Goal: Transaction & Acquisition: Book appointment/travel/reservation

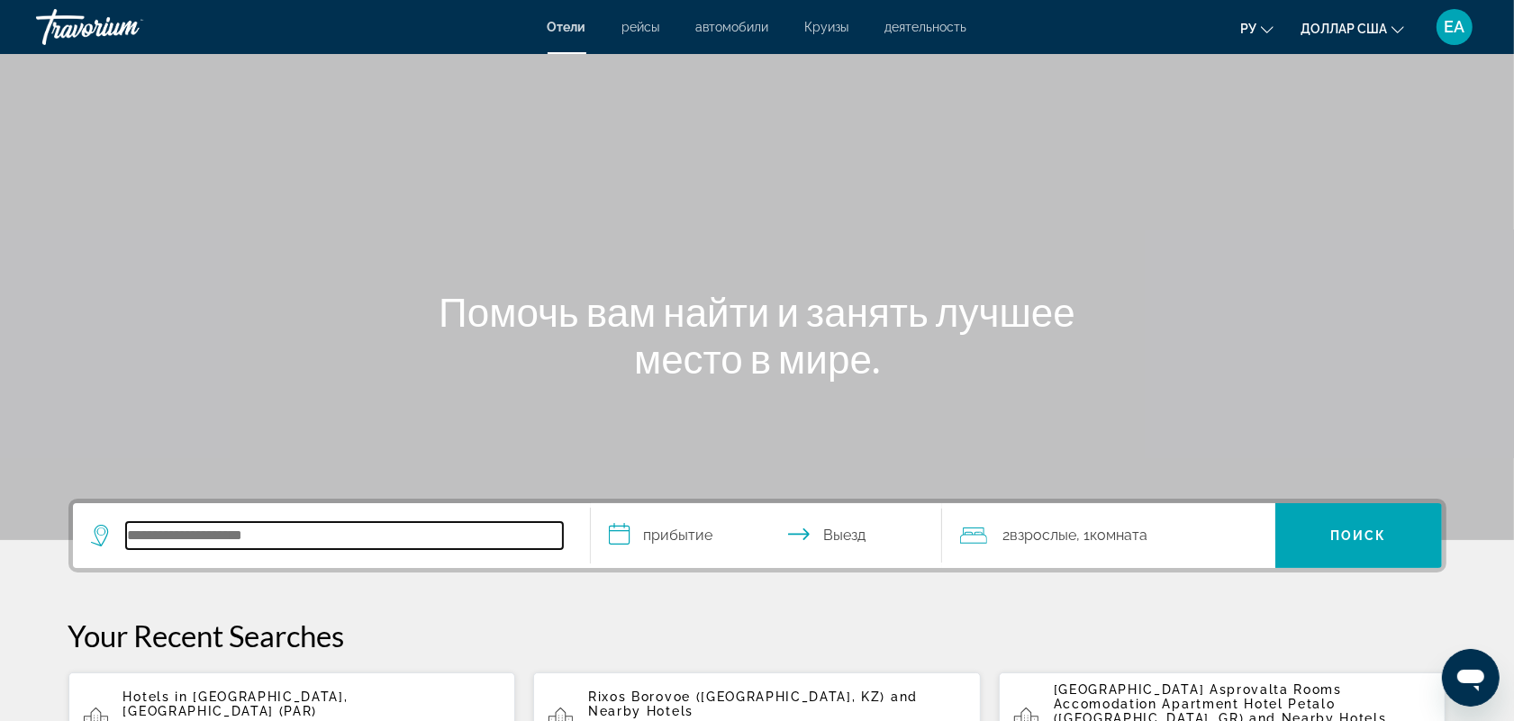
click at [190, 524] on input "Поиск отеля" at bounding box center [344, 535] width 437 height 27
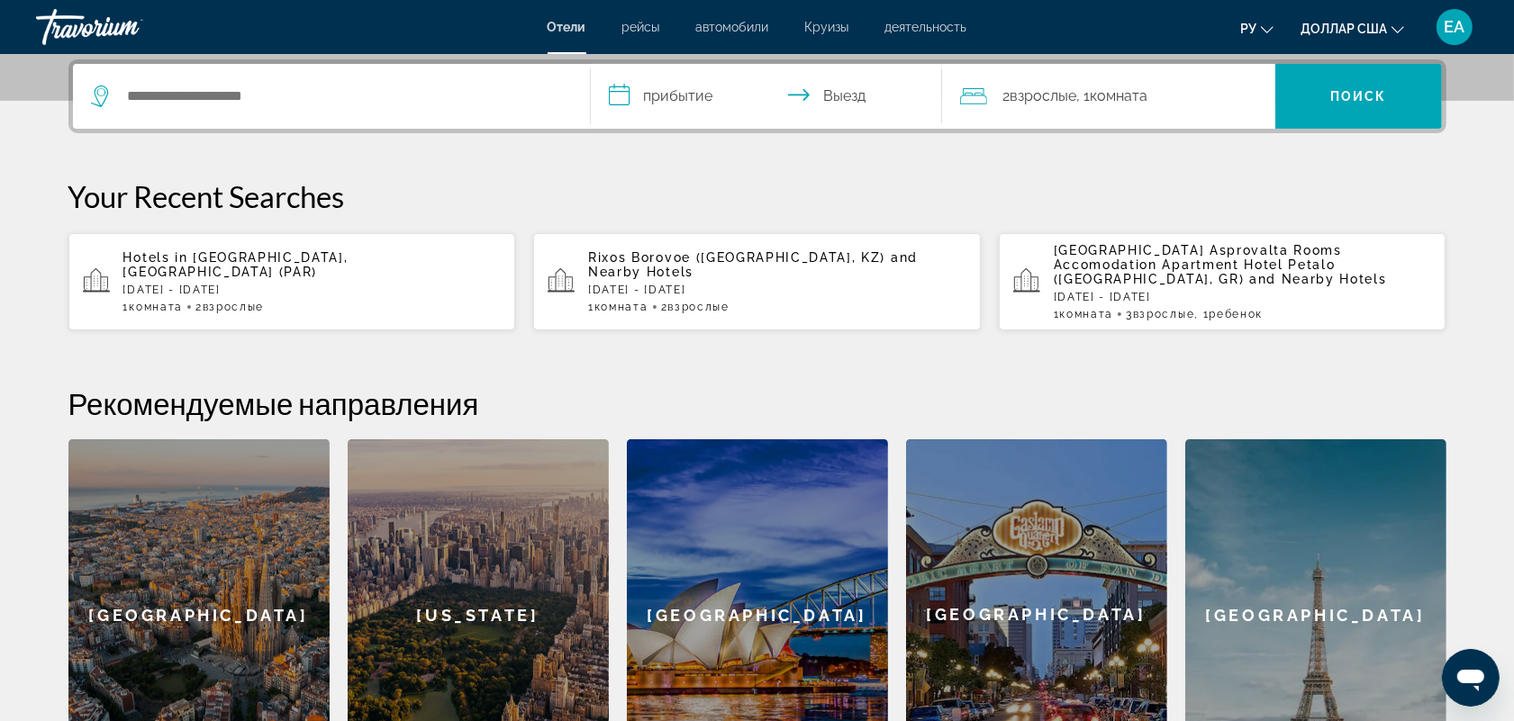
drag, startPoint x: 194, startPoint y: 522, endPoint x: 115, endPoint y: 149, distance: 380.9
click at [115, 150] on div "**********" at bounding box center [757, 424] width 1450 height 731
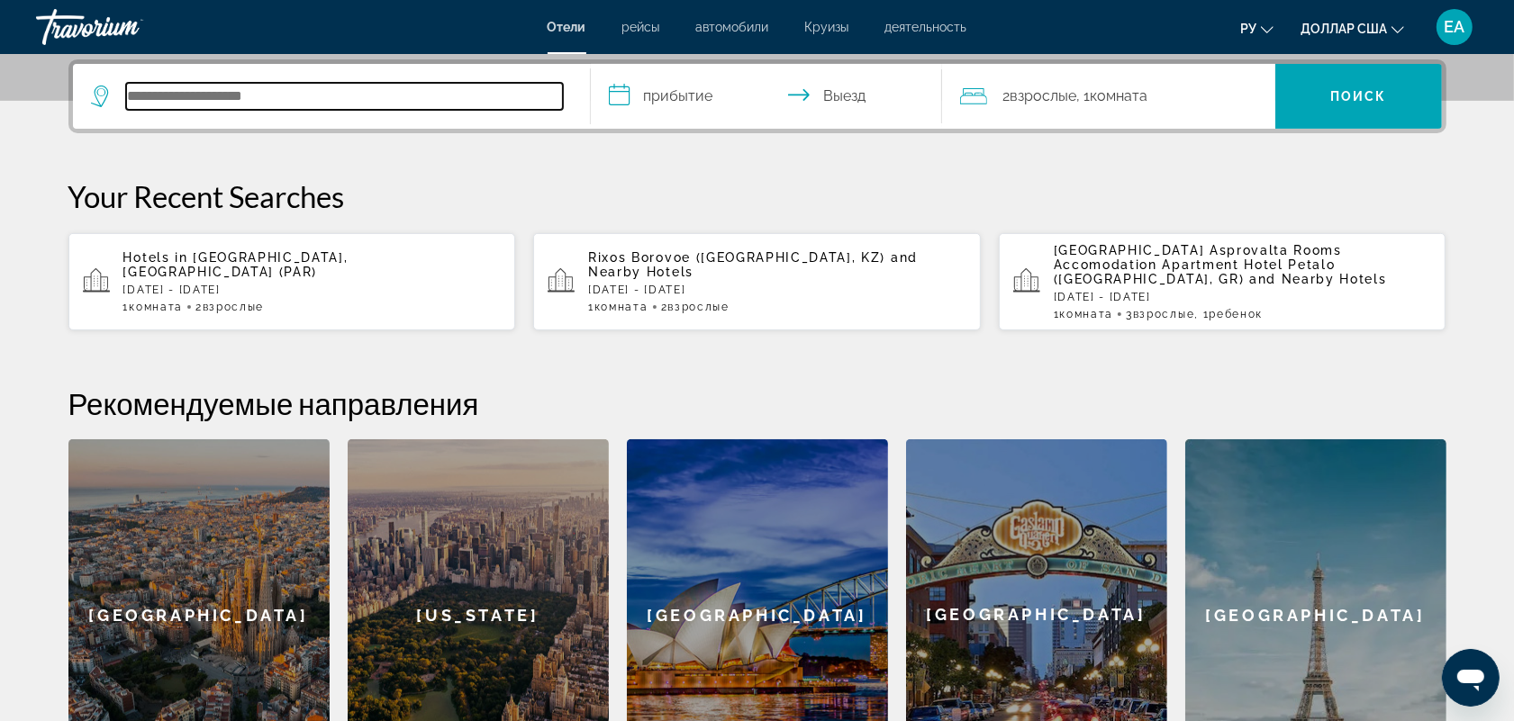
click at [160, 102] on input "Поиск отеля" at bounding box center [344, 96] width 437 height 27
paste input "**********"
type input "**********"
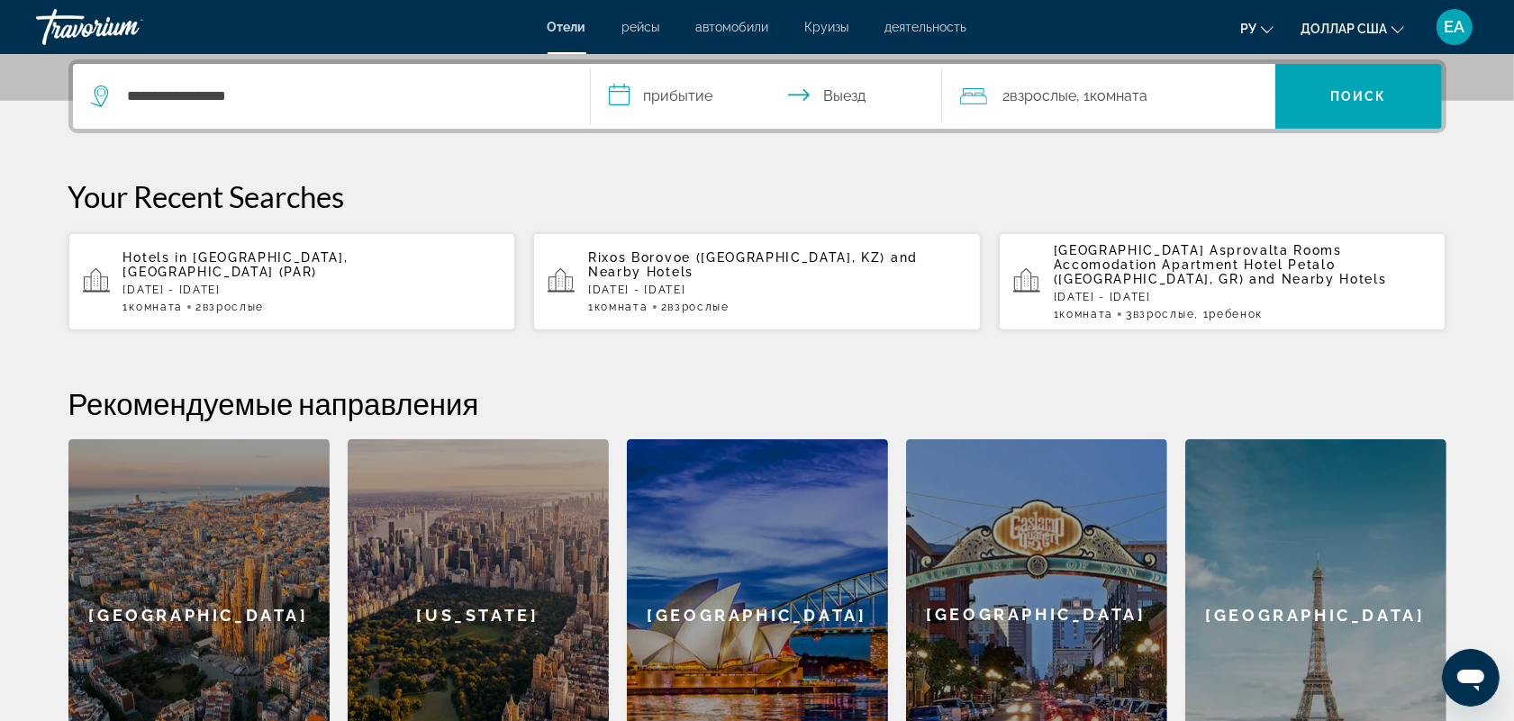
click at [671, 96] on input "**********" at bounding box center [770, 99] width 358 height 70
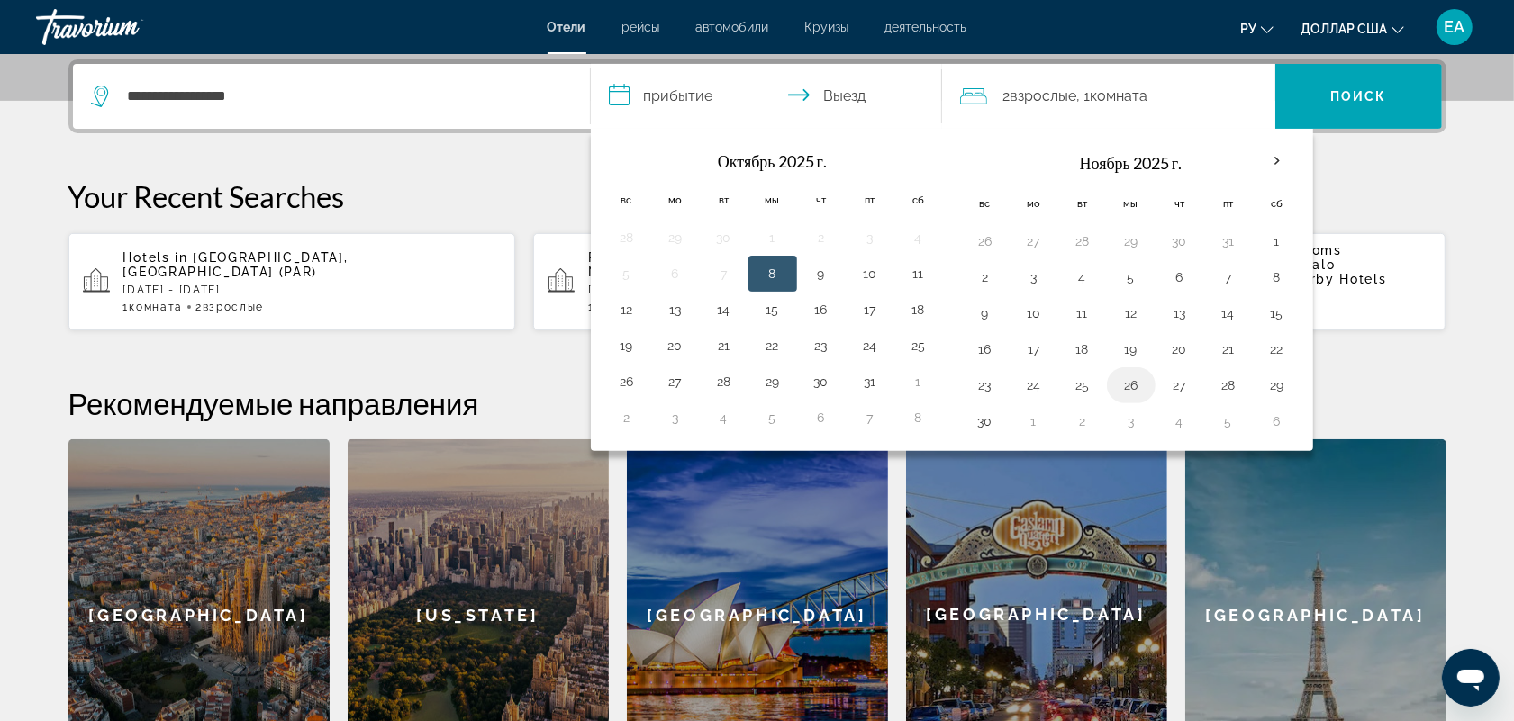
click at [1126, 388] on button "26" at bounding box center [1131, 385] width 29 height 25
click at [988, 421] on button "30" at bounding box center [985, 421] width 29 height 25
type input "**********"
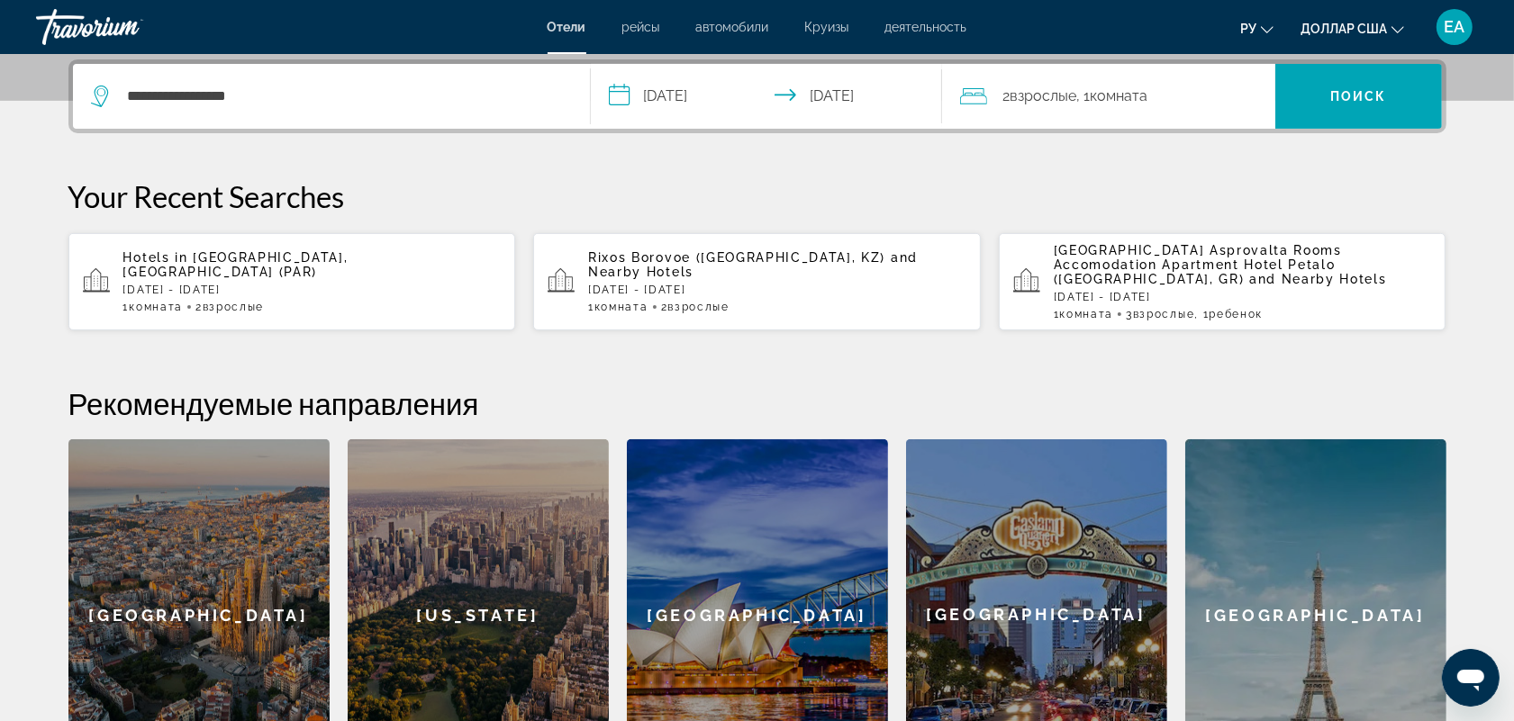
click at [1346, 89] on font "Поиск" at bounding box center [1358, 96] width 57 height 14
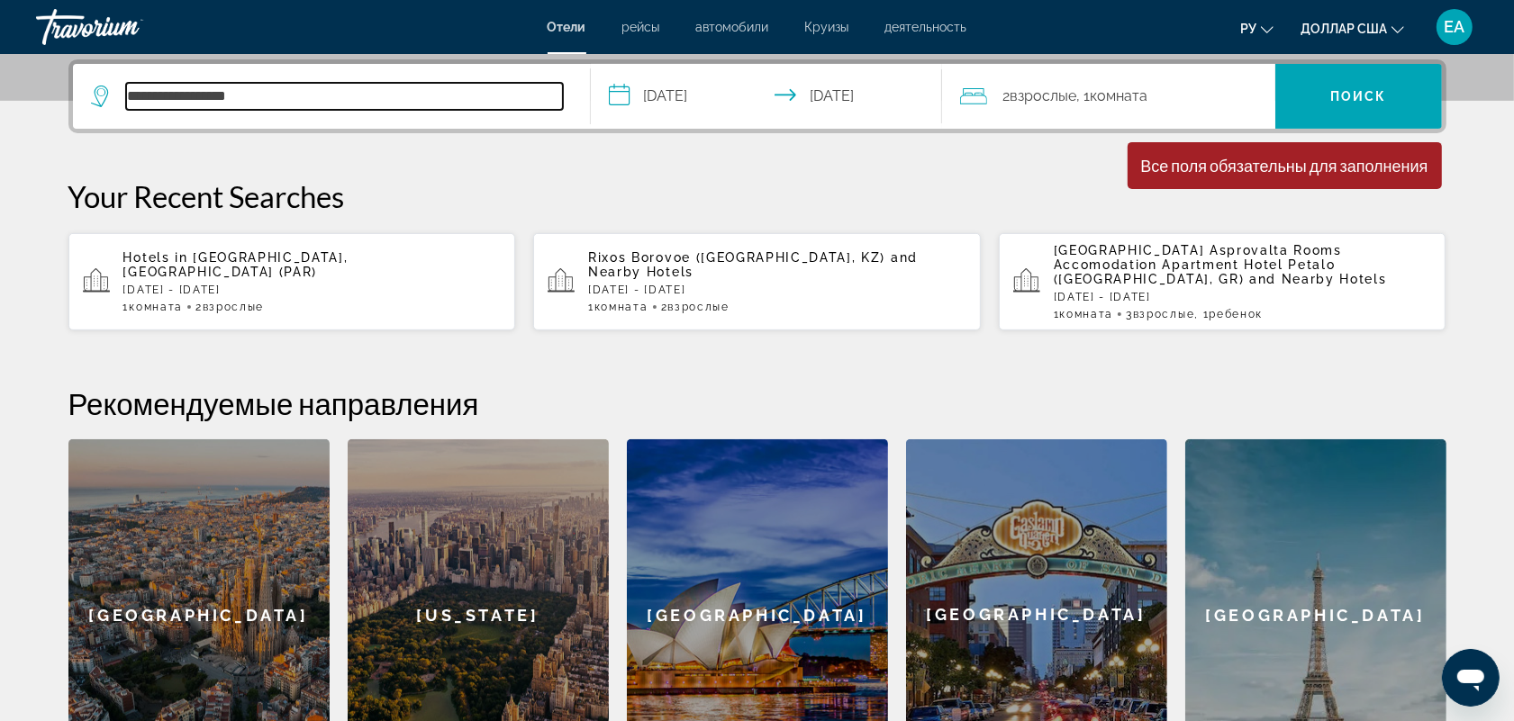
click at [330, 95] on input "**********" at bounding box center [344, 96] width 437 height 27
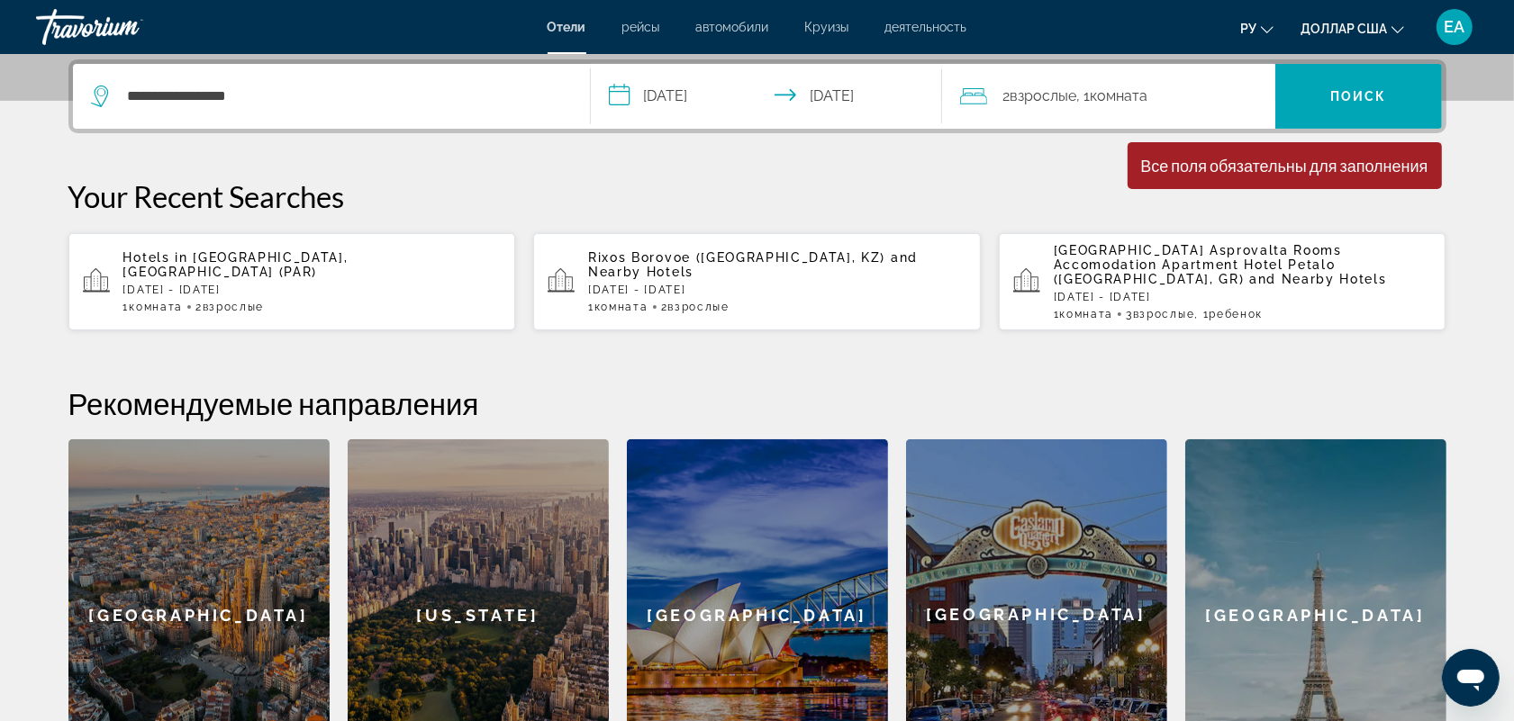
click at [500, 167] on div "**********" at bounding box center [757, 424] width 1450 height 731
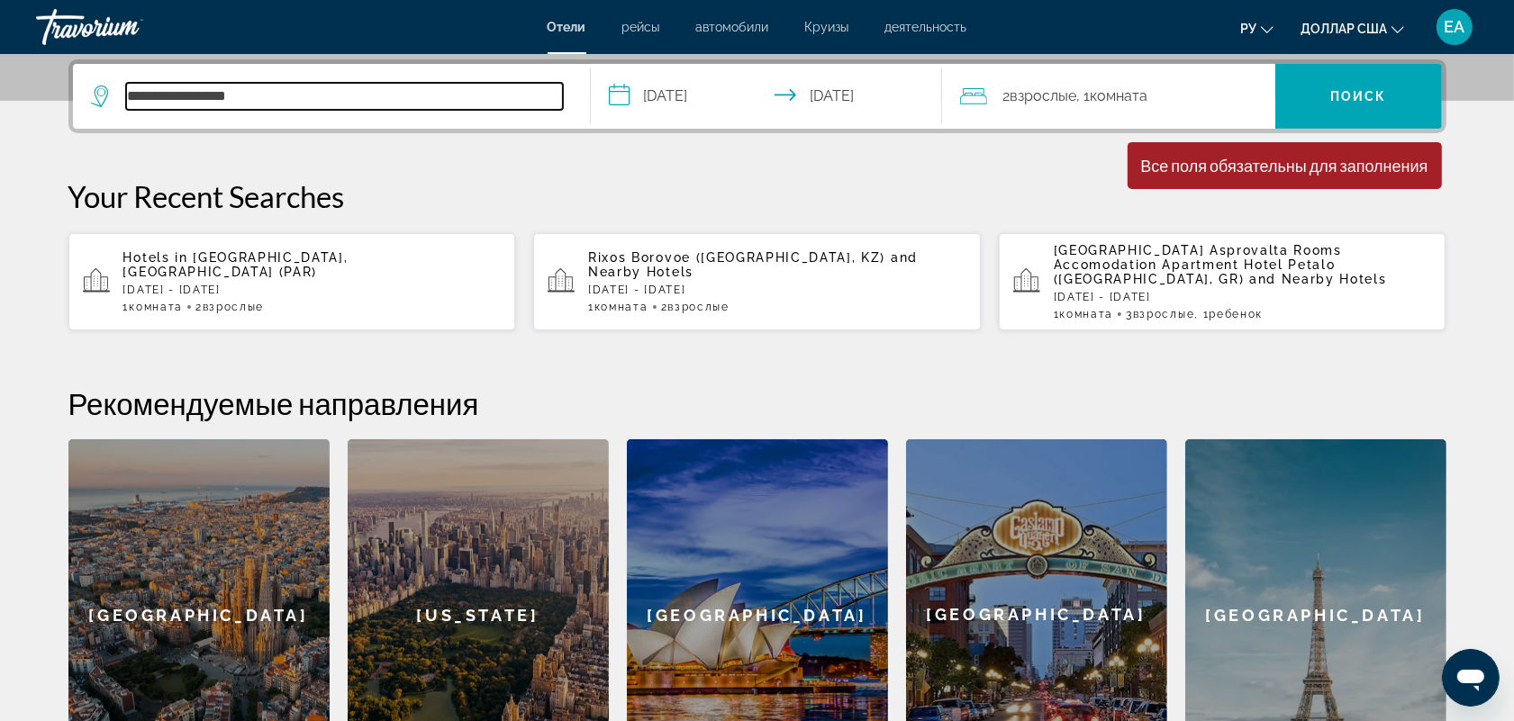
click at [336, 93] on input "**********" at bounding box center [344, 96] width 437 height 27
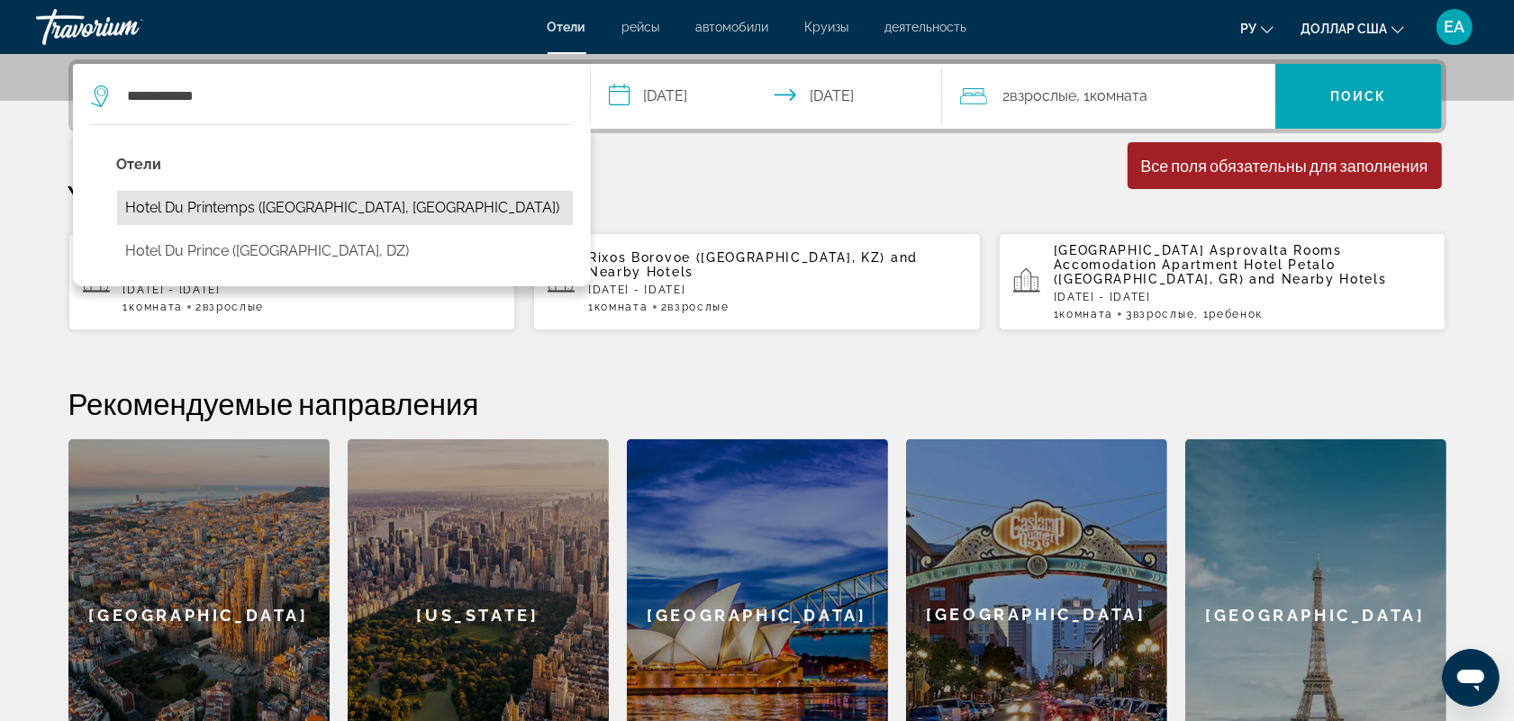
click at [231, 210] on button "Hotel Du Printemps (Paris, FR)" at bounding box center [345, 208] width 456 height 34
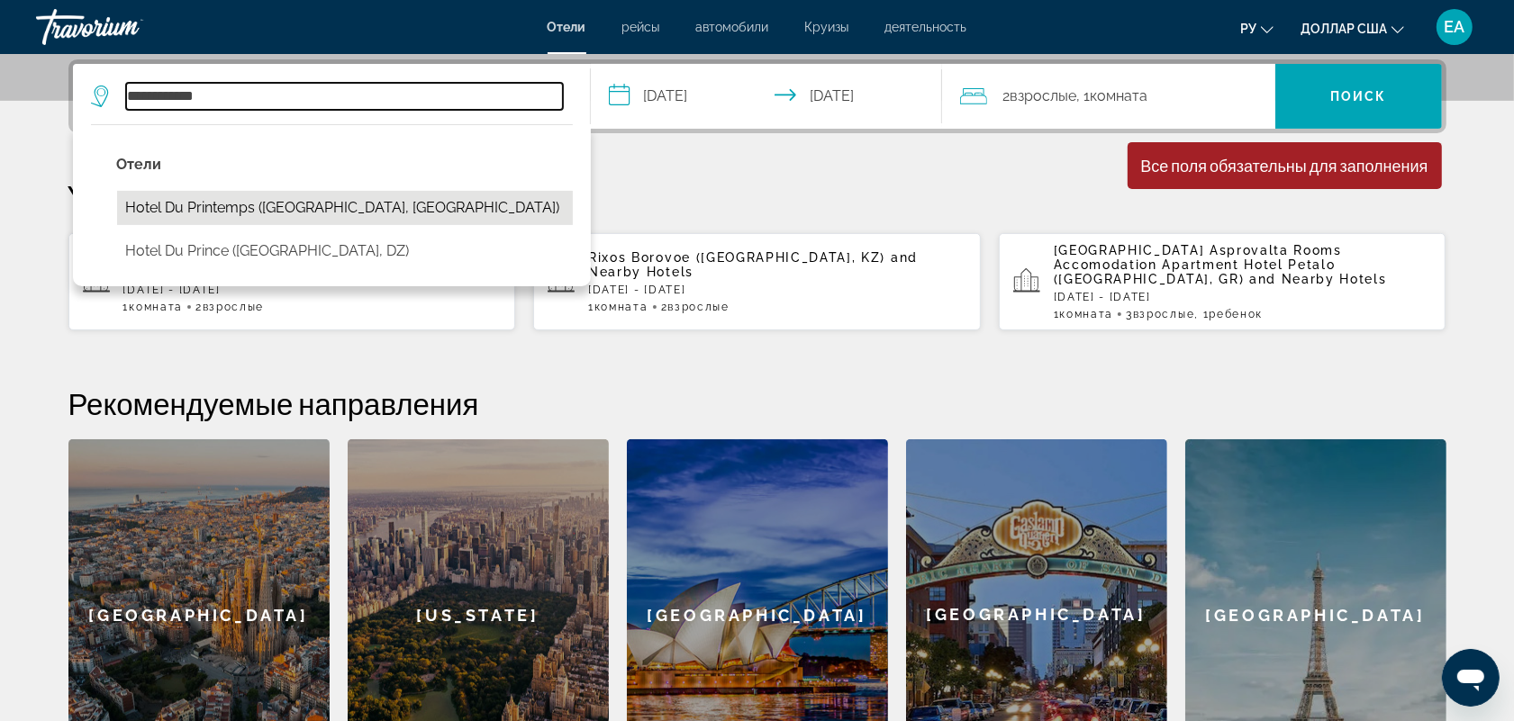
type input "**********"
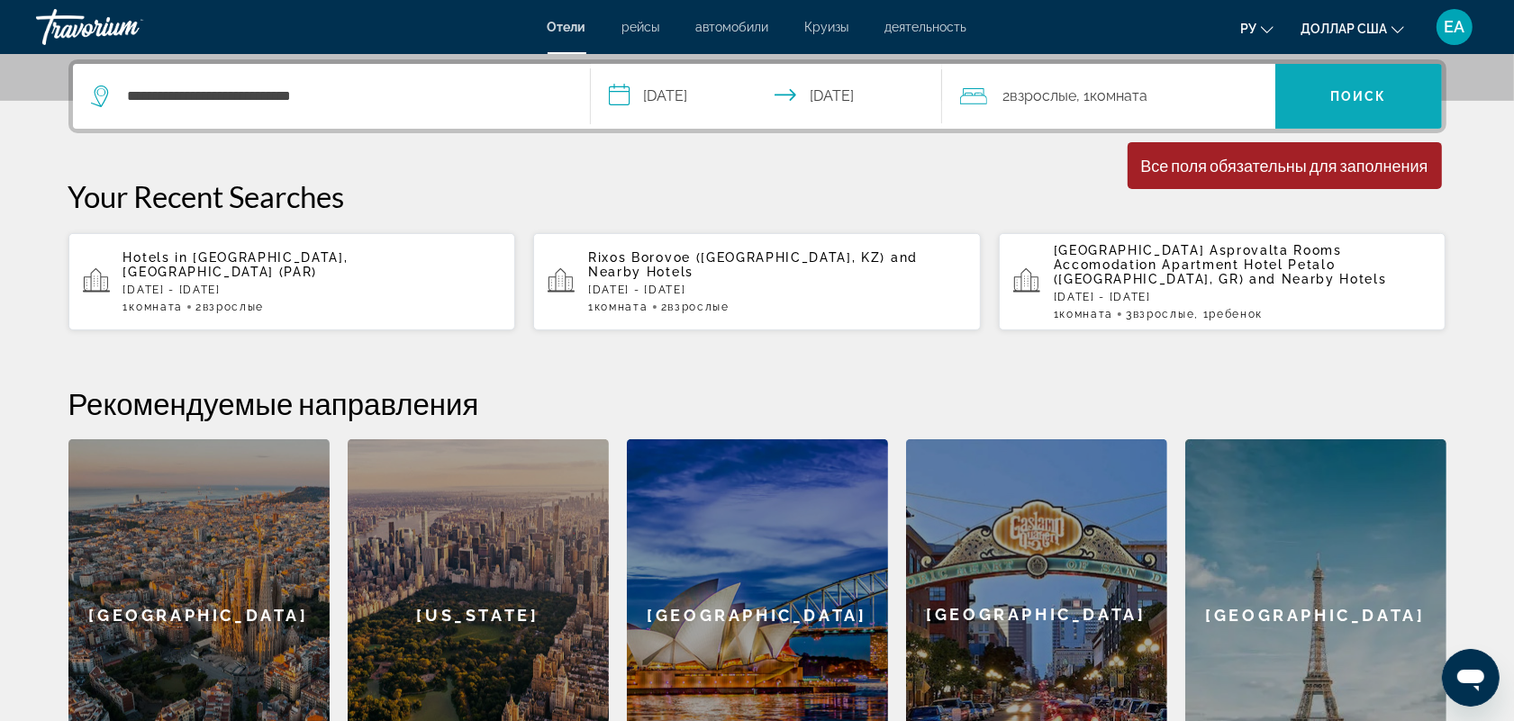
click at [1348, 84] on span "Поиск" at bounding box center [1358, 96] width 167 height 43
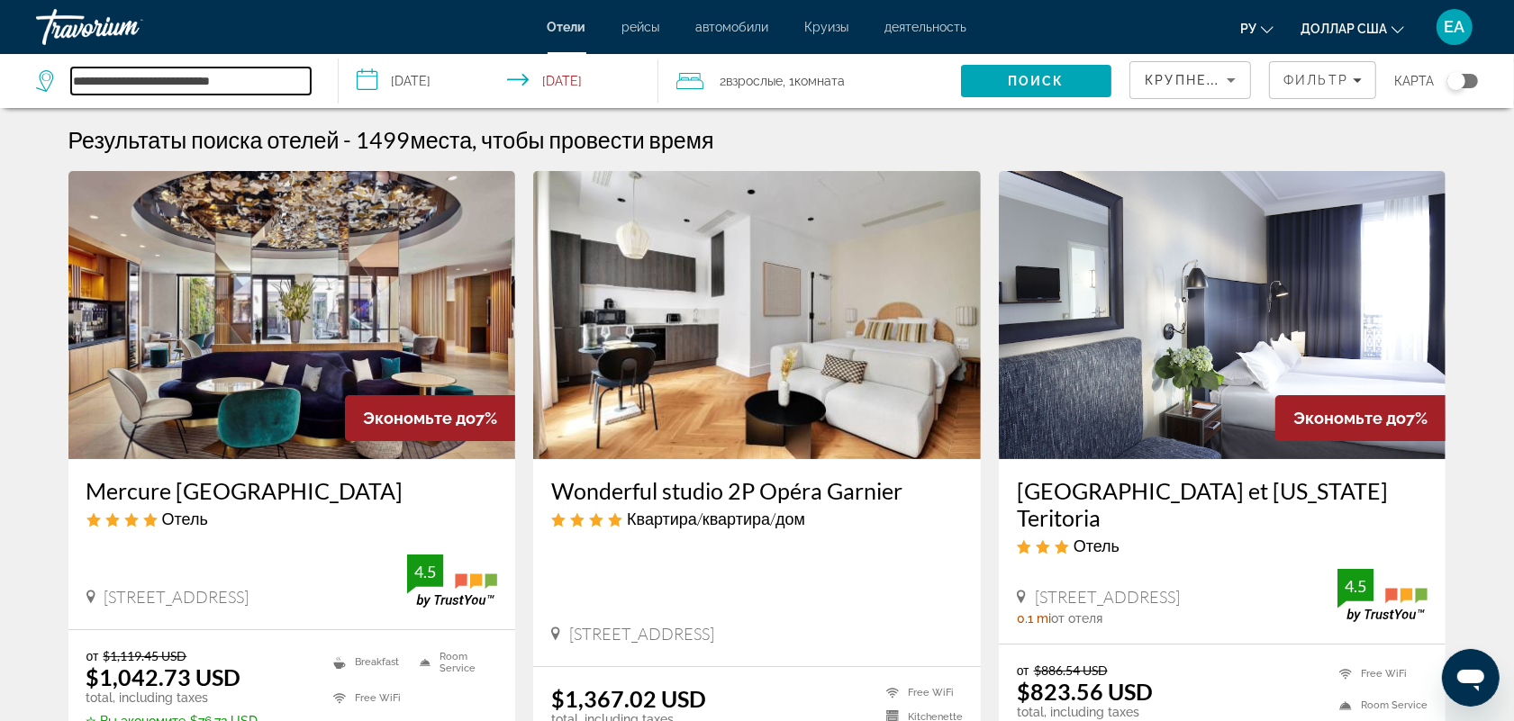
click at [257, 68] on input "**********" at bounding box center [191, 81] width 240 height 27
type input "*"
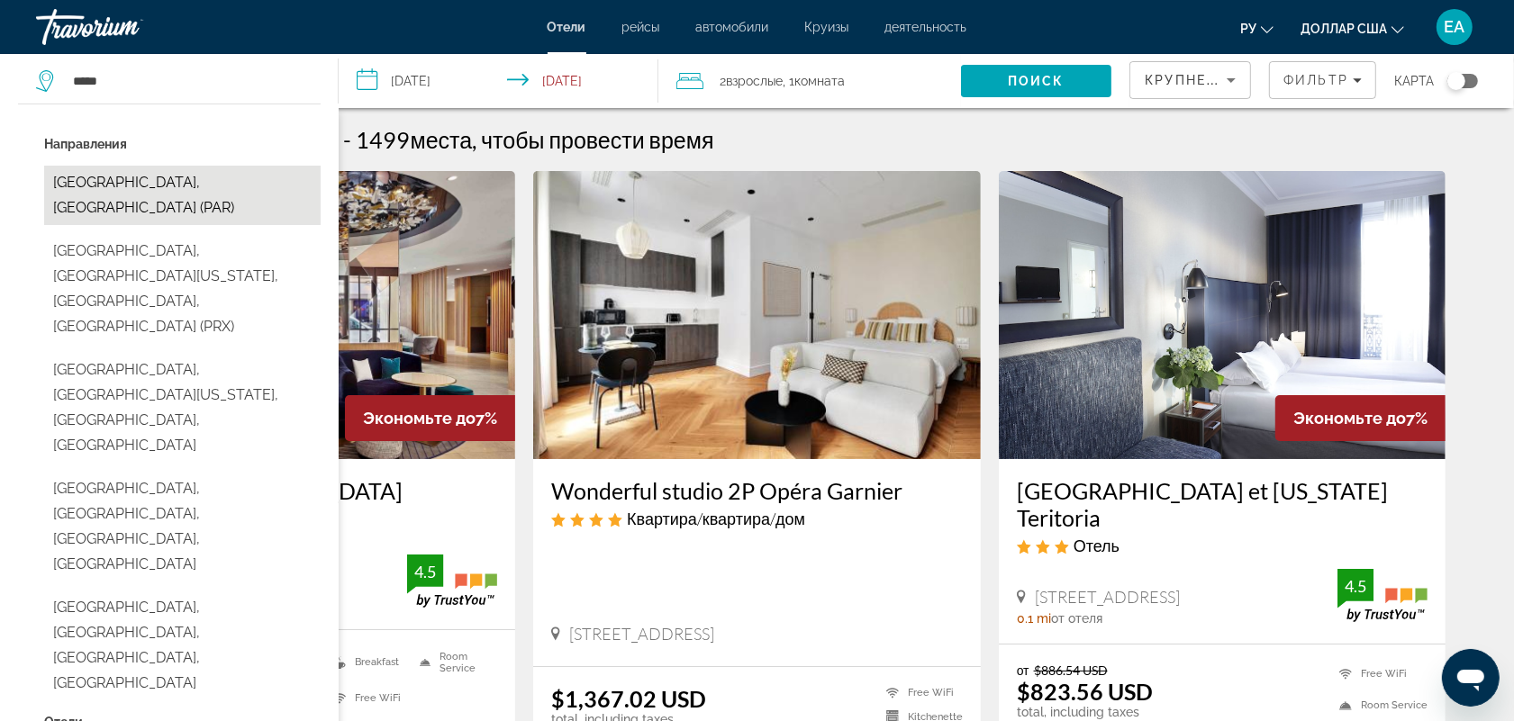
click at [185, 176] on button "Paris, France (PAR)" at bounding box center [182, 195] width 276 height 59
type input "**********"
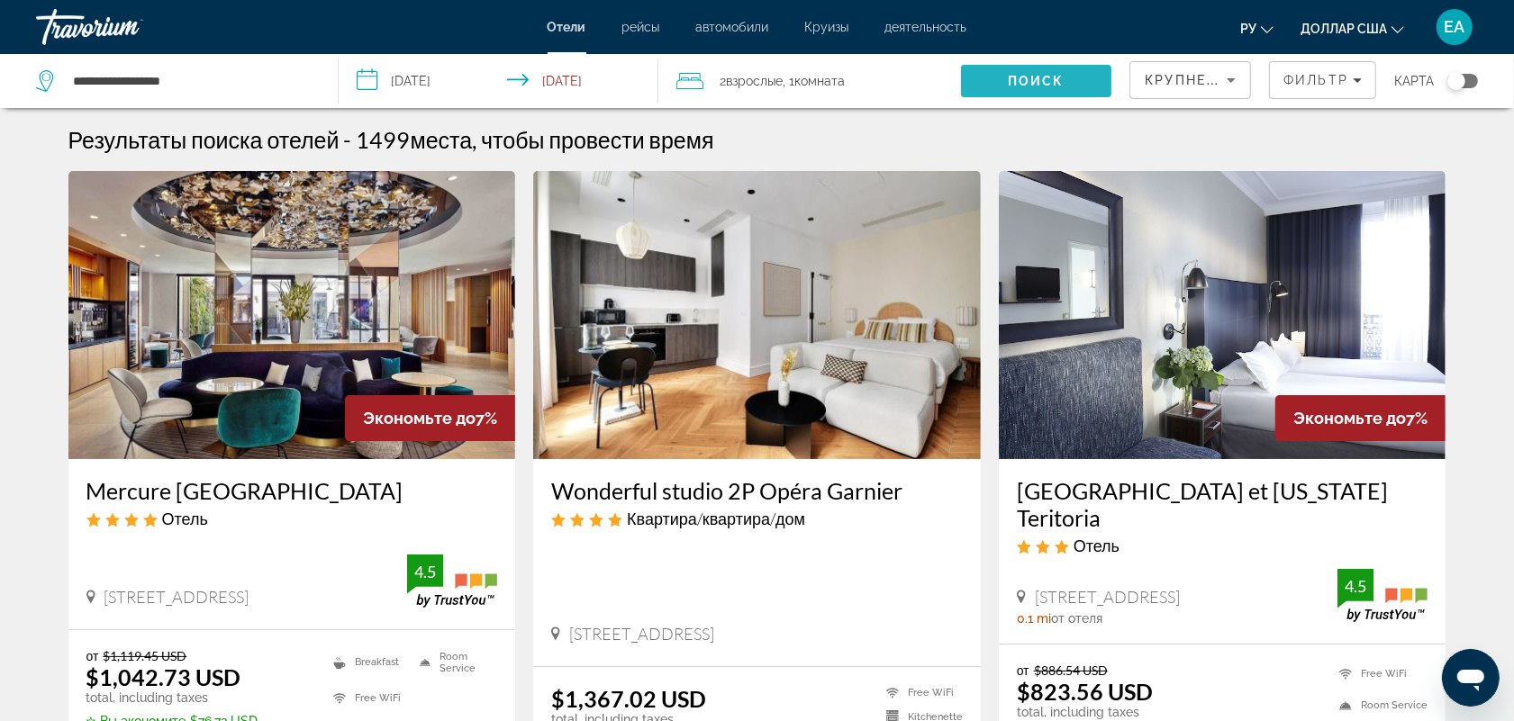
click at [1069, 74] on span "Search" at bounding box center [1036, 80] width 151 height 43
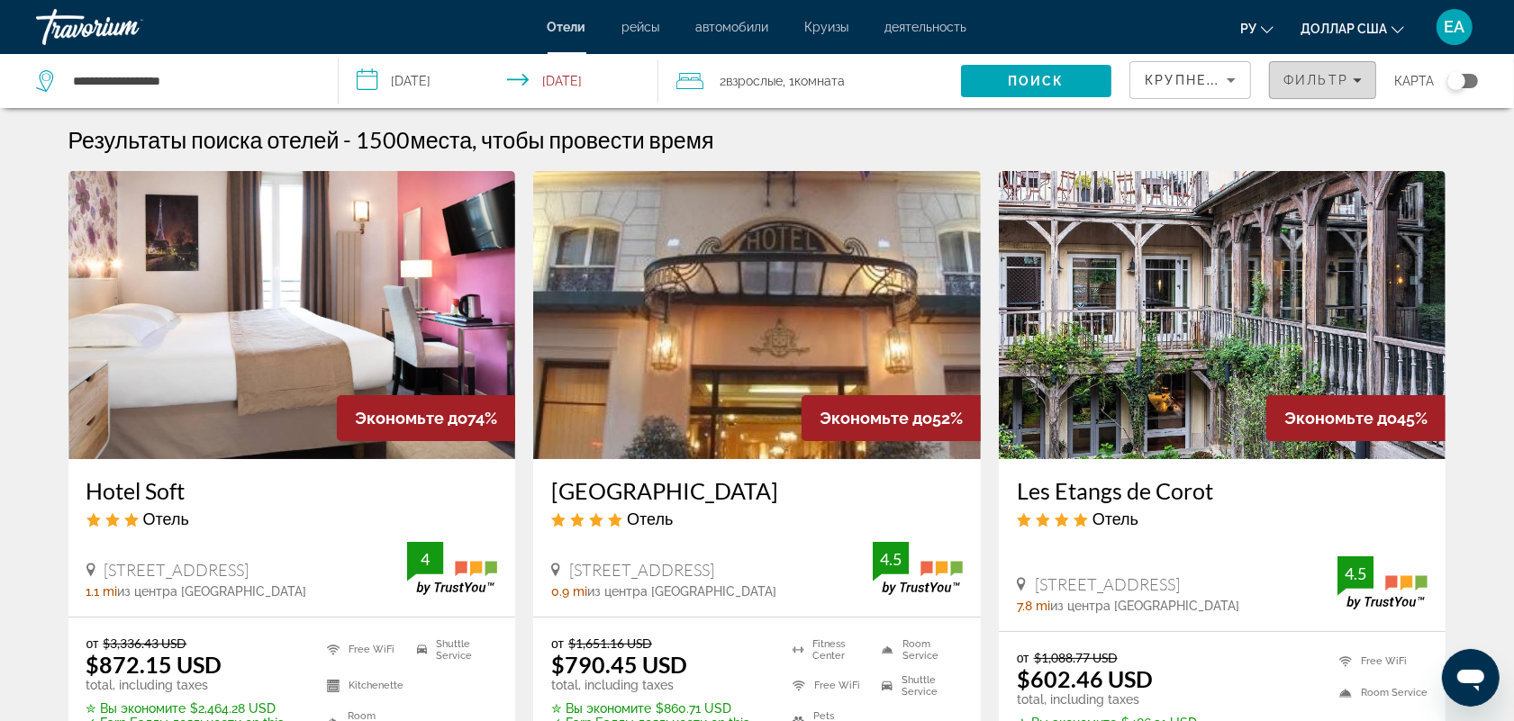
click at [1319, 74] on span "Фильтр" at bounding box center [1315, 80] width 65 height 14
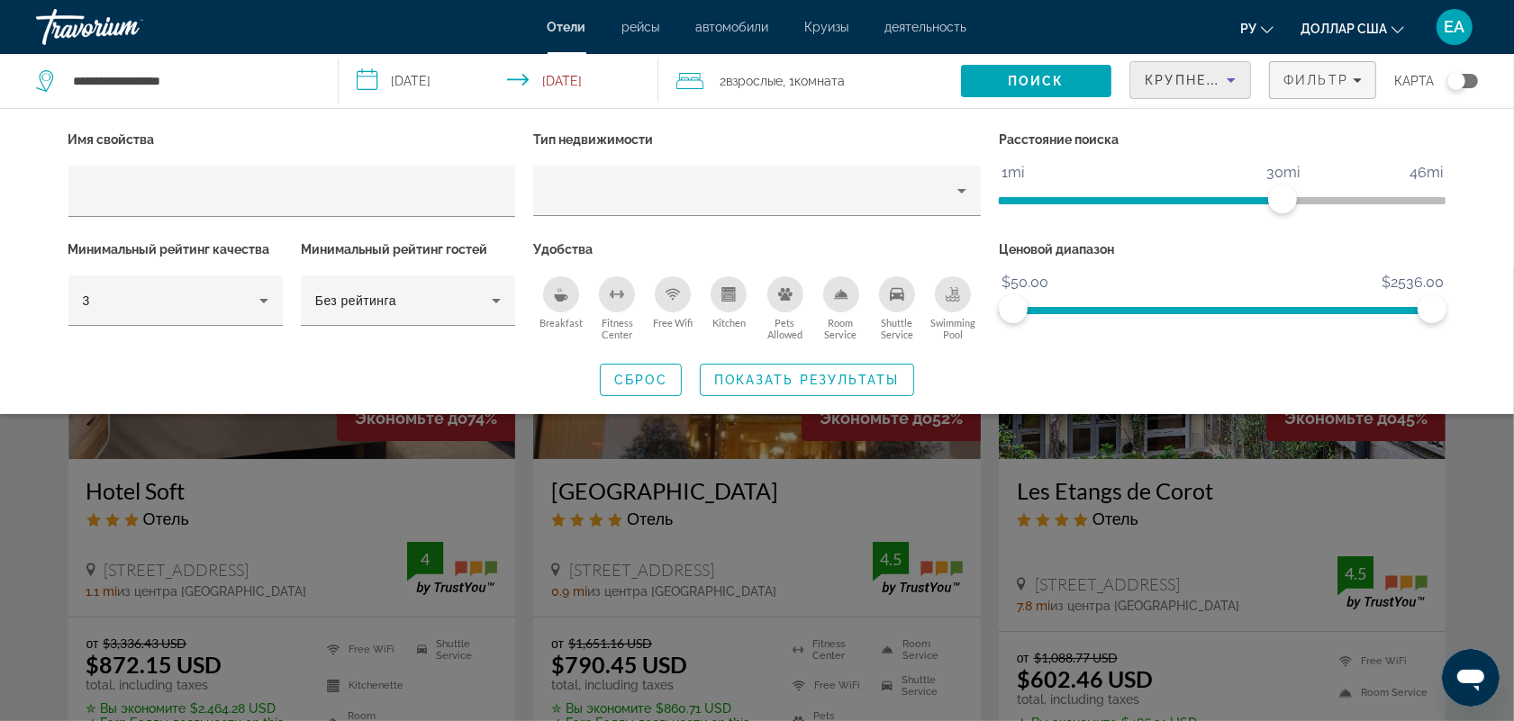
click at [1168, 73] on span "Крупнейшие сбережения" at bounding box center [1253, 80] width 219 height 14
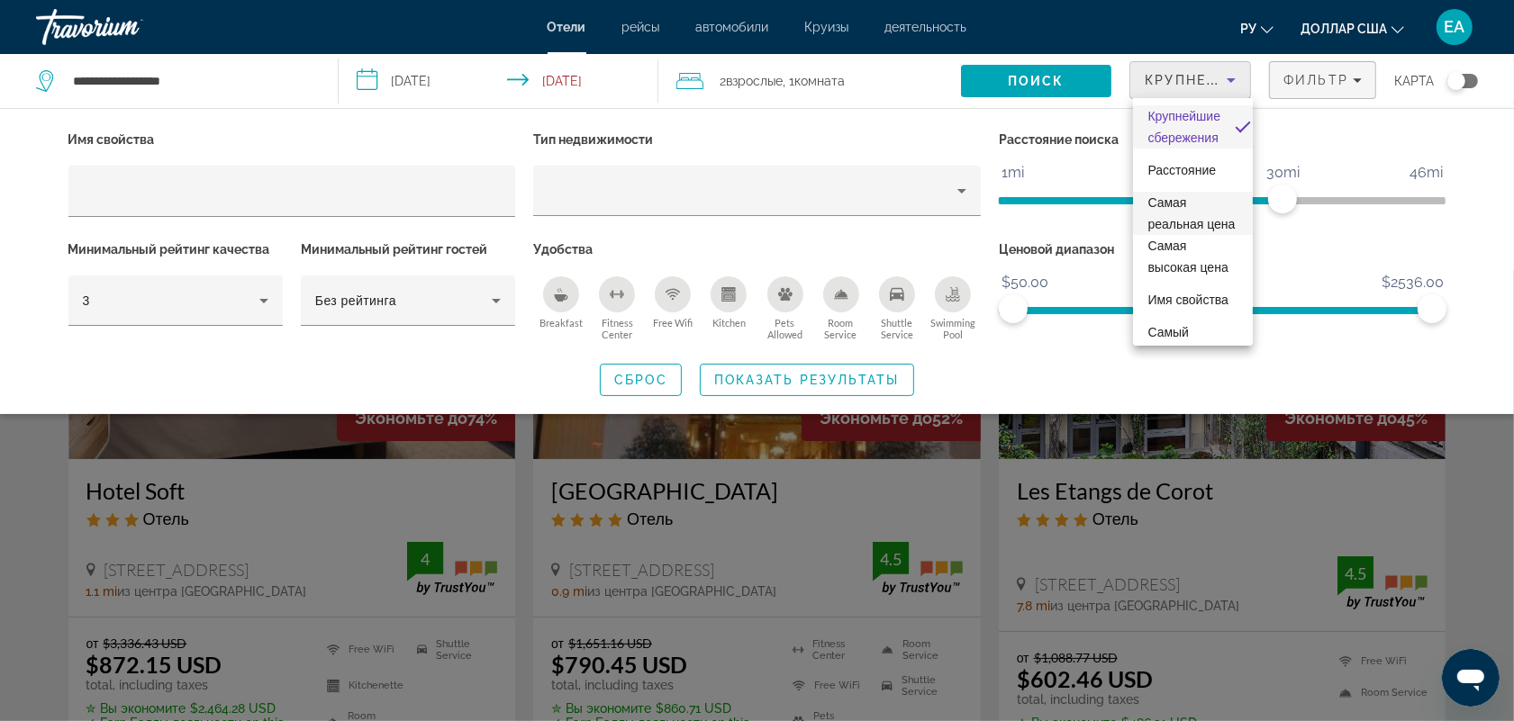
click at [1187, 219] on font "Самая реальная цена" at bounding box center [1190, 213] width 87 height 36
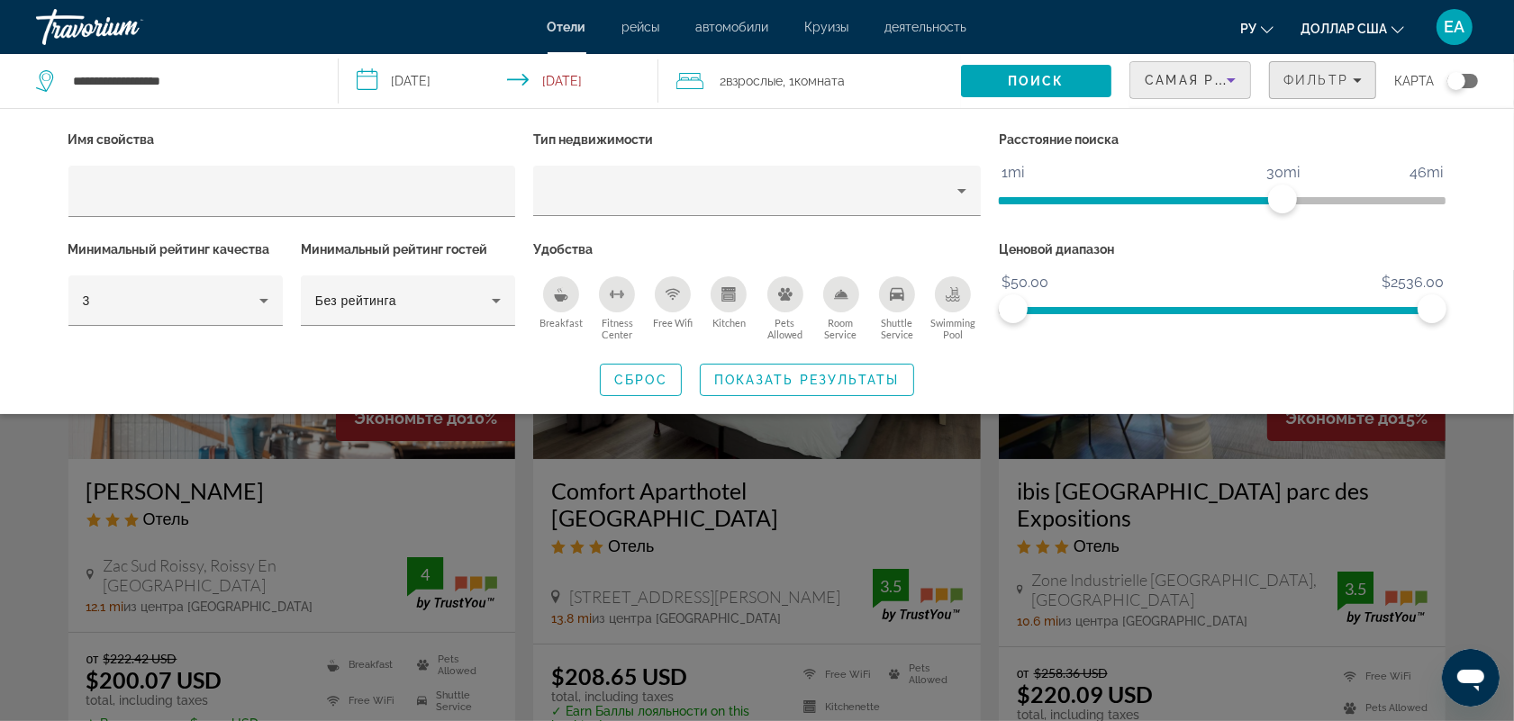
click at [1297, 73] on span "Фильтр" at bounding box center [1315, 80] width 65 height 14
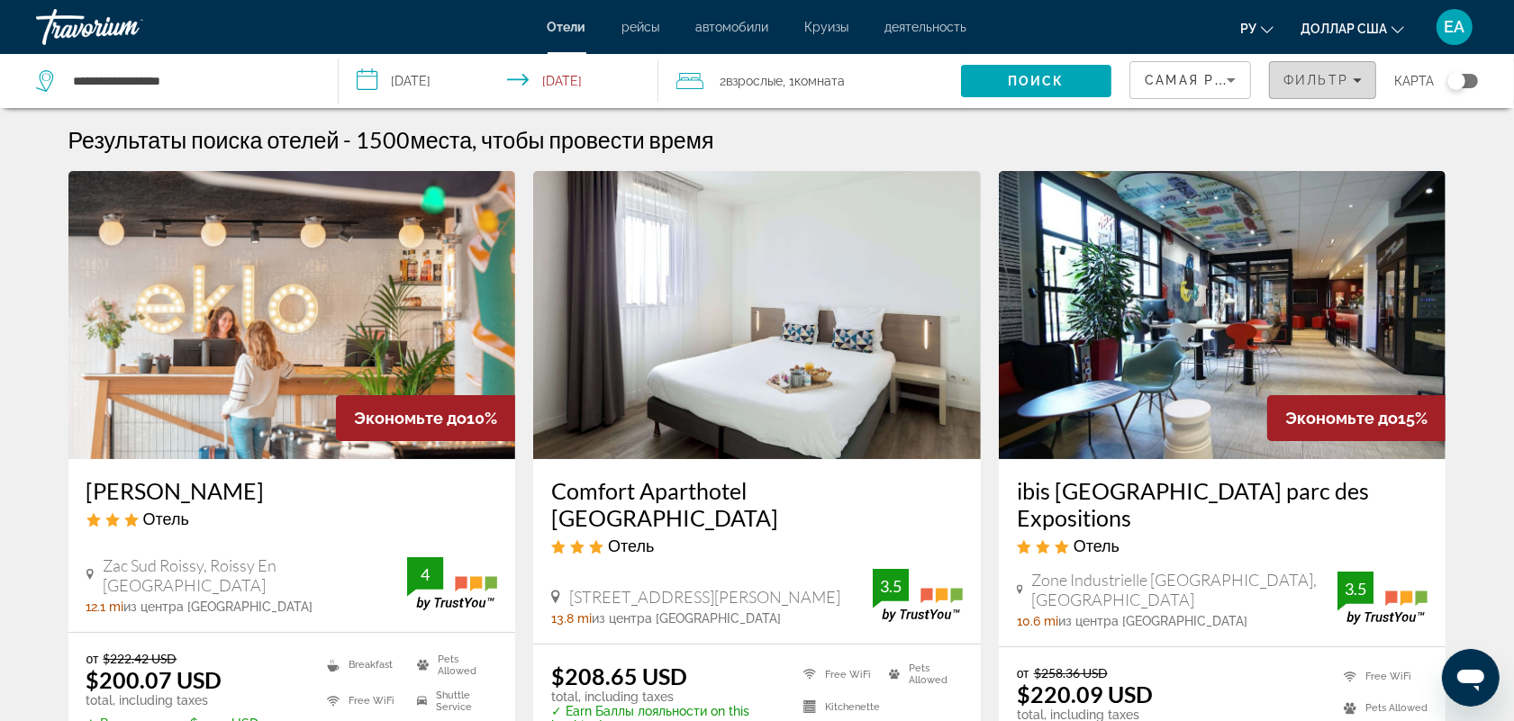
click at [1312, 82] on span "Фильтр" at bounding box center [1315, 80] width 65 height 14
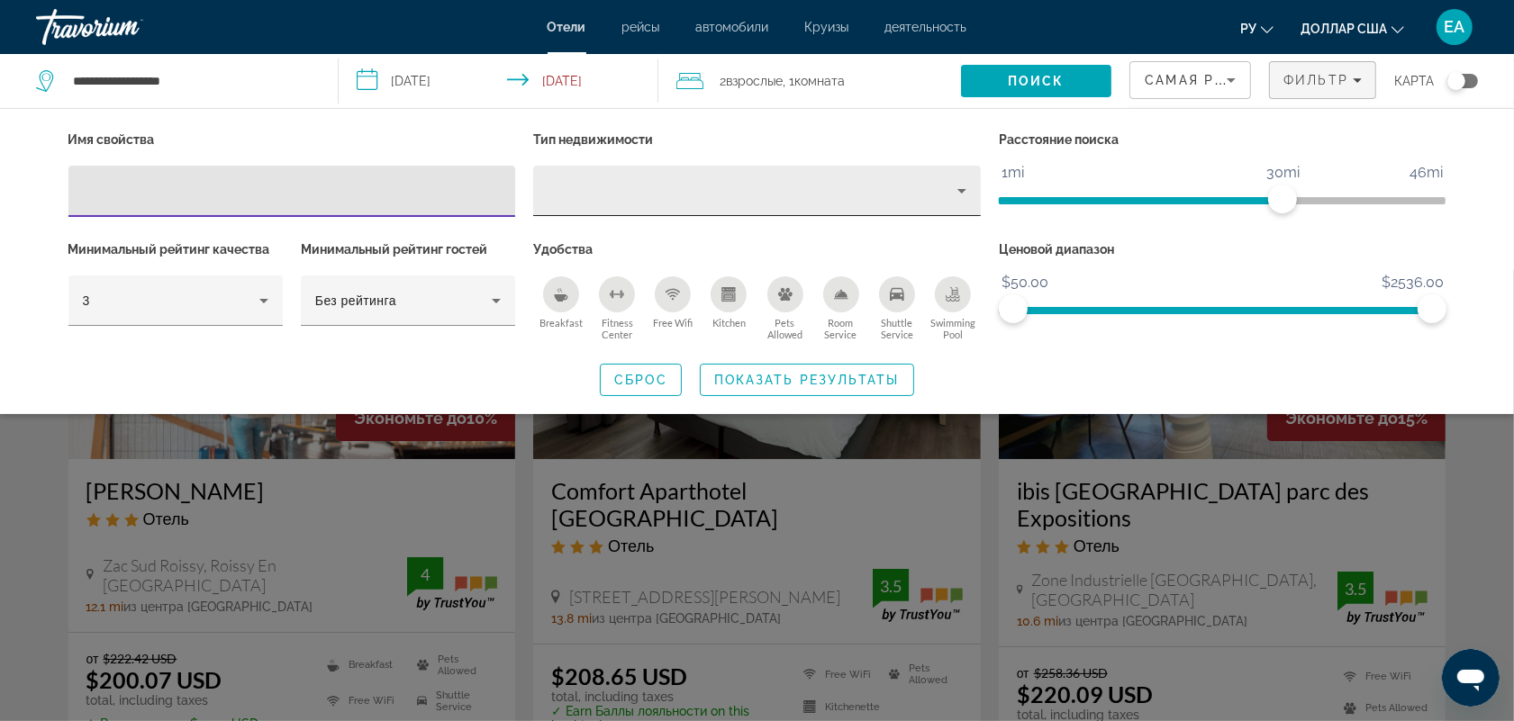
click at [601, 195] on div "Property type" at bounding box center [752, 191] width 410 height 22
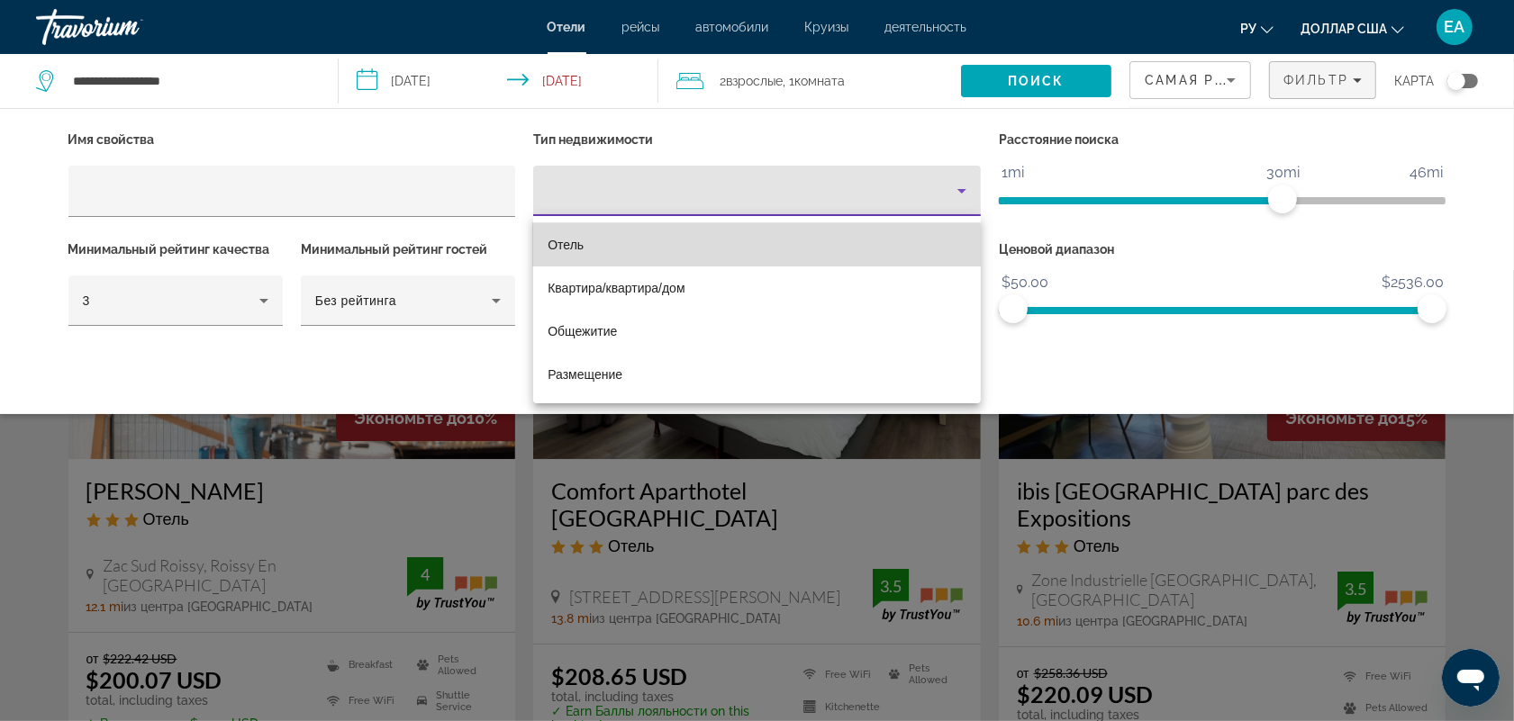
click at [587, 250] on mat-option "Отель" at bounding box center [757, 244] width 448 height 43
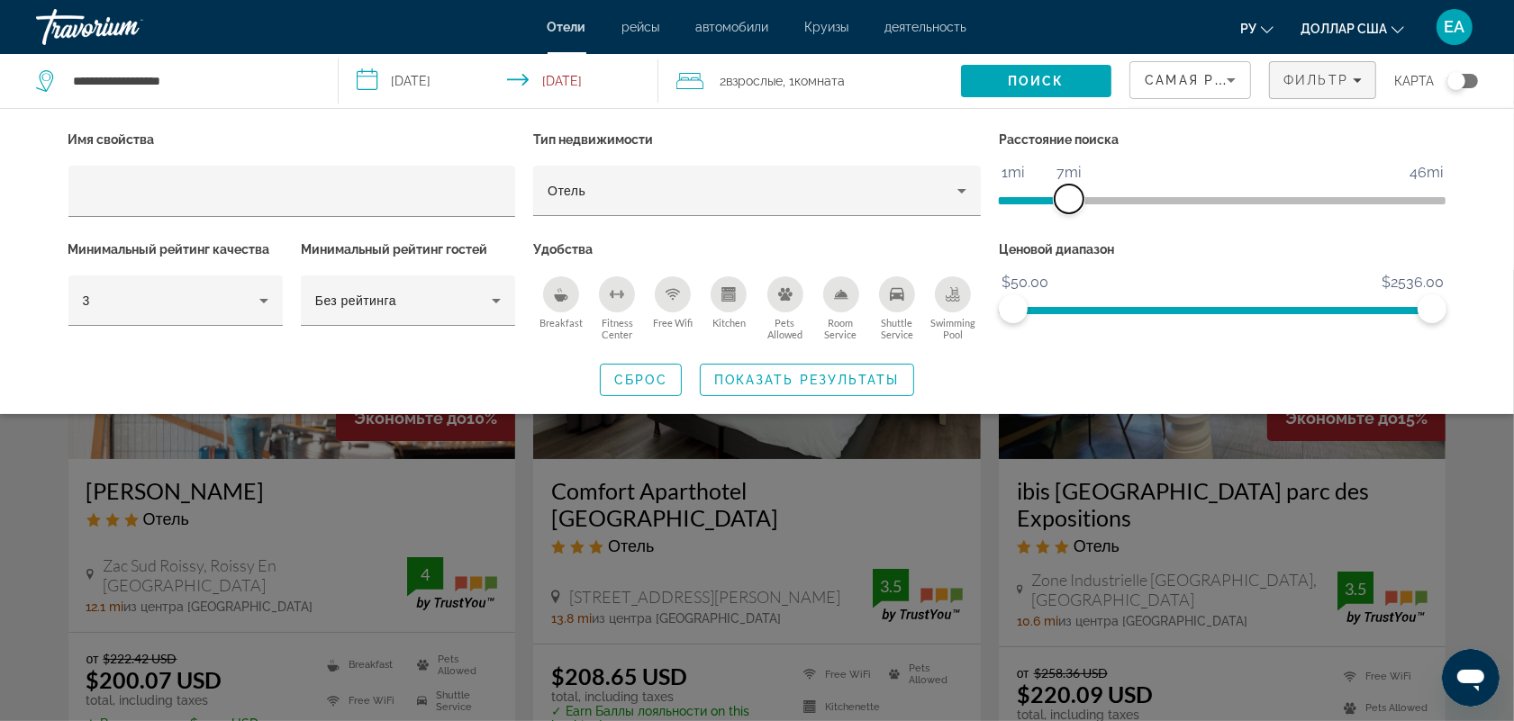
drag, startPoint x: 1280, startPoint y: 198, endPoint x: 1072, endPoint y: 216, distance: 209.7
click at [1072, 216] on div "Расстояние поиска 1mi 46mi 7mi" at bounding box center [1223, 182] width 466 height 110
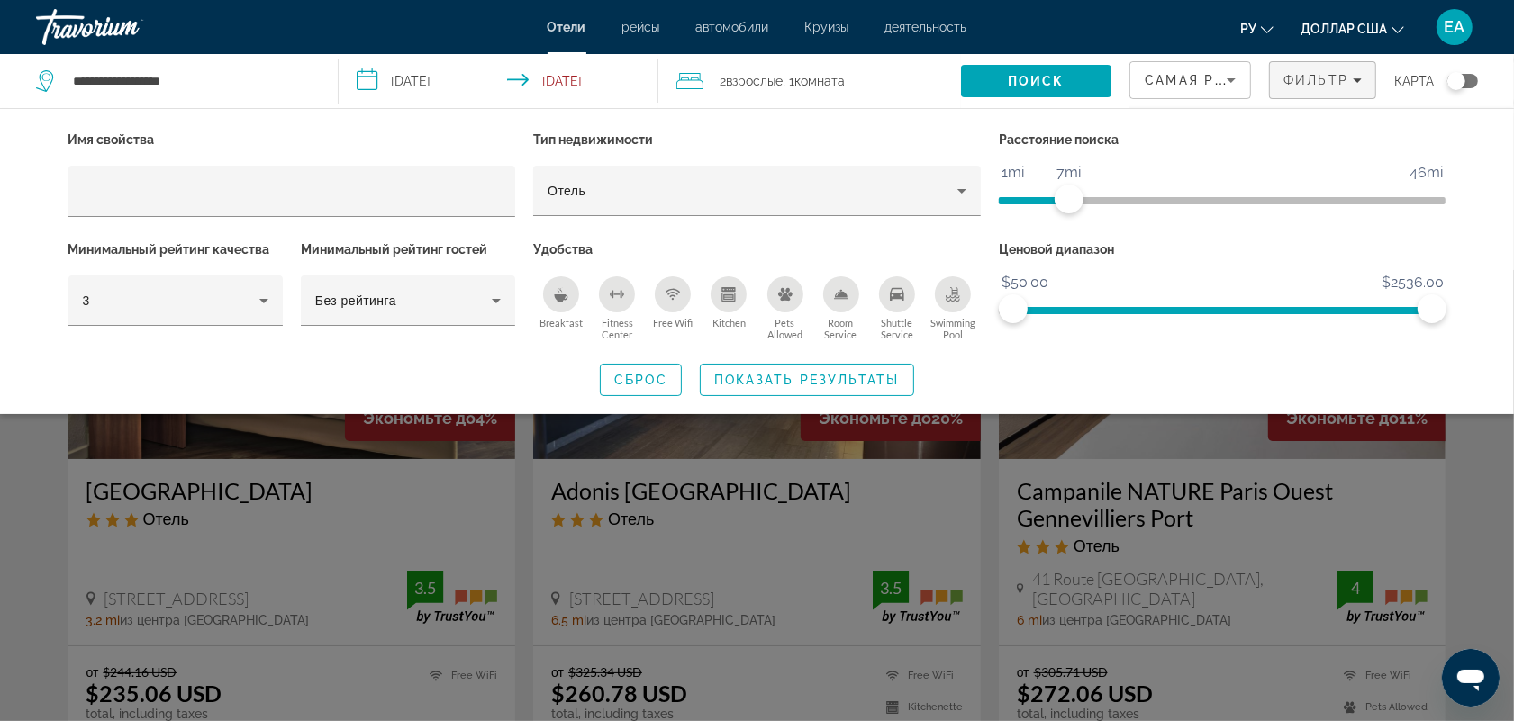
click at [792, 378] on span "Показать результаты" at bounding box center [806, 380] width 185 height 14
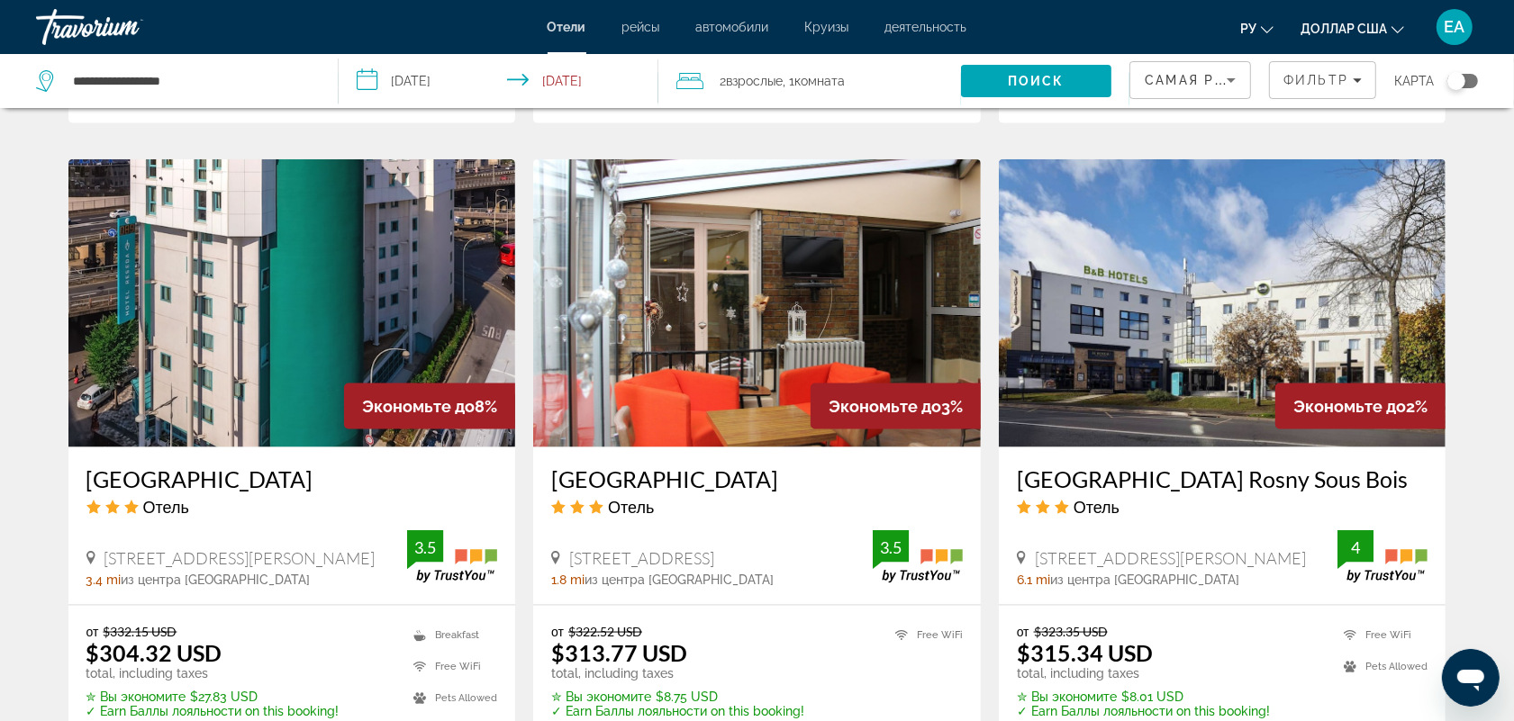
scroll to position [2364, 0]
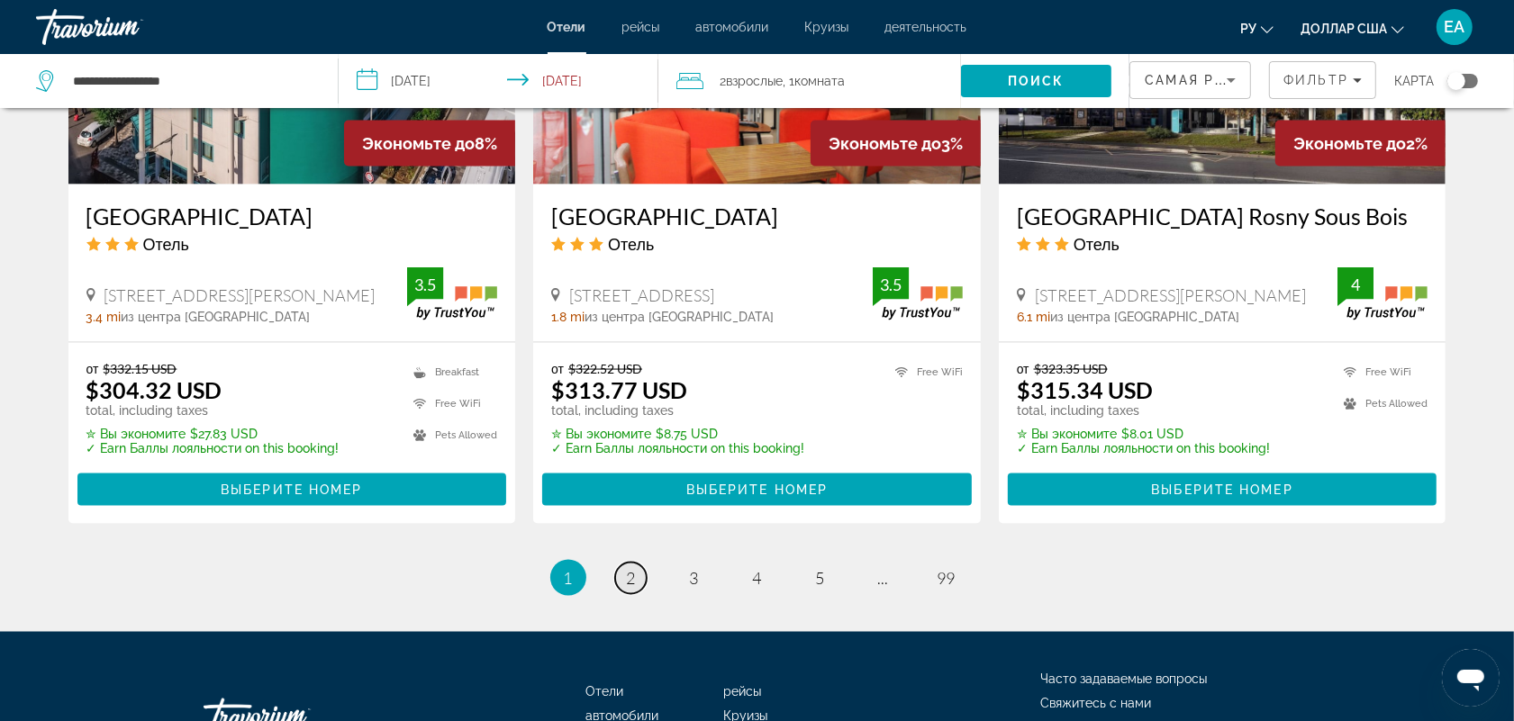
click at [627, 568] on span "2" at bounding box center [631, 578] width 9 height 20
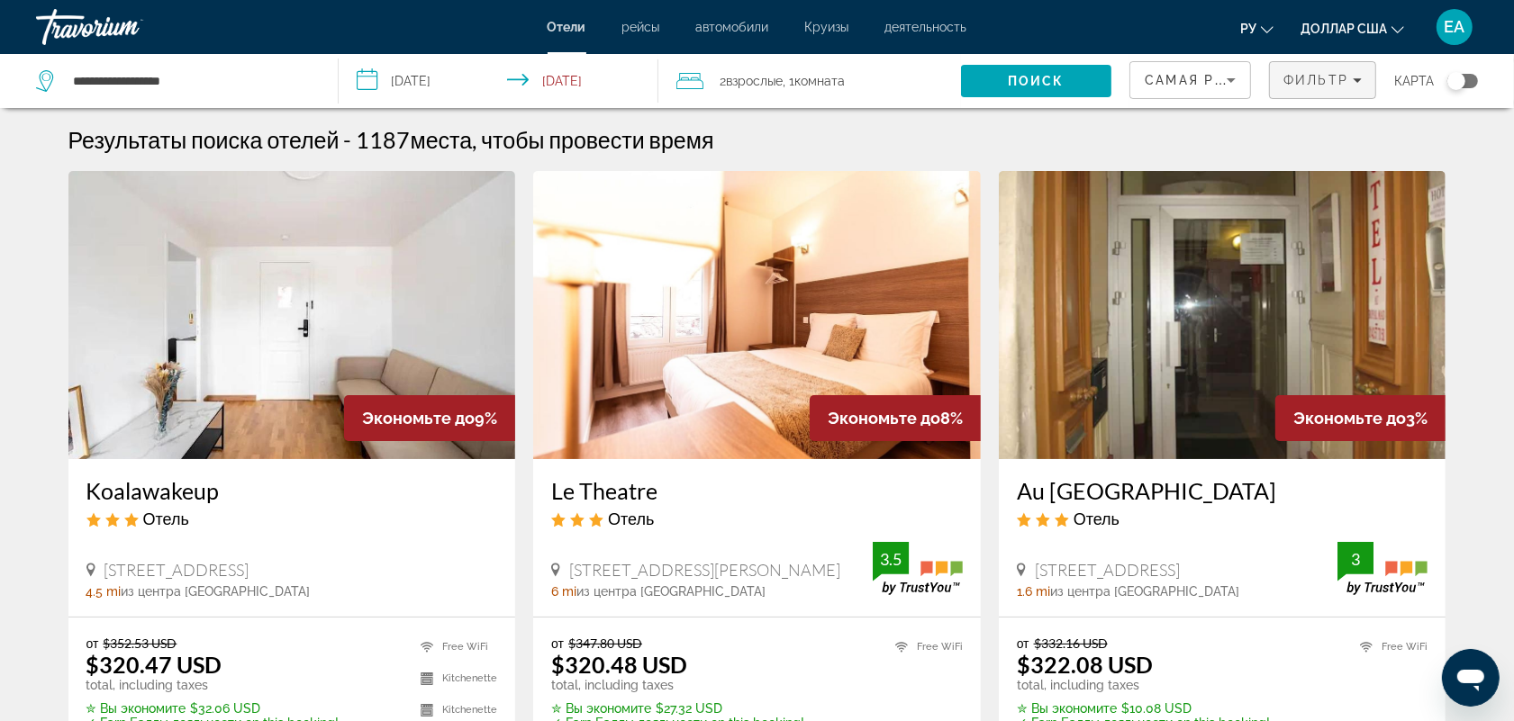
click at [1301, 69] on span "Filters" at bounding box center [1322, 80] width 105 height 43
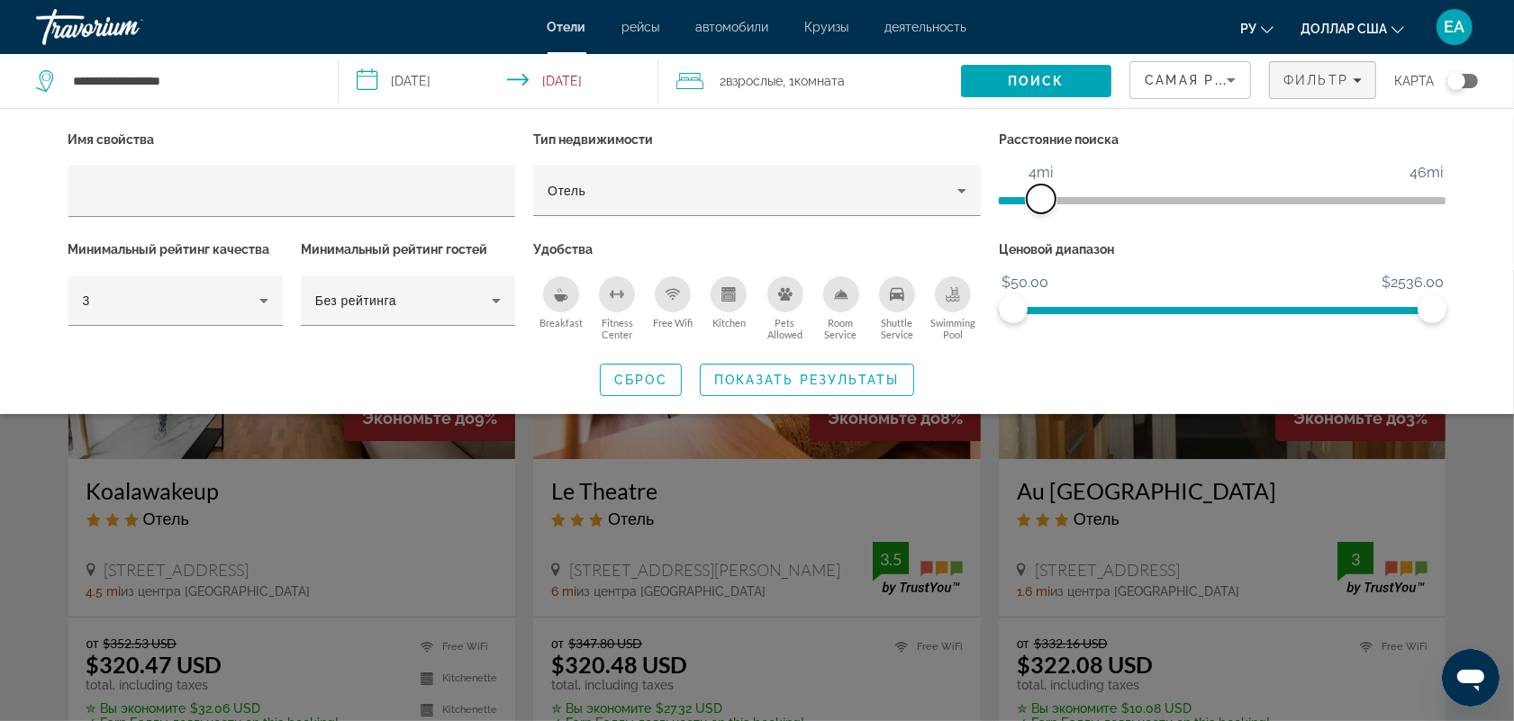
drag, startPoint x: 1065, startPoint y: 195, endPoint x: 1041, endPoint y: 195, distance: 24.3
click at [1041, 195] on span "ngx-slider" at bounding box center [1040, 199] width 29 height 29
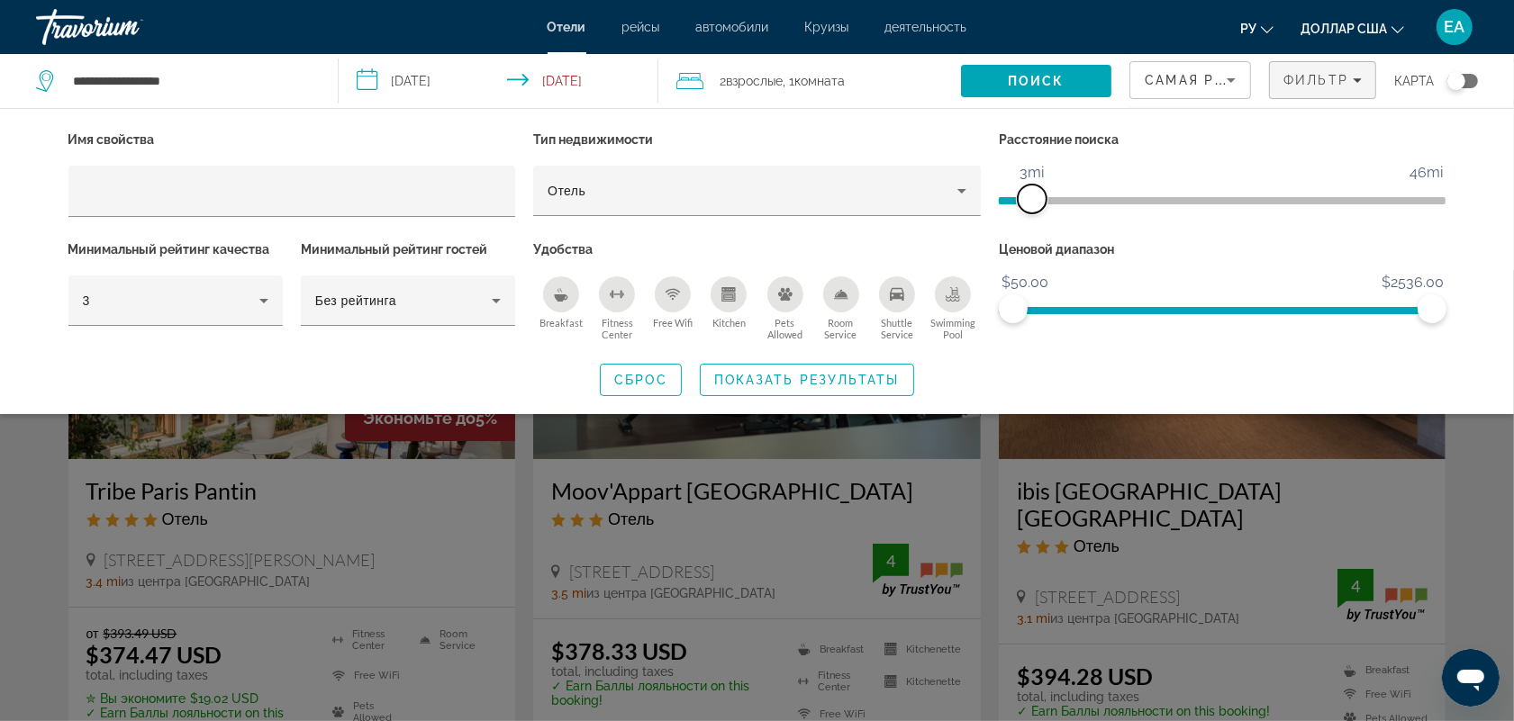
click at [1029, 194] on span "ngx-slider" at bounding box center [1031, 199] width 29 height 29
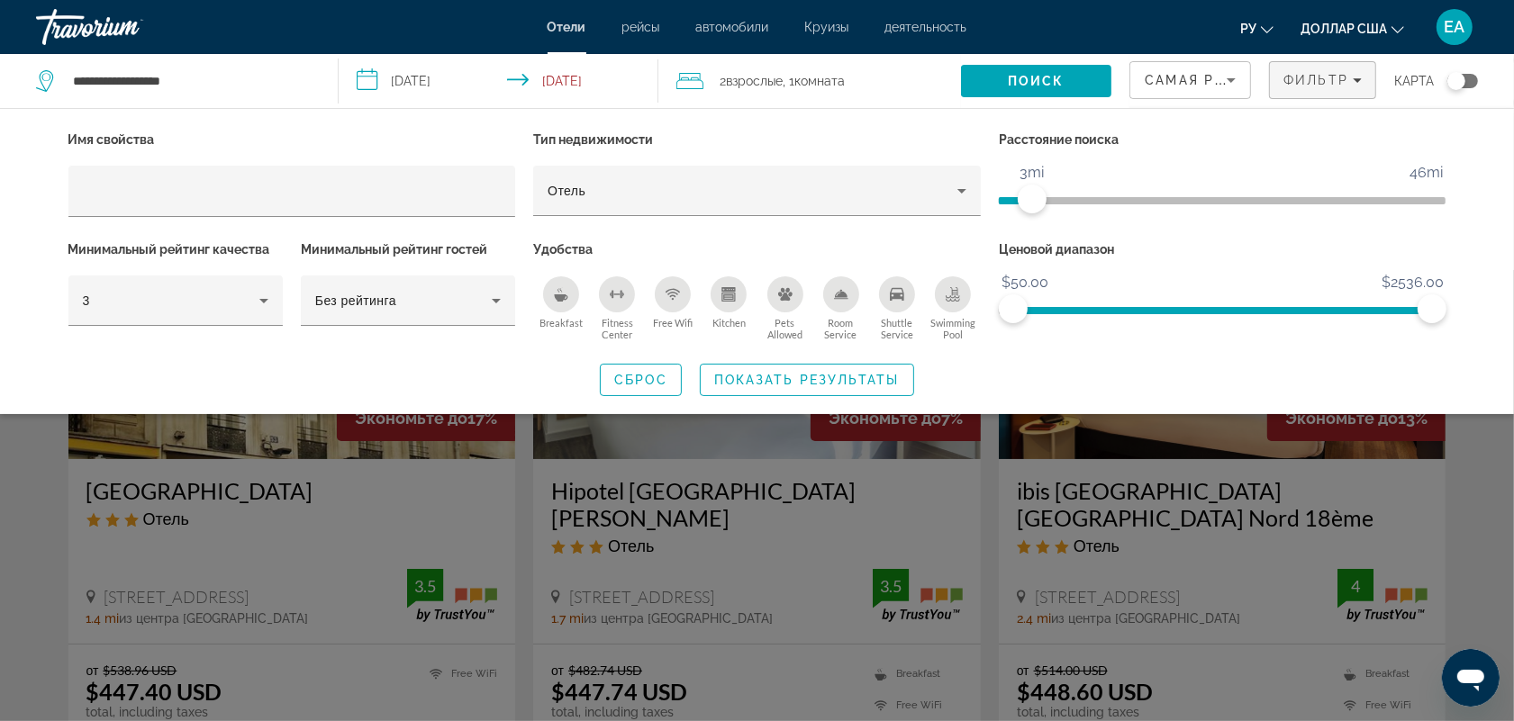
click at [1470, 455] on div "Search widget" at bounding box center [757, 495] width 1514 height 451
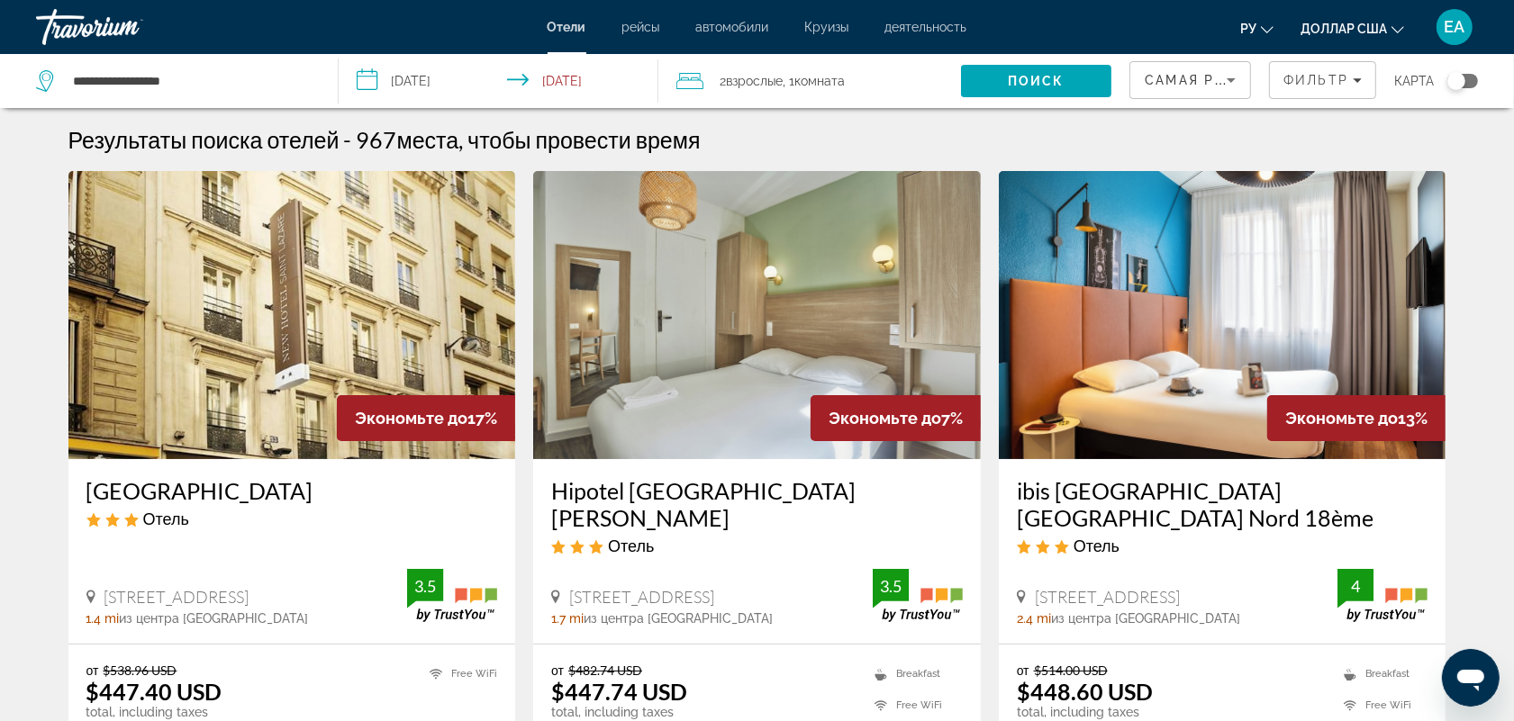
click at [435, 285] on img "Основное содержание" at bounding box center [292, 315] width 448 height 288
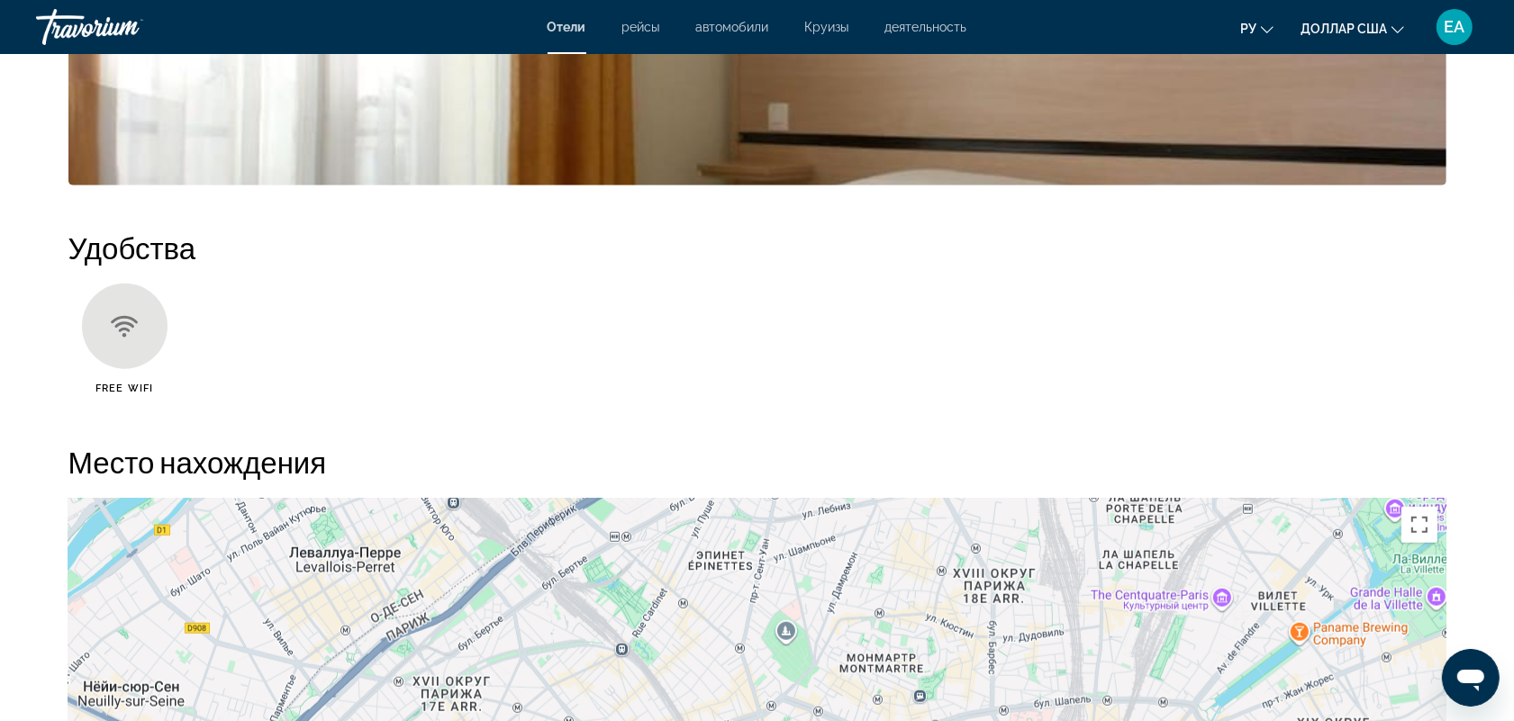
scroll to position [1838, 0]
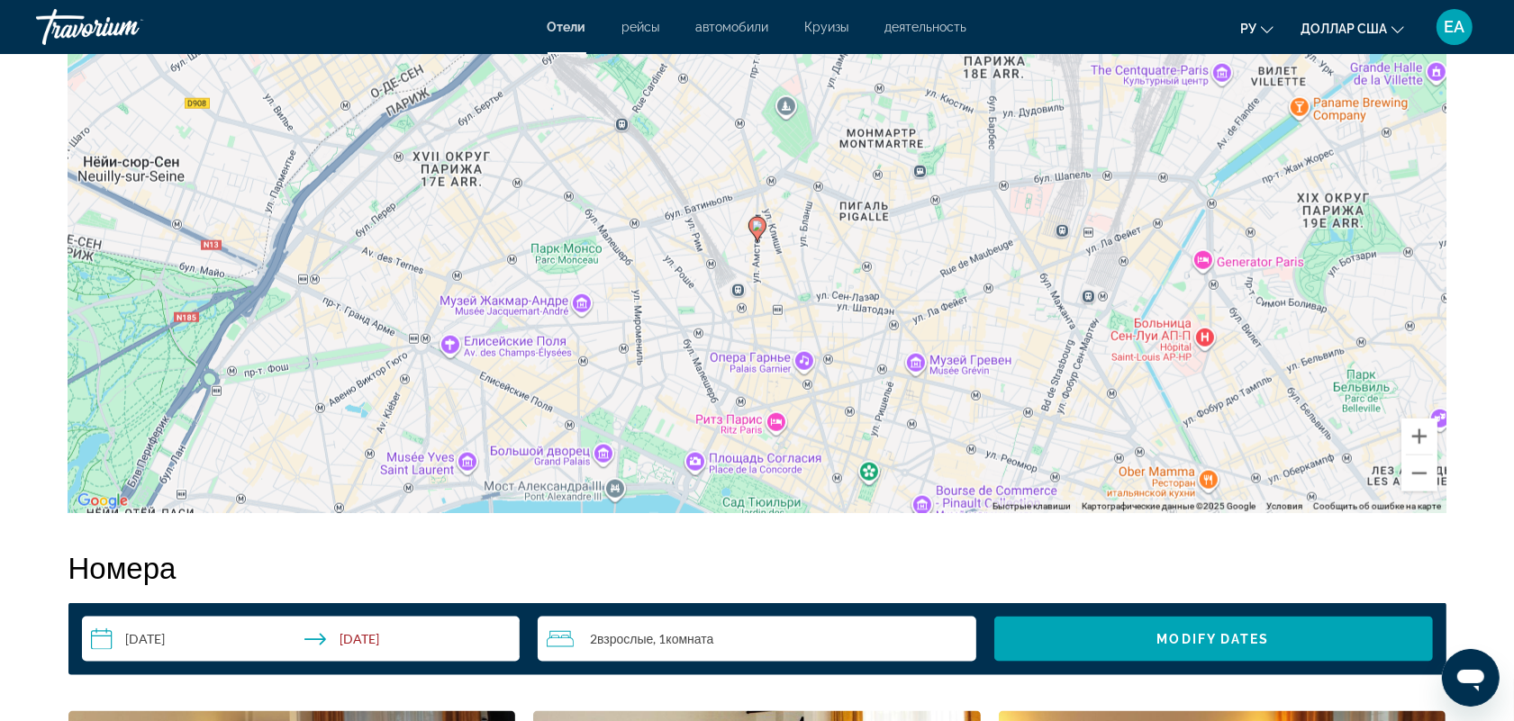
click at [551, 294] on div "Чтобы активировать перетаскивание с помощью клавиатуры, нажмите Alt + Ввод. Пос…" at bounding box center [757, 243] width 1378 height 540
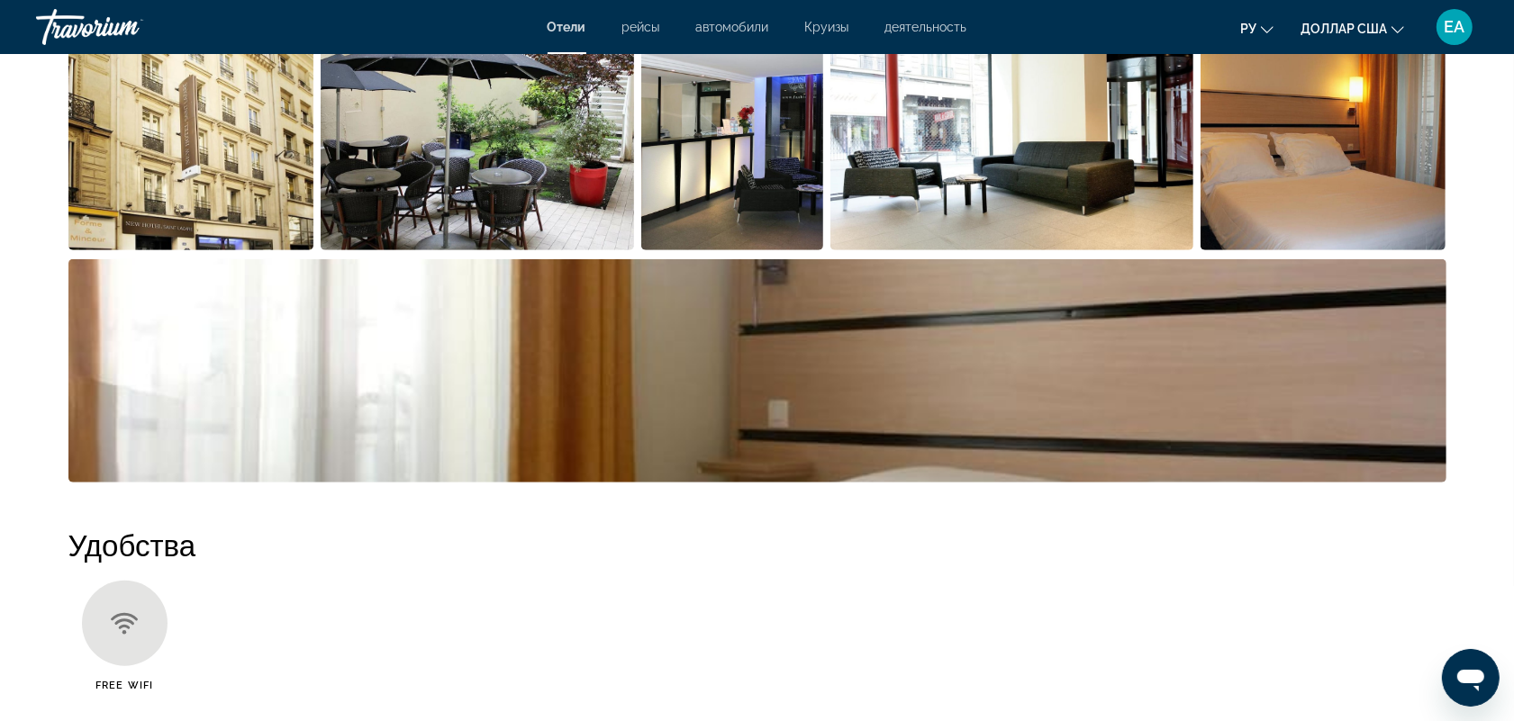
scroll to position [0, 0]
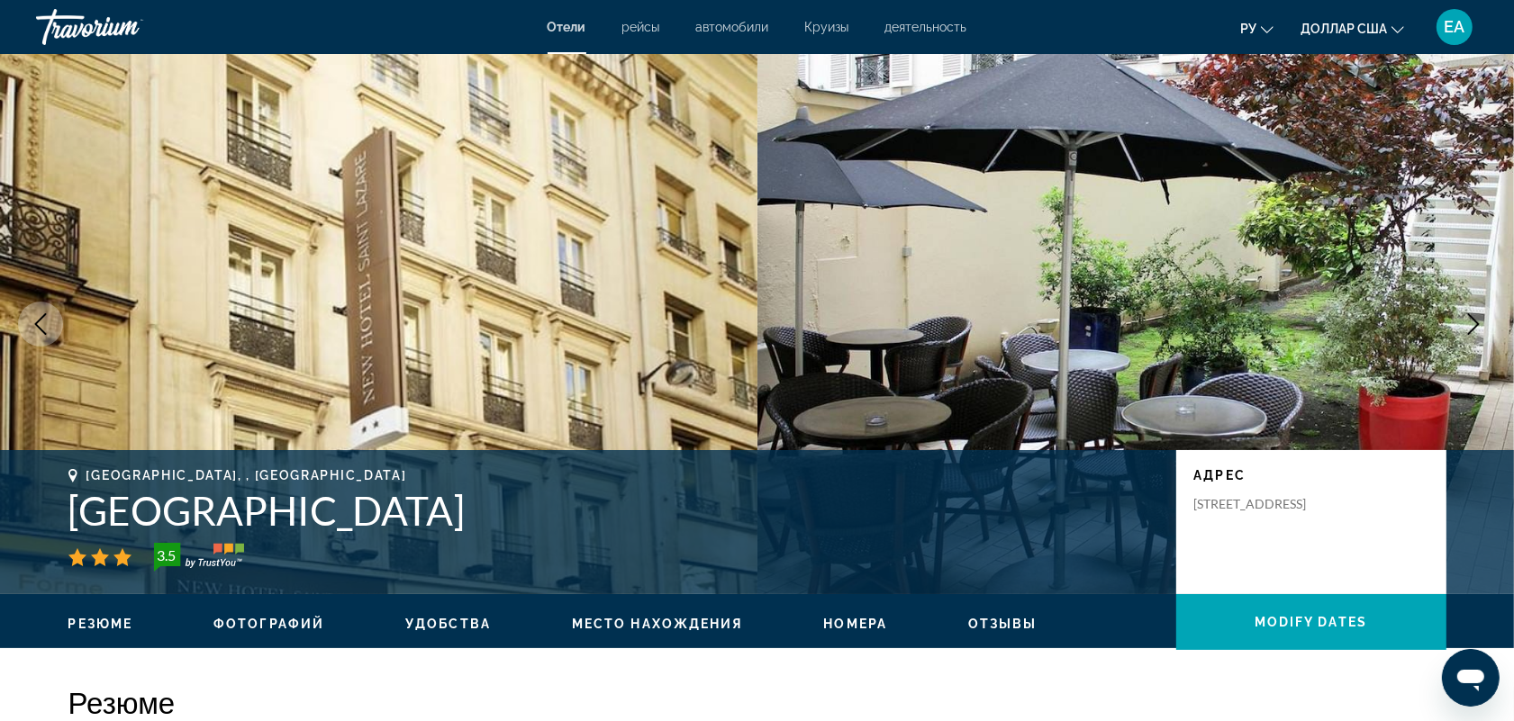
drag, startPoint x: 69, startPoint y: 511, endPoint x: 475, endPoint y: 504, distance: 405.2
click at [475, 504] on h1 "New Hôtel Saint Lazare" at bounding box center [613, 510] width 1090 height 47
copy h1 "New Hôtel Saint Lazare"
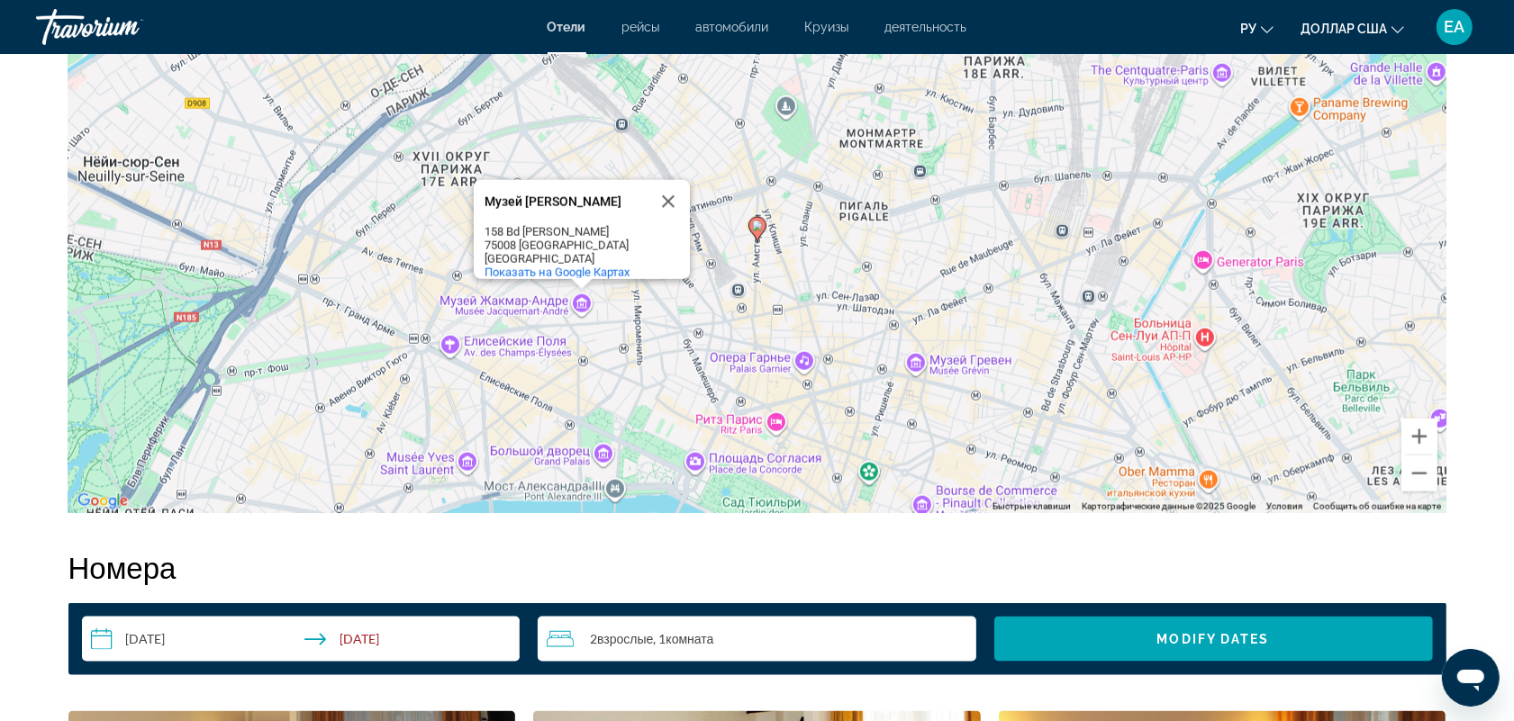
scroll to position [2101, 0]
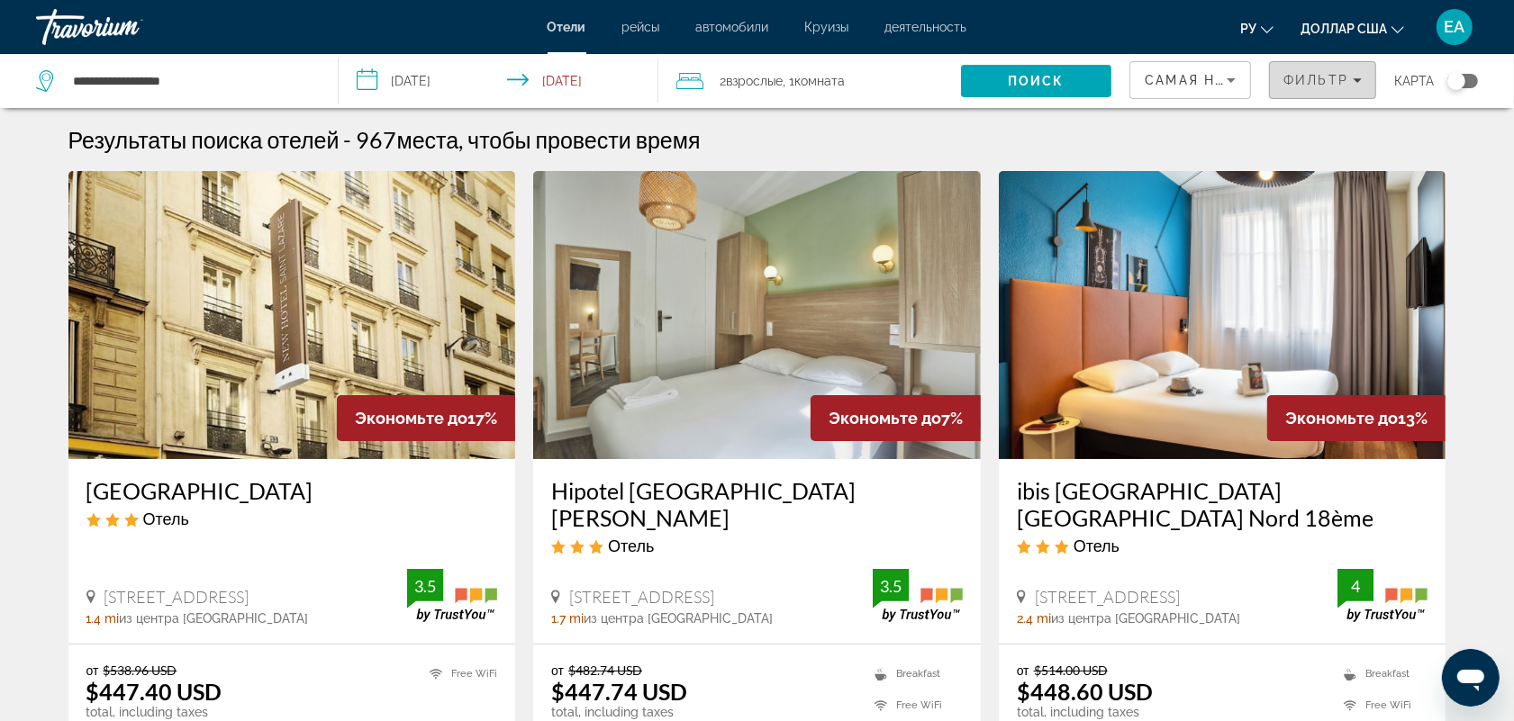
click at [1357, 77] on icon "Filters" at bounding box center [1356, 80] width 9 height 9
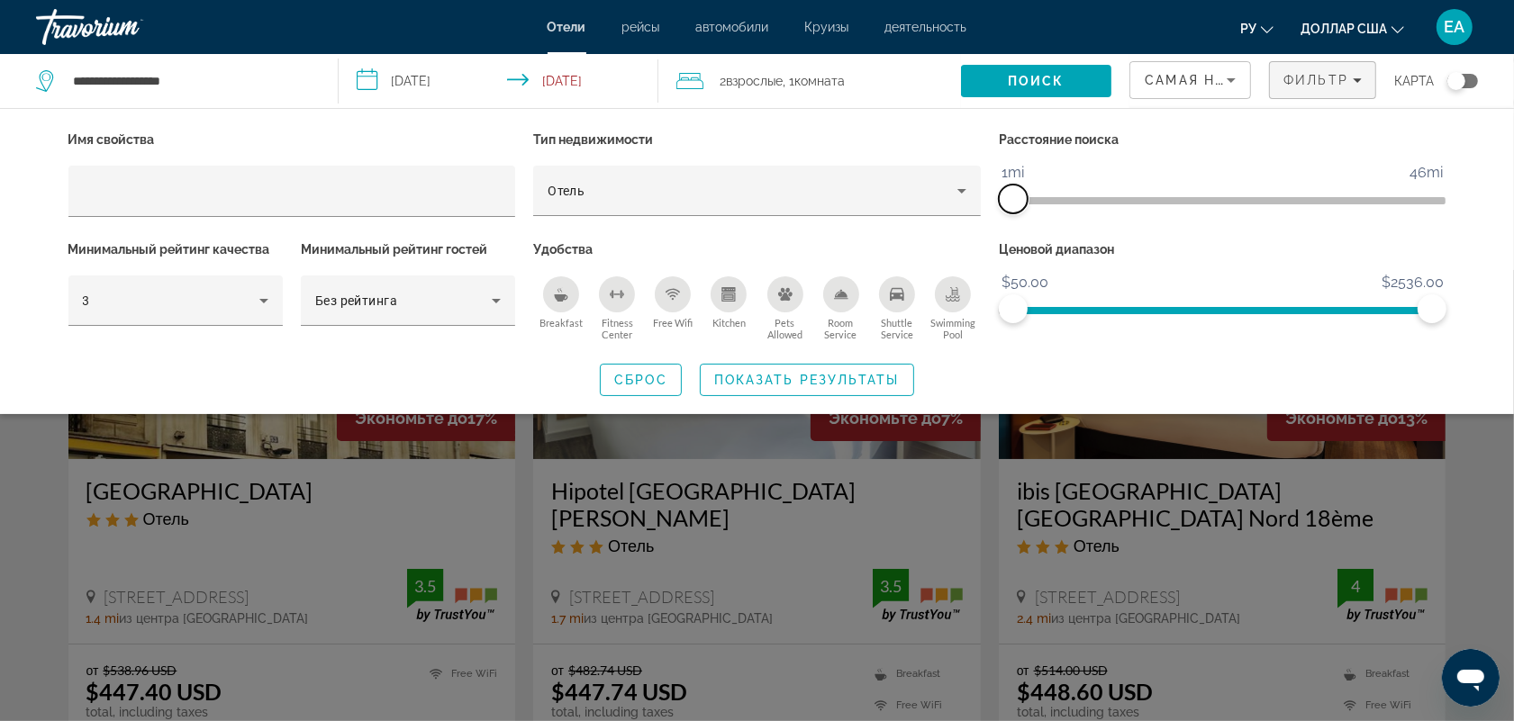
drag, startPoint x: 1029, startPoint y: 196, endPoint x: 1016, endPoint y: 196, distance: 13.5
click at [1016, 196] on span "ngx-slider" at bounding box center [1013, 199] width 29 height 29
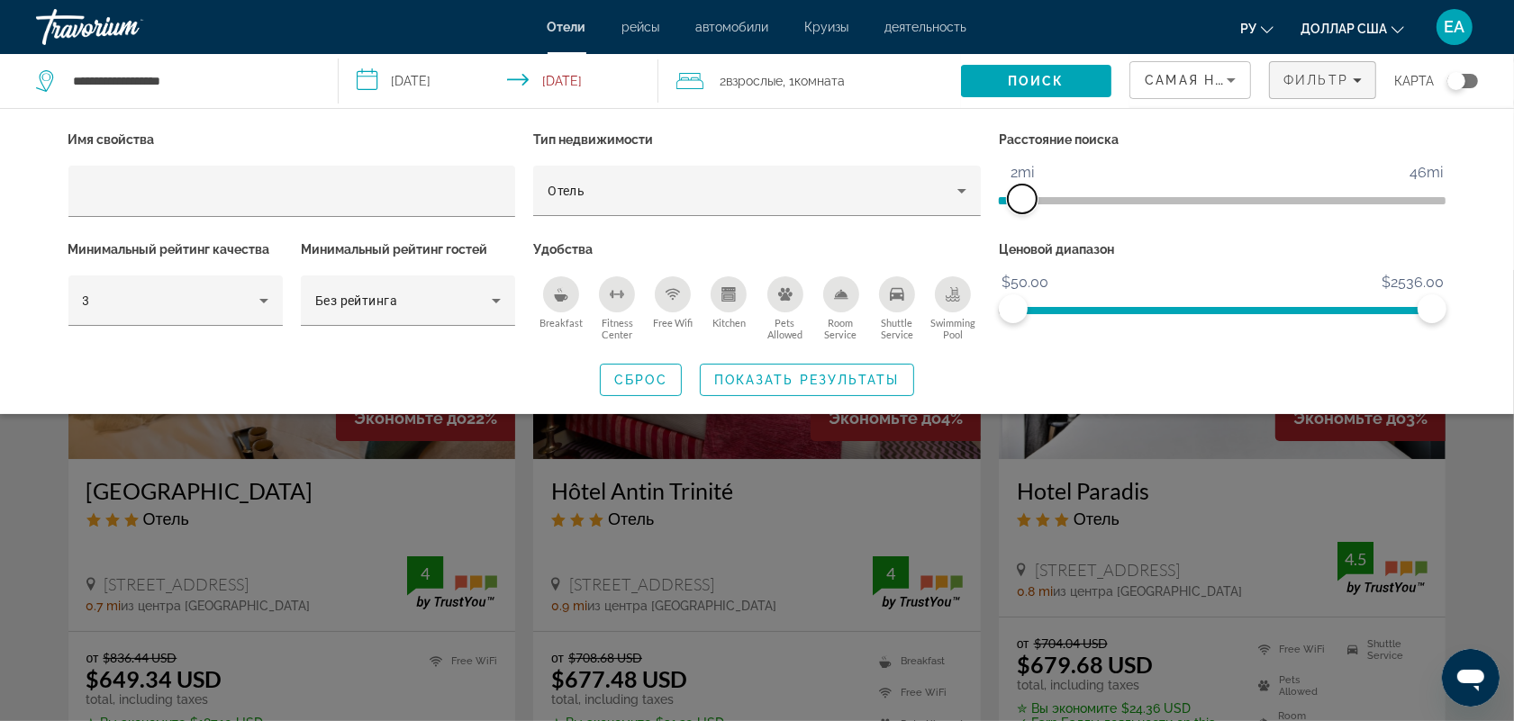
click at [1019, 196] on span "ngx-slider" at bounding box center [1022, 199] width 29 height 29
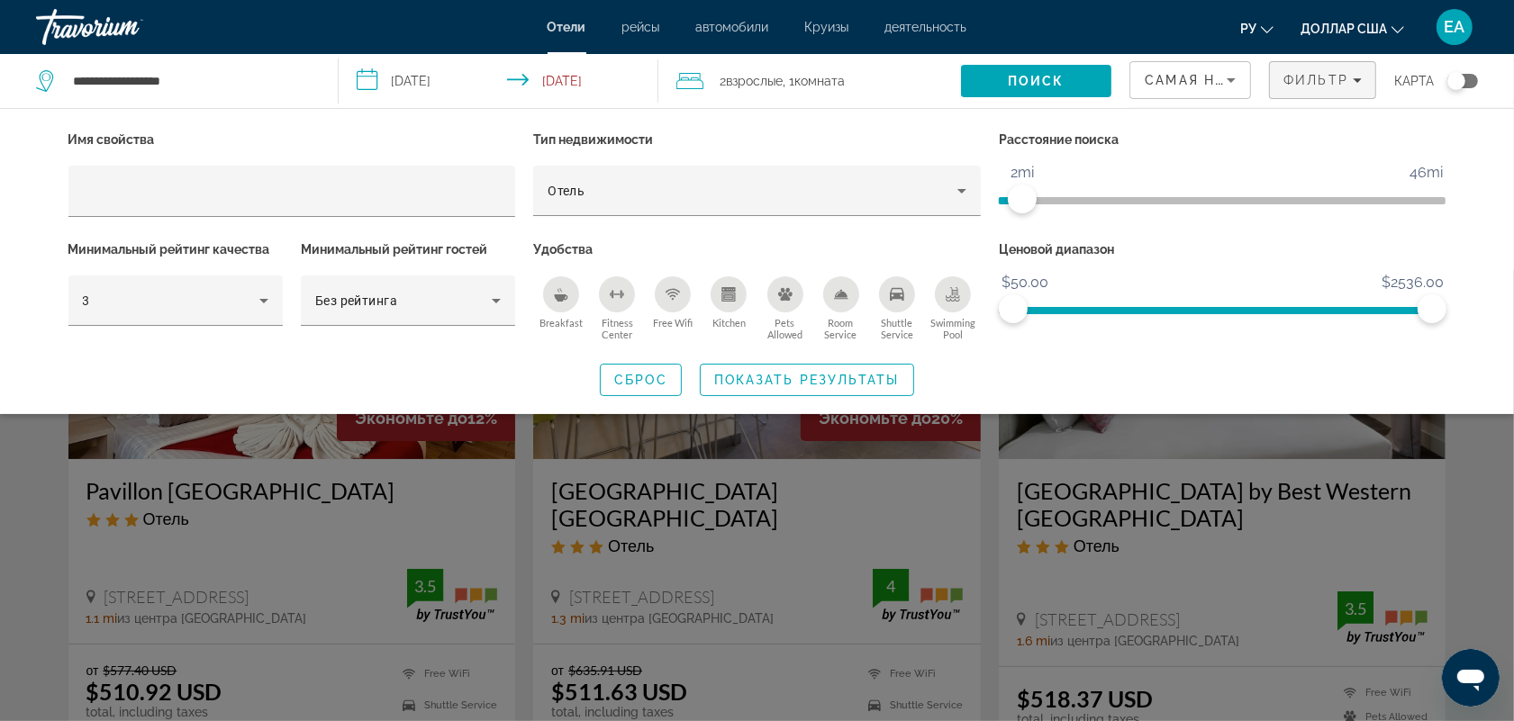
click at [563, 294] on icon "Breakfast" at bounding box center [562, 297] width 14 height 7
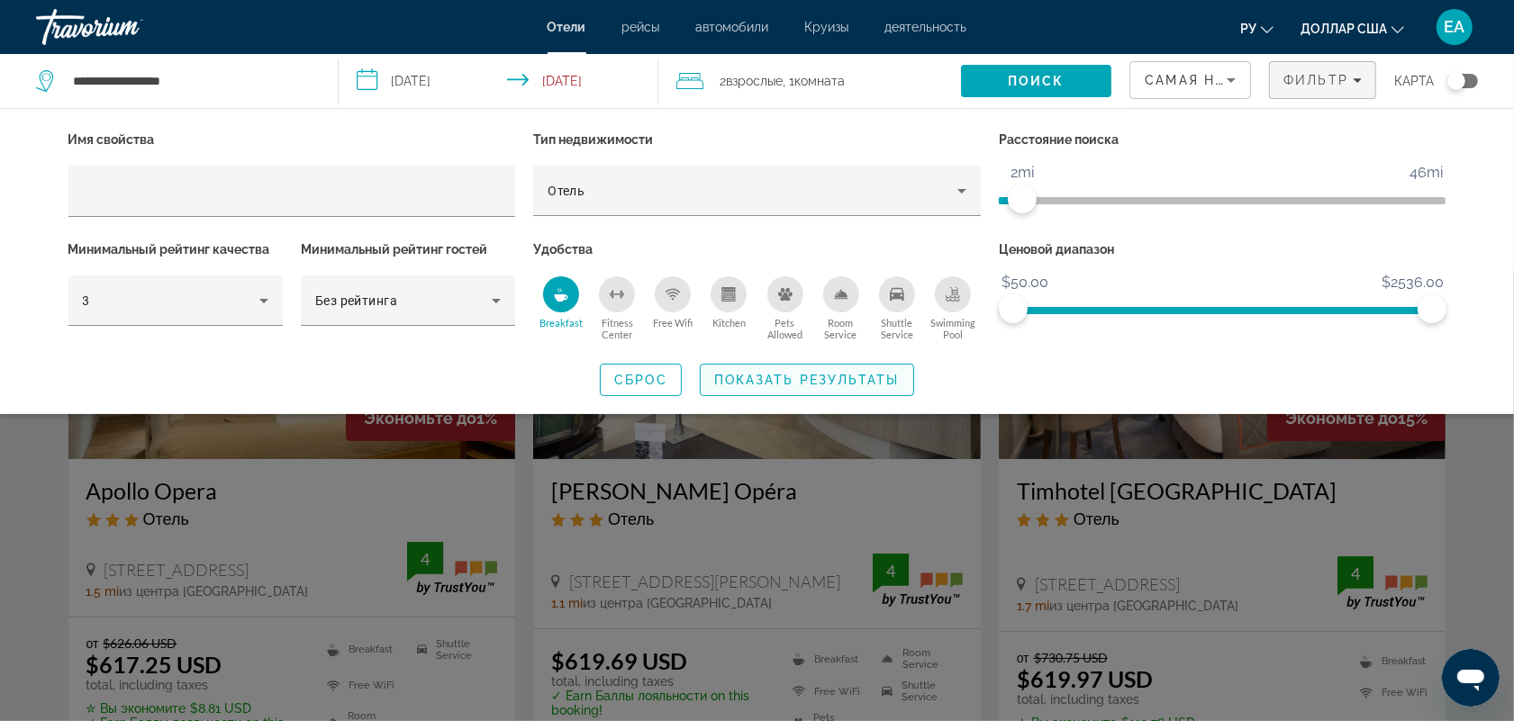
click at [788, 376] on span "Показать результаты" at bounding box center [806, 380] width 185 height 14
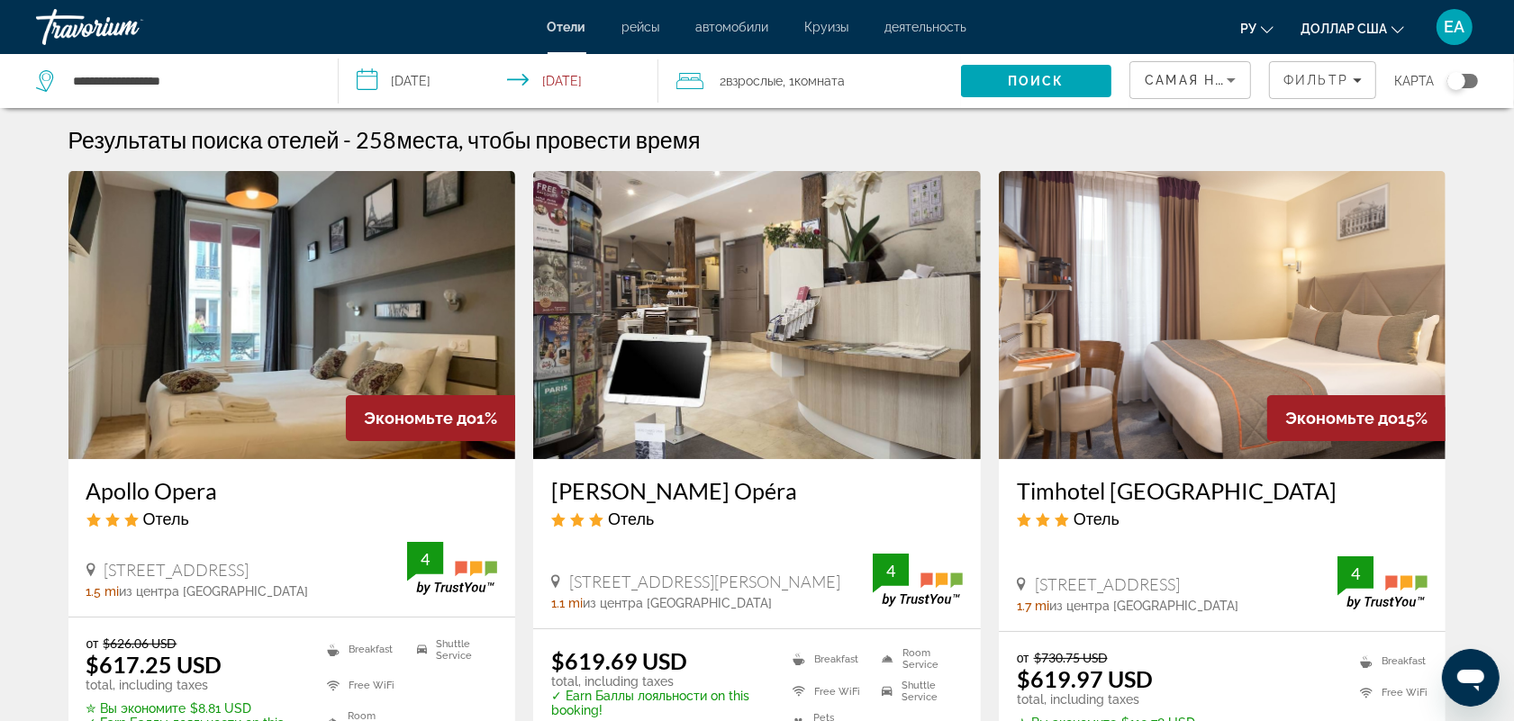
click at [315, 315] on img "Основное содержание" at bounding box center [292, 315] width 448 height 288
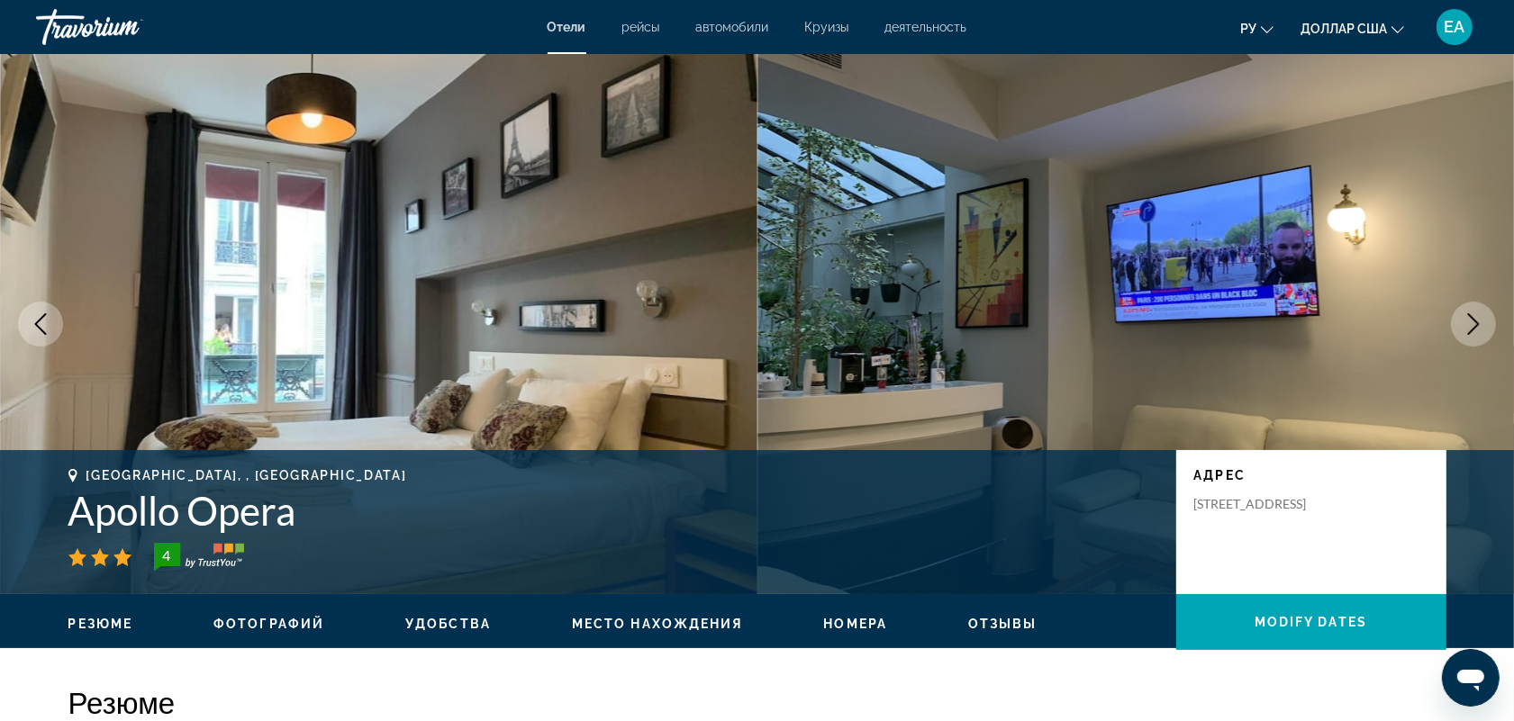
click at [1481, 324] on icon "Next image" at bounding box center [1473, 324] width 22 height 22
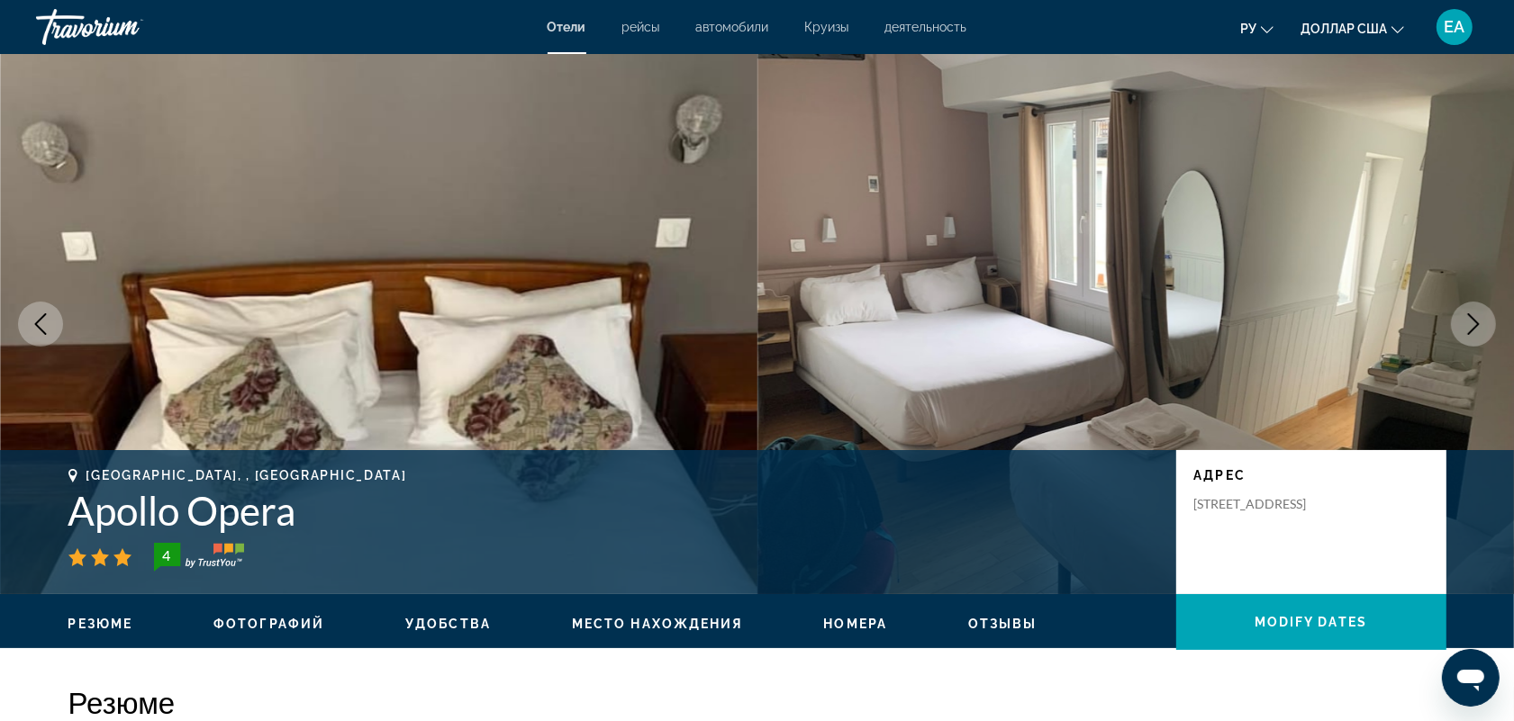
click at [1478, 322] on icon "Next image" at bounding box center [1474, 324] width 12 height 22
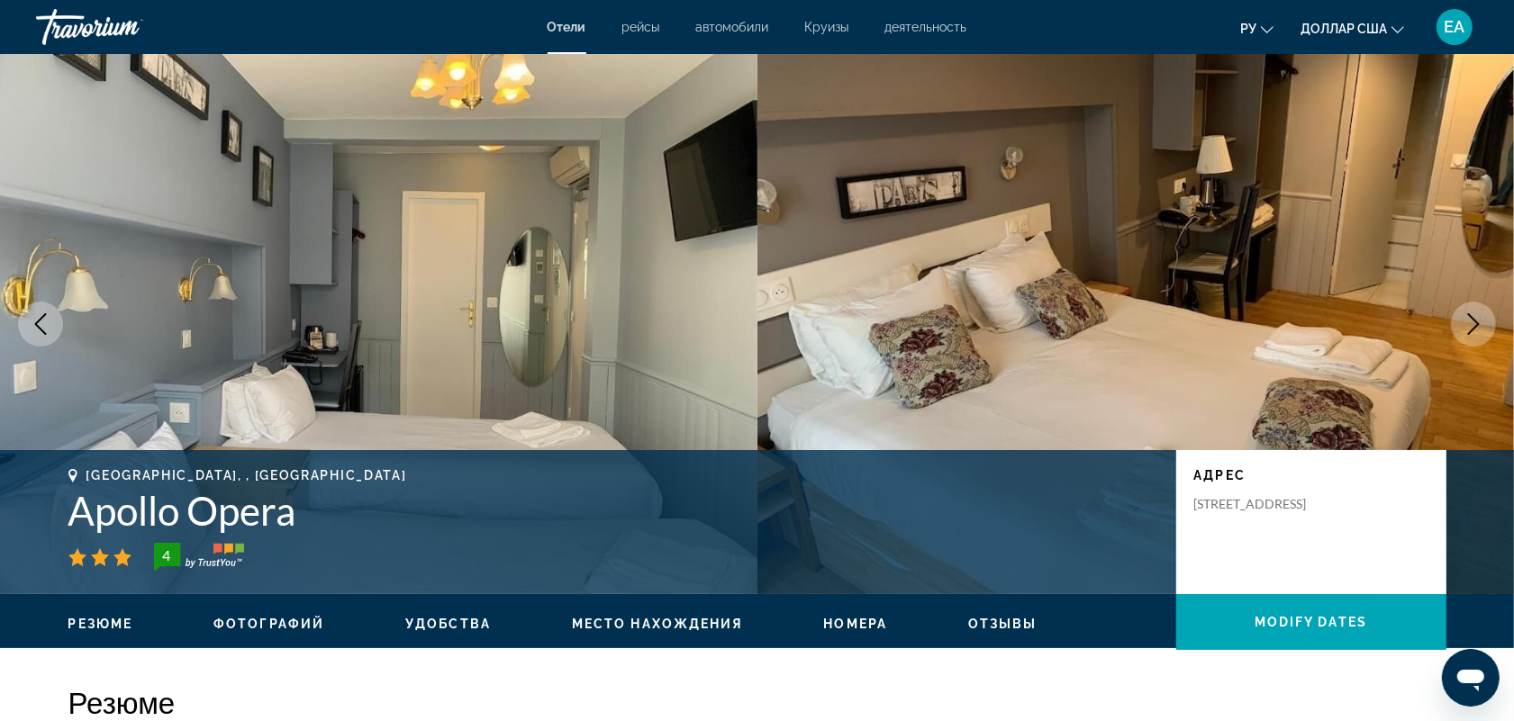
click at [1478, 321] on icon "Next image" at bounding box center [1473, 324] width 22 height 22
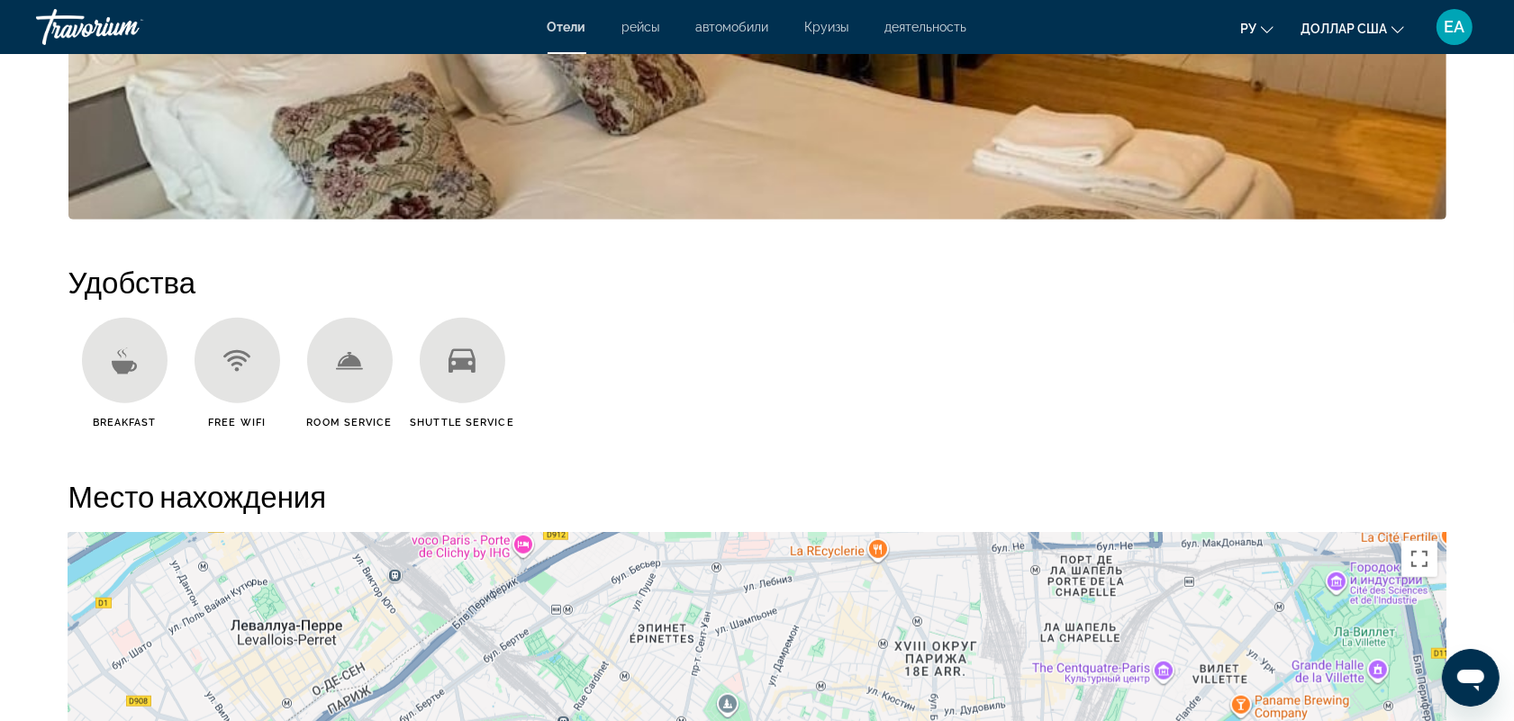
scroll to position [228, 0]
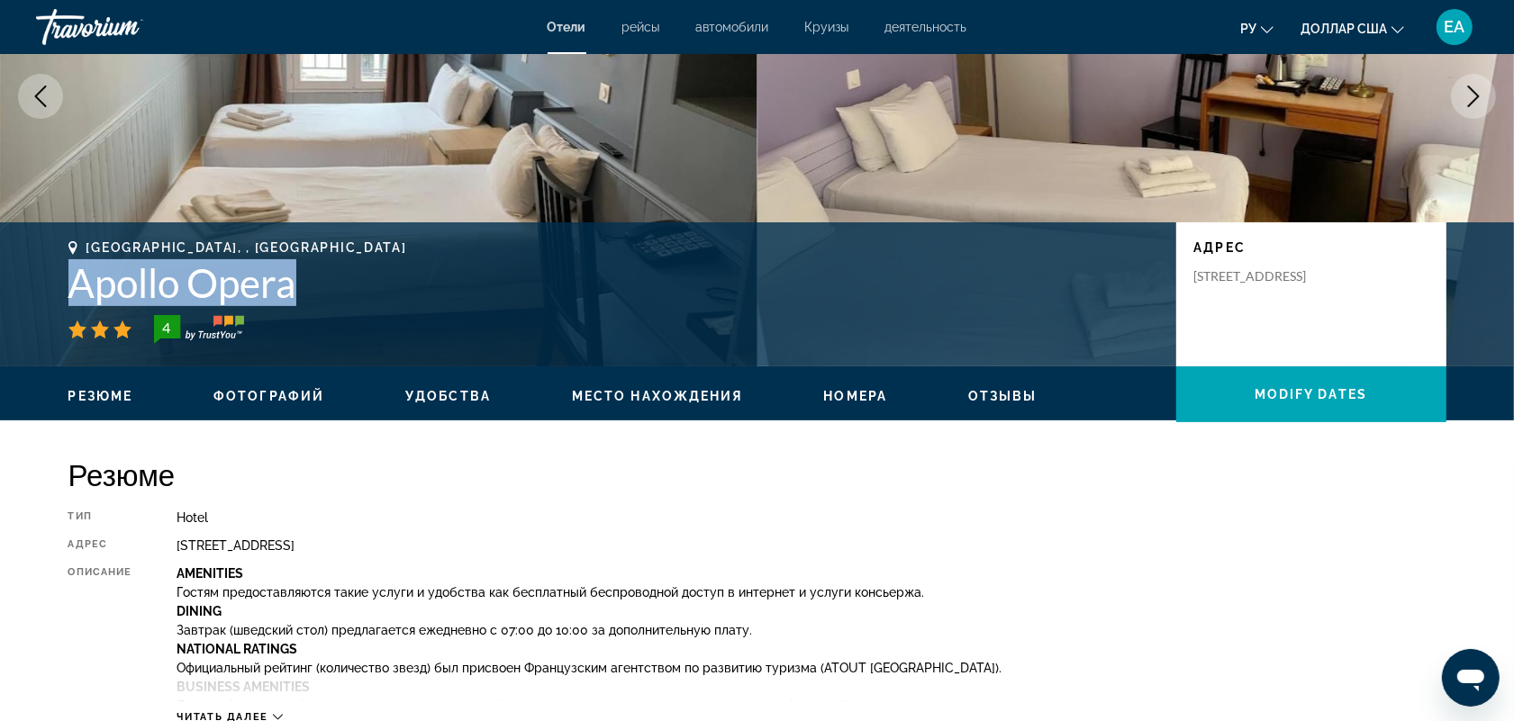
drag, startPoint x: 81, startPoint y: 280, endPoint x: 312, endPoint y: 280, distance: 231.4
click at [312, 280] on h1 "Apollo Opera" at bounding box center [613, 282] width 1090 height 47
copy h1 "Apollo Opera"
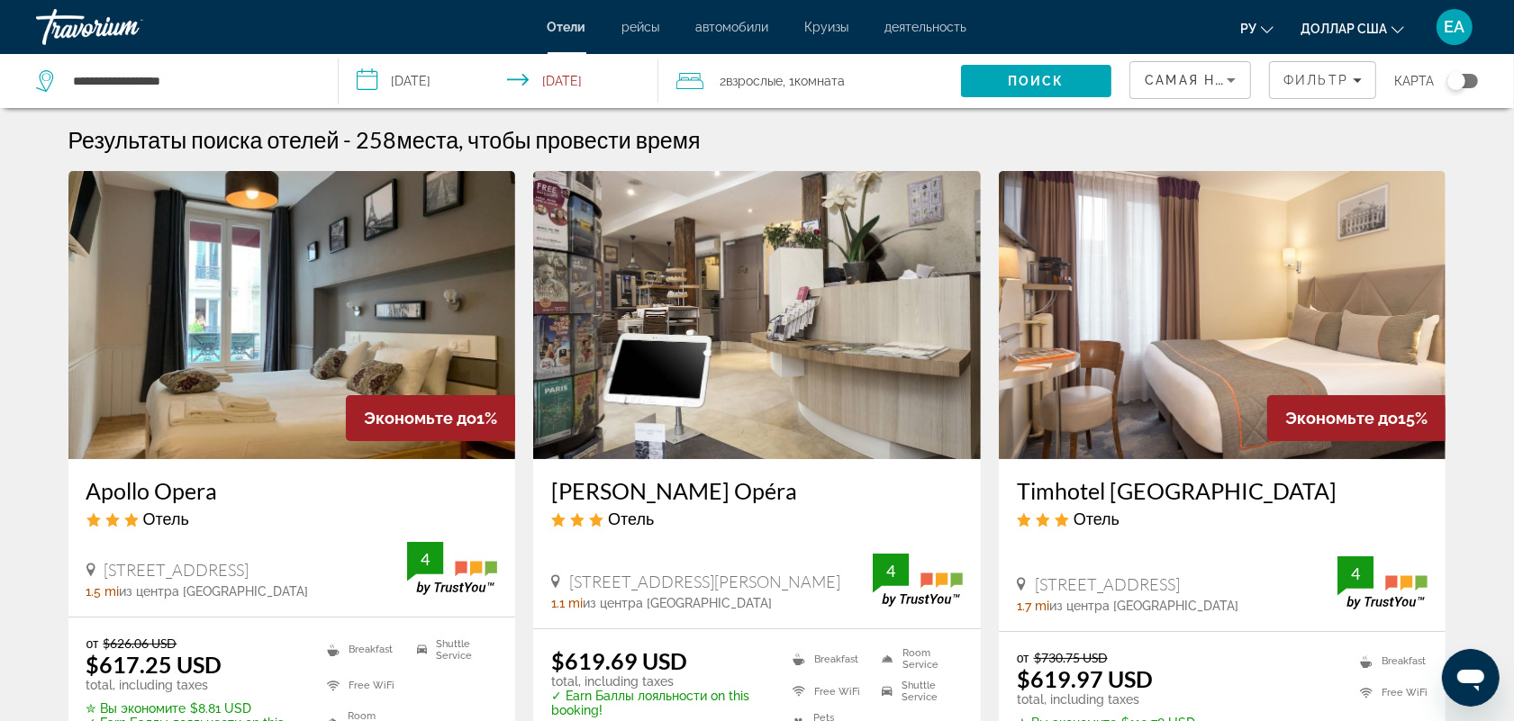
click at [1281, 338] on img "Основное содержание" at bounding box center [1223, 315] width 448 height 288
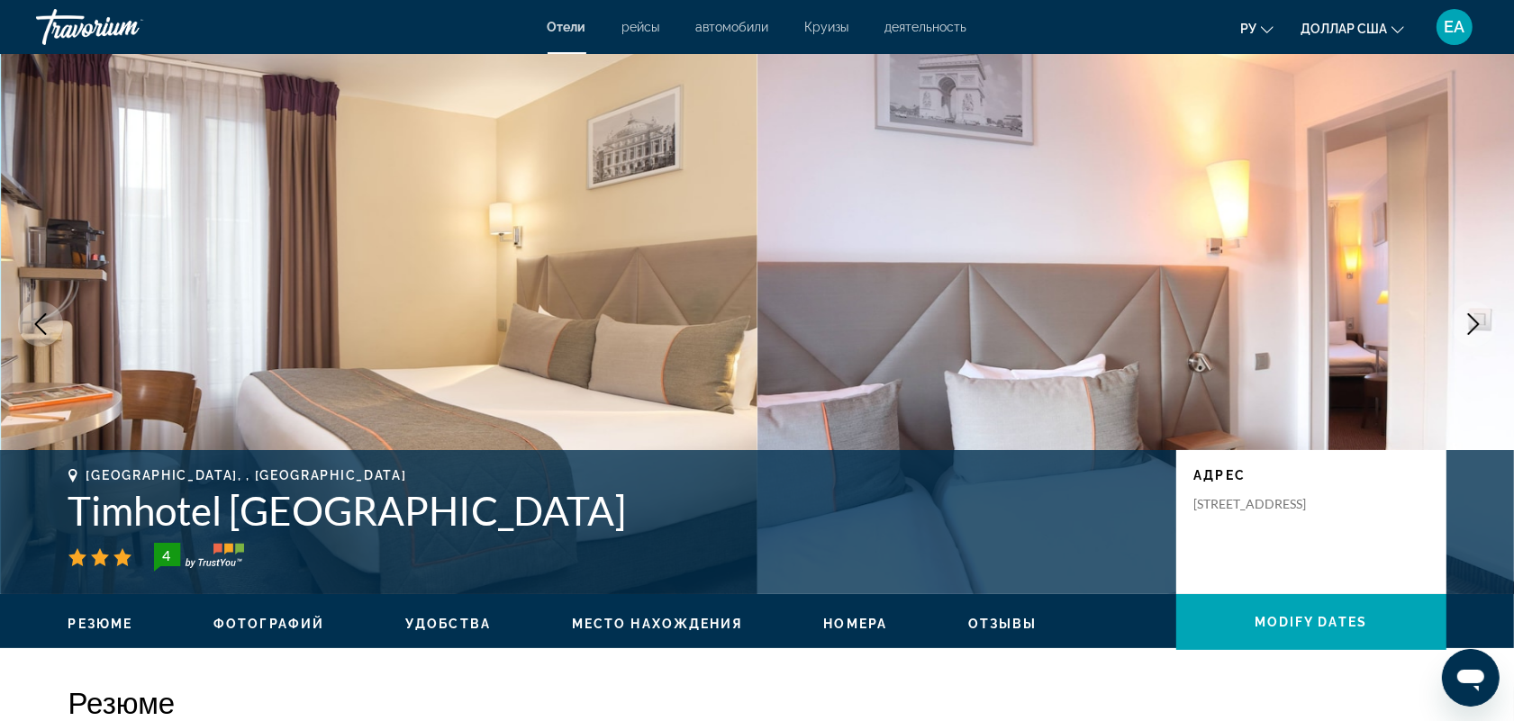
drag, startPoint x: 72, startPoint y: 502, endPoint x: 662, endPoint y: 493, distance: 589.8
click at [662, 493] on h1 "Timhotel Paris Gare Montparnasse" at bounding box center [613, 510] width 1090 height 47
copy h1 "Timhotel Paris Gare Montparnasse"
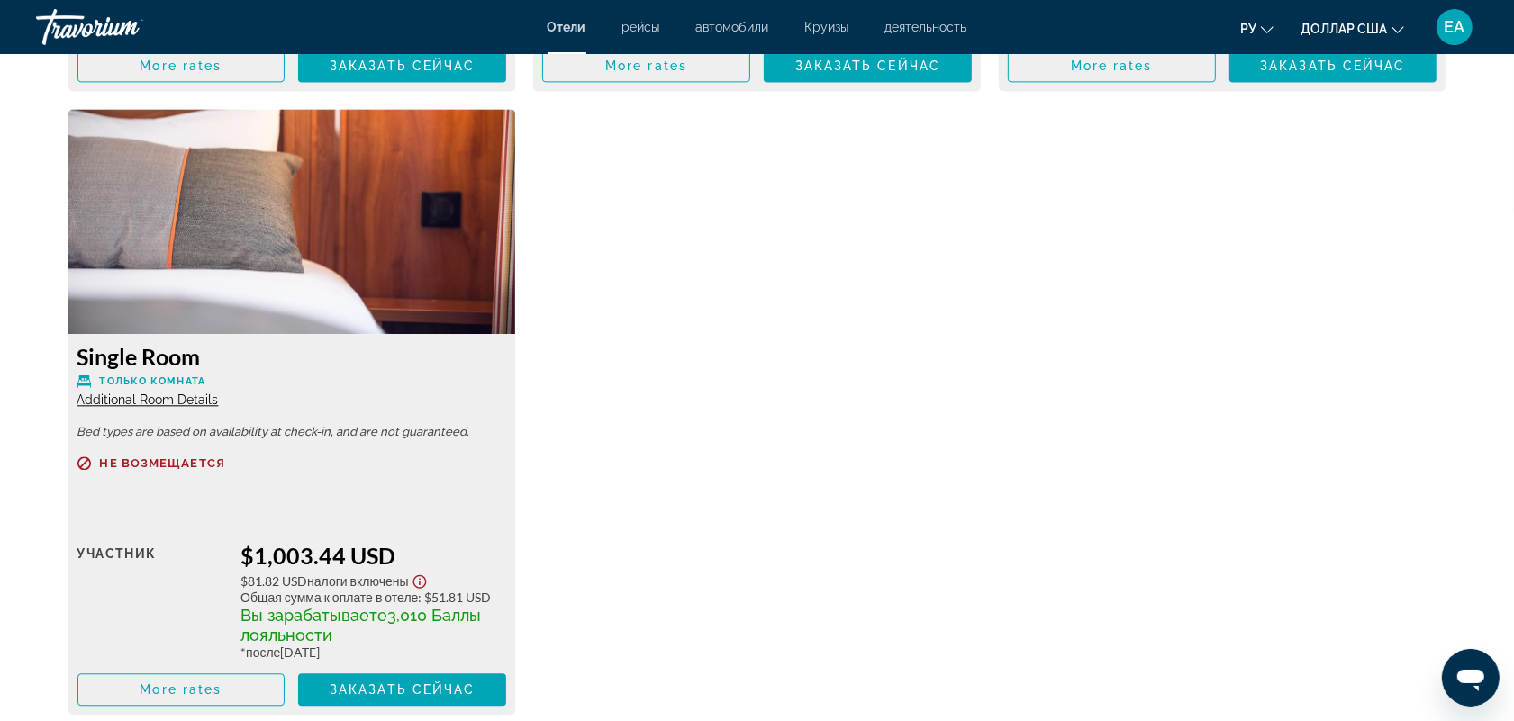
scroll to position [3939, 0]
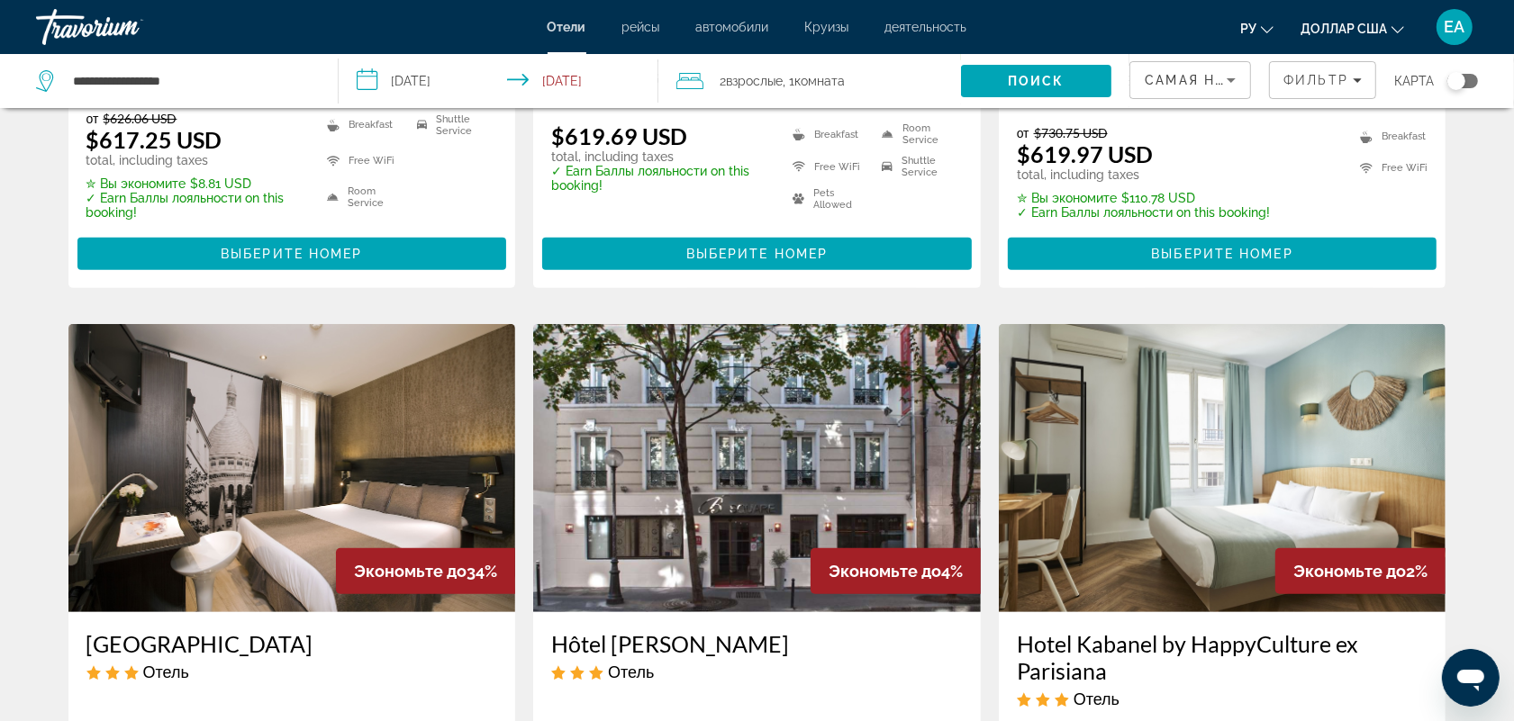
scroll to position [788, 0]
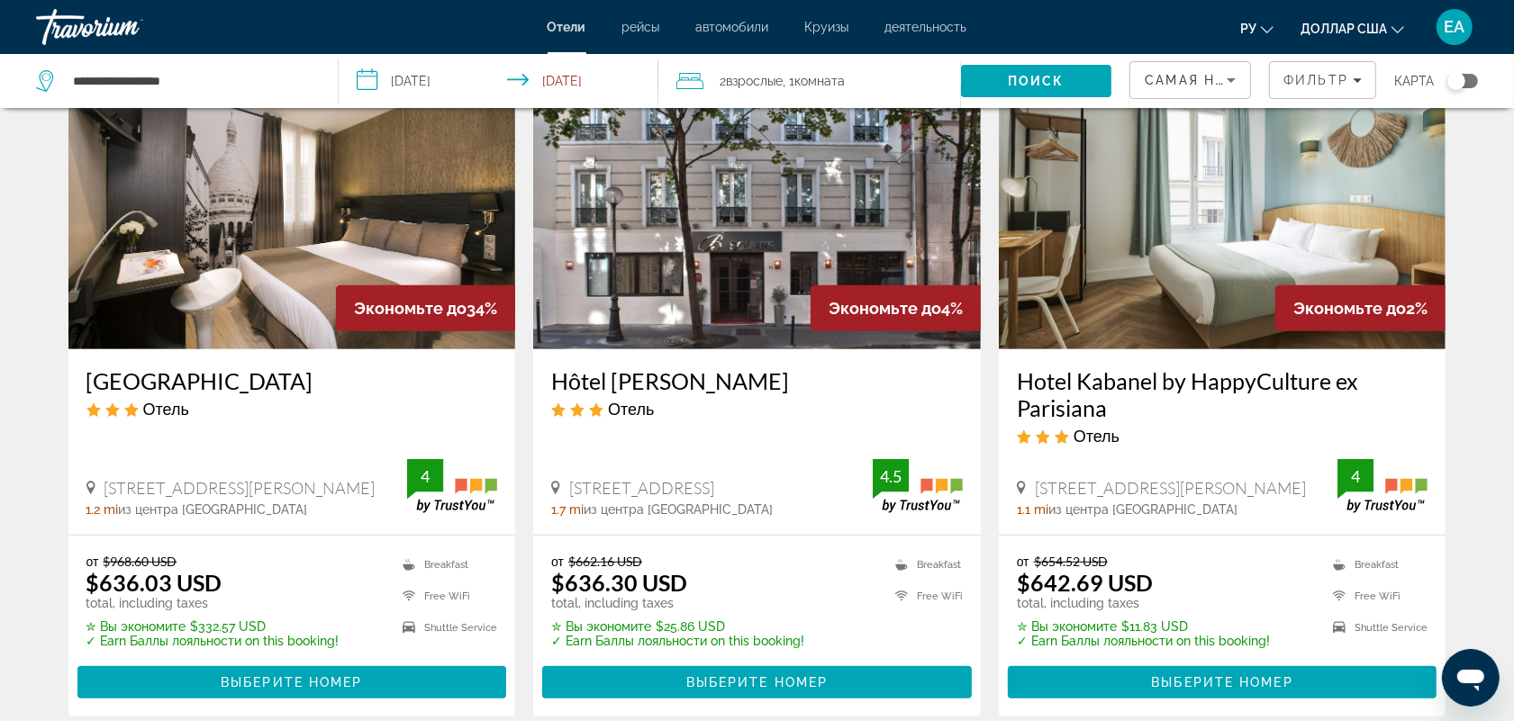
click at [351, 209] on img "Основное содержание" at bounding box center [292, 205] width 448 height 288
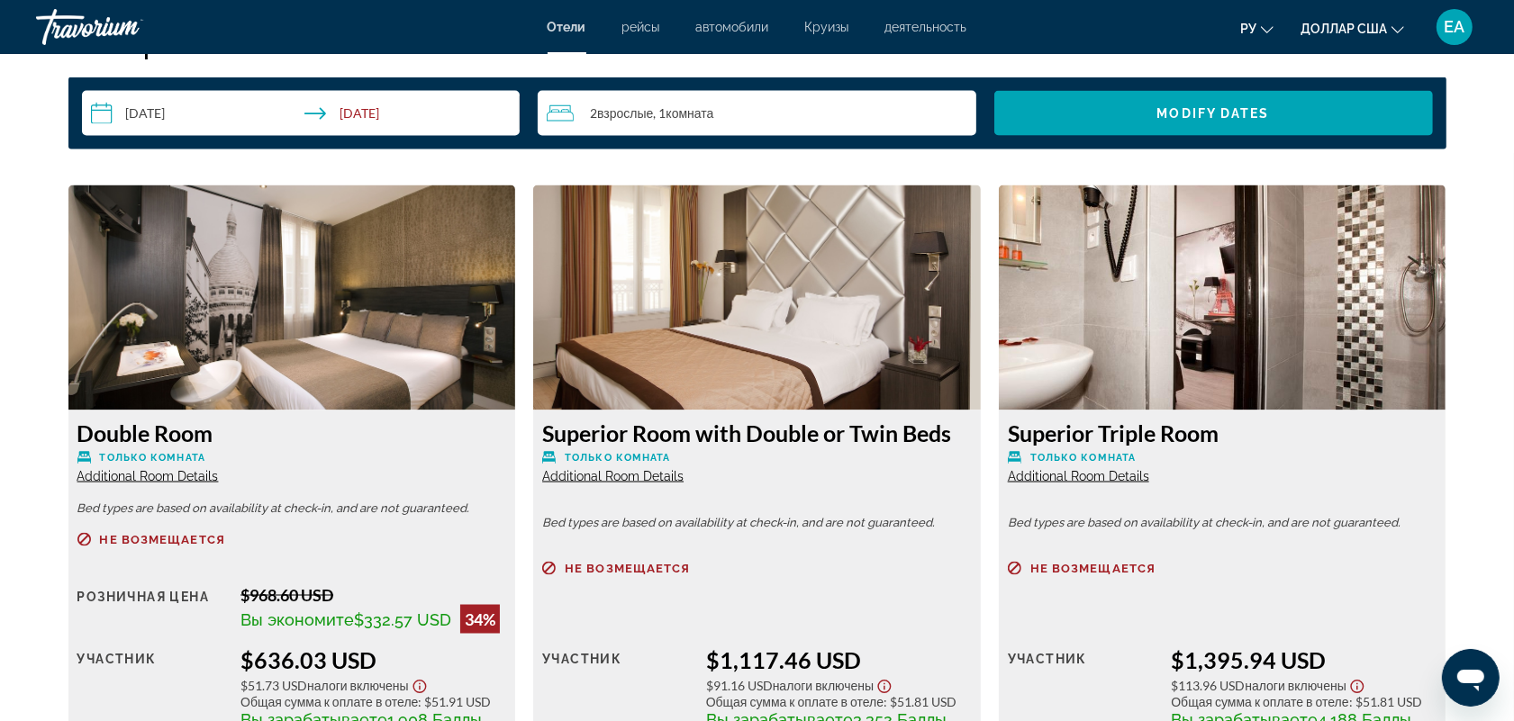
scroll to position [2626, 0]
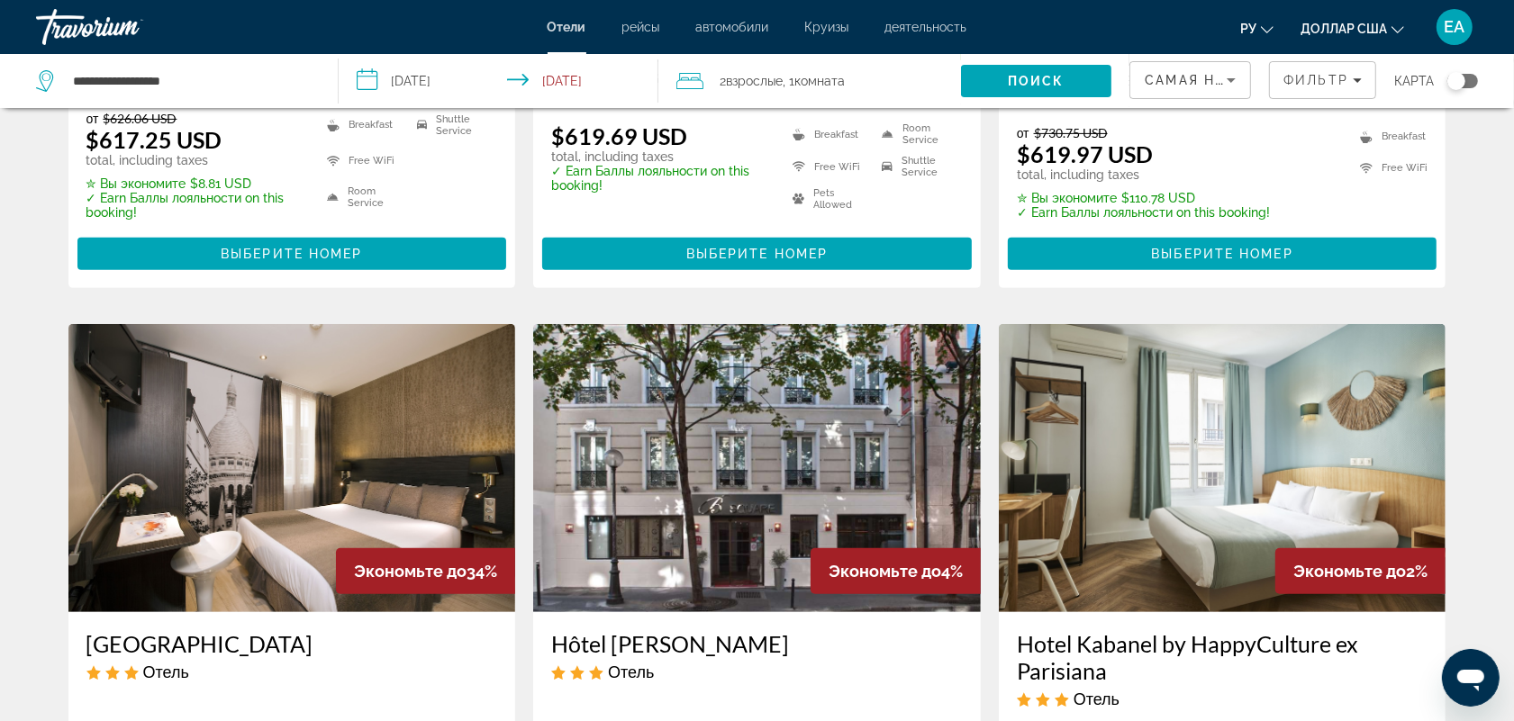
scroll to position [788, 0]
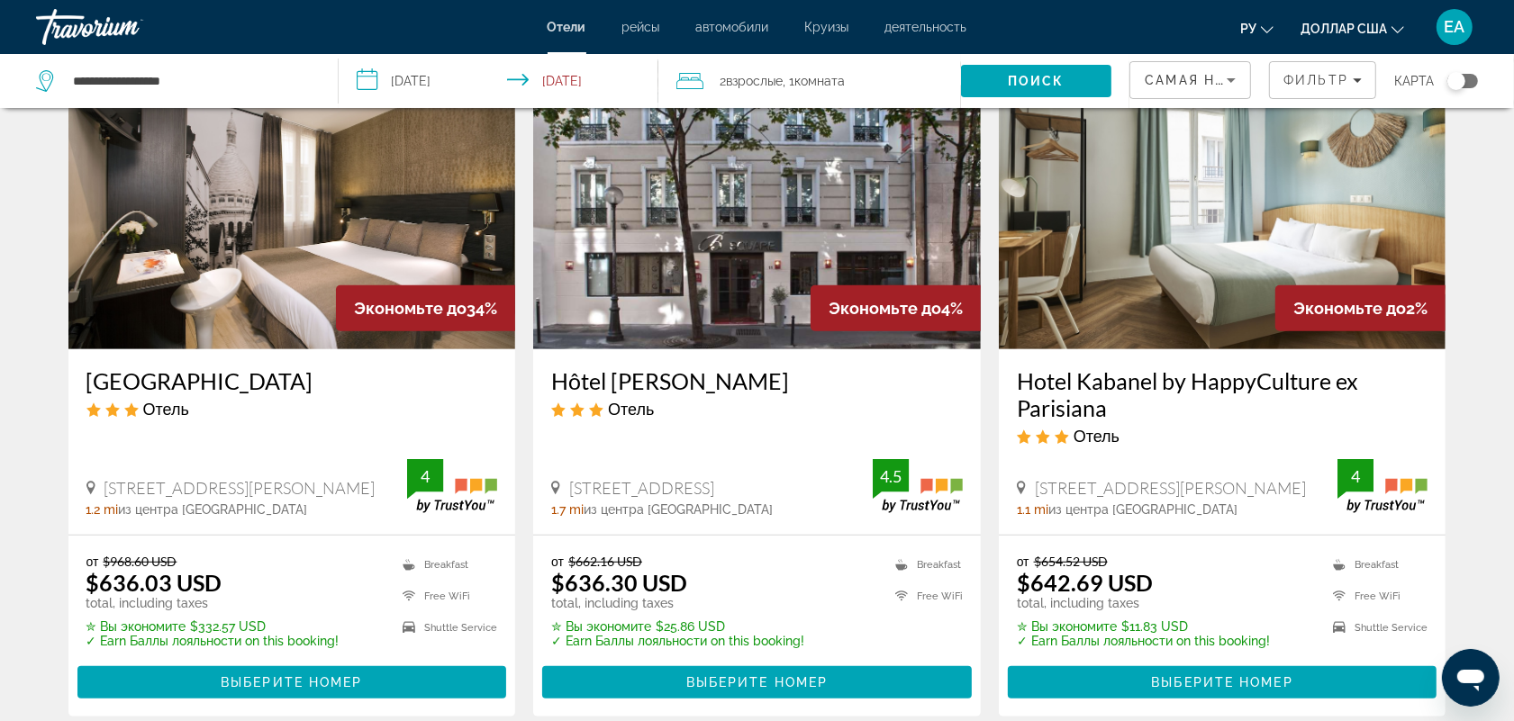
click at [1193, 276] on img "Основное содержание" at bounding box center [1223, 205] width 448 height 288
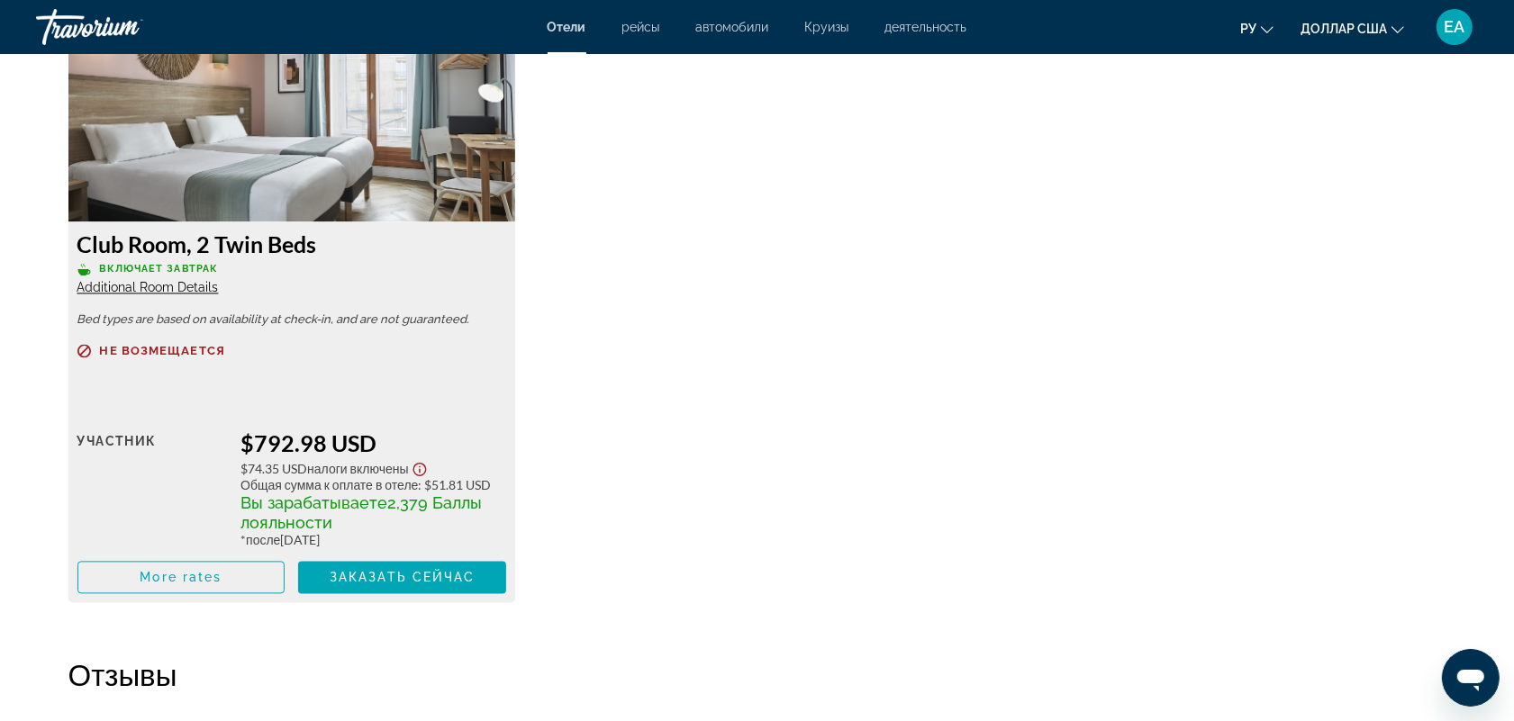
scroll to position [2101, 0]
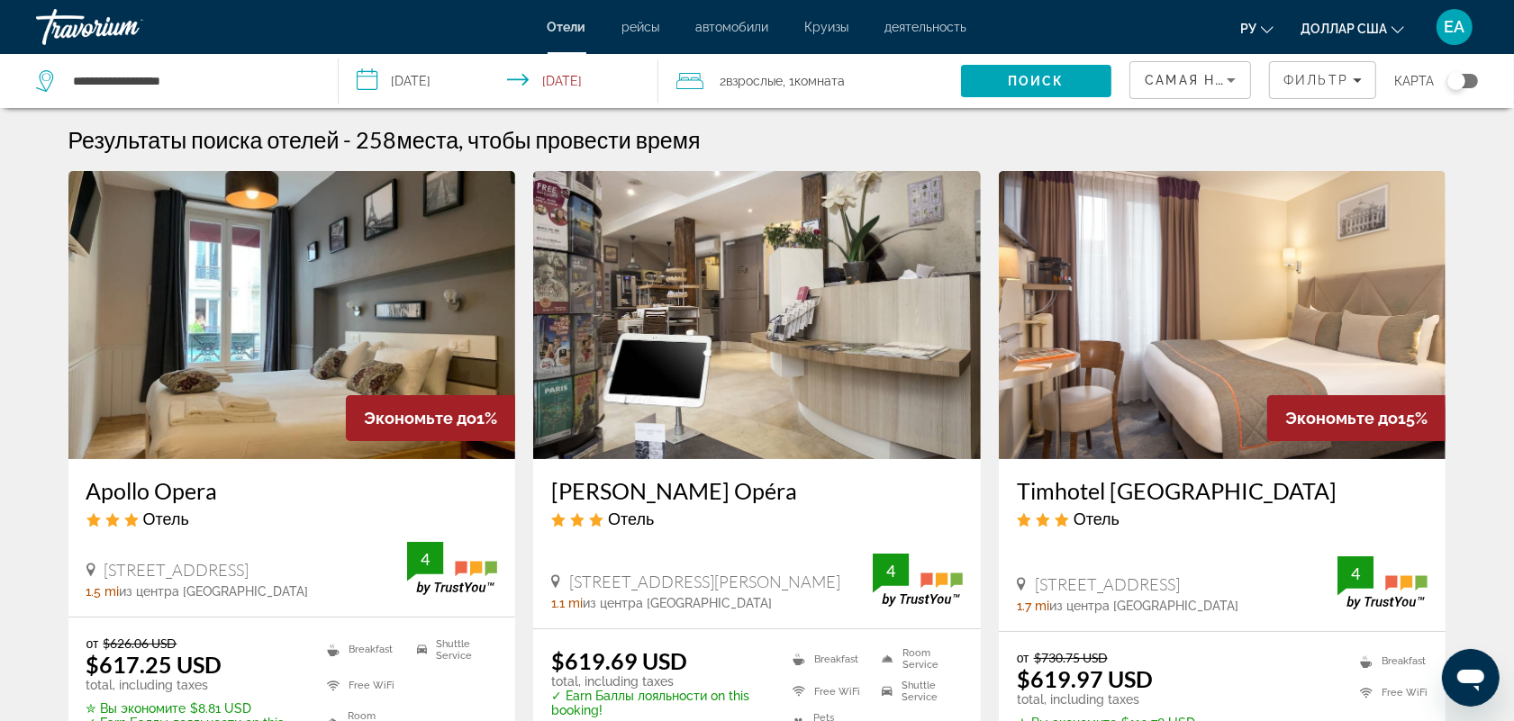
scroll to position [525, 0]
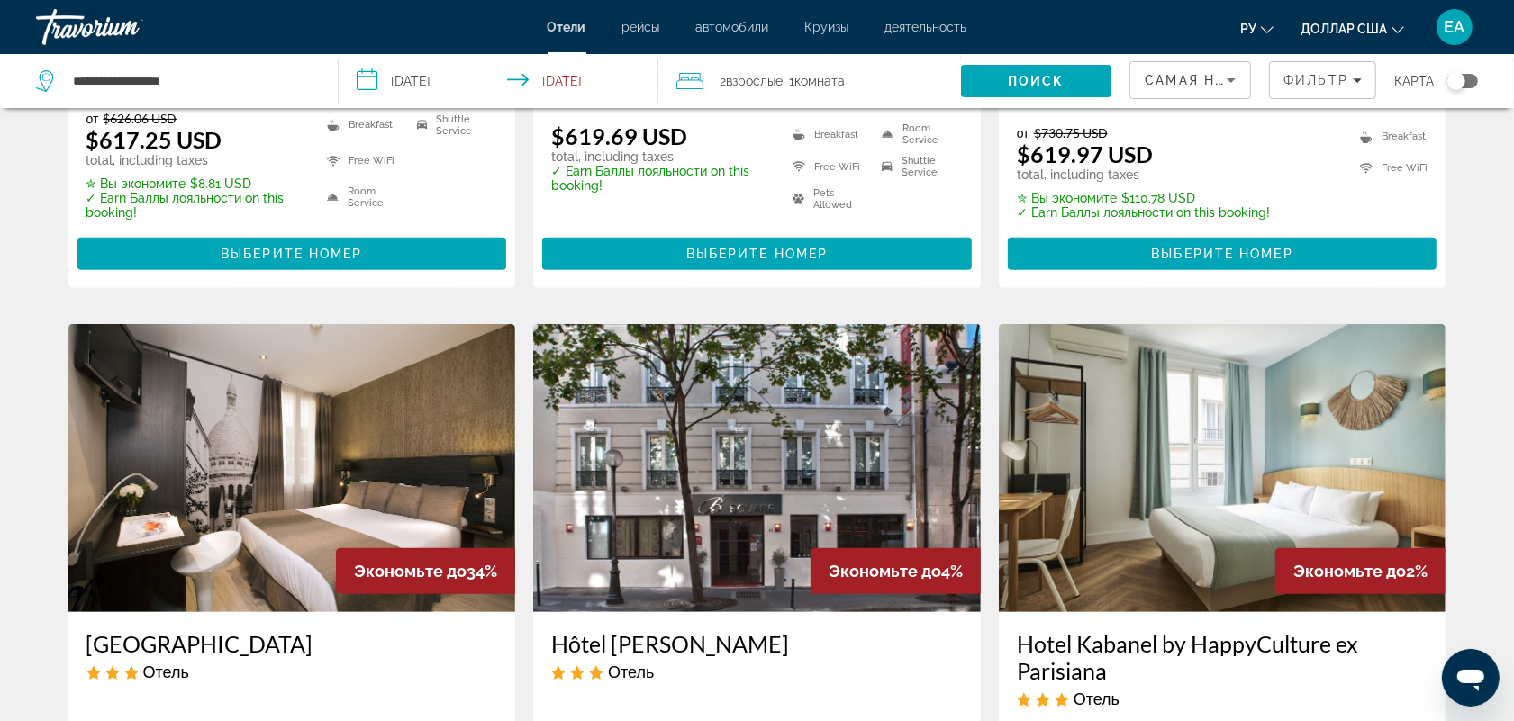
click at [820, 474] on img "Основное содержание" at bounding box center [757, 468] width 448 height 288
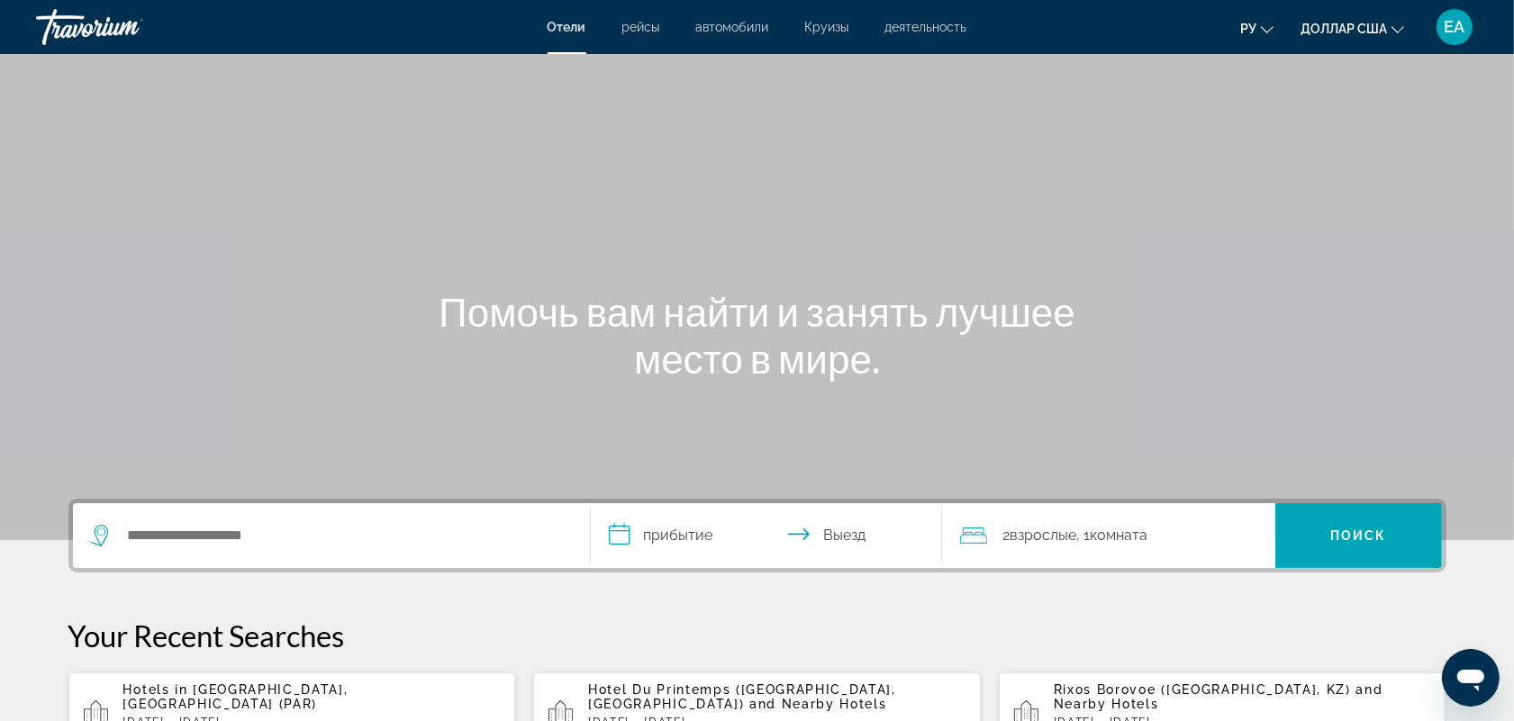
click at [1308, 183] on div "Основное содержание" at bounding box center [757, 270] width 1514 height 540
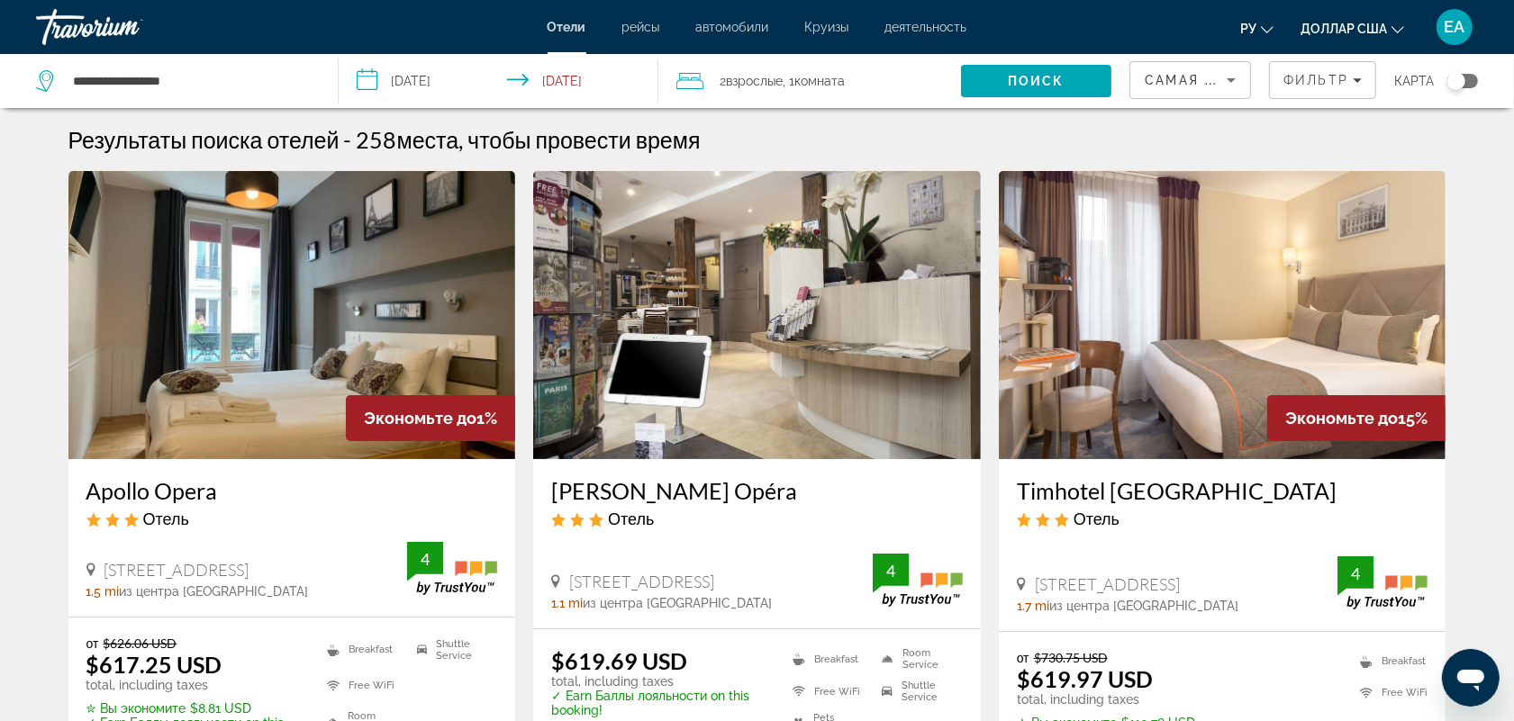
scroll to position [788, 0]
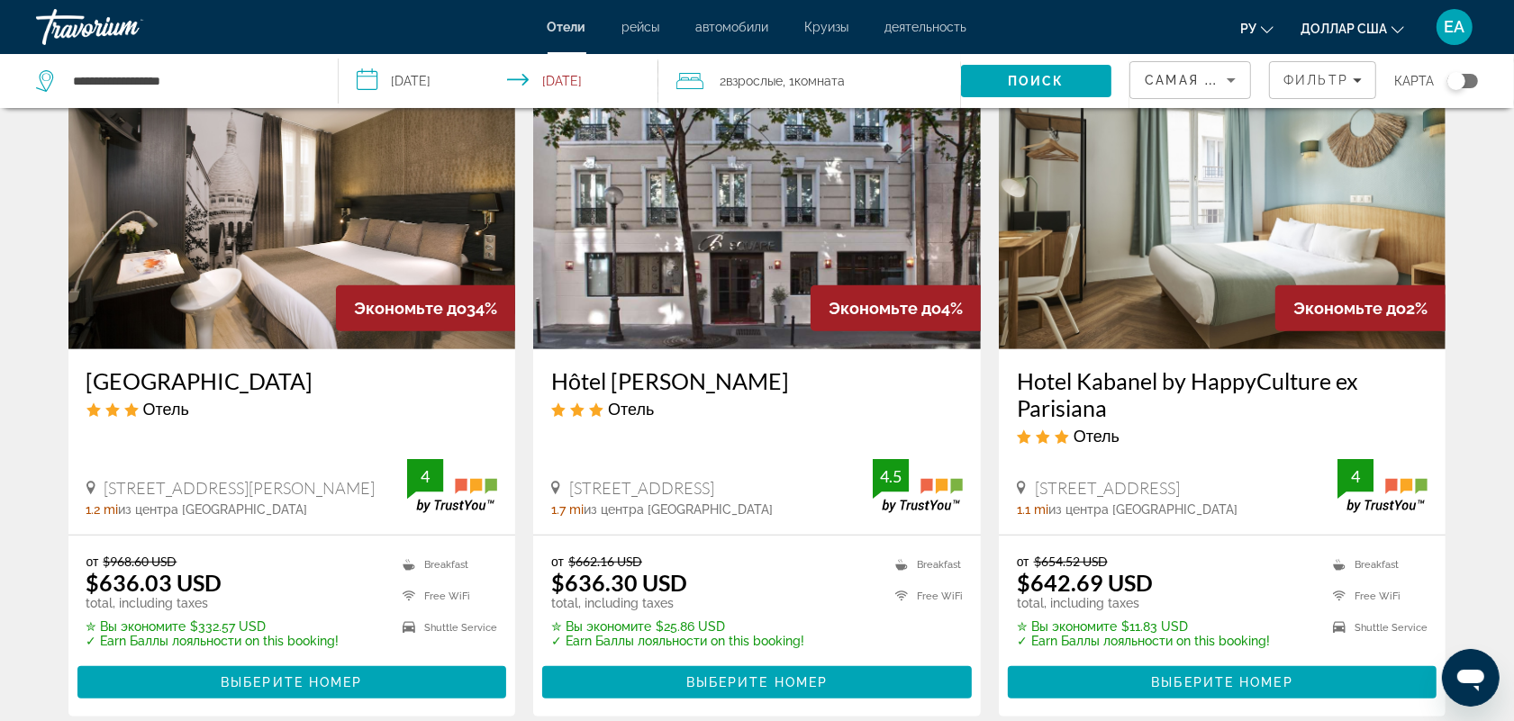
click at [749, 203] on img "Основное содержание" at bounding box center [757, 205] width 448 height 288
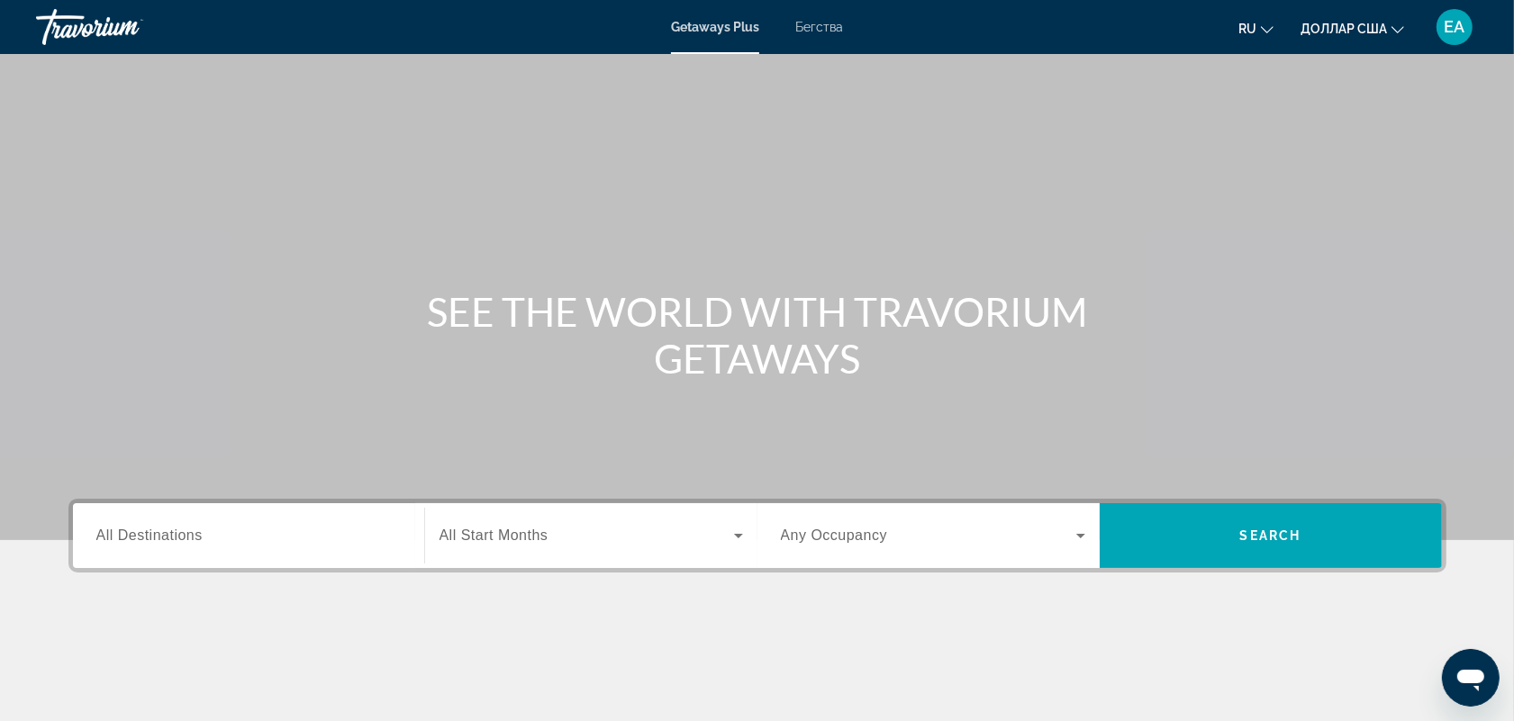
click at [249, 529] on input "Destination All Destinations" at bounding box center [248, 537] width 304 height 22
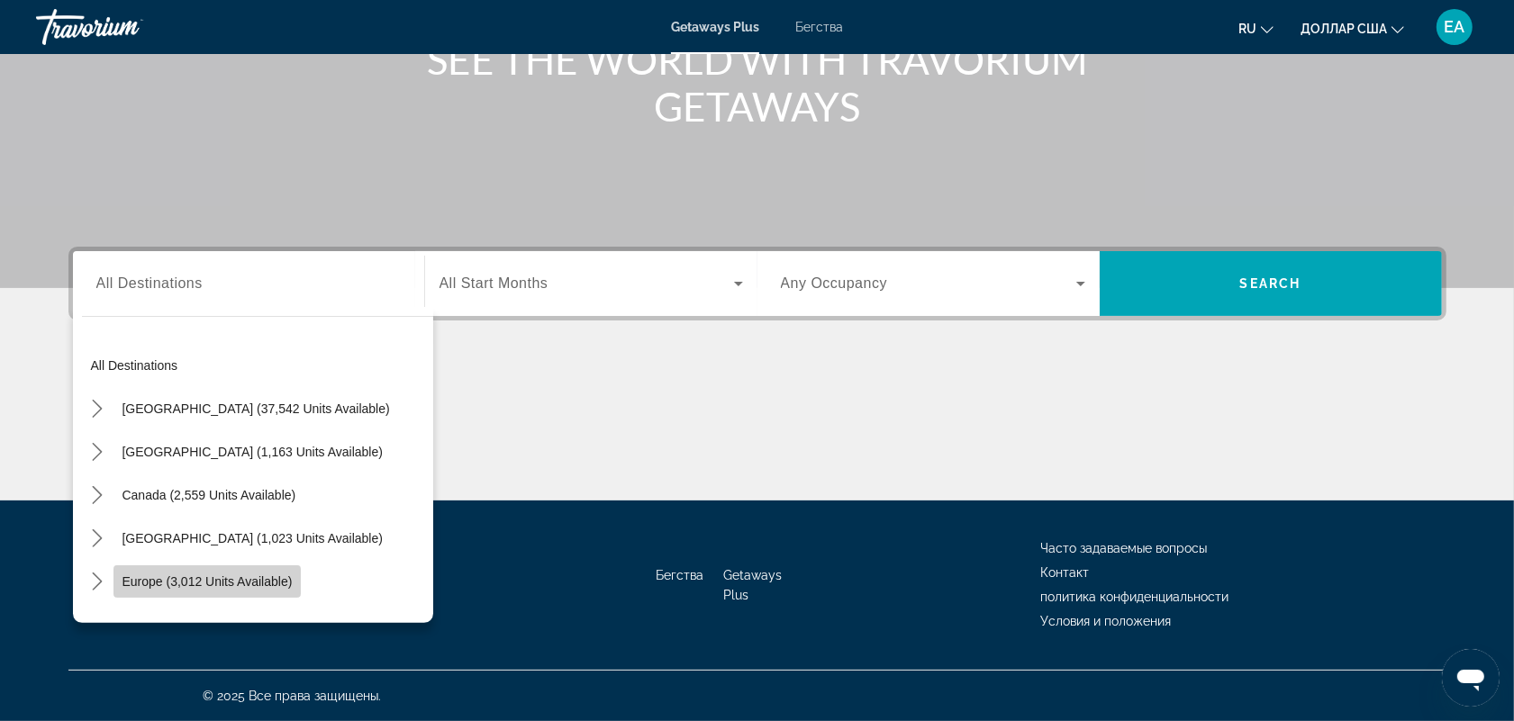
click at [231, 579] on span "Europe (3,012 units available)" at bounding box center [207, 581] width 170 height 14
type input "**********"
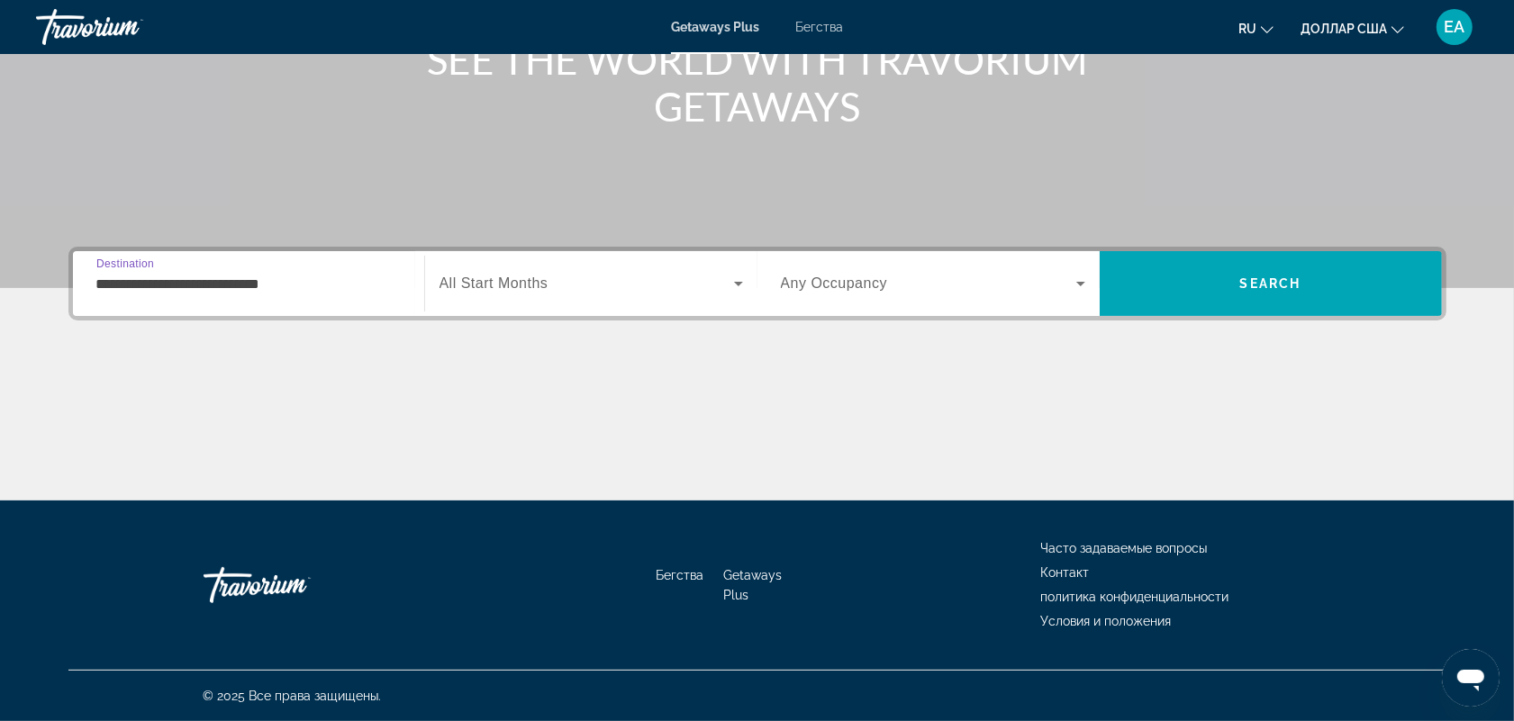
click at [469, 276] on span "All Start Months" at bounding box center [493, 283] width 109 height 15
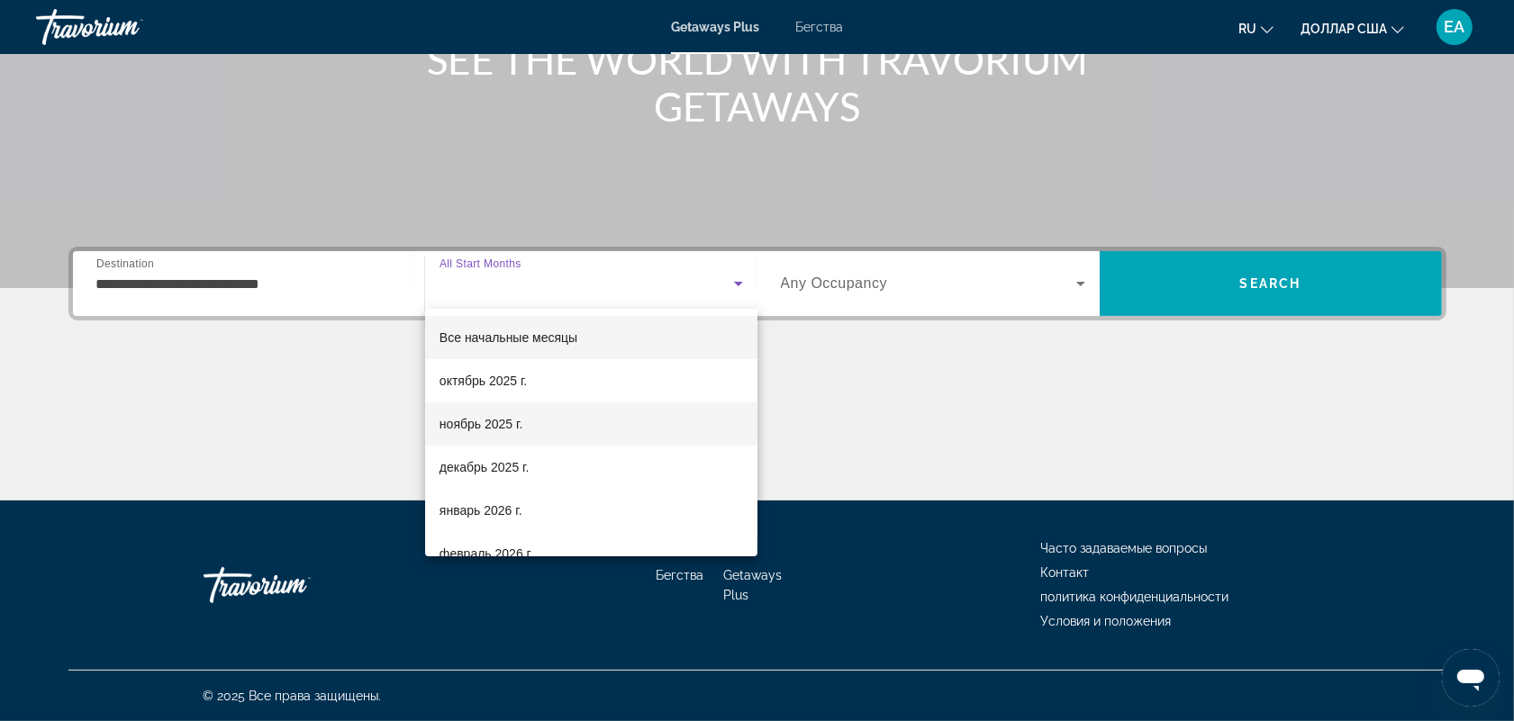
click at [478, 423] on font "ноябрь 2025 г." at bounding box center [480, 424] width 83 height 14
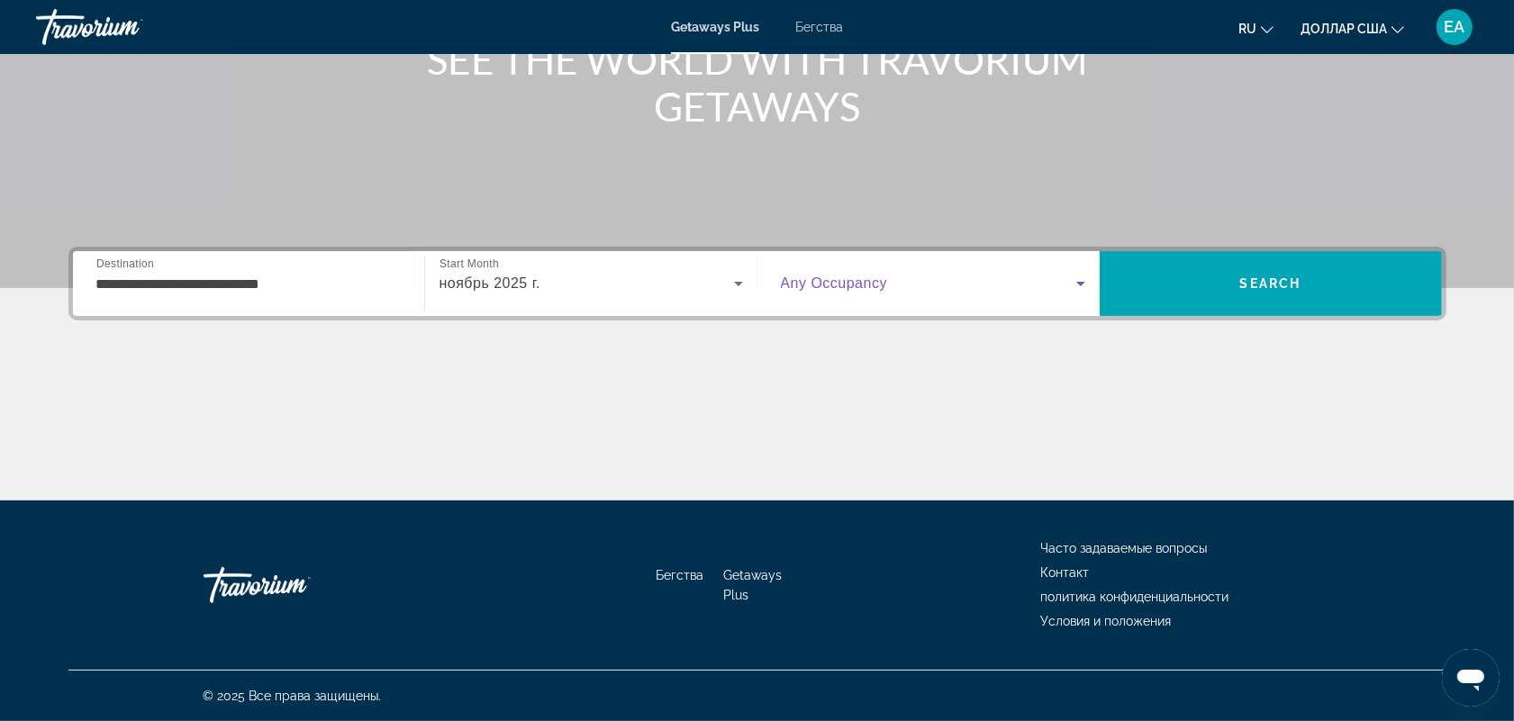
click at [900, 294] on span "Виджет поиска" at bounding box center [928, 284] width 295 height 22
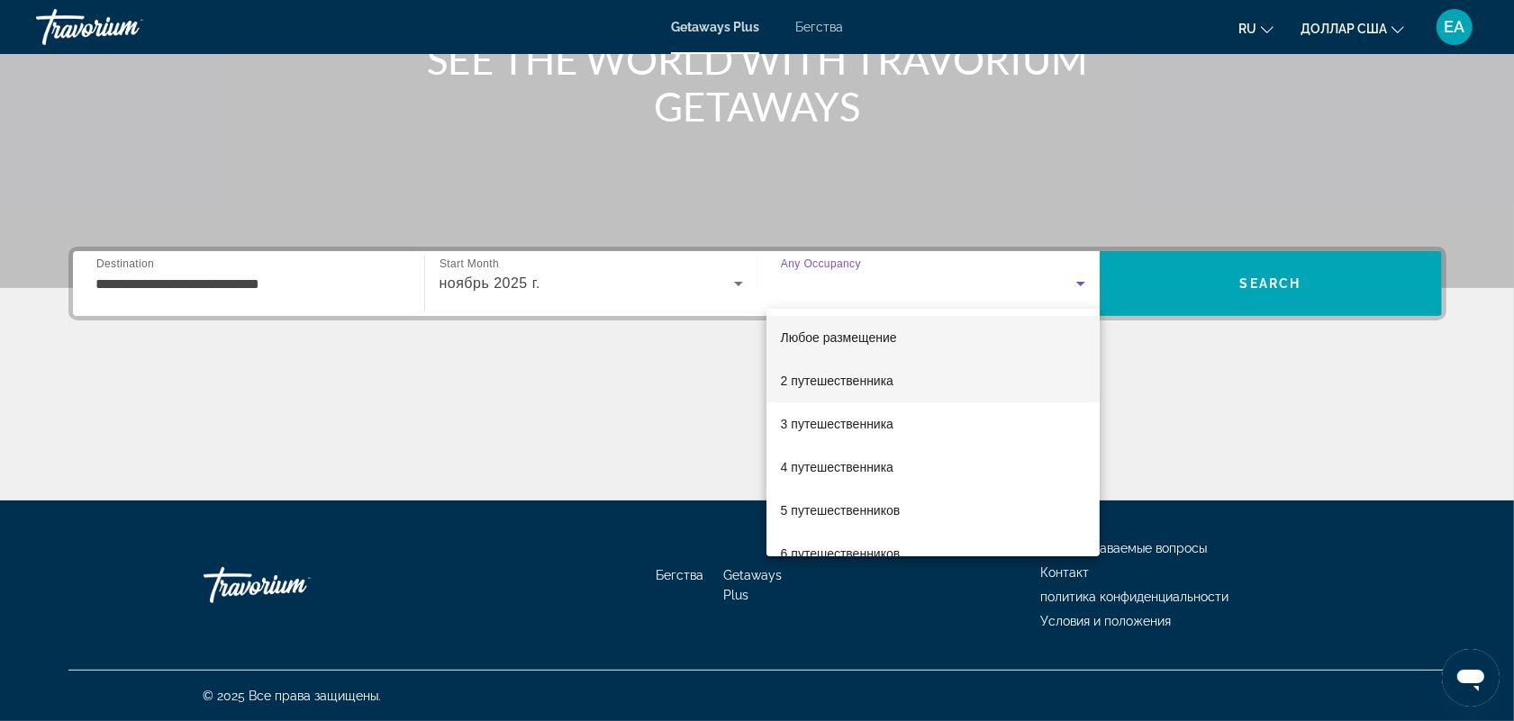
click at [870, 390] on span "2 путешественника" at bounding box center [837, 381] width 113 height 22
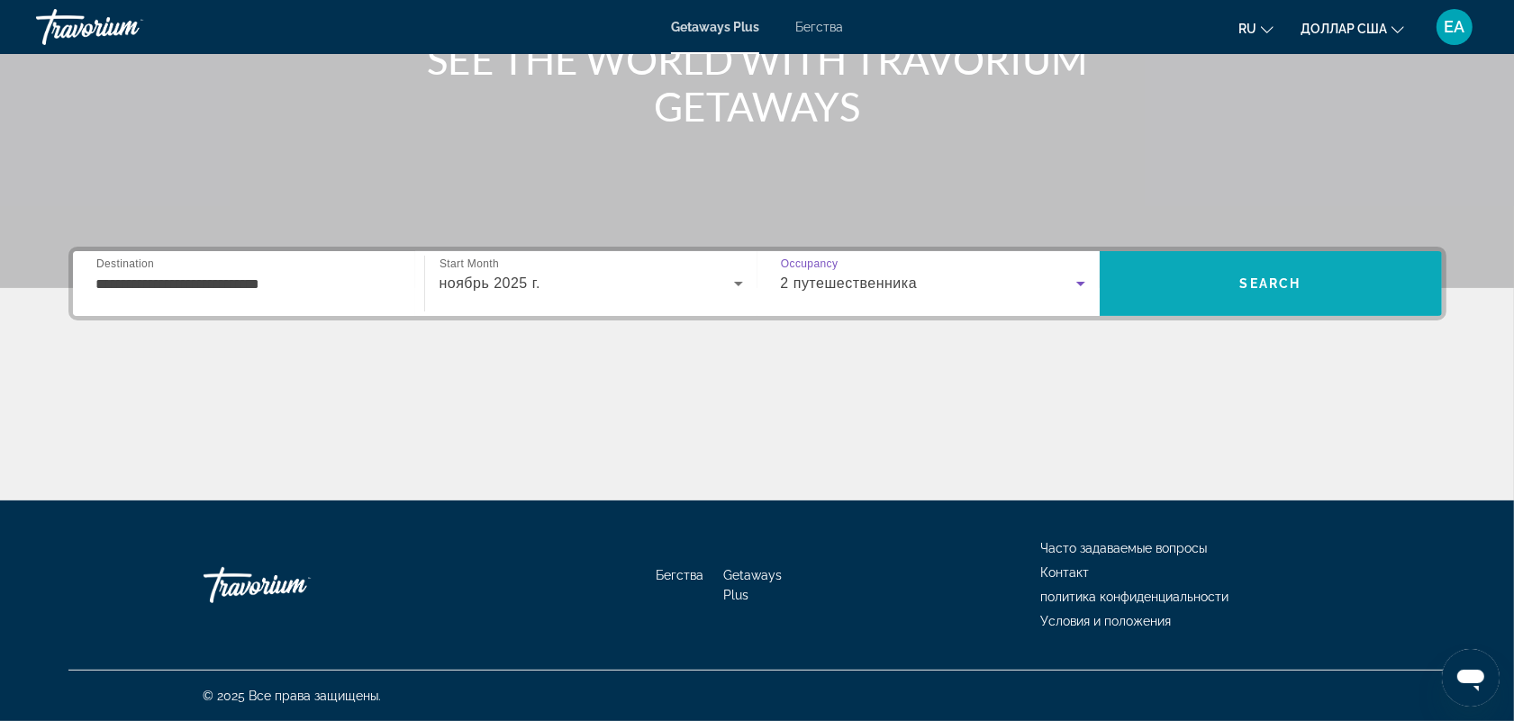
click at [1234, 294] on span "Поиск" at bounding box center [1270, 283] width 342 height 43
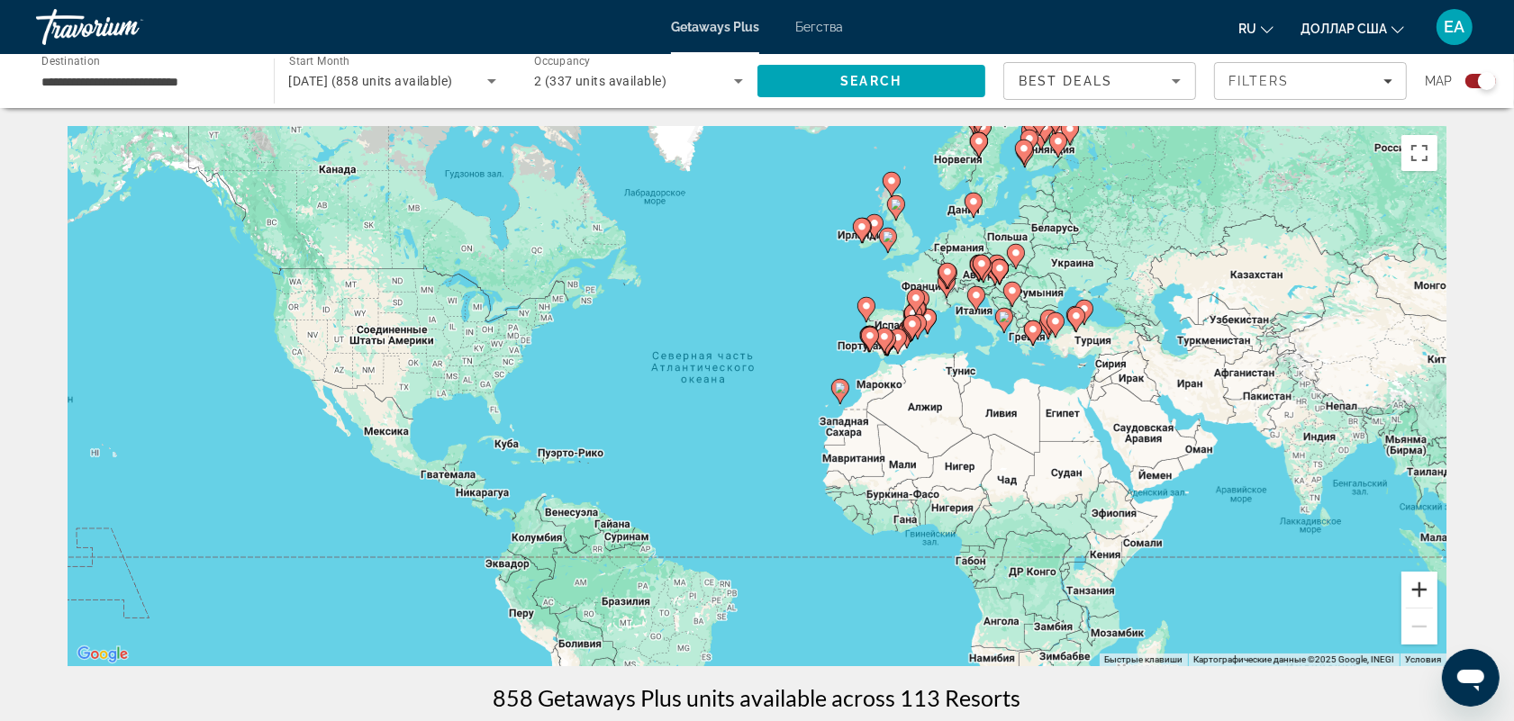
click at [1420, 590] on button "Увеличить" at bounding box center [1419, 590] width 36 height 36
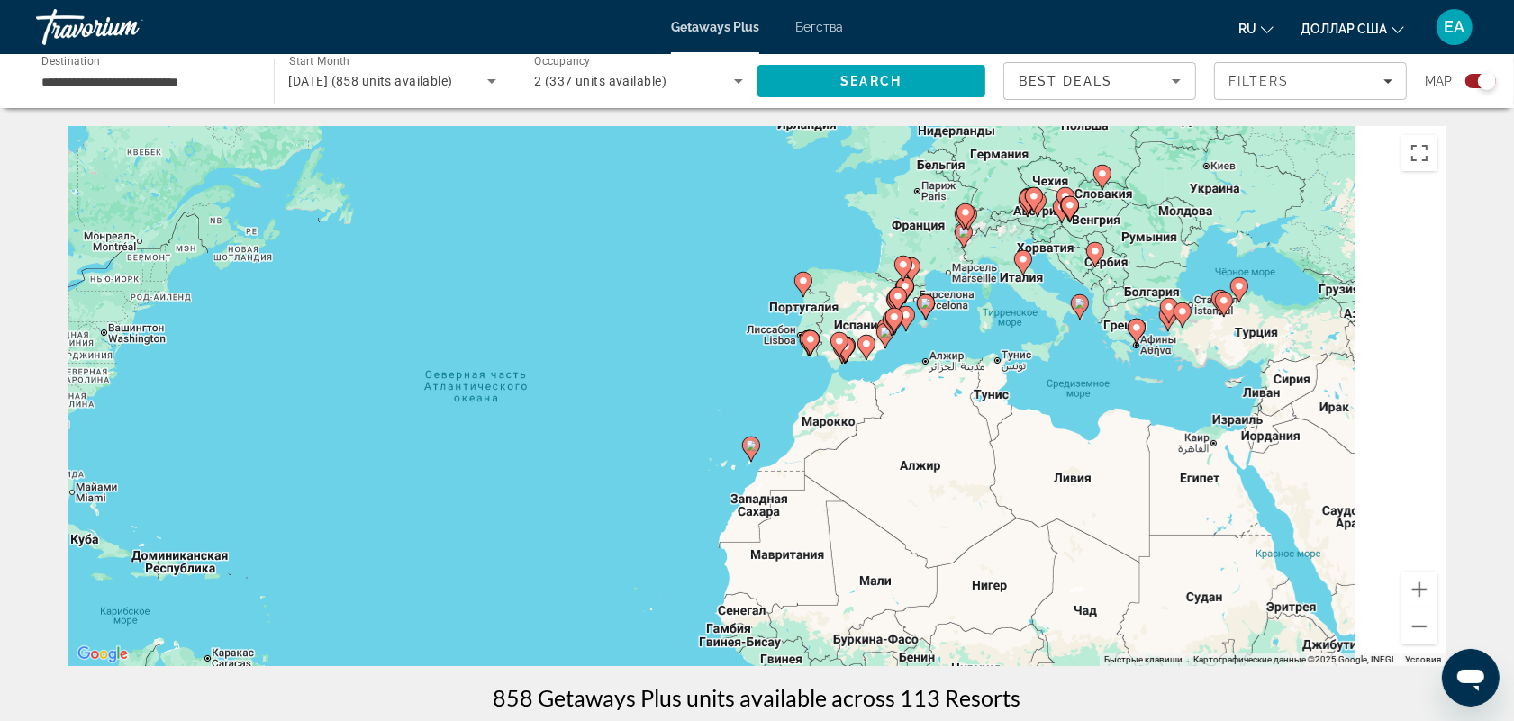
drag, startPoint x: 1171, startPoint y: 473, endPoint x: 1016, endPoint y: 529, distance: 164.6
click at [1016, 529] on div "Чтобы активировать перетаскивание с помощью клавиатуры, нажмите Alt + Ввод. Пос…" at bounding box center [757, 396] width 1378 height 540
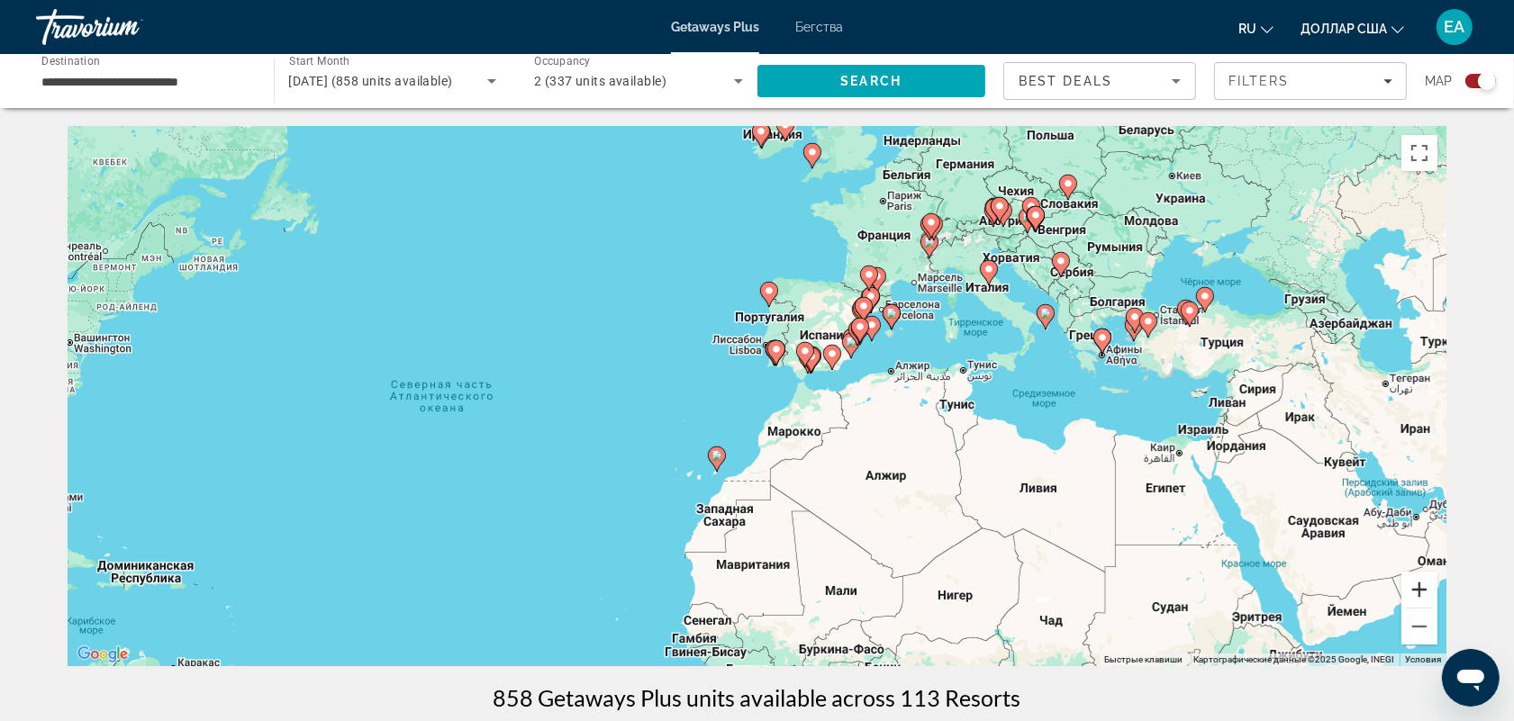
click at [1420, 586] on button "Увеличить" at bounding box center [1419, 590] width 36 height 36
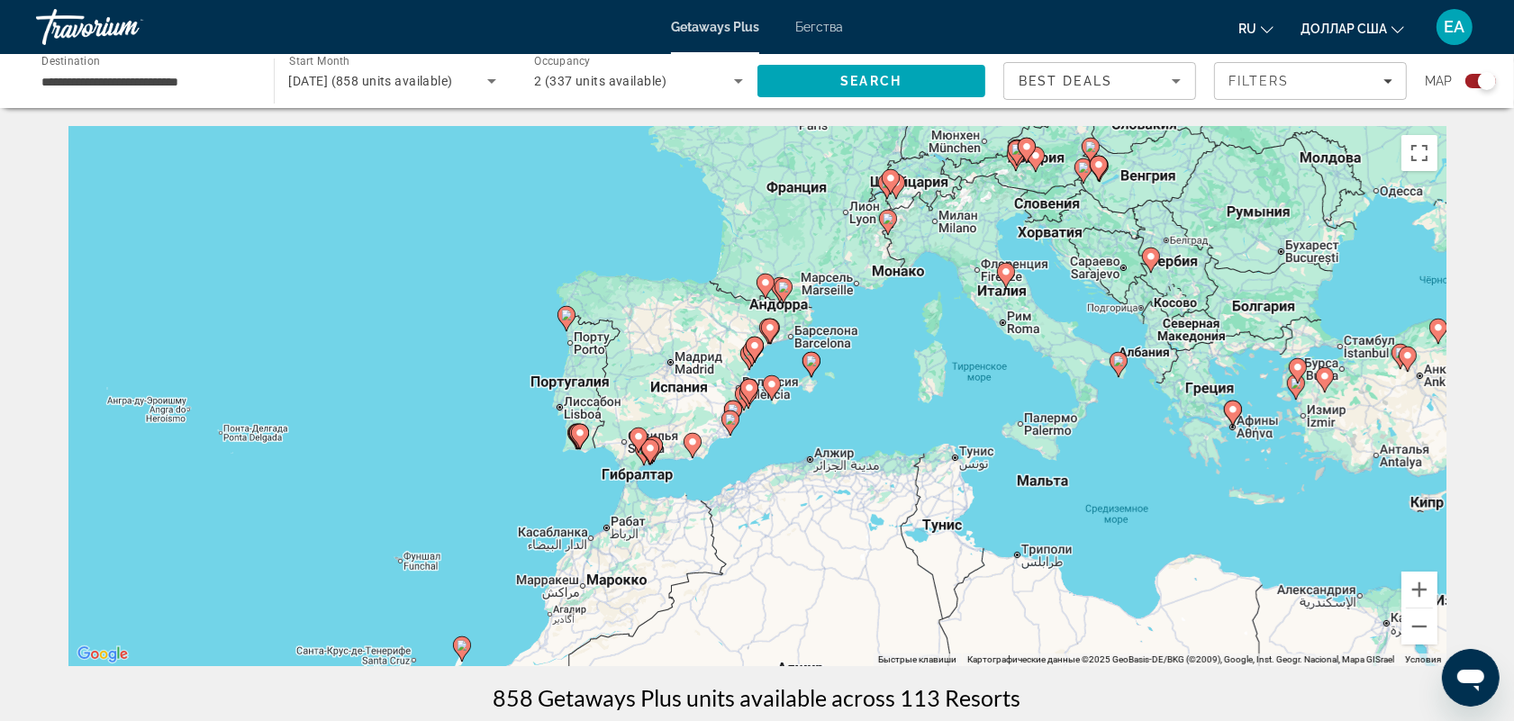
drag, startPoint x: 1194, startPoint y: 380, endPoint x: 972, endPoint y: 493, distance: 248.9
click at [972, 493] on div "Чтобы активировать перетаскивание с помощью клавиатуры, нажмите Alt + Ввод. Пос…" at bounding box center [757, 396] width 1378 height 540
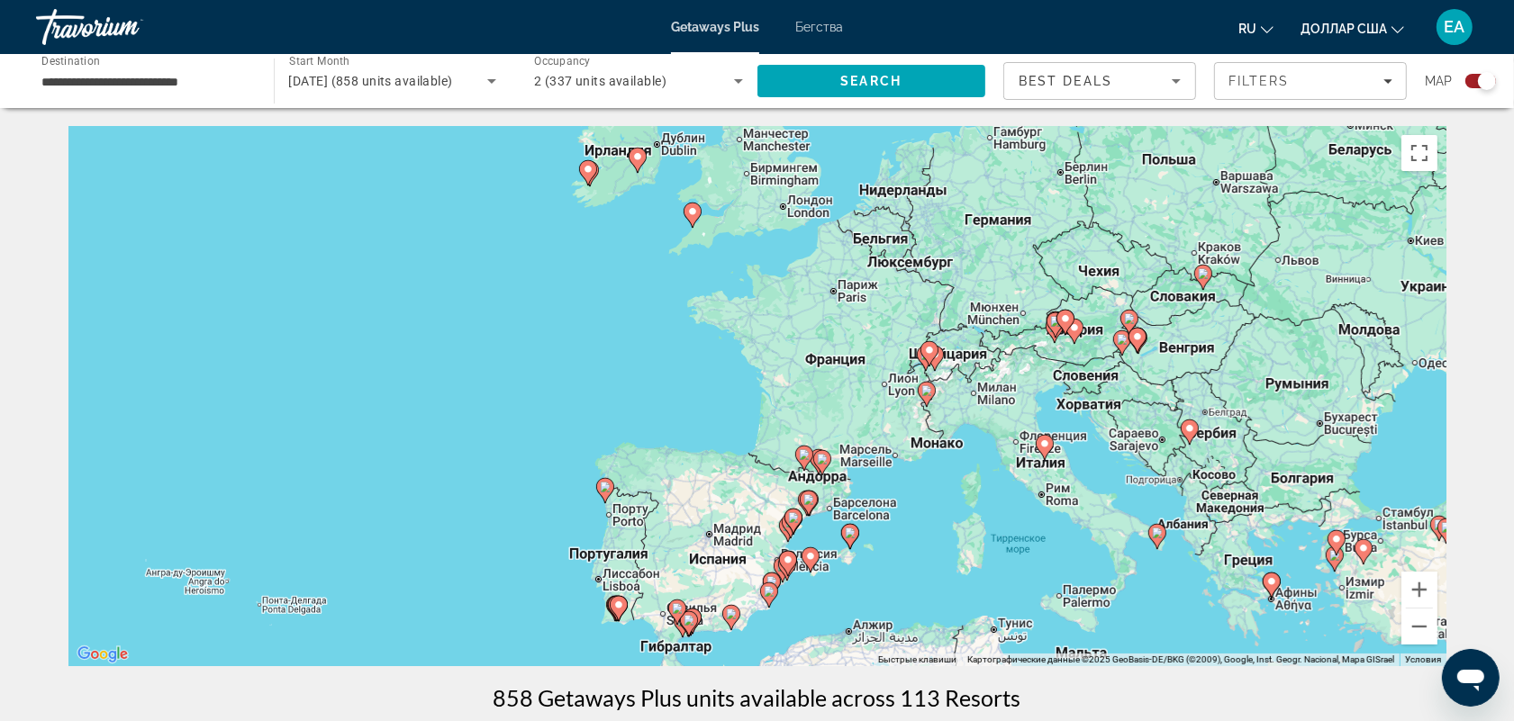
drag, startPoint x: 950, startPoint y: 378, endPoint x: 989, endPoint y: 550, distance: 176.3
click at [988, 550] on div "Чтобы активировать перетаскивание с помощью клавиатуры, нажмите Alt + Ввод. Пос…" at bounding box center [757, 396] width 1378 height 540
click at [926, 352] on image "Основное содержание" at bounding box center [930, 350] width 11 height 11
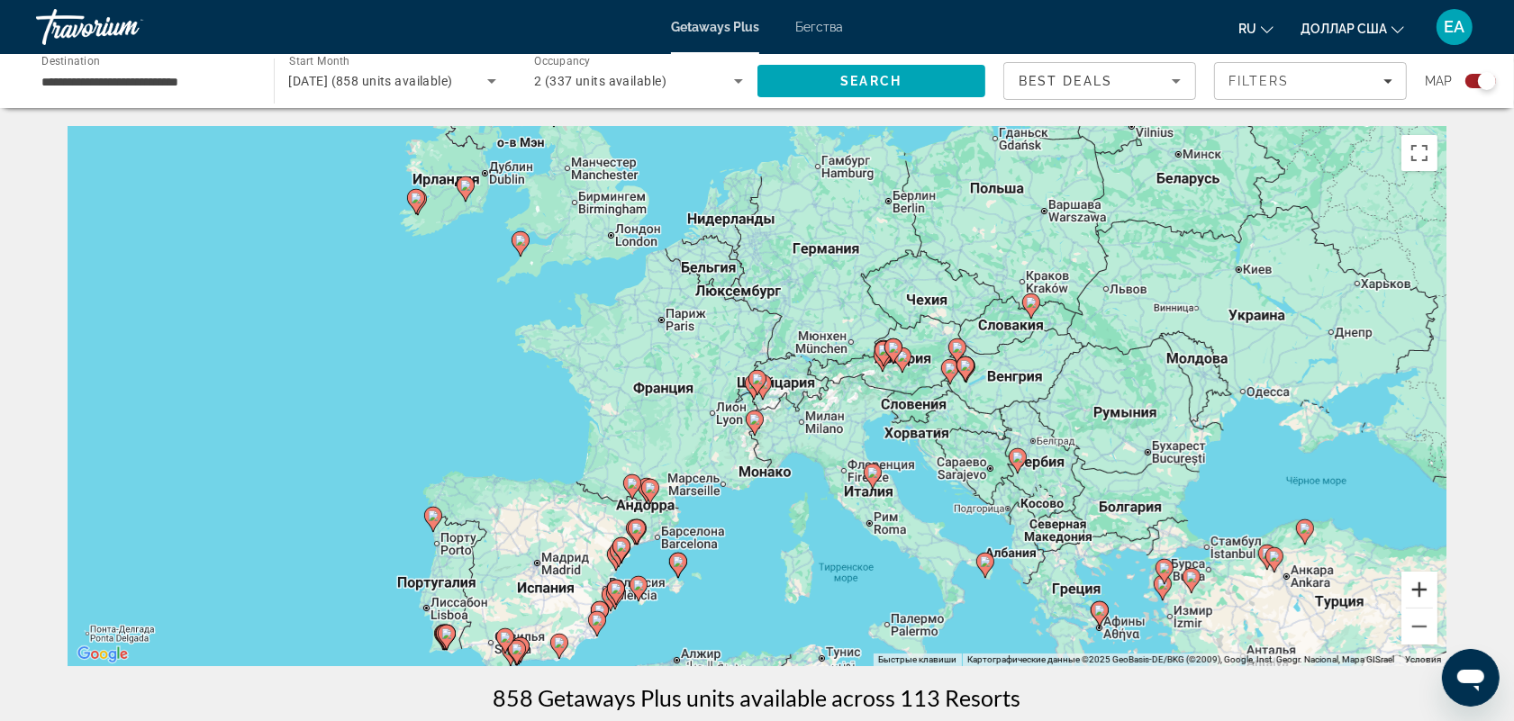
click at [1423, 588] on button "Увеличить" at bounding box center [1419, 590] width 36 height 36
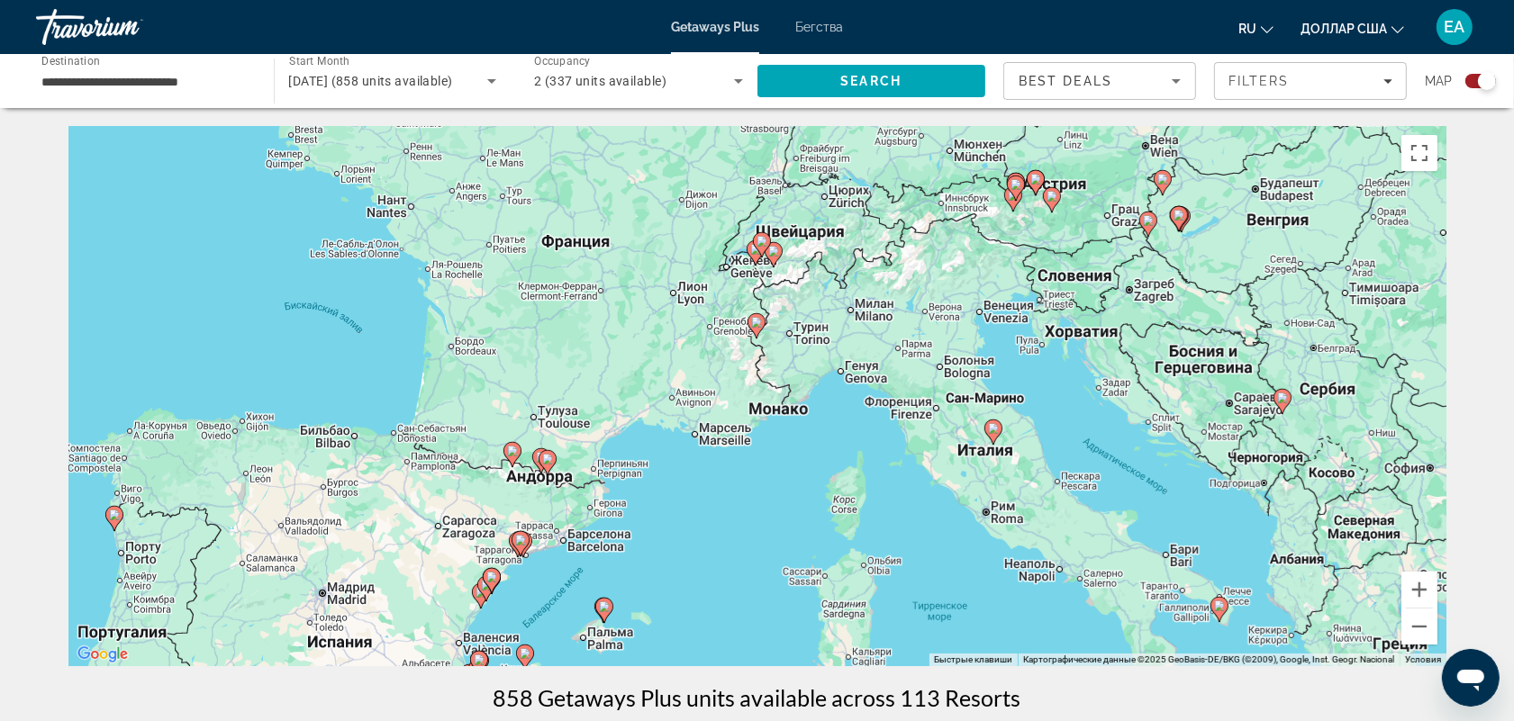
drag, startPoint x: 837, startPoint y: 297, endPoint x: 845, endPoint y: 190, distance: 107.4
click at [837, 151] on div "Чтобы активировать перетаскивание с помощью клавиатуры, нажмите Alt + Ввод. Пос…" at bounding box center [757, 396] width 1378 height 540
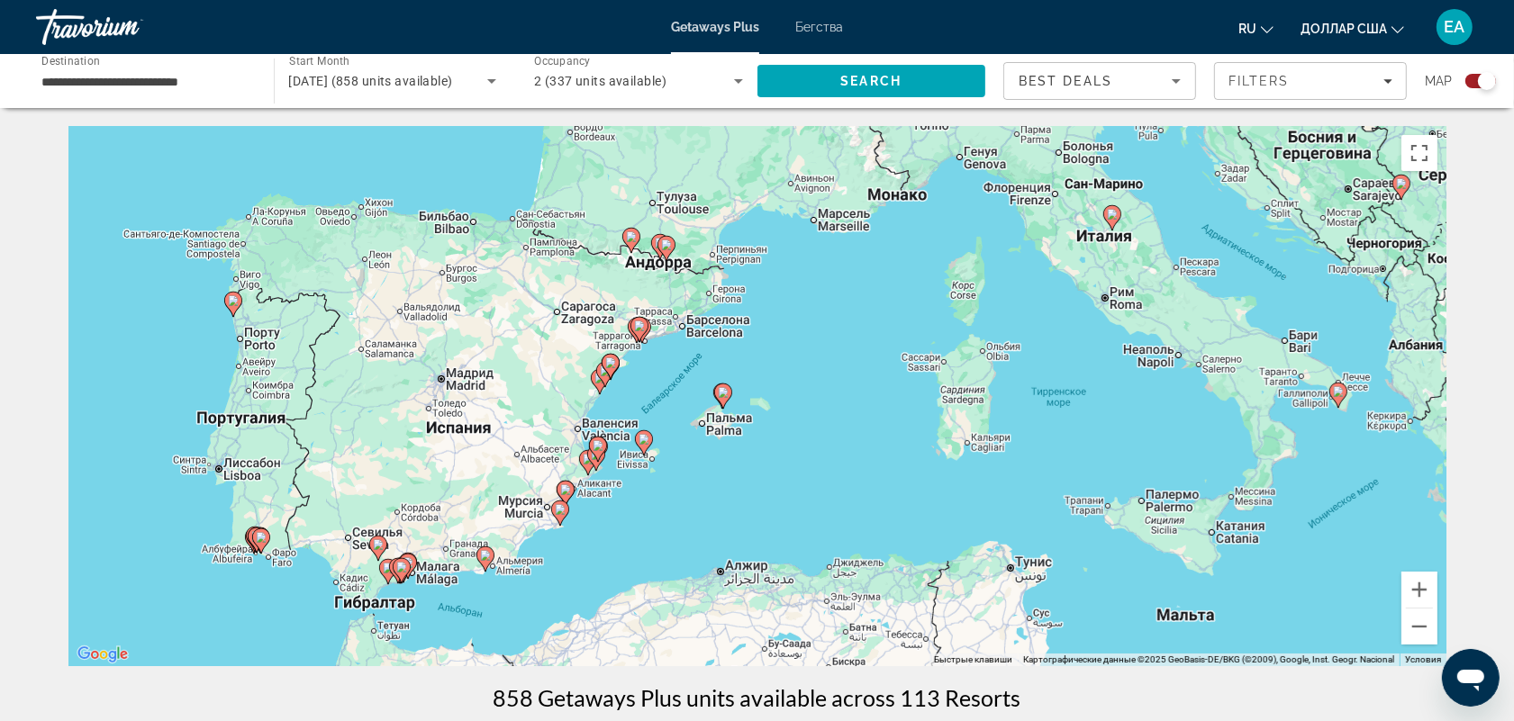
drag, startPoint x: 781, startPoint y: 401, endPoint x: 900, endPoint y: 198, distance: 235.3
click at [900, 198] on div "Чтобы активировать перетаскивание с помощью клавиатуры, нажмите Alt + Ввод. Пос…" at bounding box center [757, 396] width 1378 height 540
click at [592, 443] on image "Основное содержание" at bounding box center [597, 445] width 11 height 11
type input "**********"
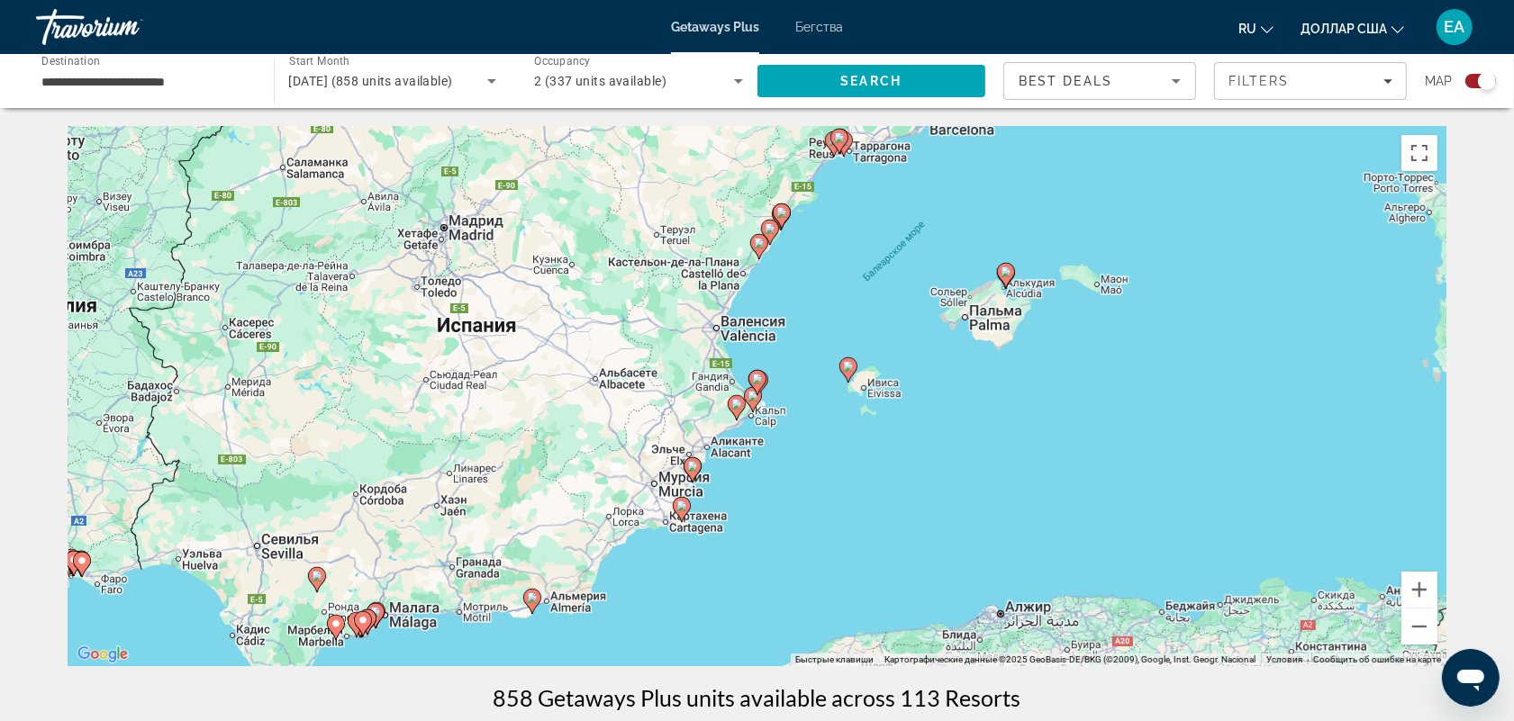
click at [690, 466] on image "Основное содержание" at bounding box center [692, 466] width 11 height 11
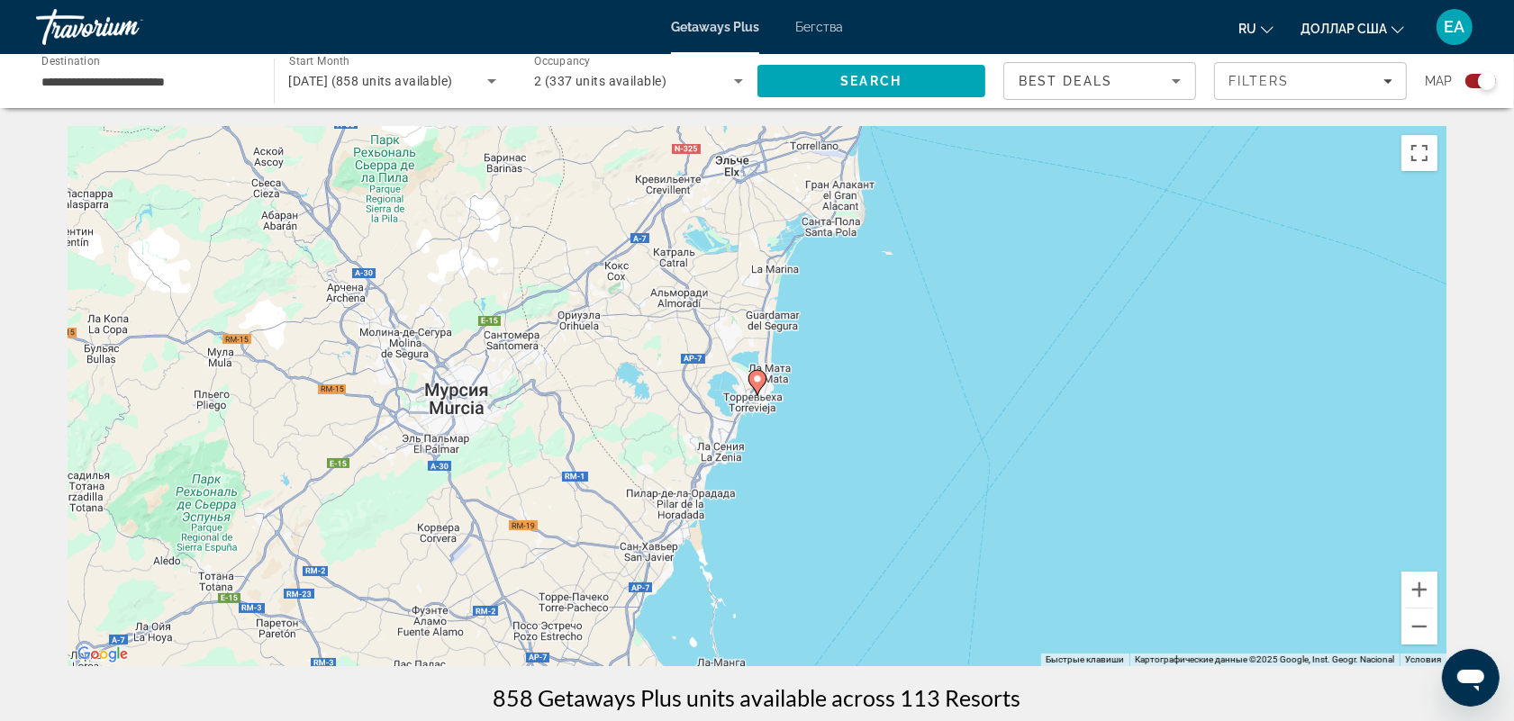
click at [753, 378] on image "Основное содержание" at bounding box center [757, 379] width 11 height 11
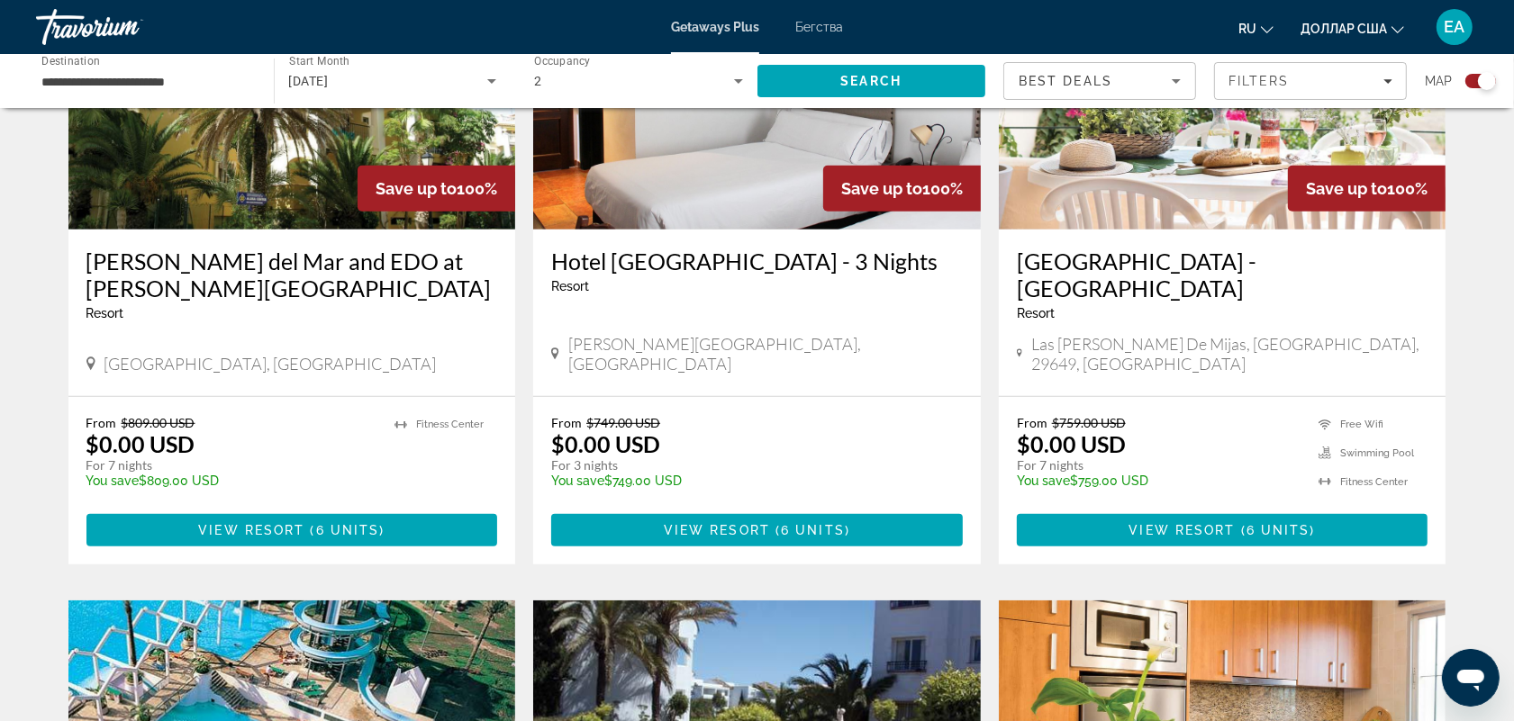
scroll to position [525, 0]
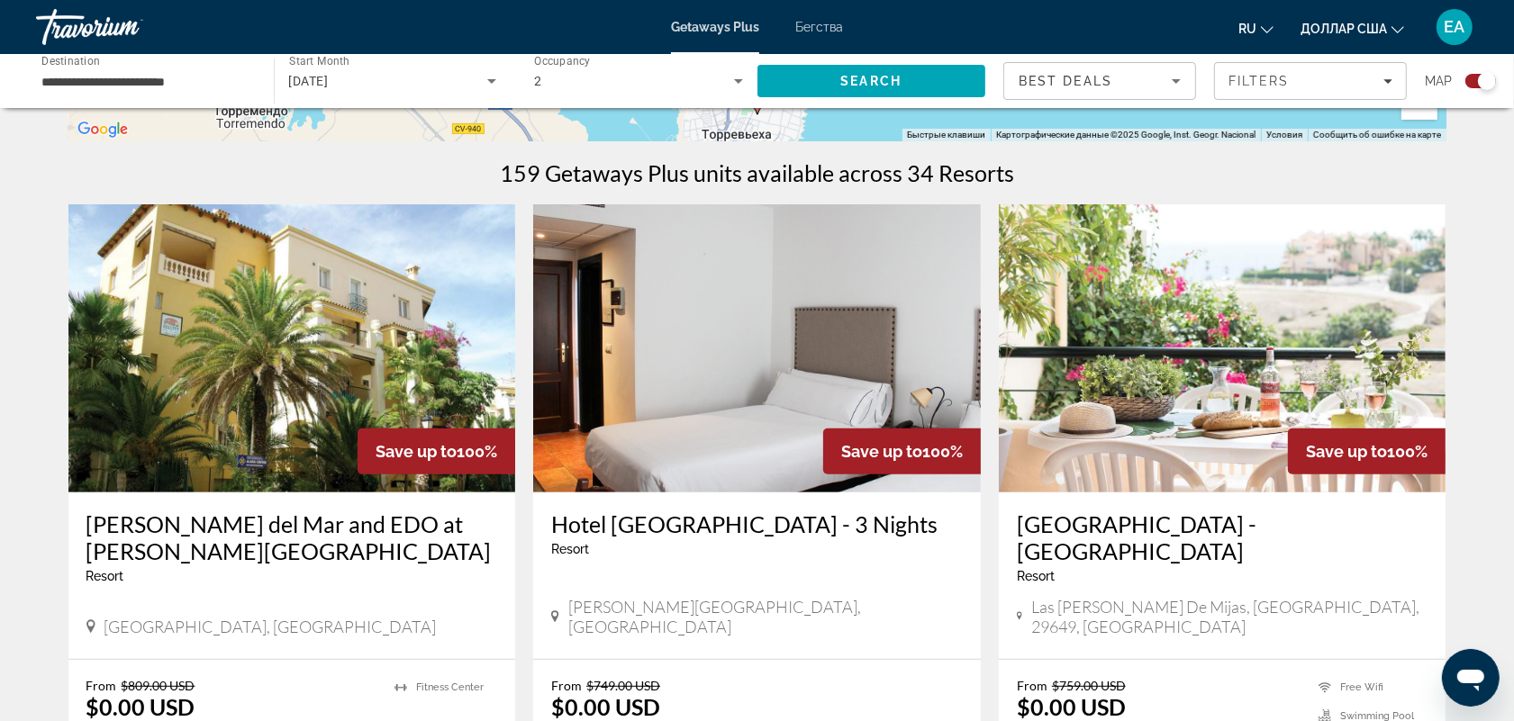
click at [1189, 394] on img "Основное содержание" at bounding box center [1223, 348] width 448 height 288
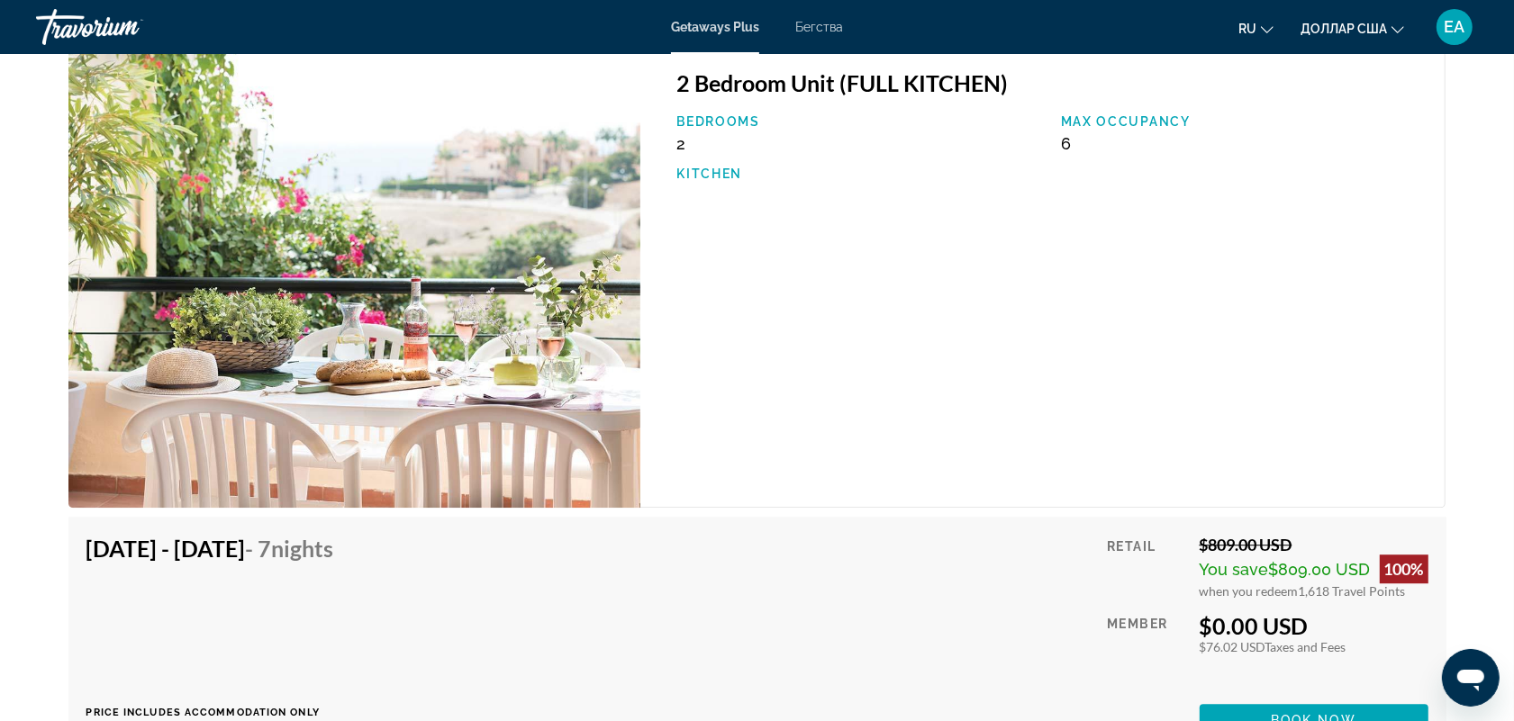
scroll to position [4464, 0]
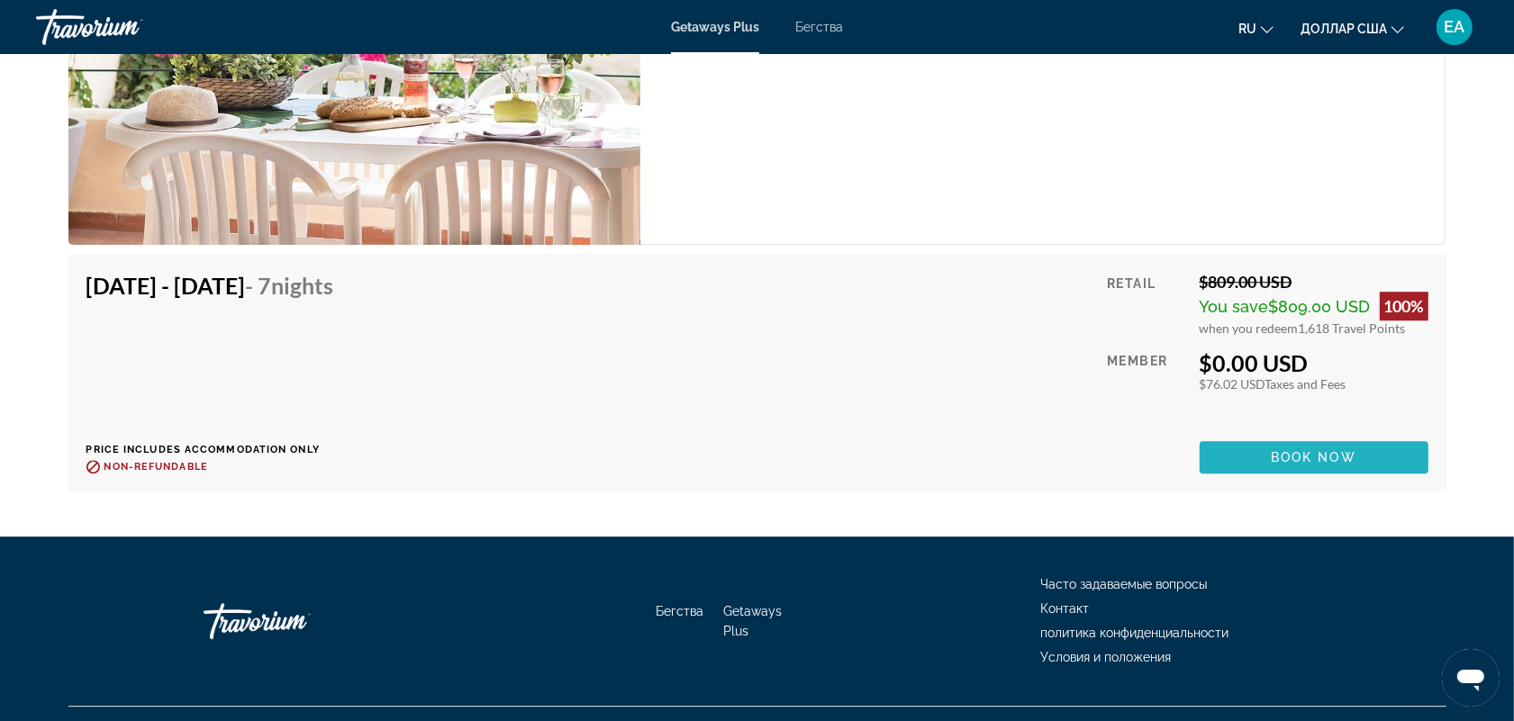
click at [1328, 456] on span "Book now" at bounding box center [1313, 457] width 86 height 14
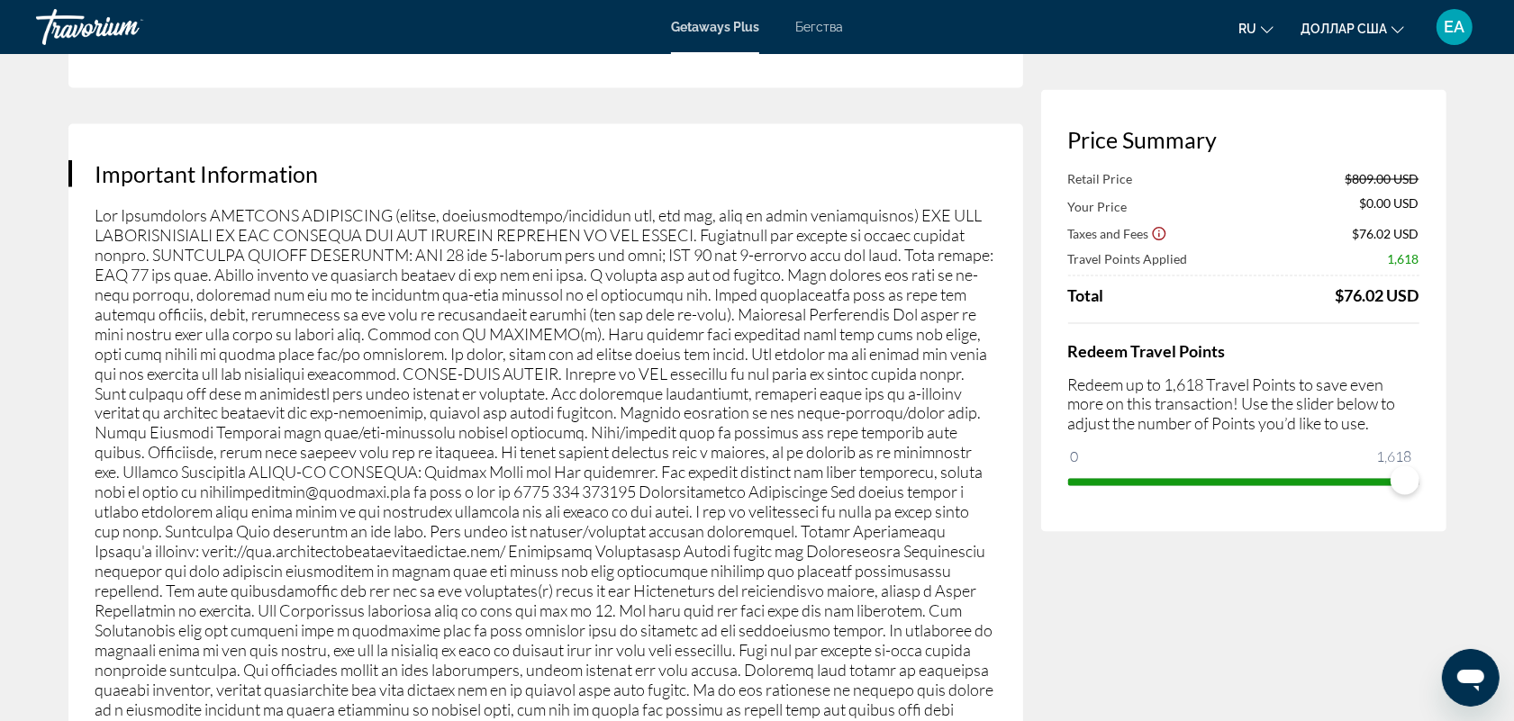
scroll to position [3152, 0]
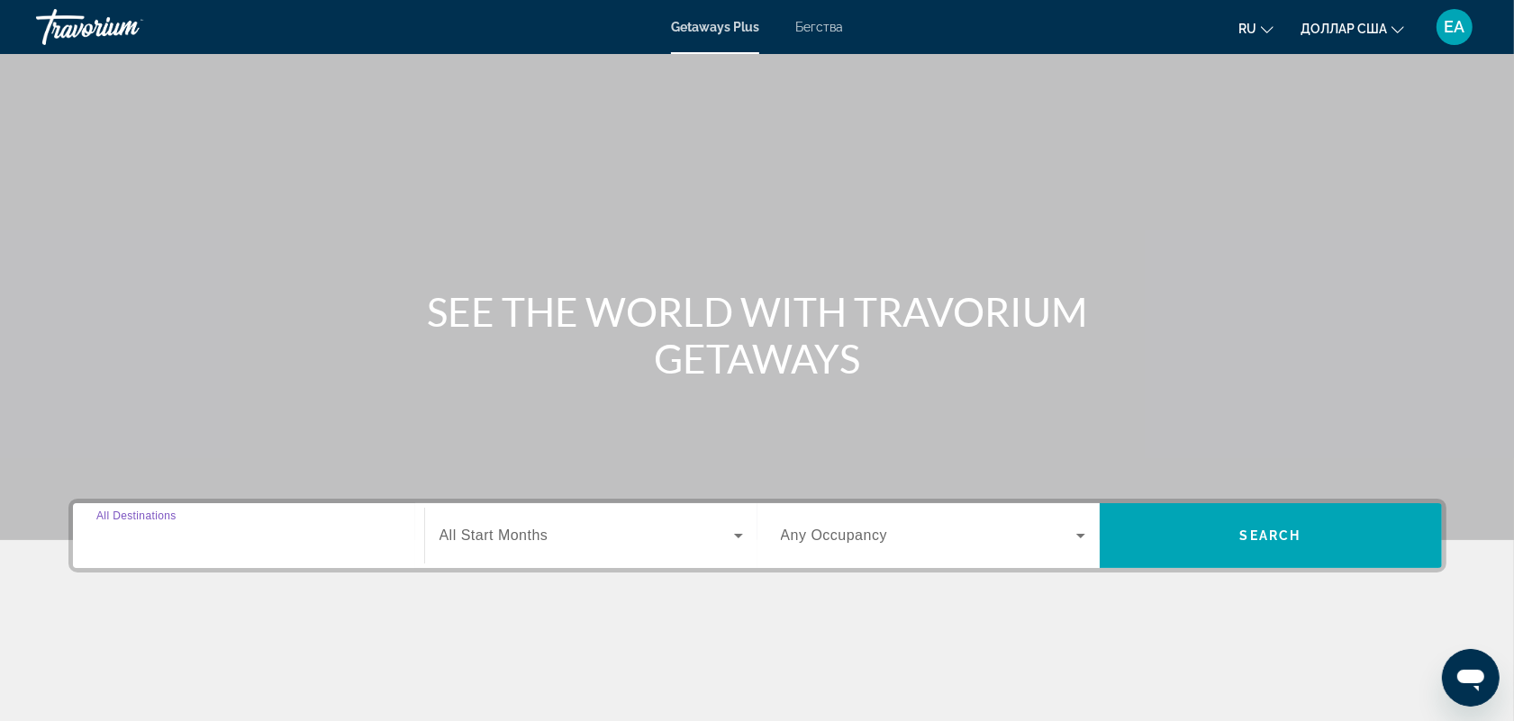
click at [217, 529] on input "Destination All Destinations" at bounding box center [248, 537] width 304 height 22
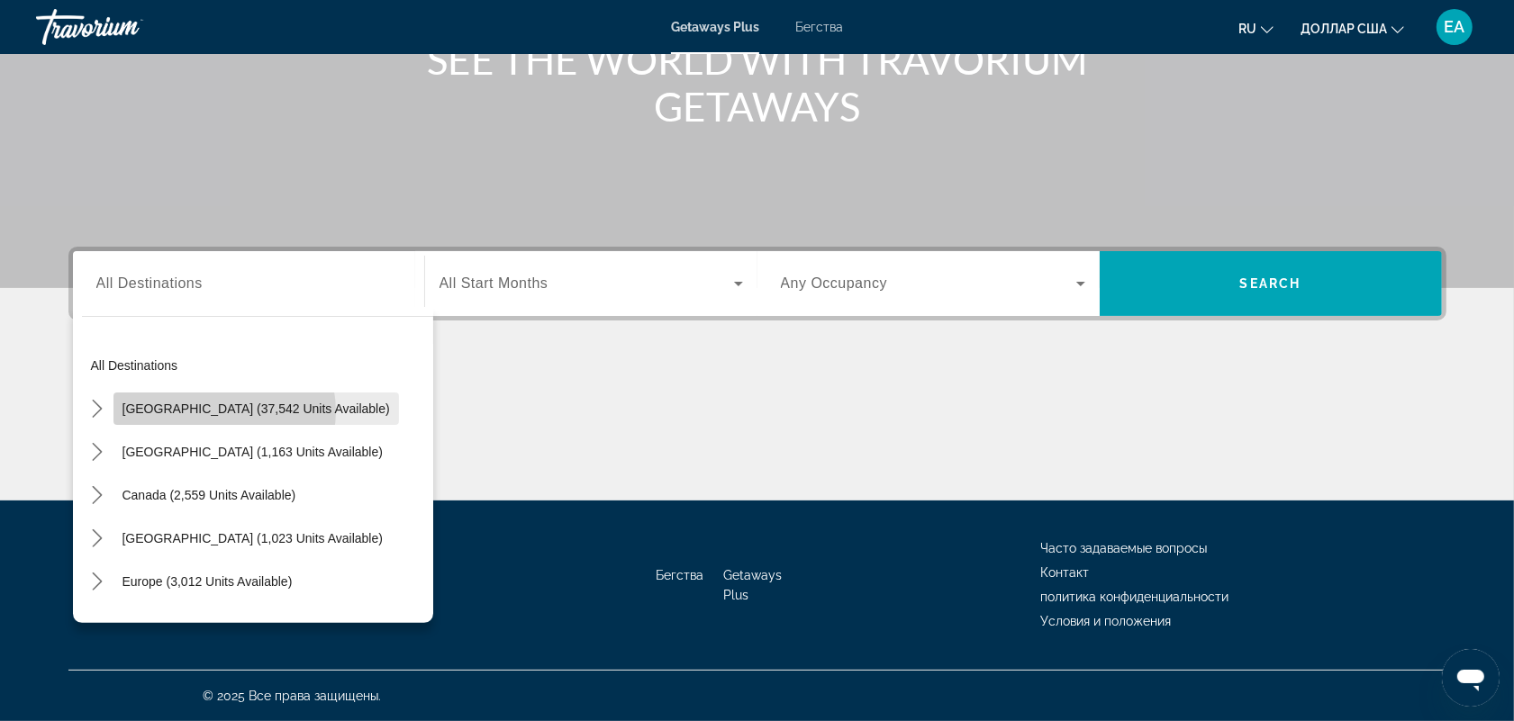
click at [223, 411] on span "[GEOGRAPHIC_DATA] (37,542 units available)" at bounding box center [255, 409] width 267 height 14
type input "**********"
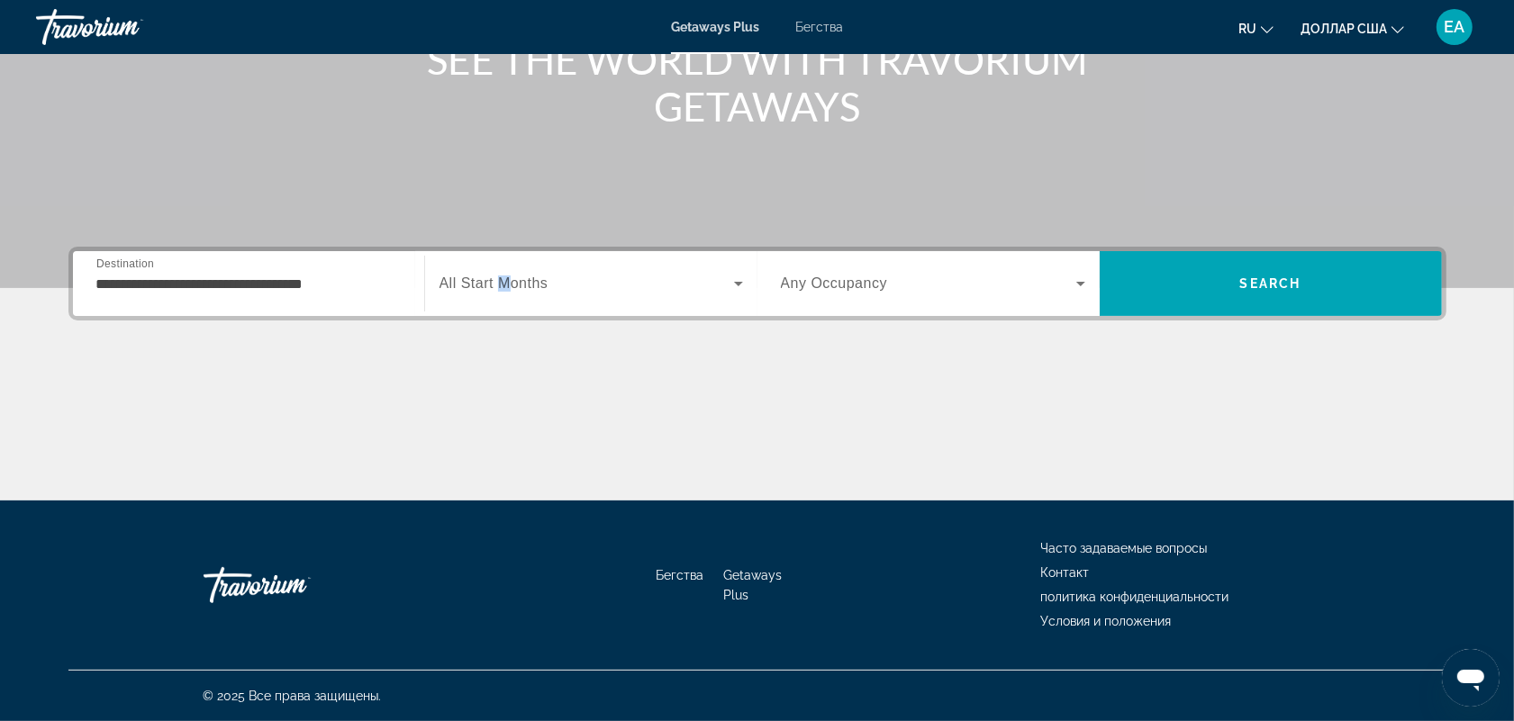
click at [510, 285] on span "All Start Months" at bounding box center [493, 283] width 109 height 15
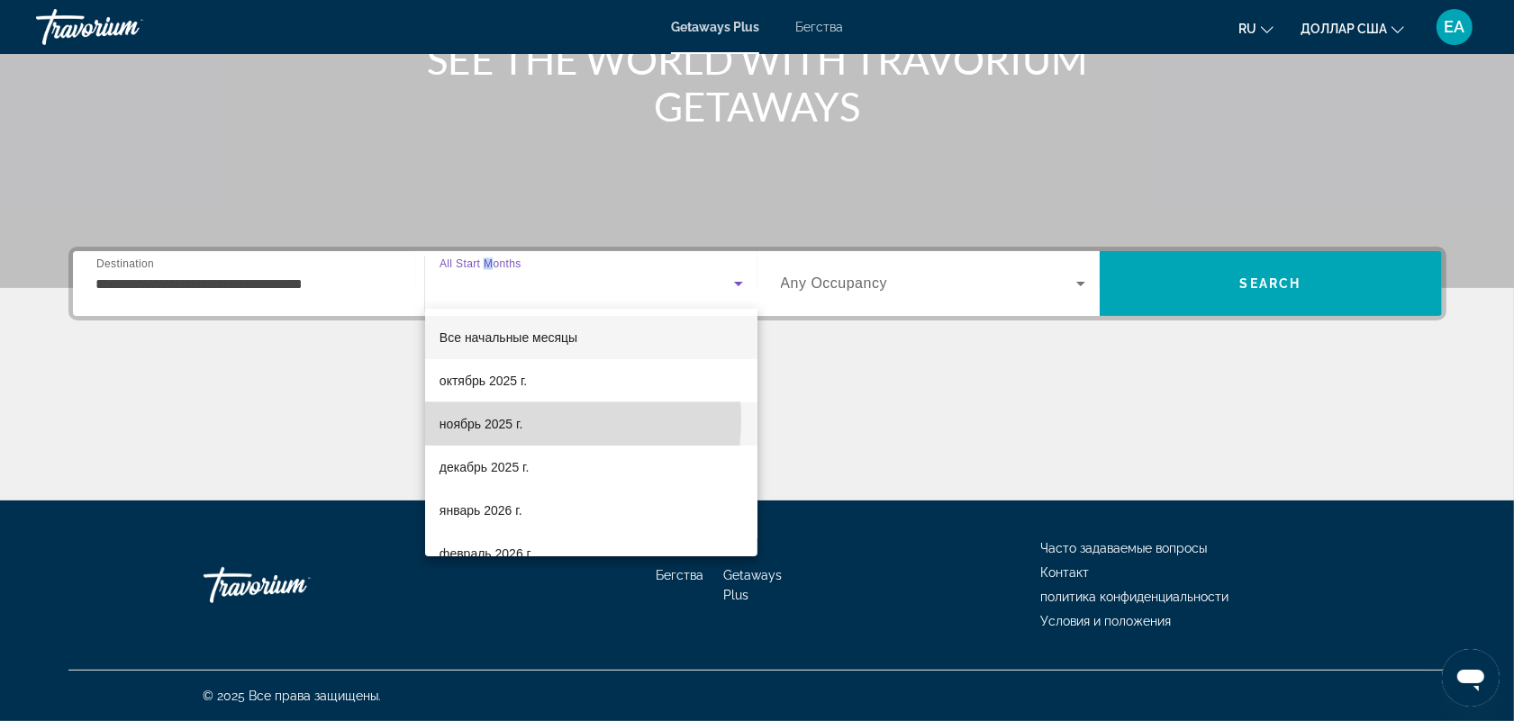
click at [493, 420] on font "ноябрь 2025 г." at bounding box center [480, 424] width 83 height 14
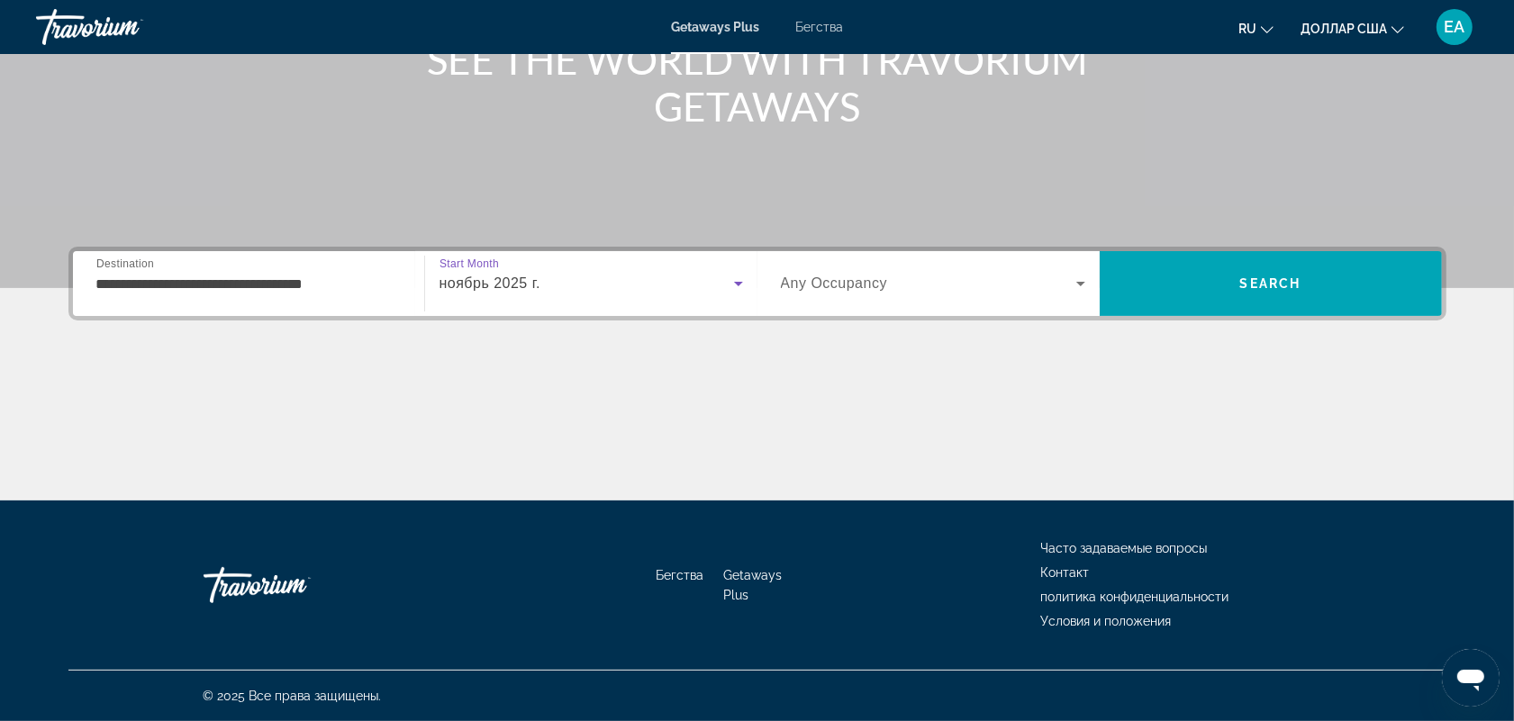
click at [858, 282] on span "Any Occupancy" at bounding box center [834, 283] width 107 height 15
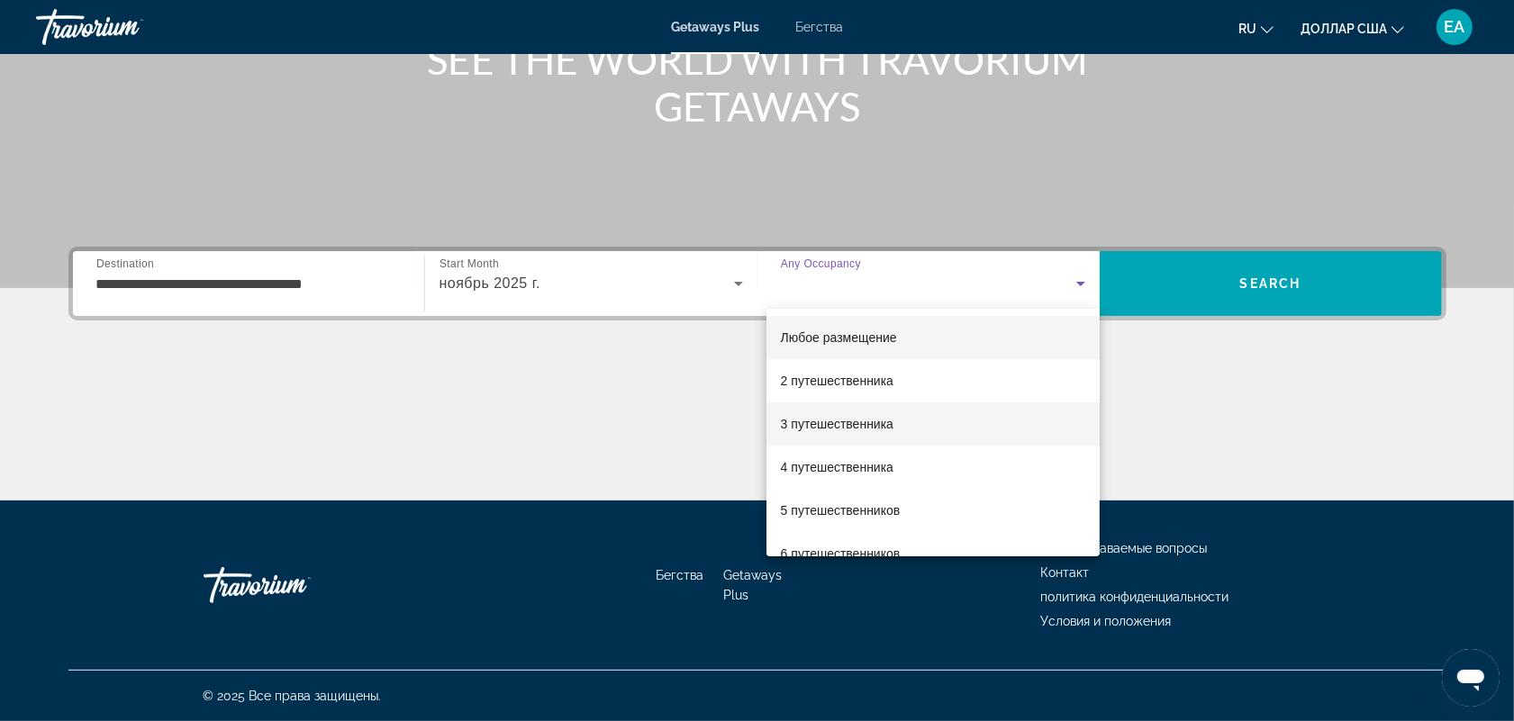
click at [836, 417] on font "3 путешественника" at bounding box center [837, 424] width 113 height 14
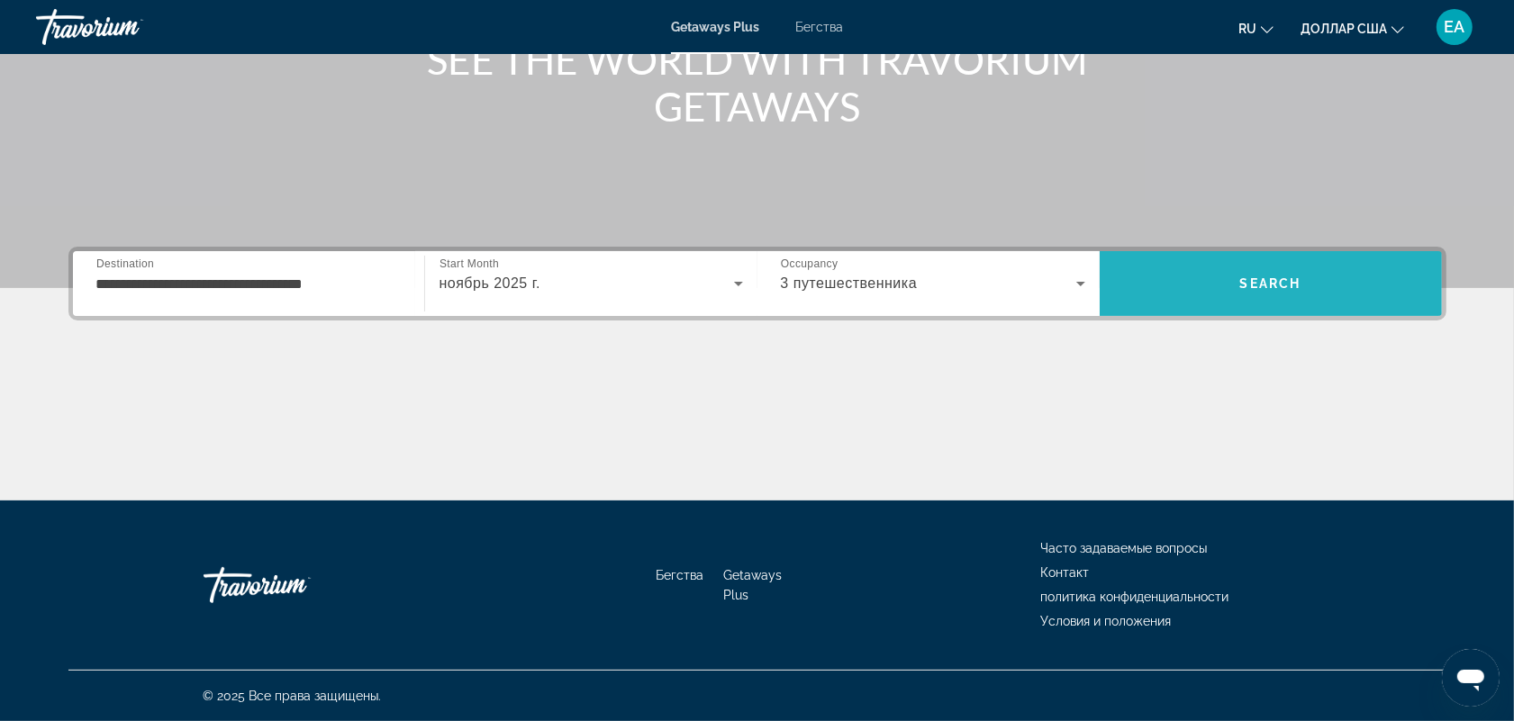
click at [1236, 281] on span "Поиск" at bounding box center [1270, 283] width 342 height 43
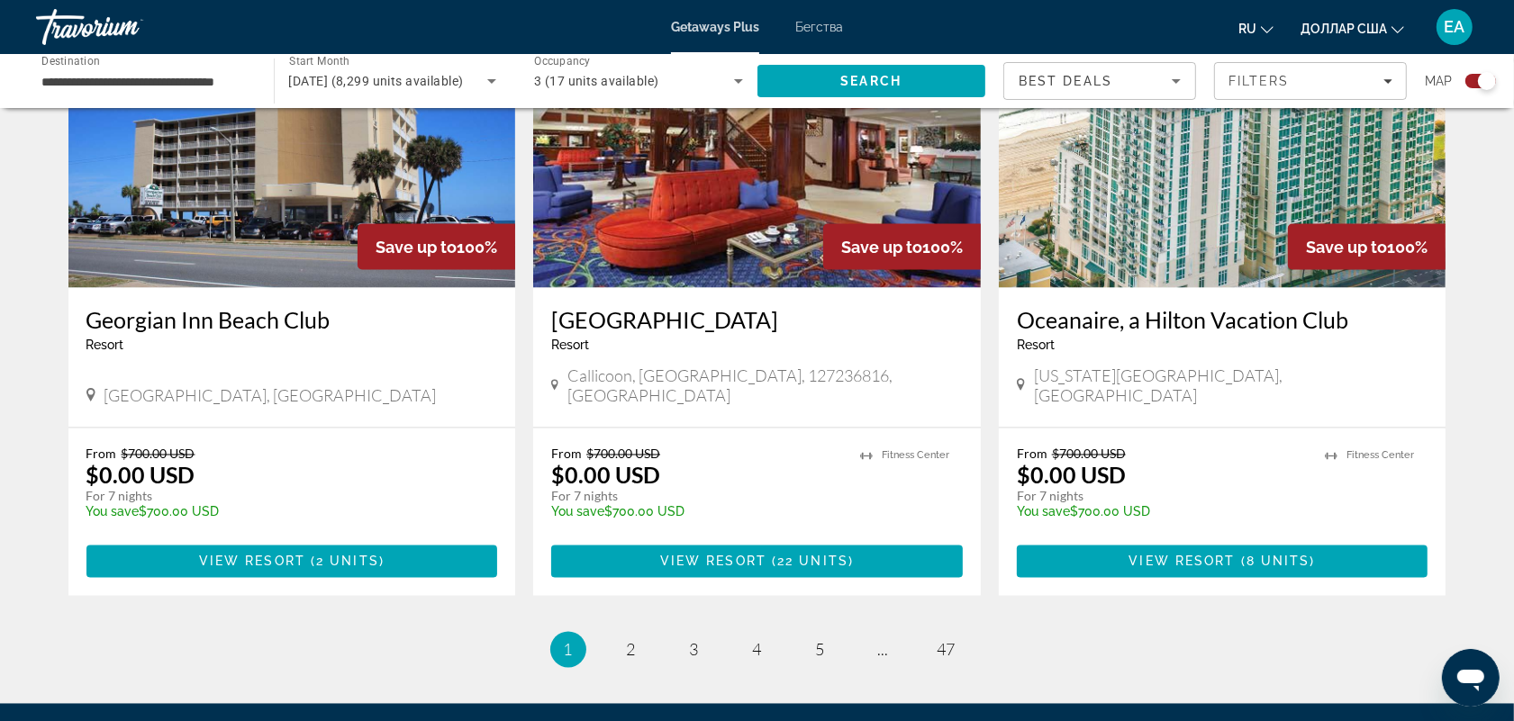
scroll to position [2751, 0]
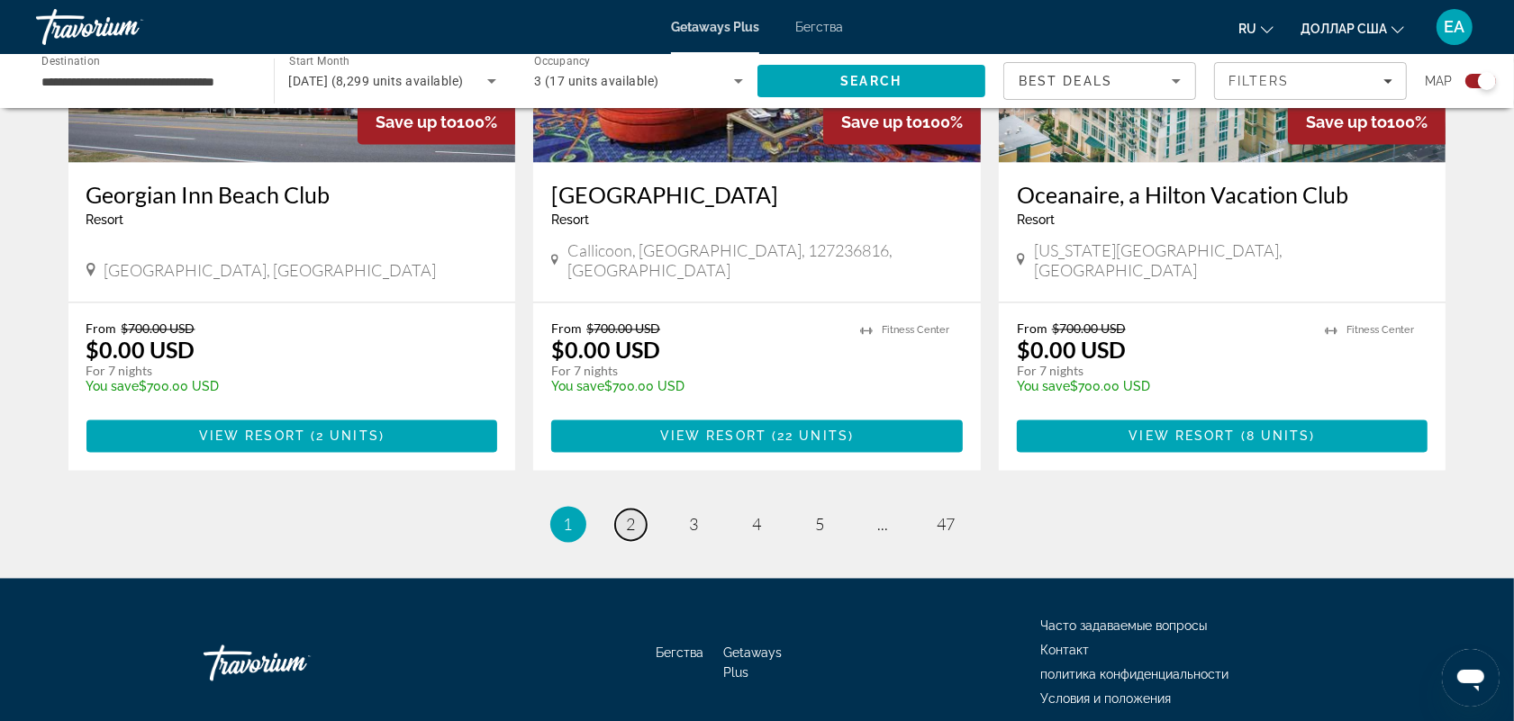
click at [636, 510] on link "page 2" at bounding box center [631, 526] width 32 height 32
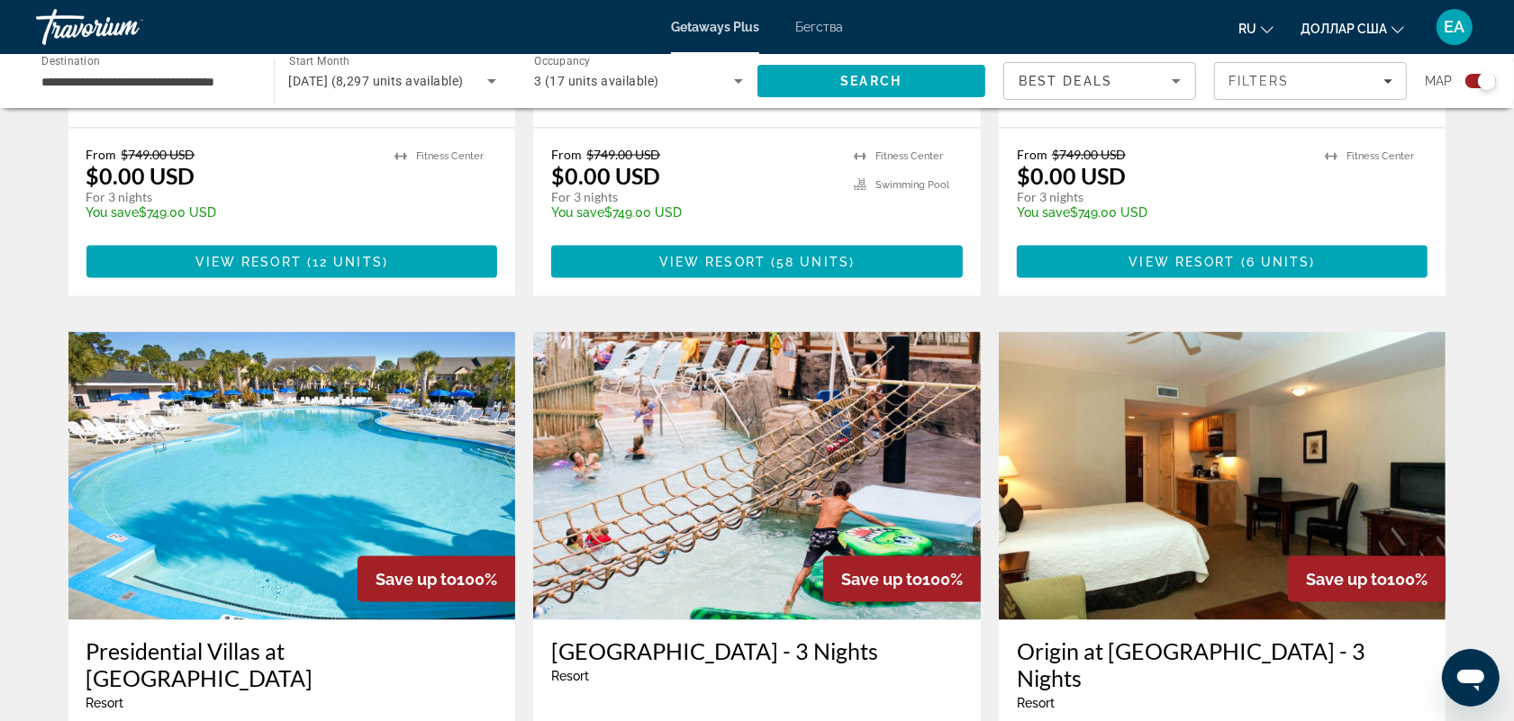
scroll to position [2832, 0]
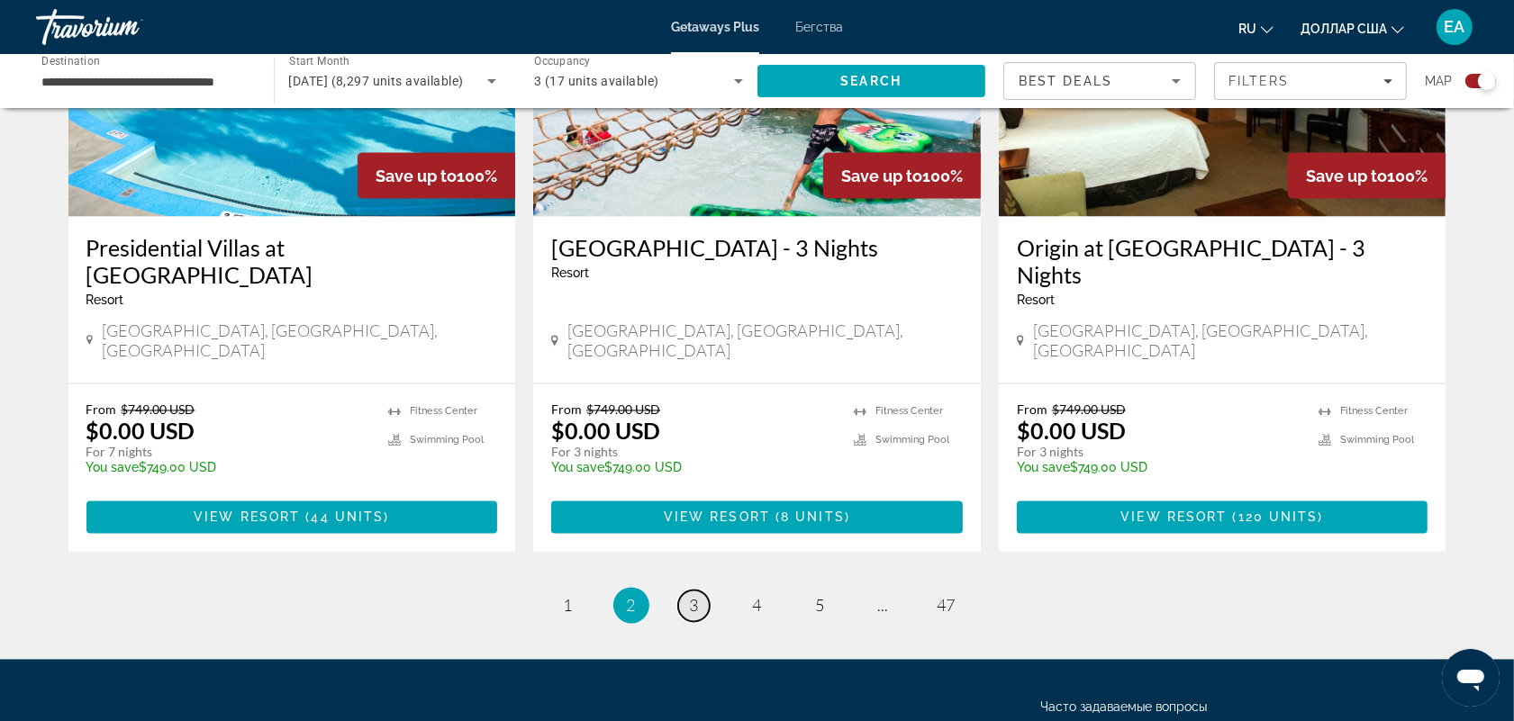
click at [692, 596] on span "3" at bounding box center [694, 606] width 9 height 20
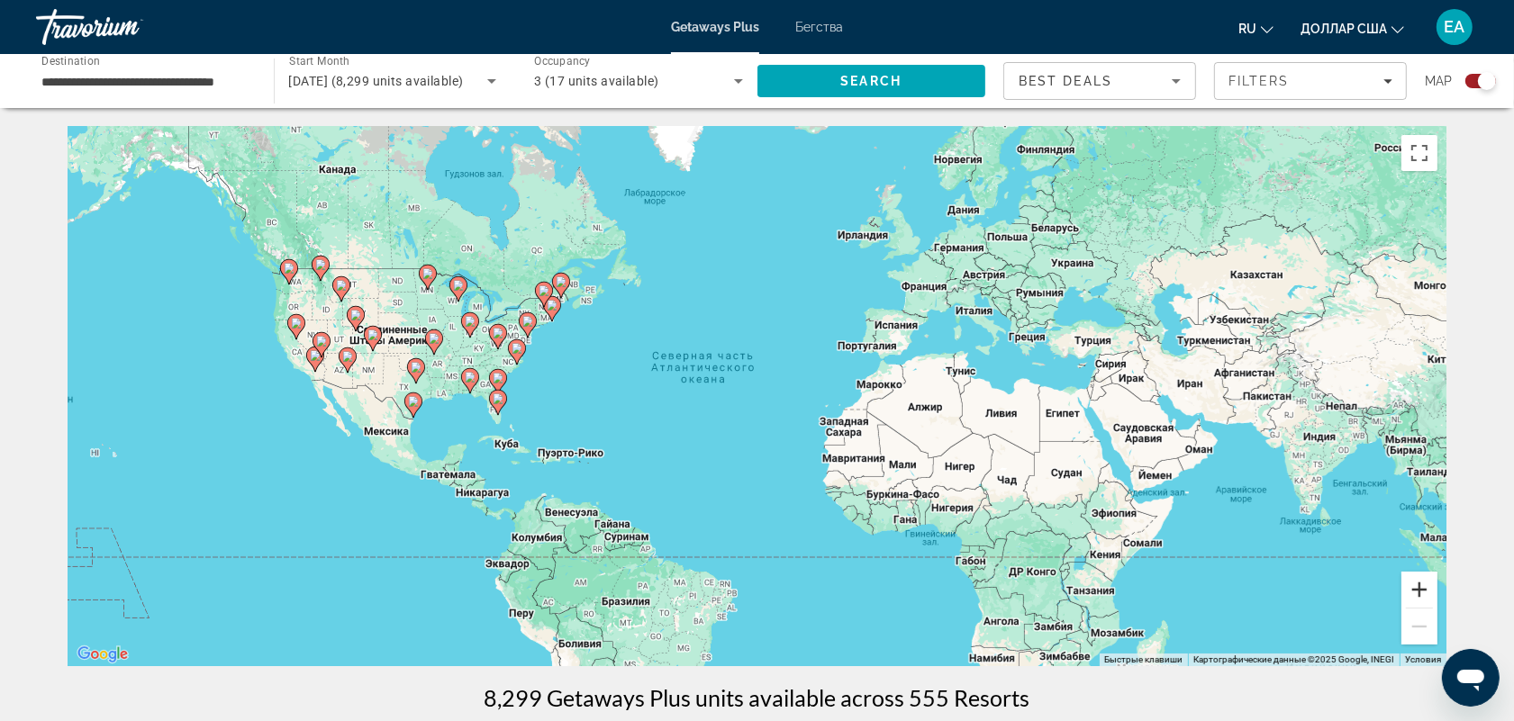
click at [1414, 592] on button "Увеличить" at bounding box center [1419, 590] width 36 height 36
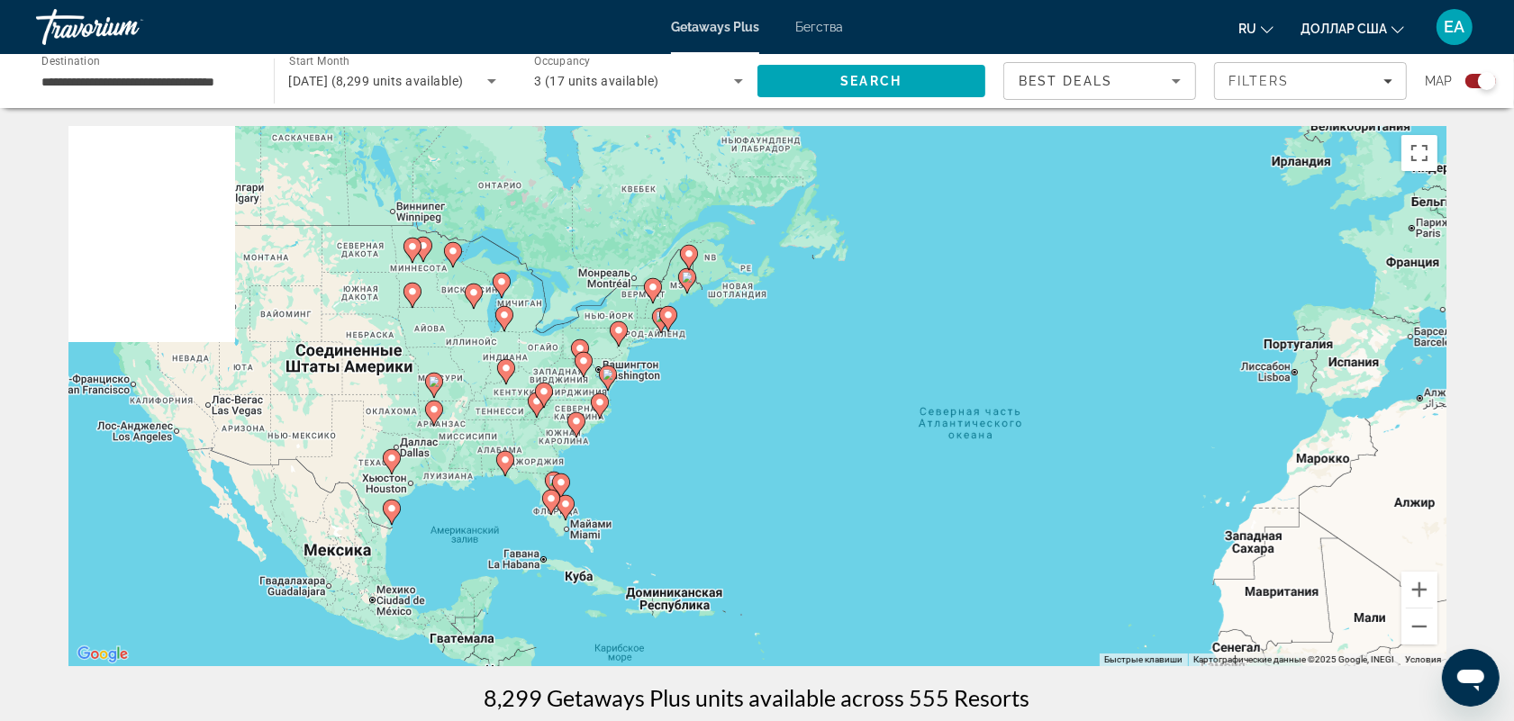
drag, startPoint x: 550, startPoint y: 357, endPoint x: 873, endPoint y: 442, distance: 334.1
click at [873, 442] on div "Чтобы активировать перетаскивание с помощью клавиатуры, нажмите Alt + Ввод. Пос…" at bounding box center [757, 396] width 1378 height 540
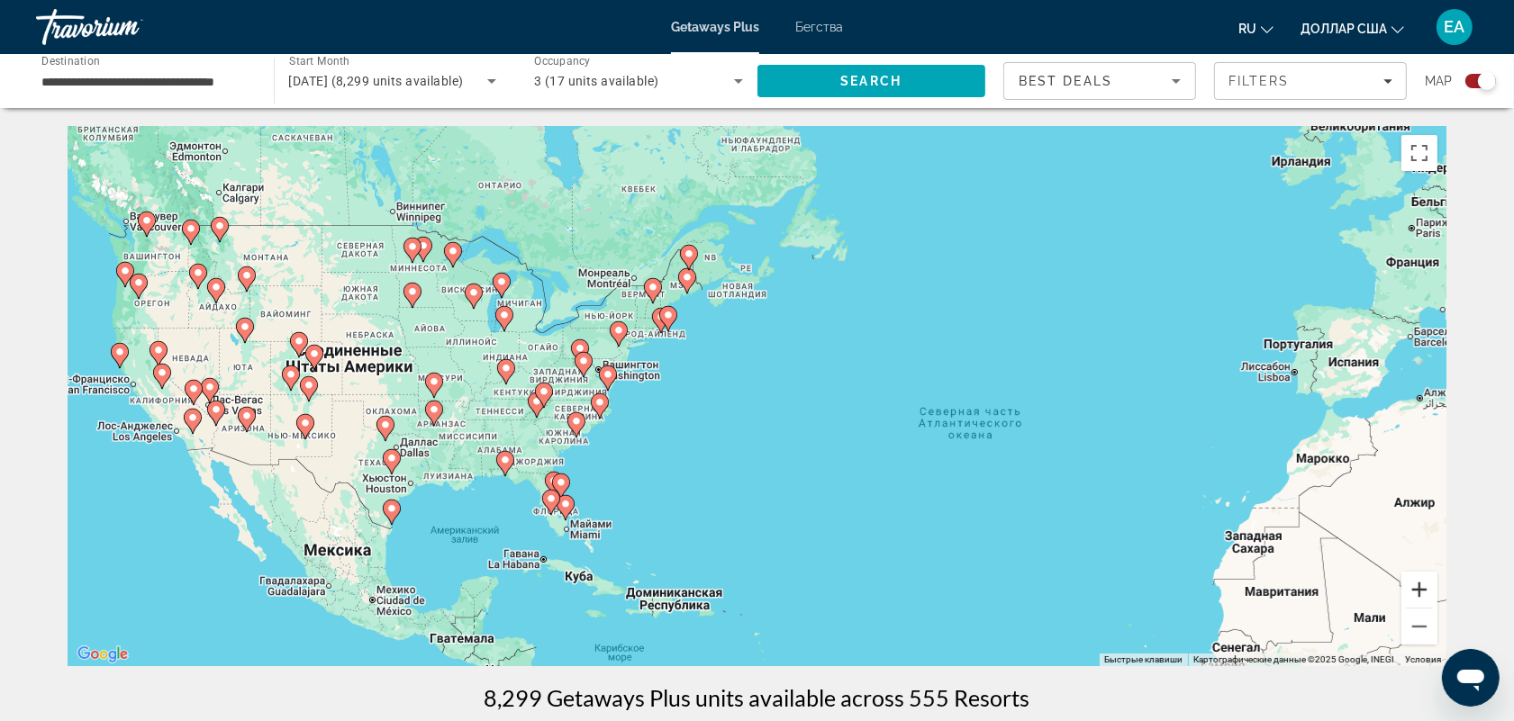
click at [1416, 591] on button "Увеличить" at bounding box center [1419, 590] width 36 height 36
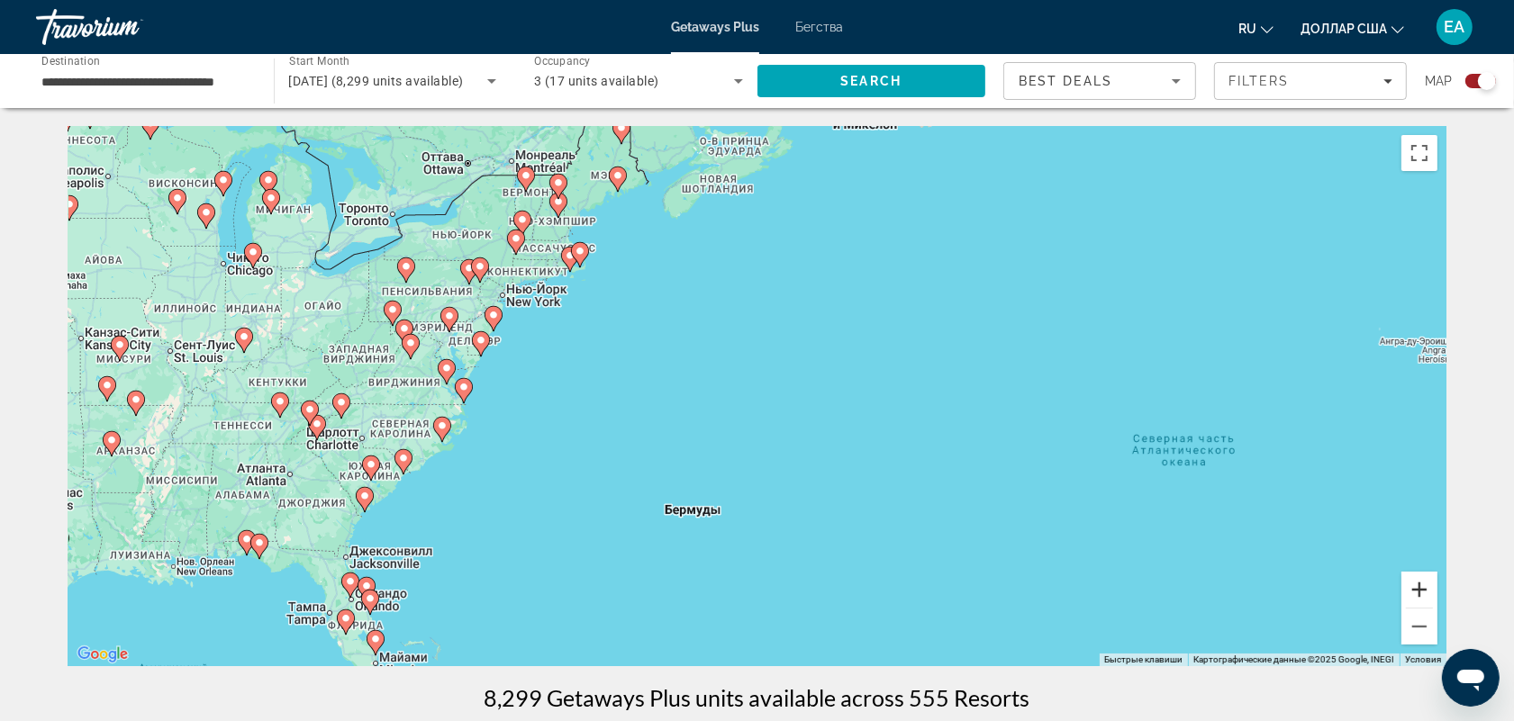
click at [1425, 592] on button "Увеличить" at bounding box center [1419, 590] width 36 height 36
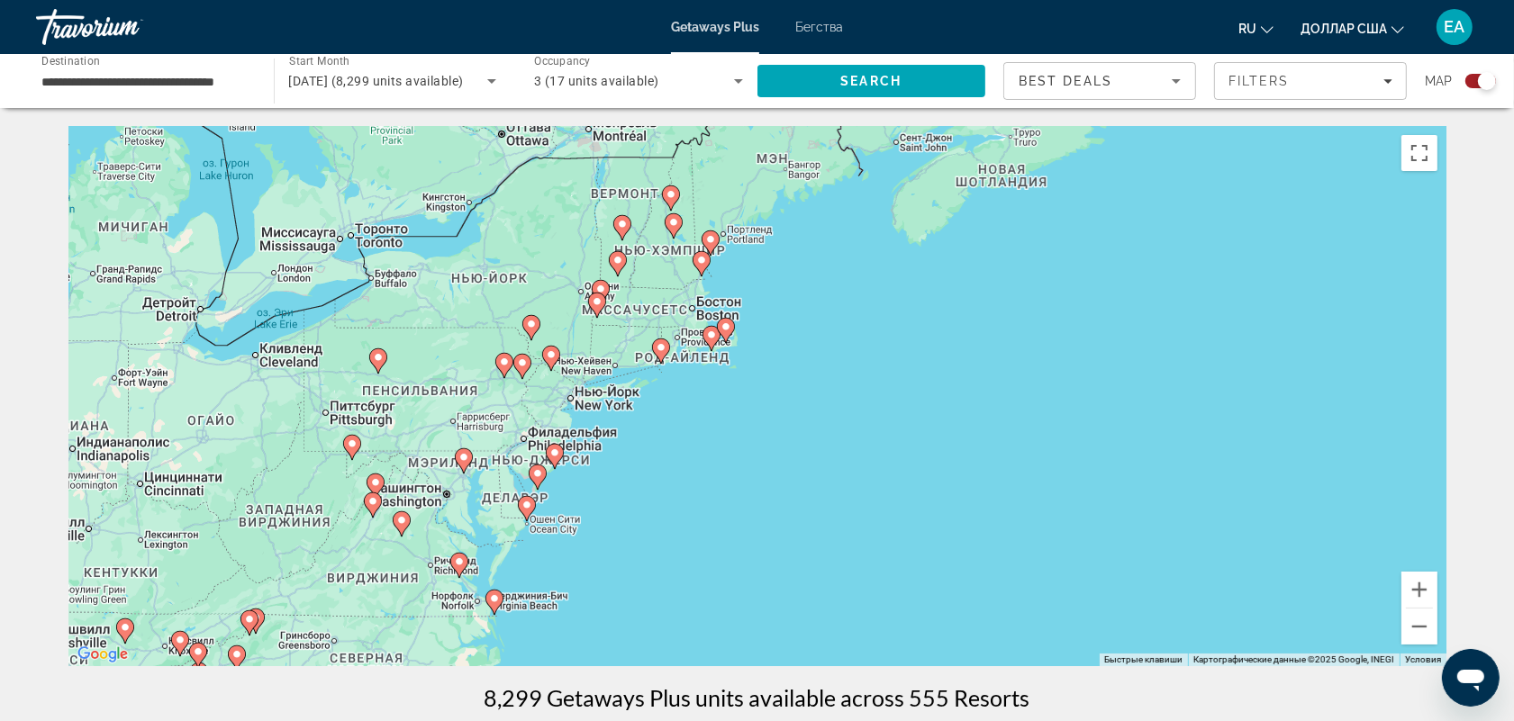
drag, startPoint x: 528, startPoint y: 389, endPoint x: 818, endPoint y: 551, distance: 332.2
click at [821, 572] on div "Чтобы активировать перетаскивание с помощью клавиатуры, нажмите Alt + Ввод. Пос…" at bounding box center [757, 396] width 1378 height 540
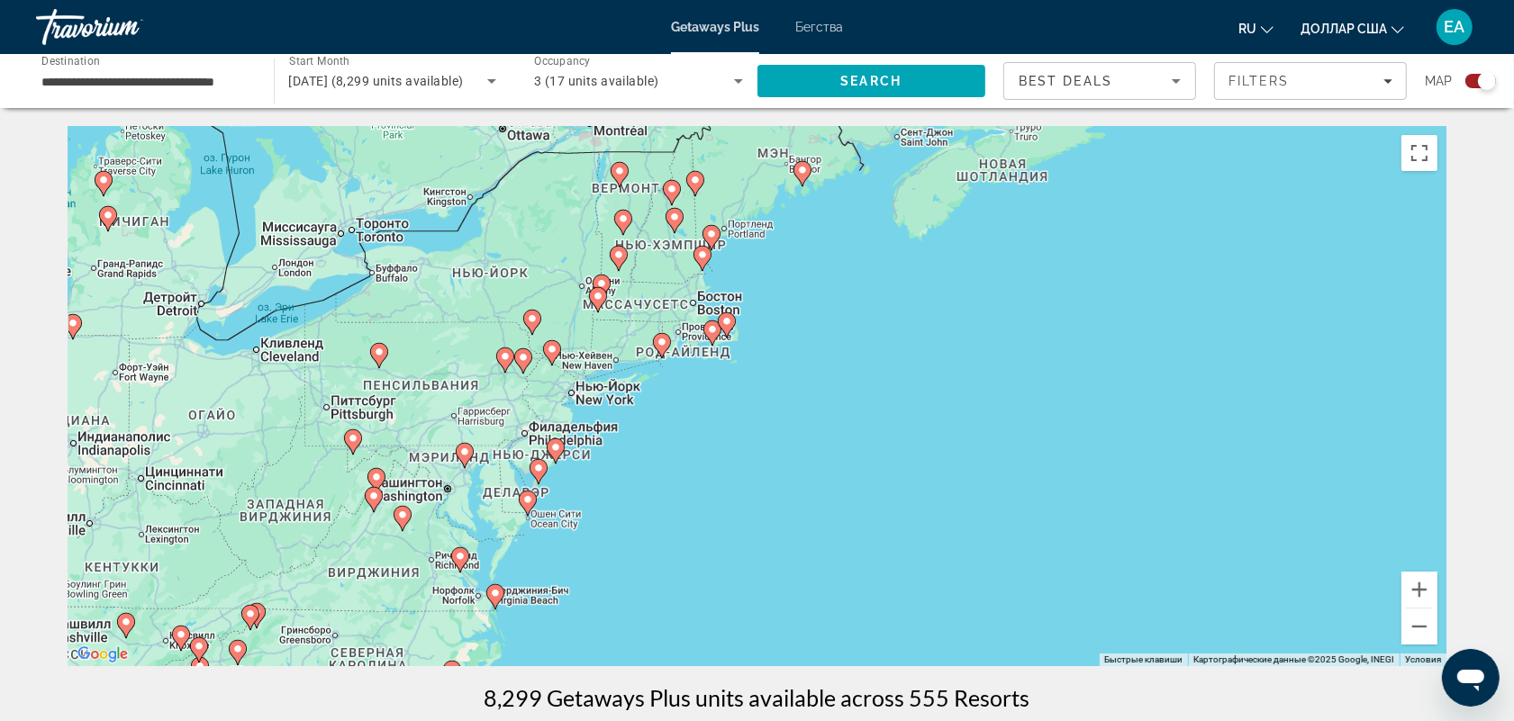
click at [554, 448] on image "Основное содержание" at bounding box center [555, 447] width 11 height 11
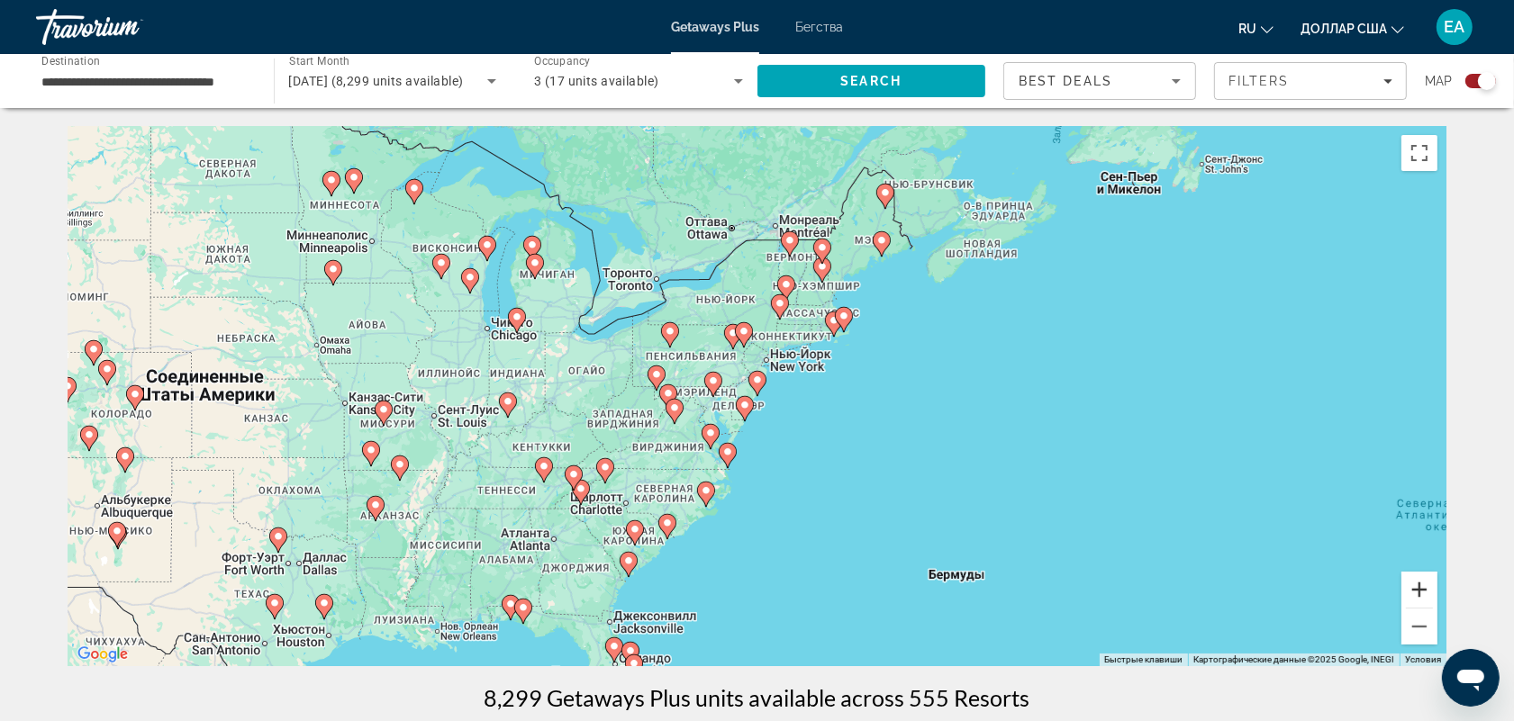
click at [1420, 583] on button "Увеличить" at bounding box center [1419, 590] width 36 height 36
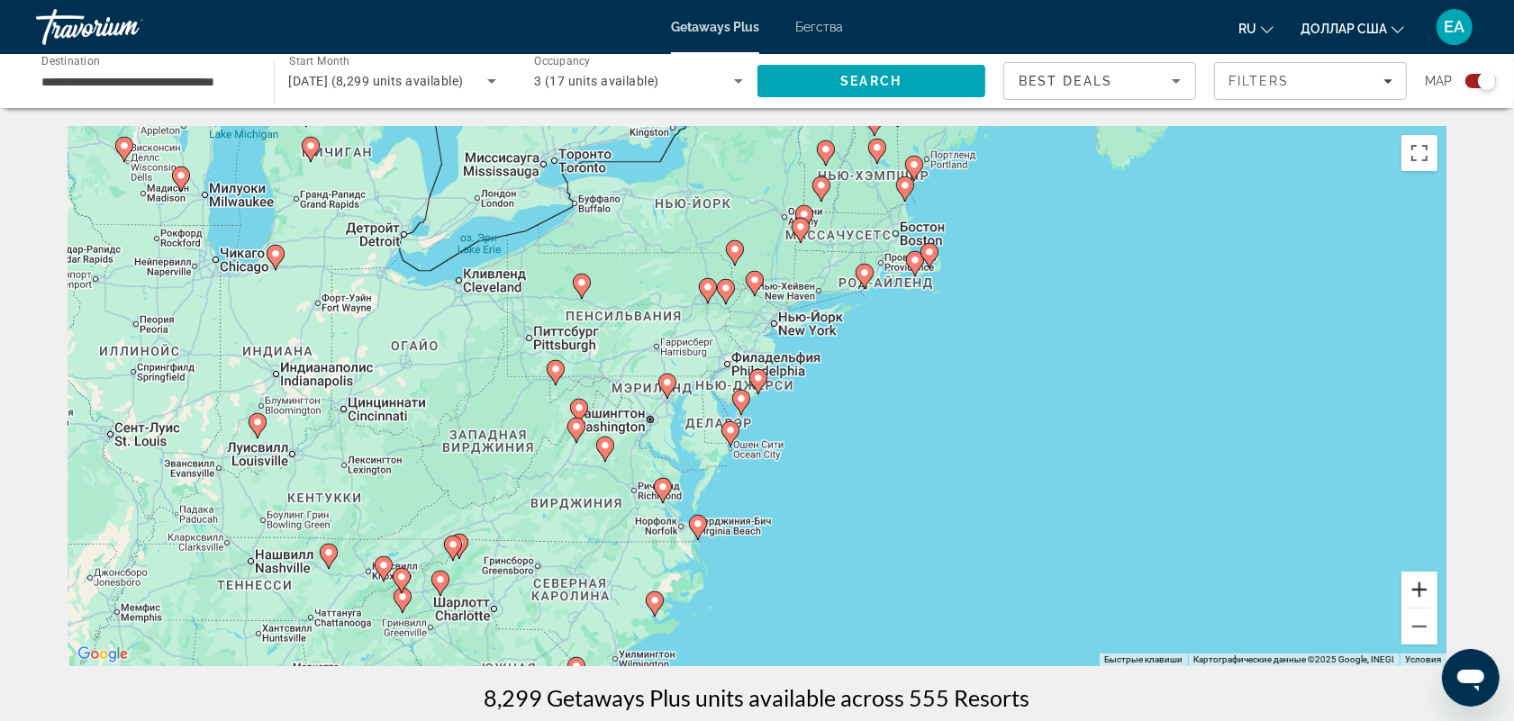
click at [1420, 583] on button "Увеличить" at bounding box center [1419, 590] width 36 height 36
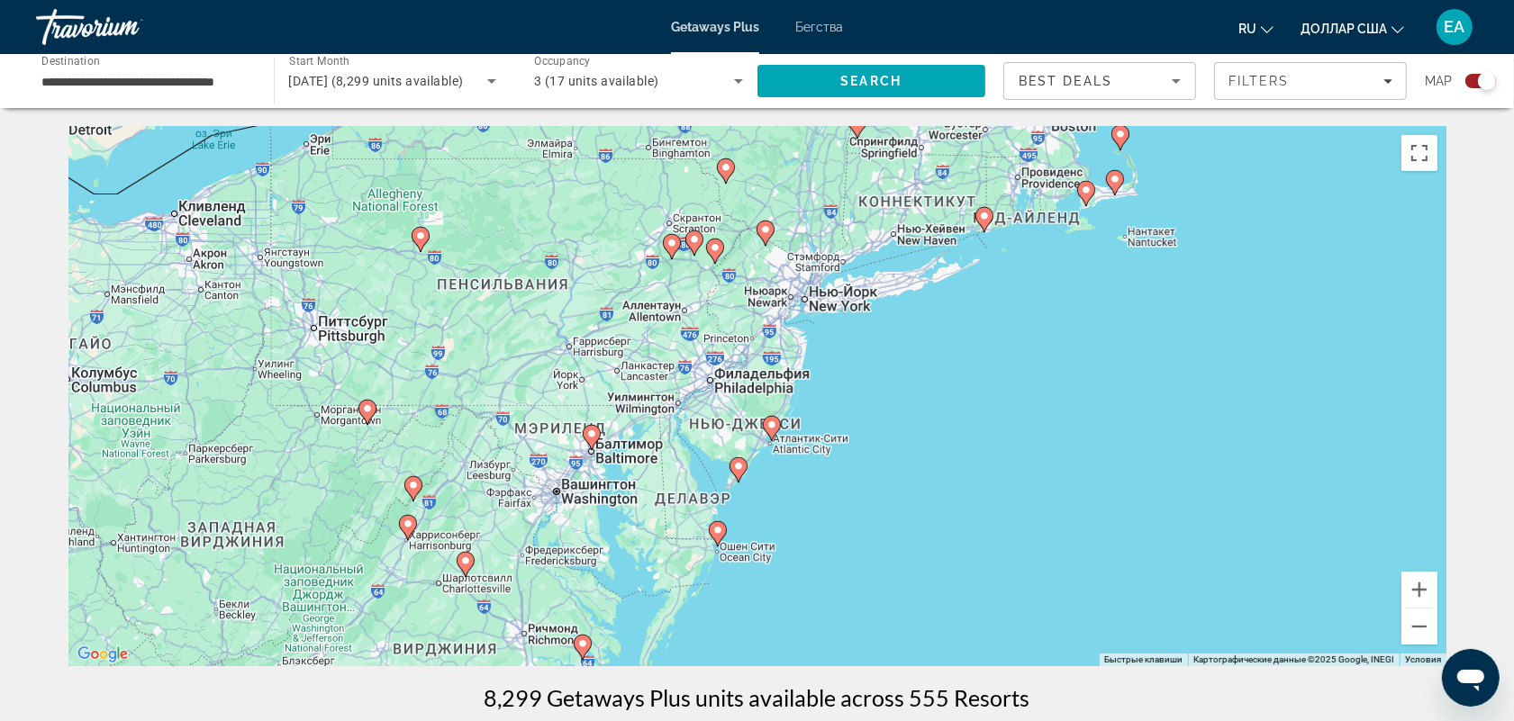
drag, startPoint x: 699, startPoint y: 244, endPoint x: 713, endPoint y: 294, distance: 52.4
click at [713, 294] on div "Чтобы активировать перетаскивание с помощью клавиатуры, нажмите Alt + Ввод. Пос…" at bounding box center [757, 396] width 1378 height 540
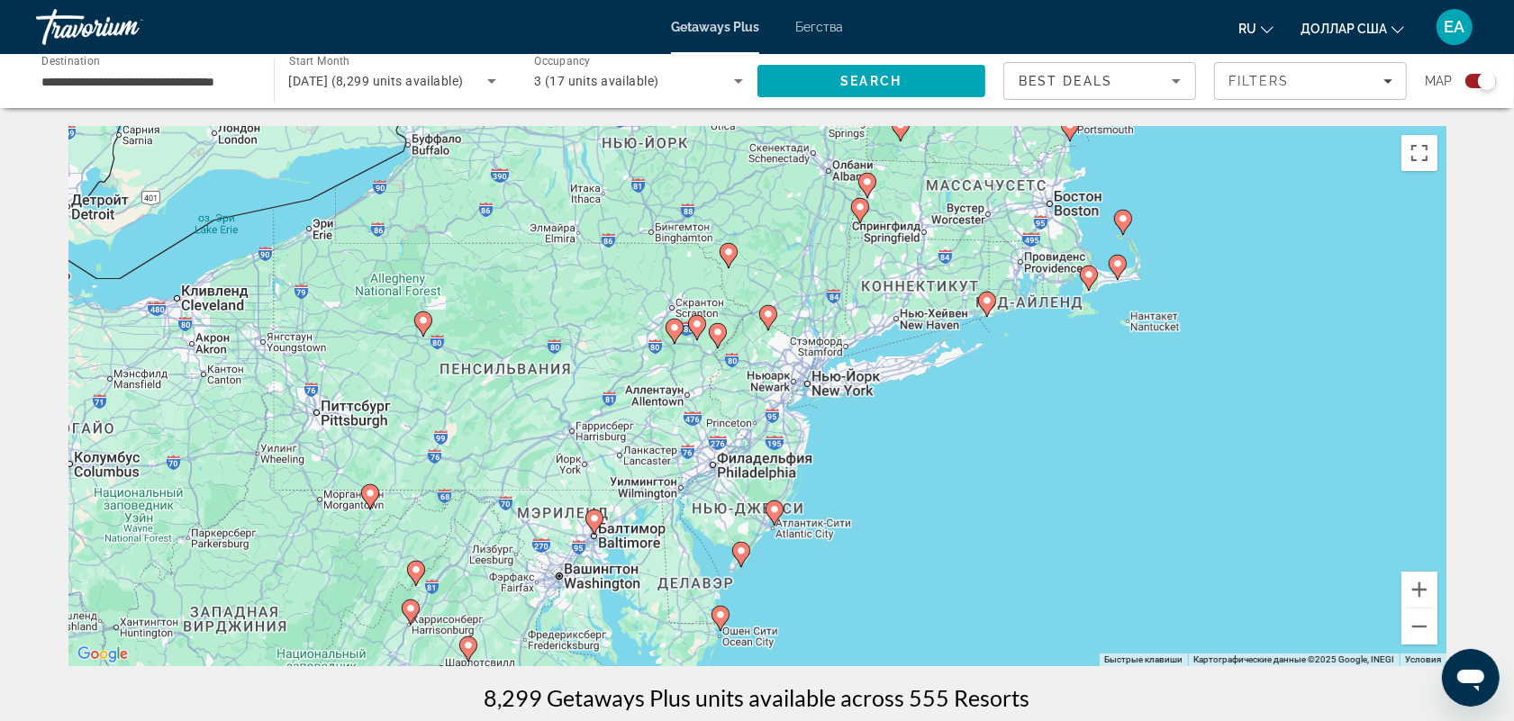
drag, startPoint x: 1025, startPoint y: 367, endPoint x: 1024, endPoint y: 384, distance: 16.2
click at [1024, 384] on div "Чтобы активировать перетаскивание с помощью клавиатуры, нажмите Alt + Ввод. Пос…" at bounding box center [757, 396] width 1378 height 540
click at [775, 507] on image "Основное содержание" at bounding box center [774, 512] width 11 height 11
type input "**********"
click at [773, 511] on image "Основное содержание" at bounding box center [774, 512] width 11 height 11
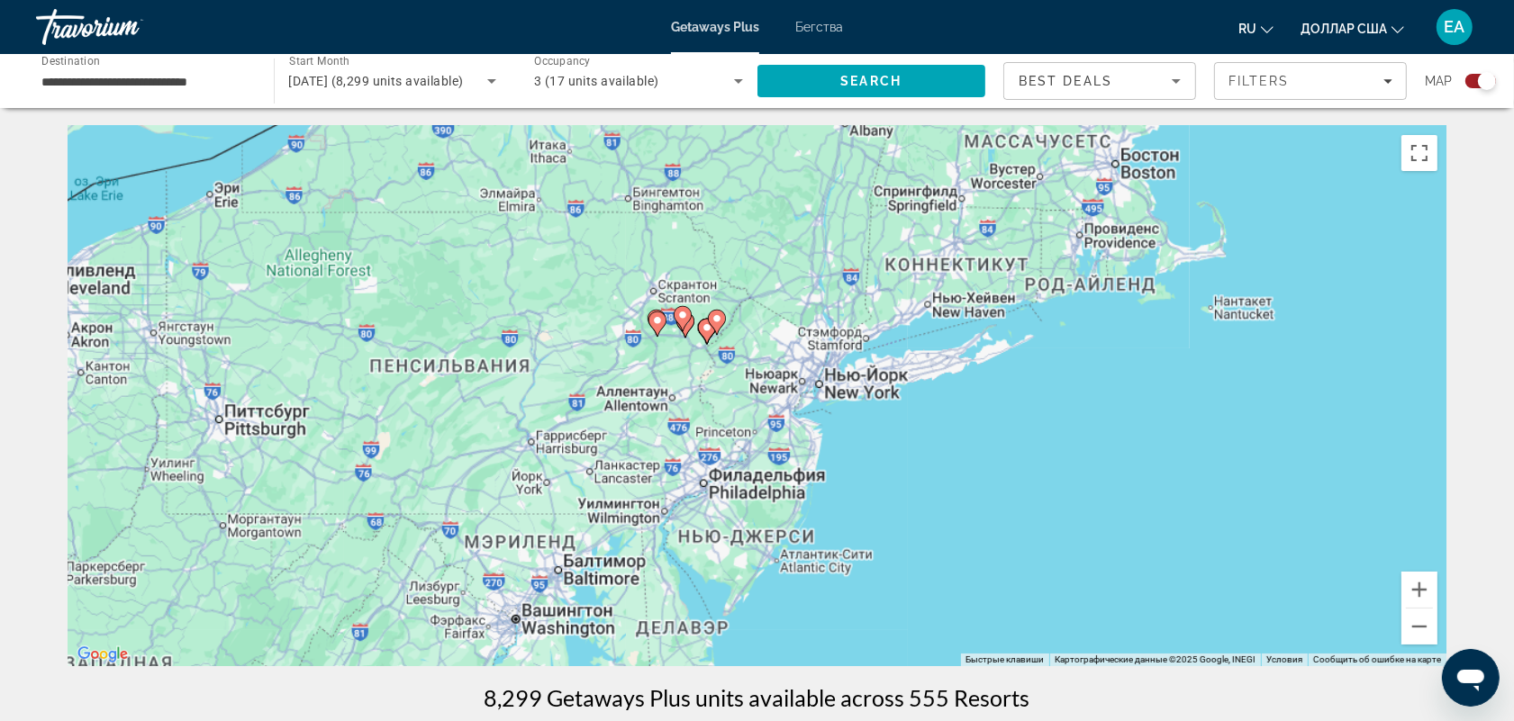
click at [773, 511] on div "Чтобы активировать перетаскивание с помощью клавиатуры, нажмите Alt + Ввод. Пос…" at bounding box center [757, 396] width 1378 height 540
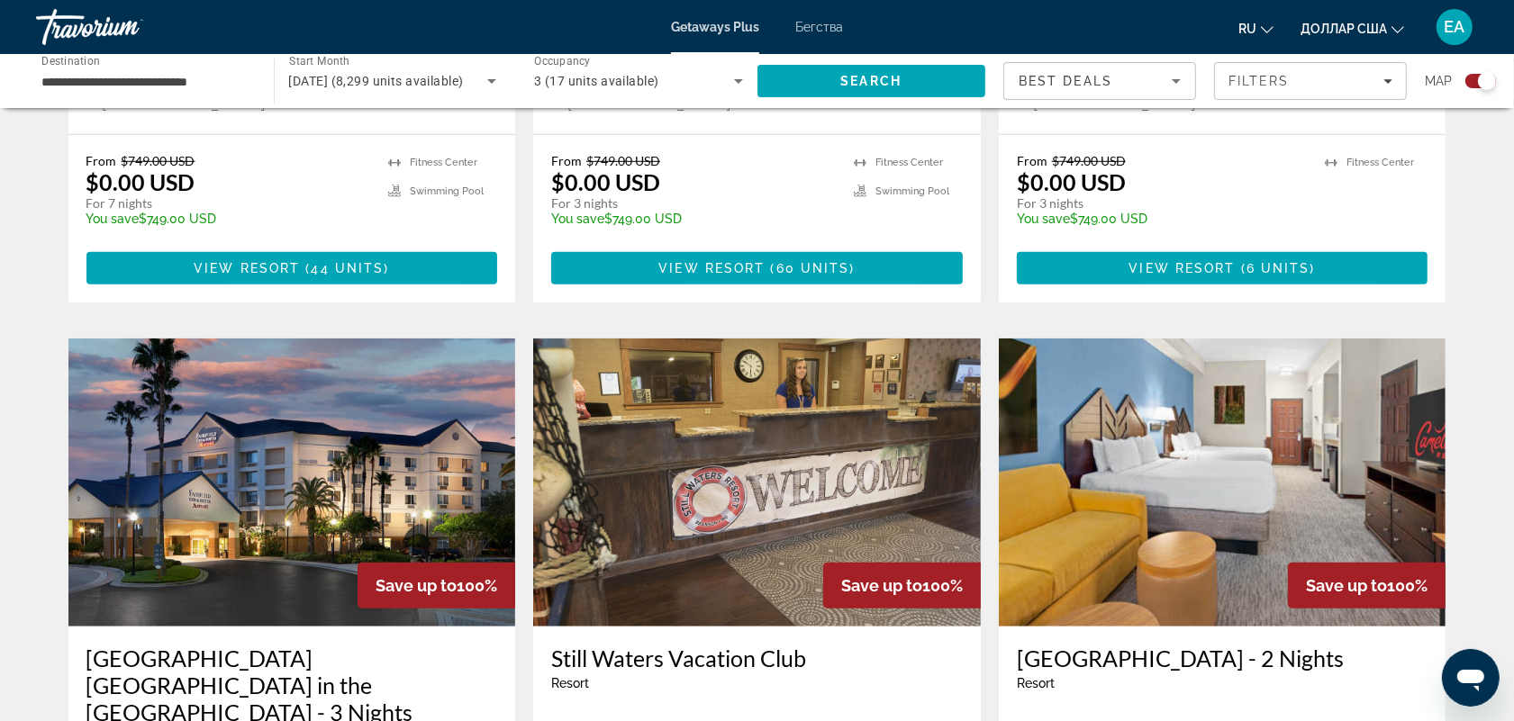
scroll to position [1313, 0]
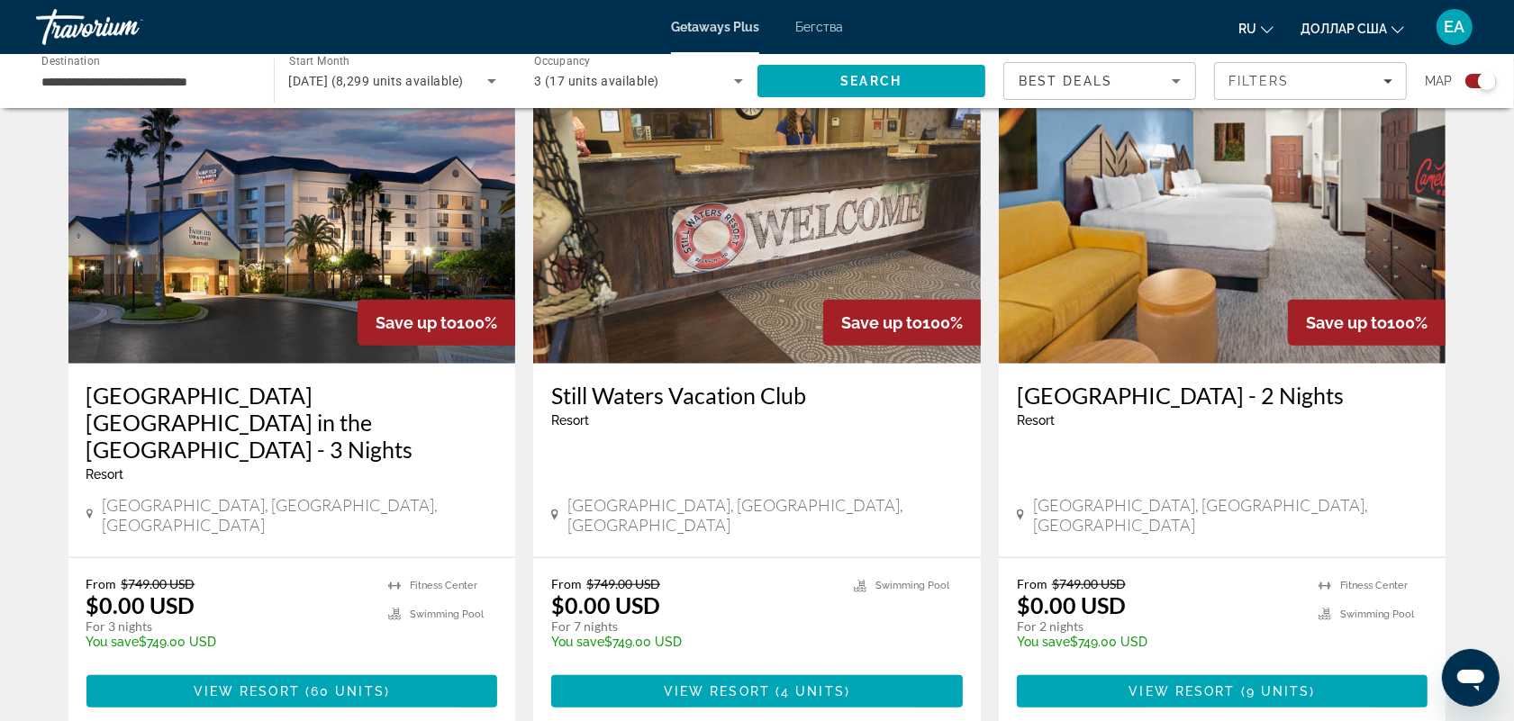
click at [160, 592] on p "$0.00 USD" at bounding box center [140, 605] width 109 height 27
click at [320, 240] on img "Основное содержание" at bounding box center [292, 220] width 448 height 288
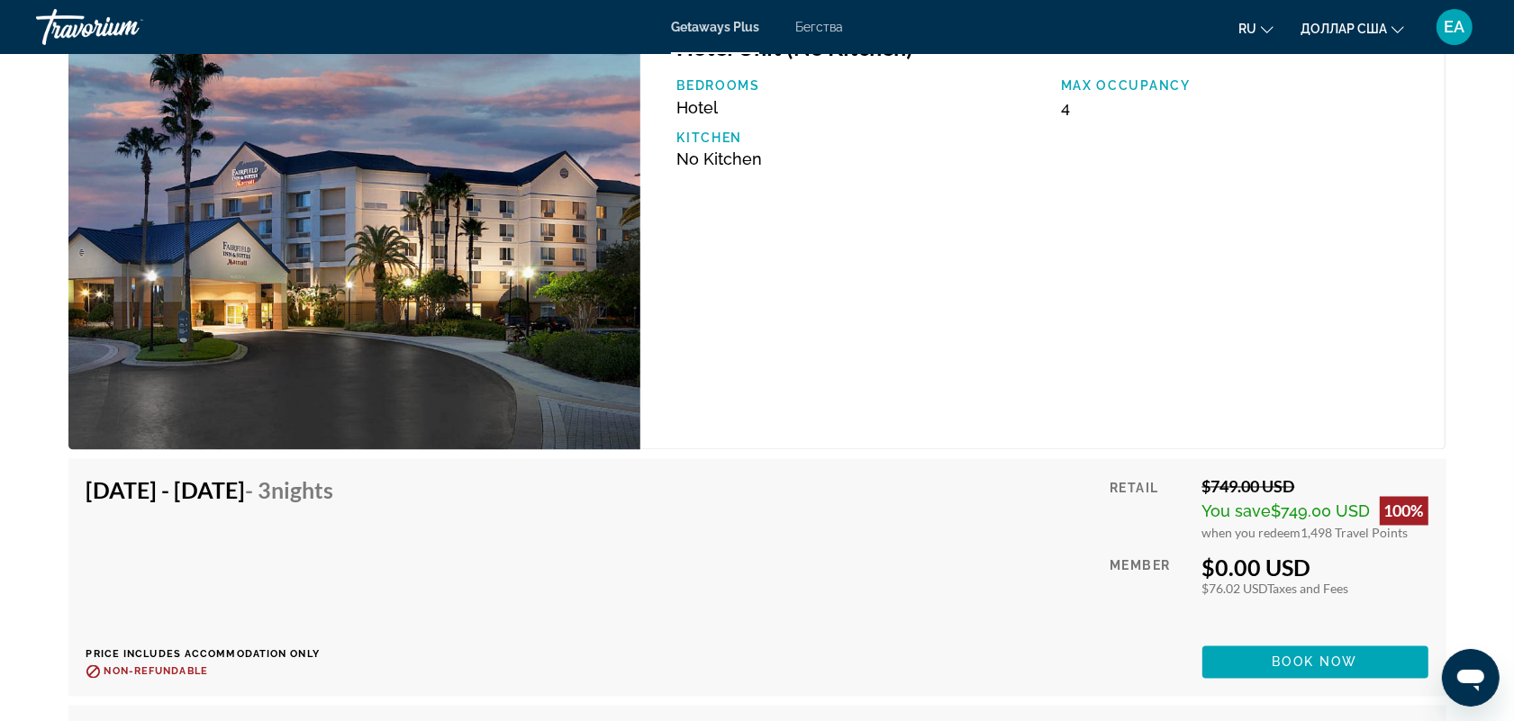
scroll to position [2889, 0]
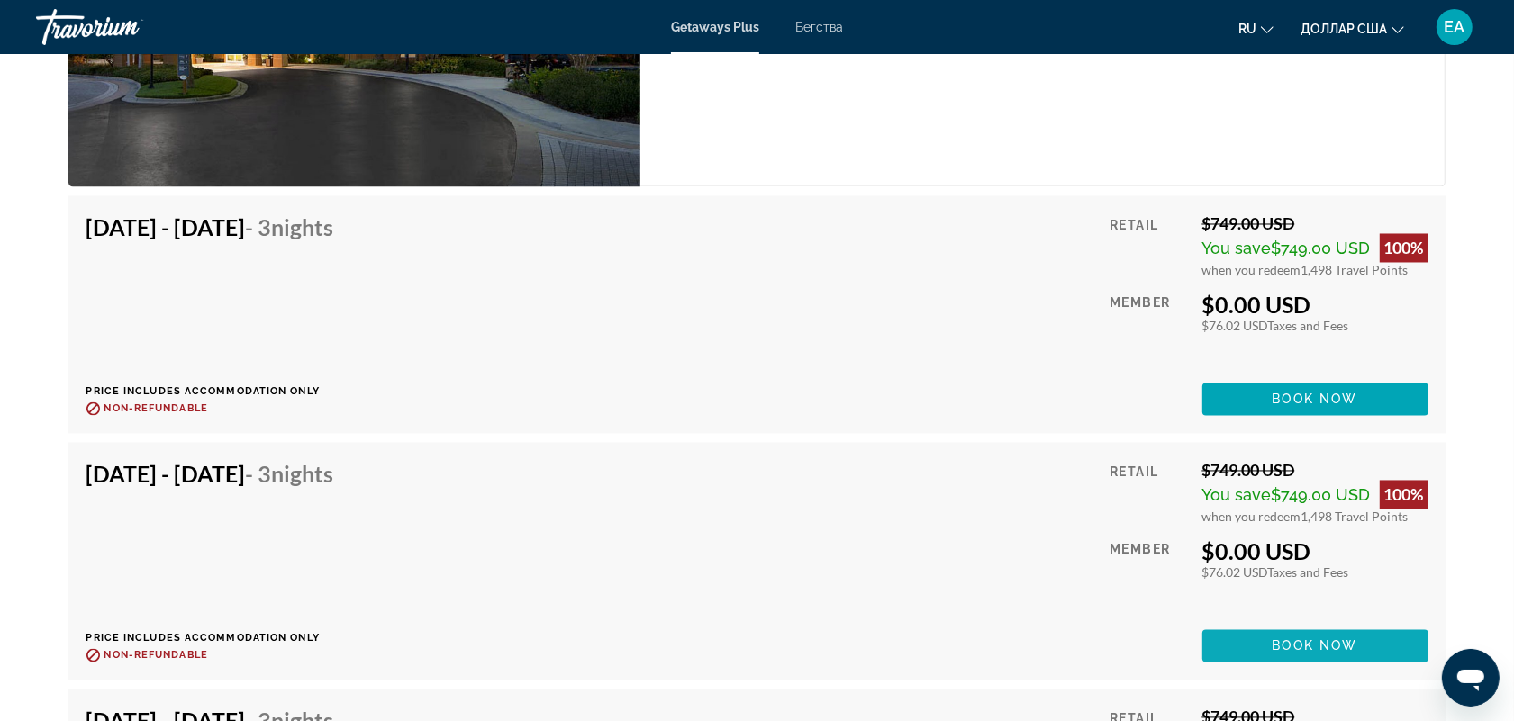
click at [1316, 639] on span "Book now" at bounding box center [1315, 646] width 86 height 14
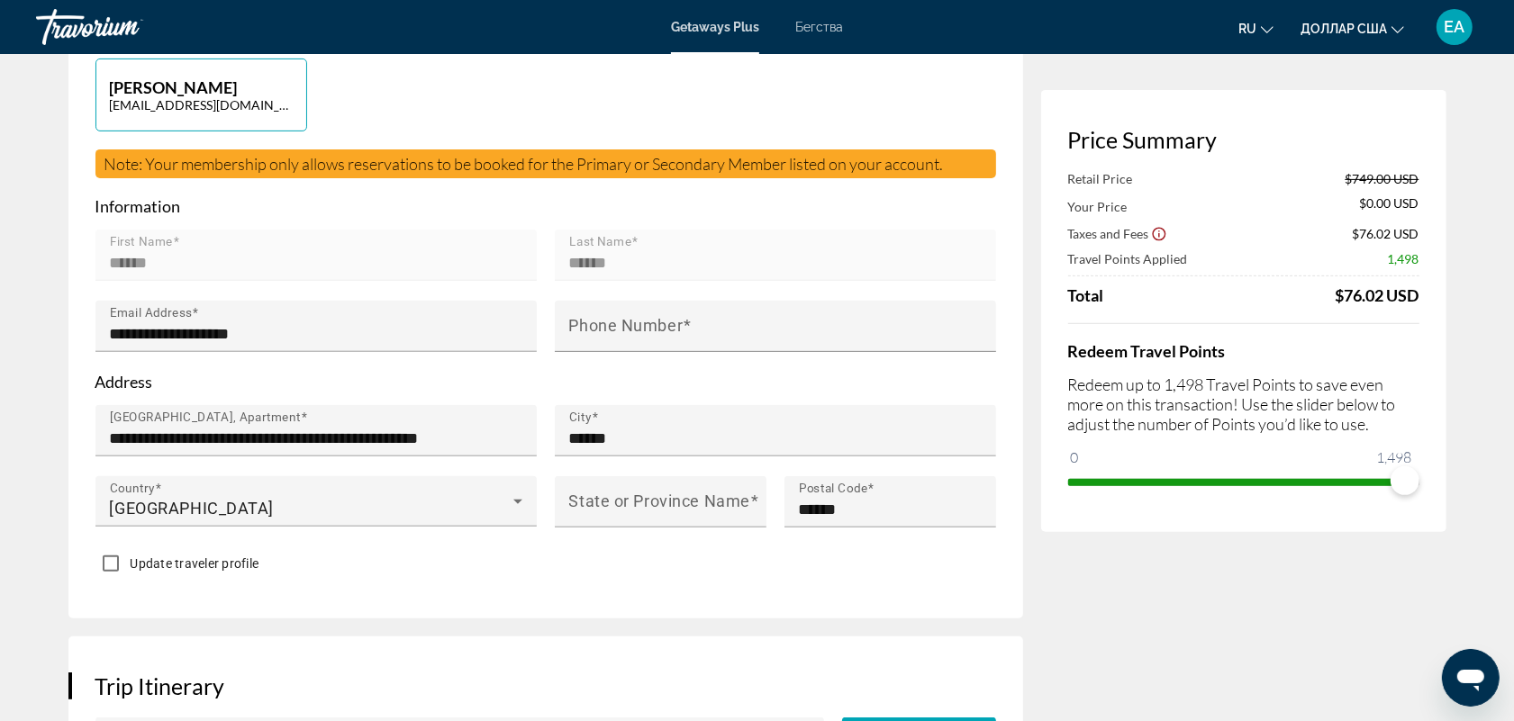
scroll to position [1050, 0]
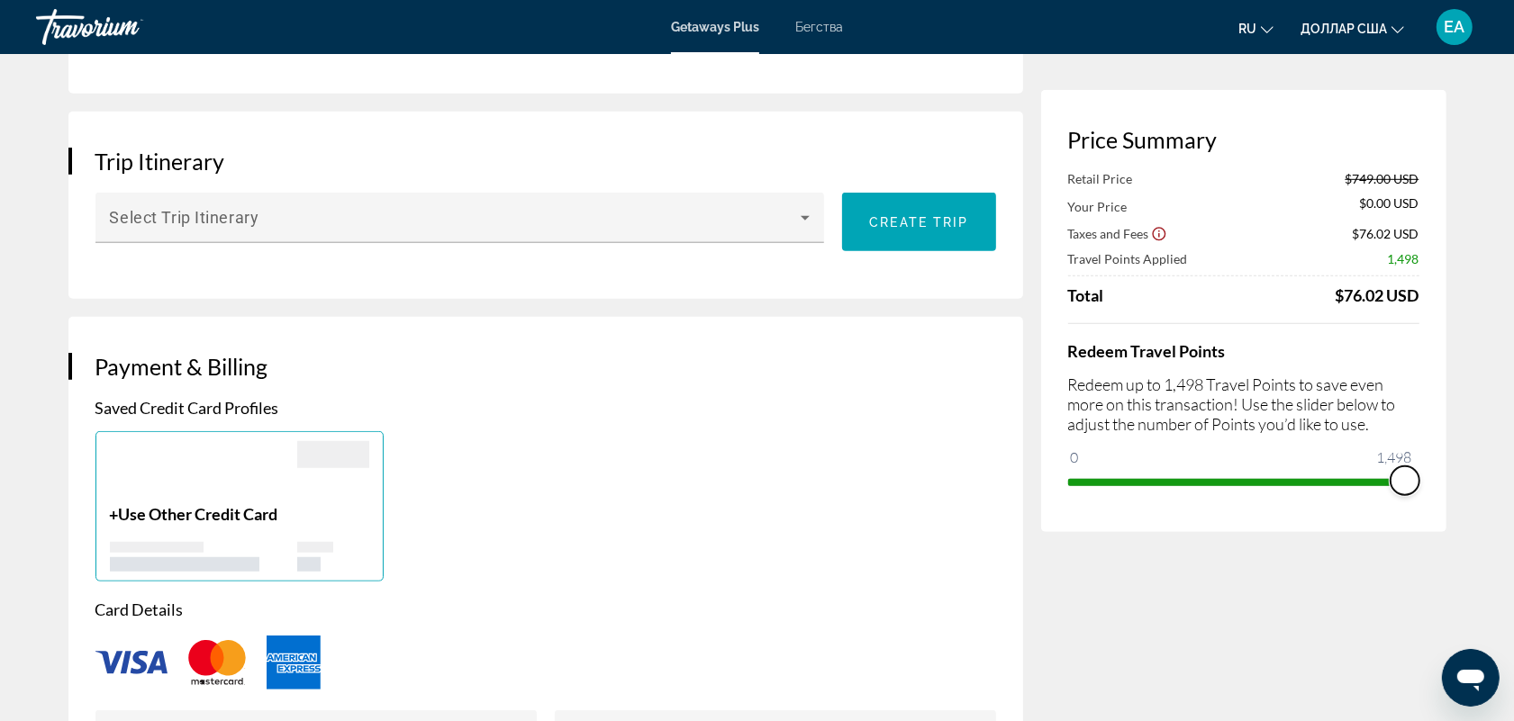
drag, startPoint x: 1397, startPoint y: 478, endPoint x: 1442, endPoint y: 462, distance: 48.7
click at [1442, 462] on div "Price Summary Retail Price $749.00 USD Your Price $0.00 USD Taxes and Fees $76.…" at bounding box center [1243, 311] width 405 height 442
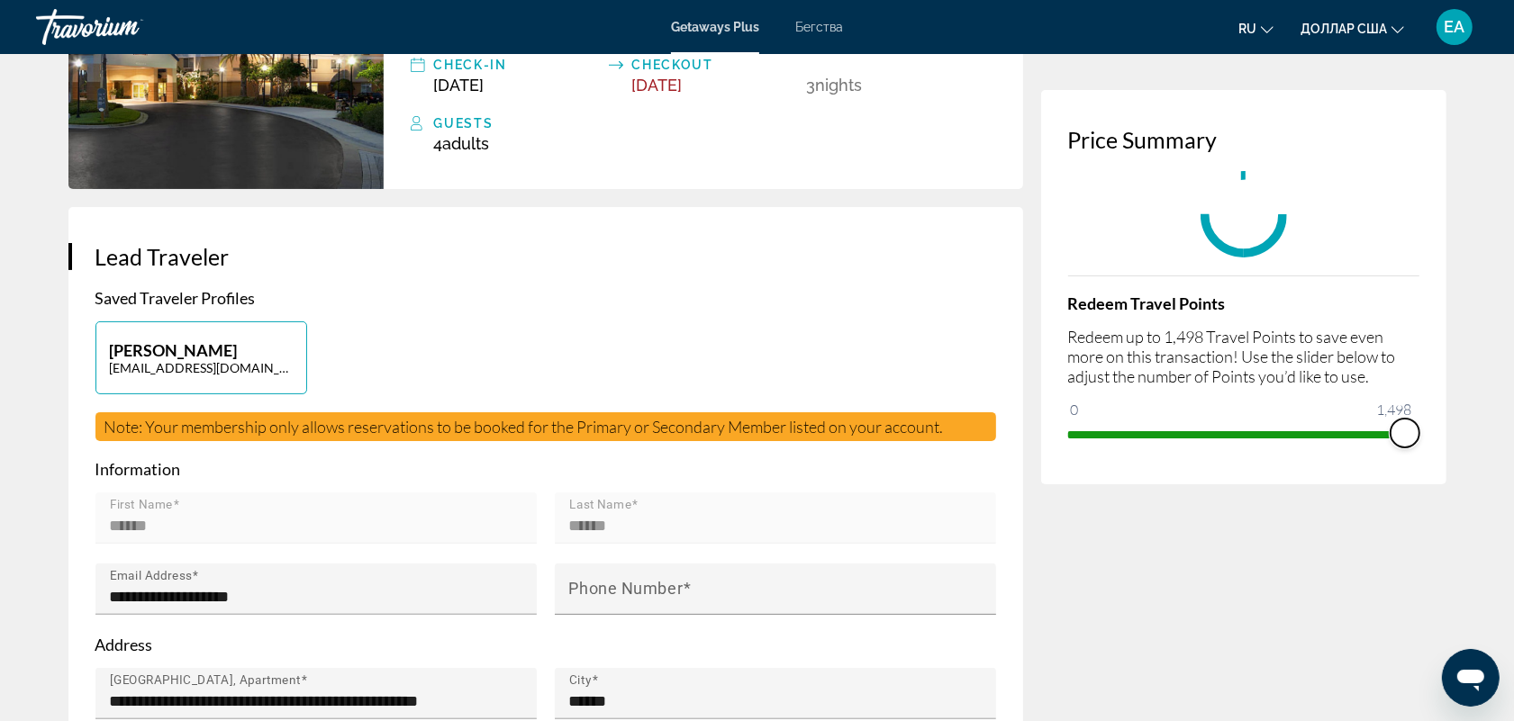
scroll to position [0, 0]
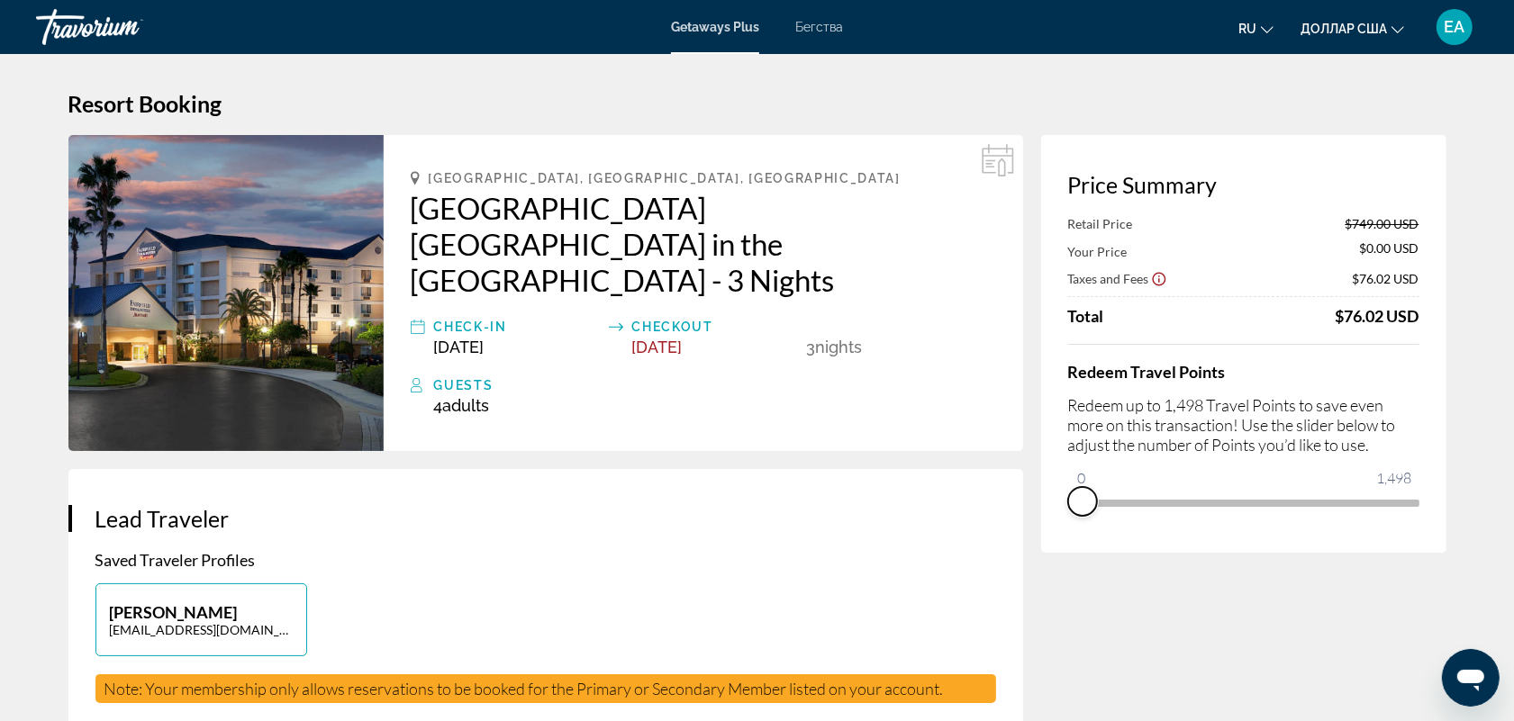
drag, startPoint x: 1401, startPoint y: 519, endPoint x: 1053, endPoint y: 519, distance: 347.6
click at [1053, 519] on div "Price Summary Retail Price $749.00 USD Your Price $0.00 USD Taxes and Fees $76.…" at bounding box center [1243, 344] width 405 height 418
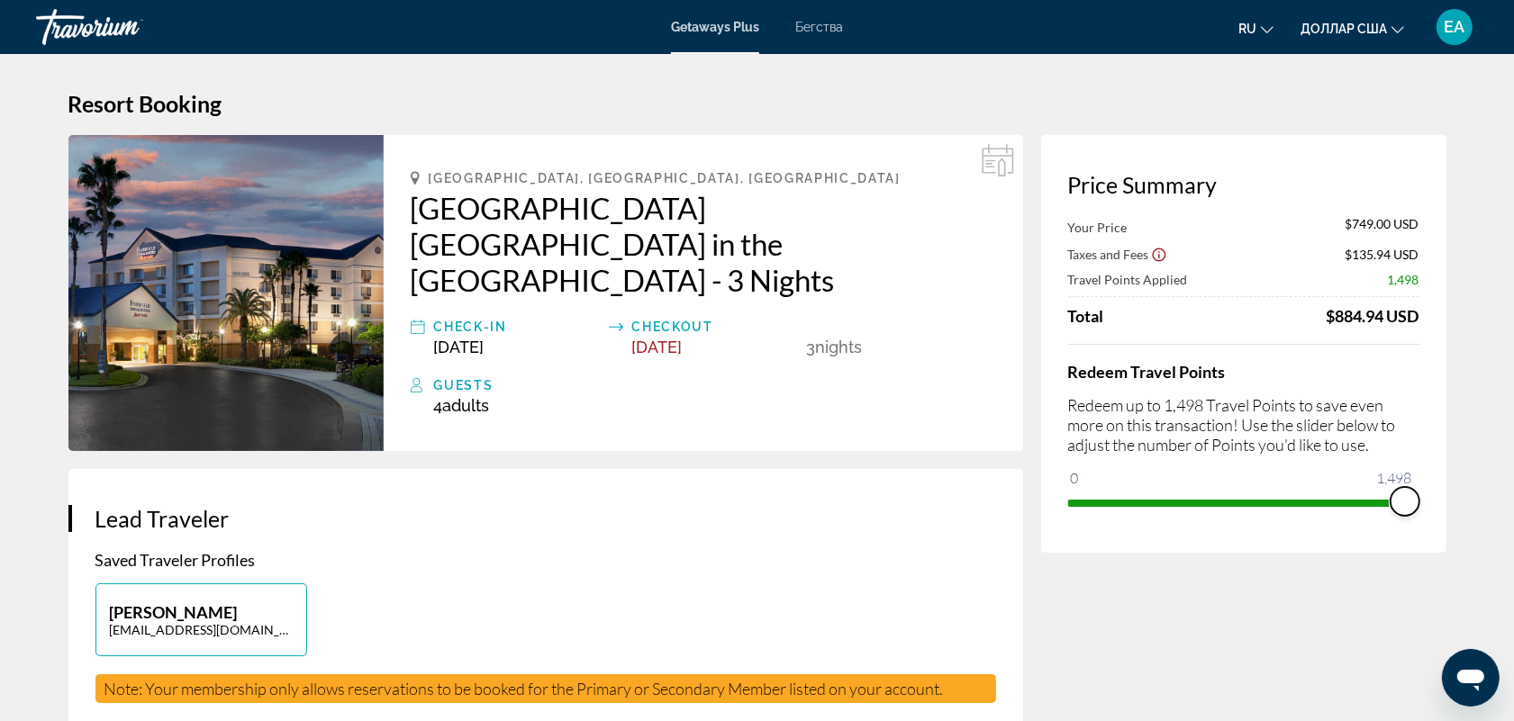
drag, startPoint x: 1077, startPoint y: 477, endPoint x: 1442, endPoint y: 511, distance: 367.2
click at [1442, 511] on div "Price Summary Your Price $749.00 USD Taxes and Fees $135.94 USD Travel Points A…" at bounding box center [1243, 344] width 405 height 418
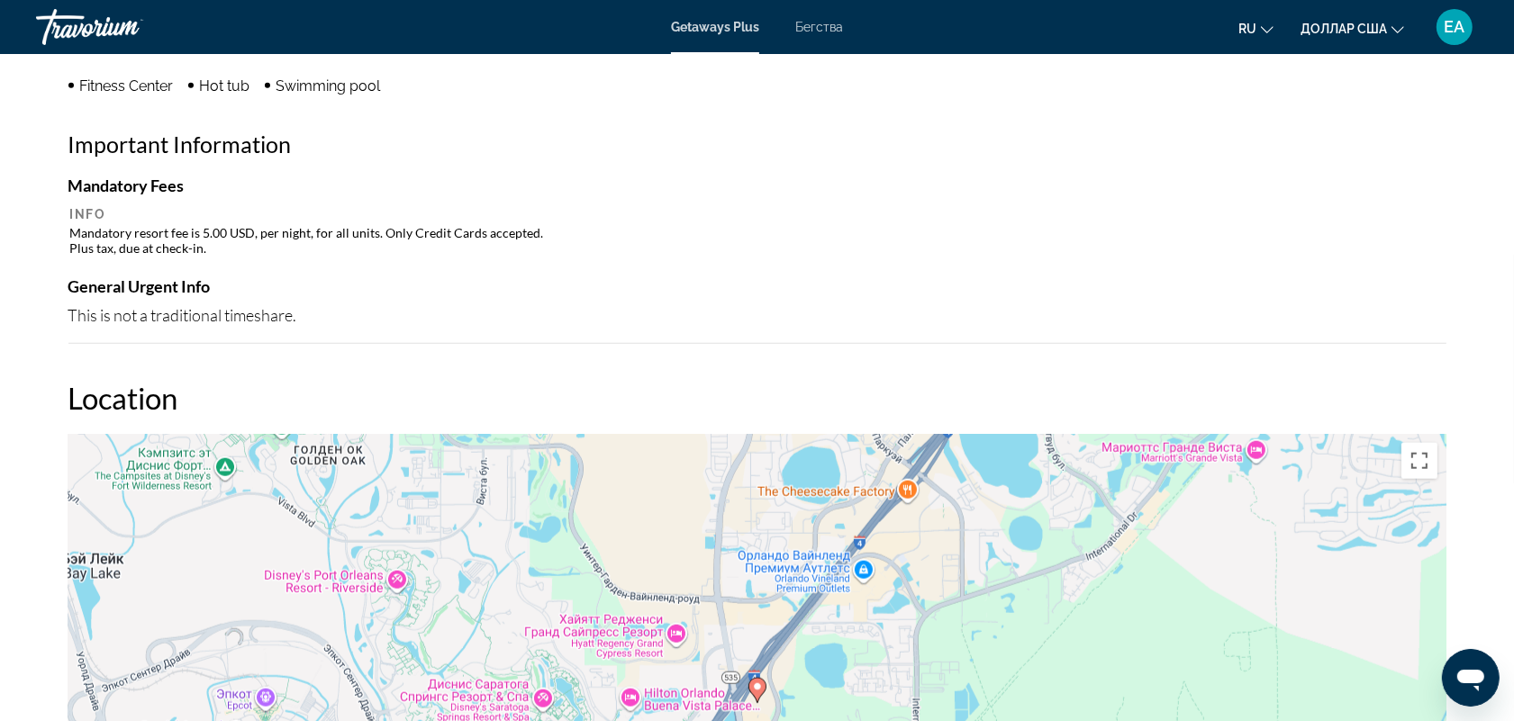
scroll to position [1838, 0]
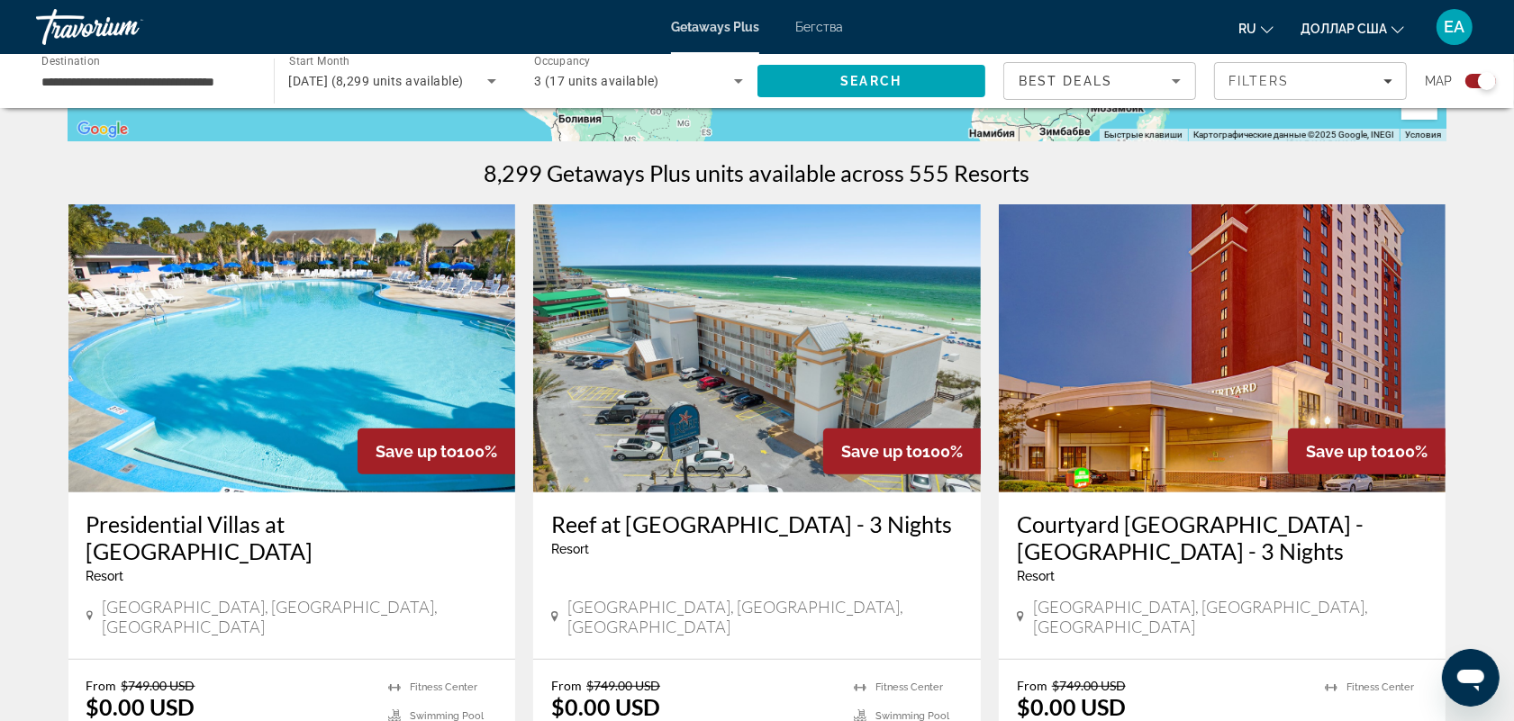
scroll to position [262, 0]
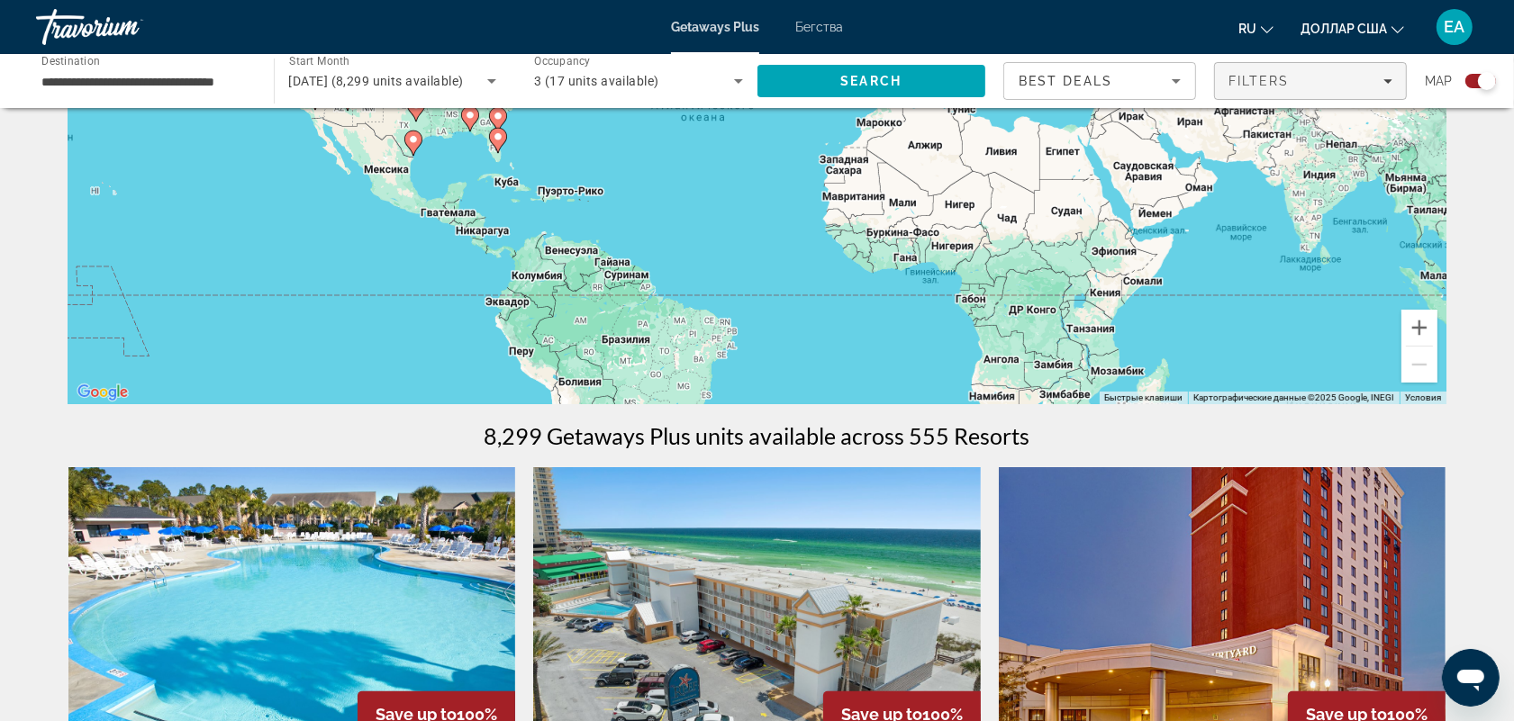
click at [1238, 79] on span "Filters" at bounding box center [1258, 81] width 61 height 14
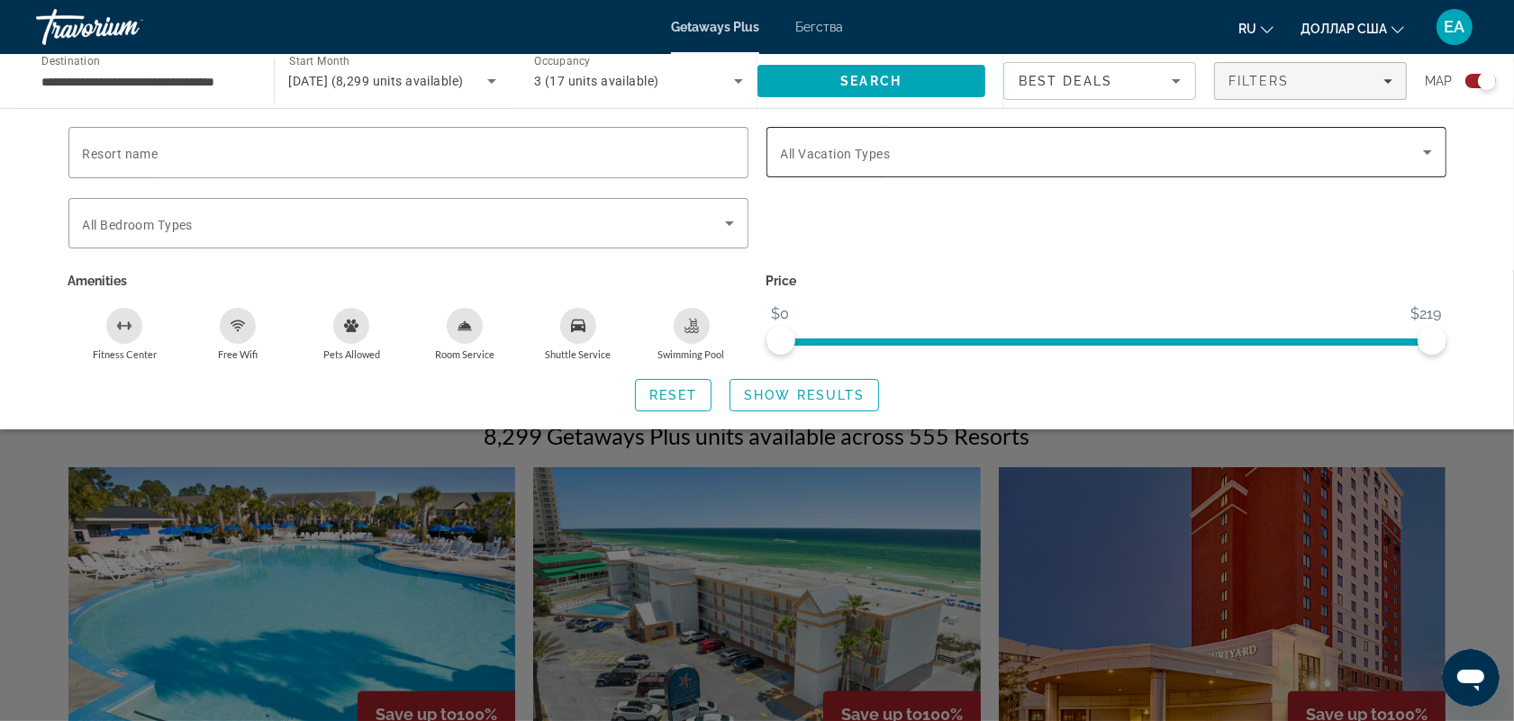
click at [1420, 150] on icon "Search widget" at bounding box center [1427, 152] width 22 height 22
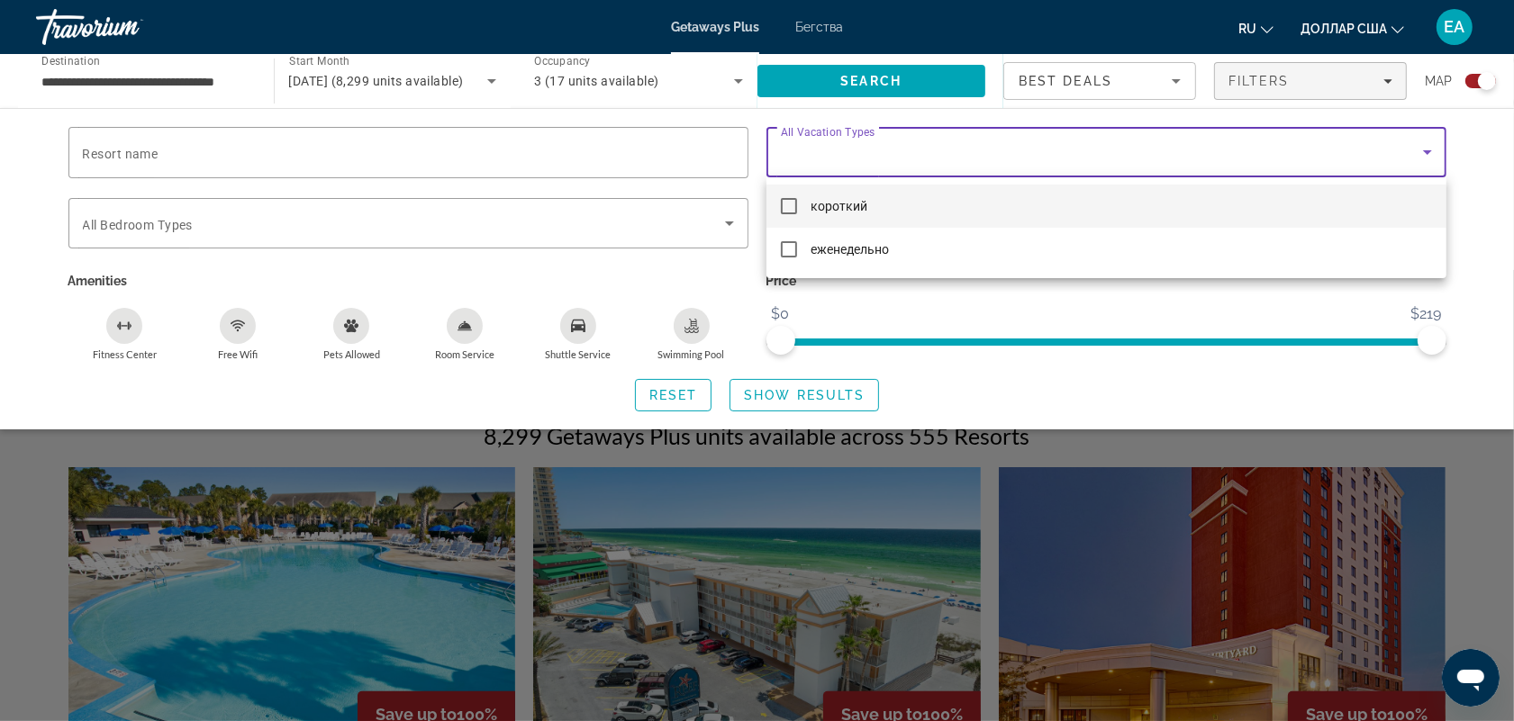
click at [1419, 150] on div at bounding box center [757, 360] width 1514 height 721
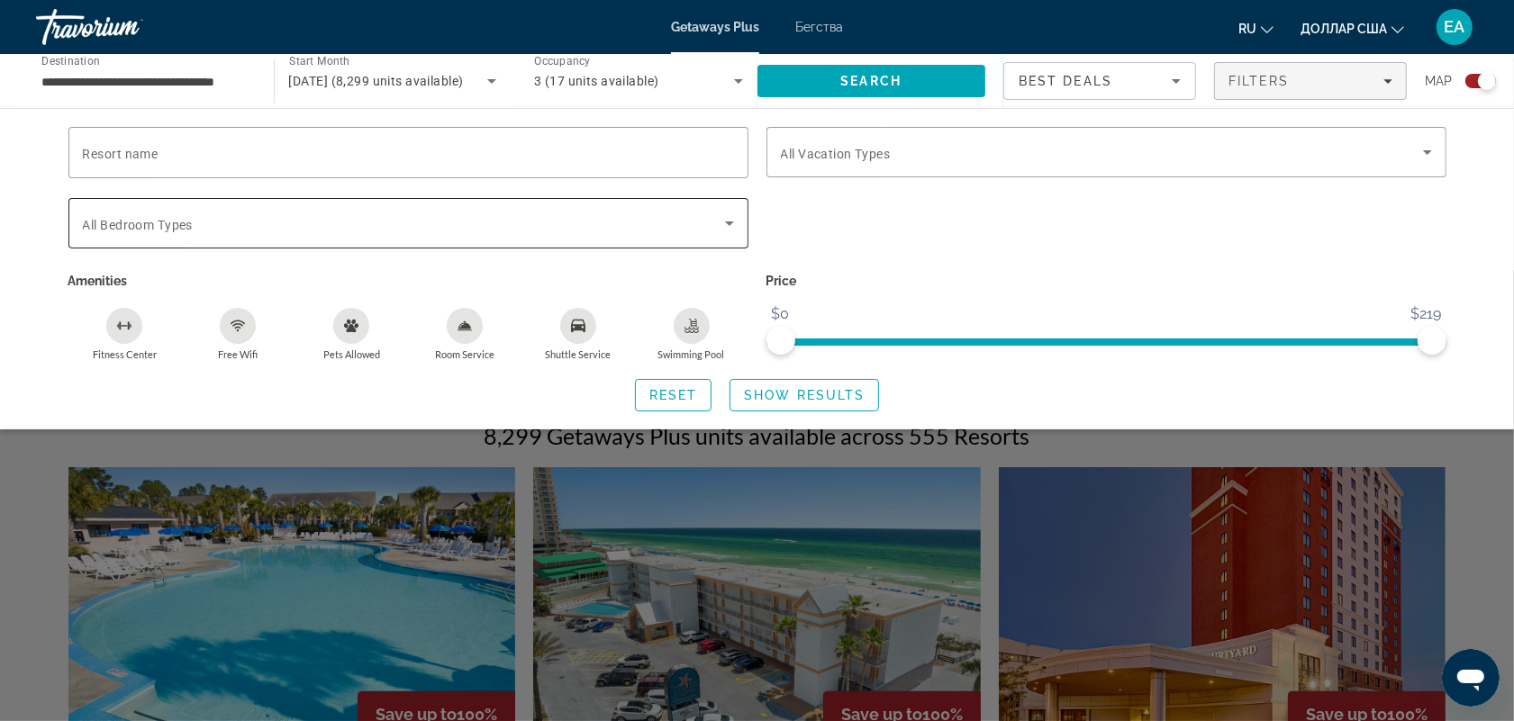
click at [723, 221] on icon "Search widget" at bounding box center [730, 223] width 22 height 22
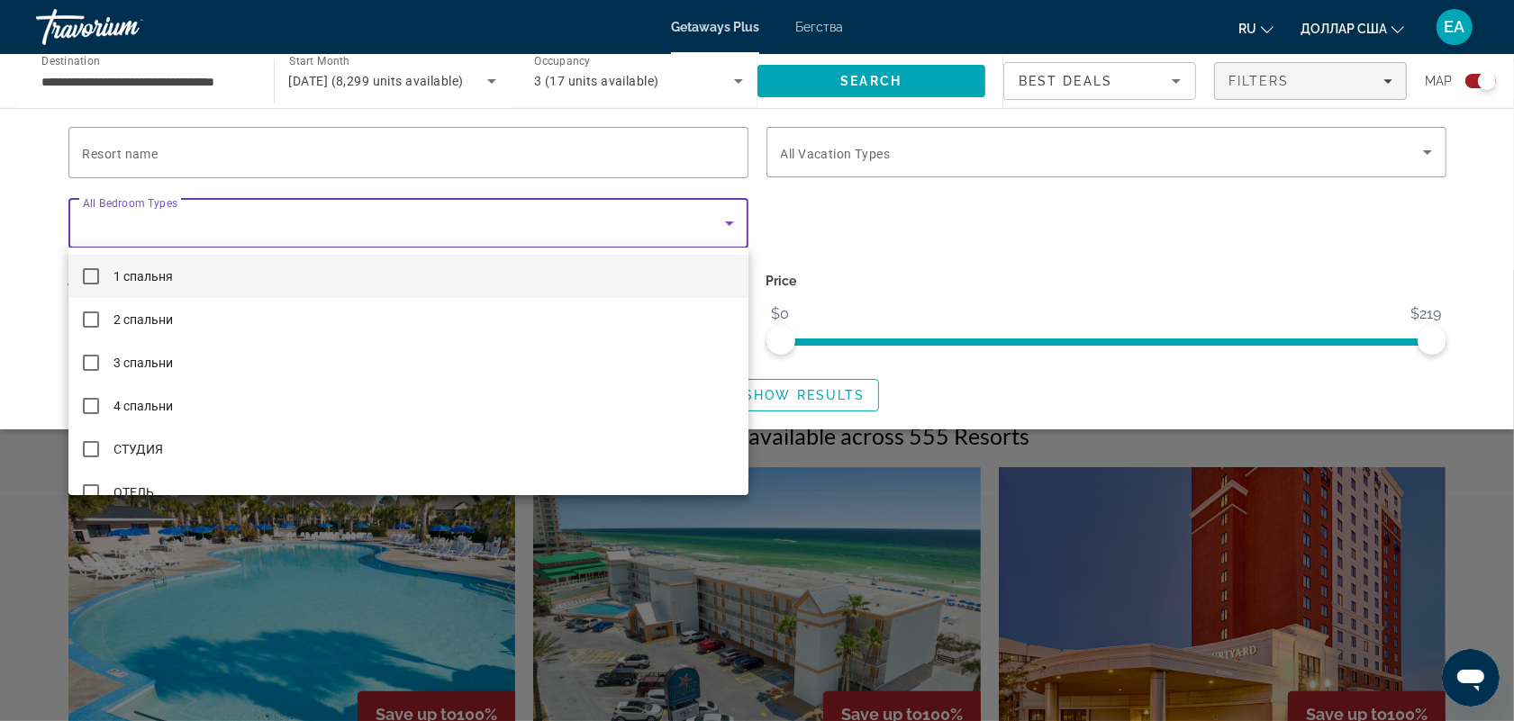
click at [723, 221] on div at bounding box center [757, 360] width 1514 height 721
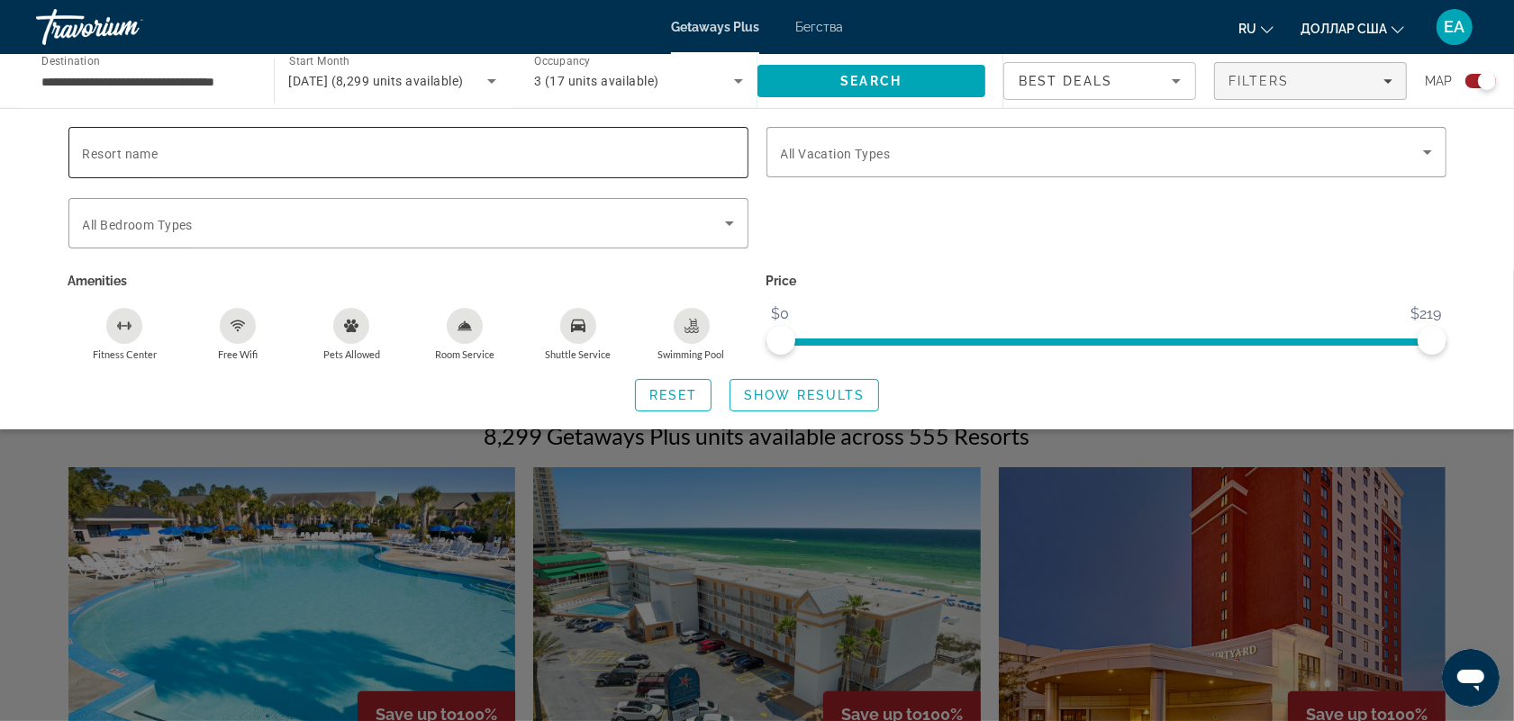
click at [722, 149] on input "Resort name" at bounding box center [408, 153] width 651 height 22
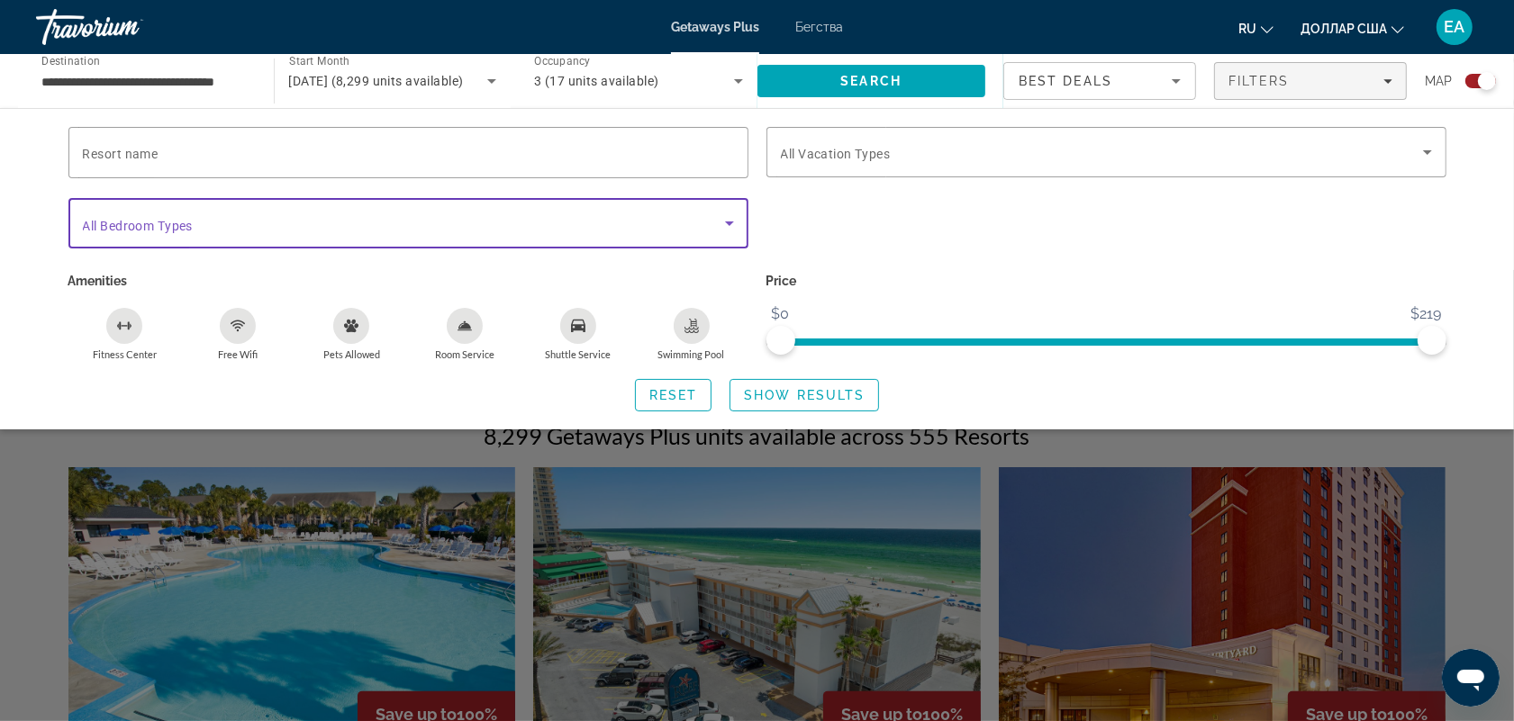
click at [722, 222] on icon "Search widget" at bounding box center [730, 223] width 22 height 22
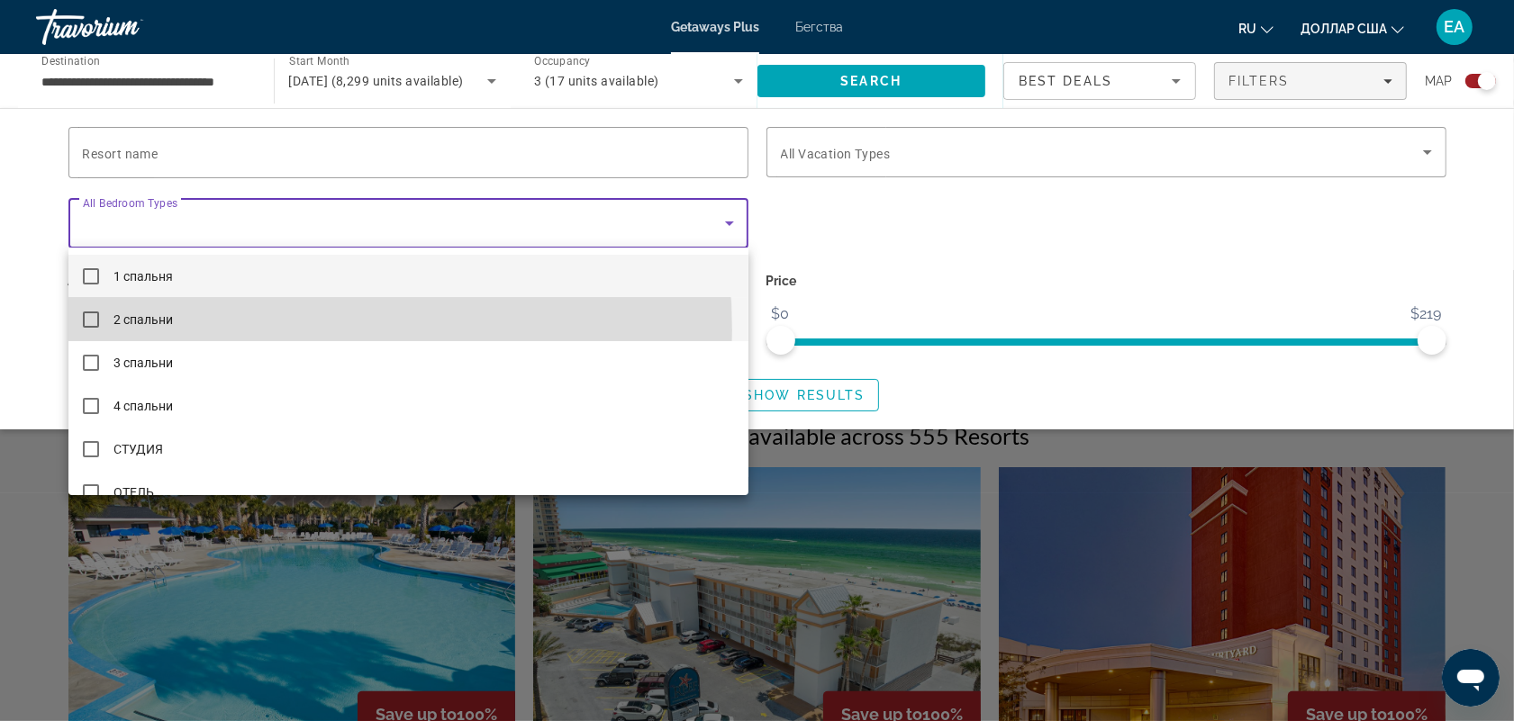
click at [208, 330] on mat-option "2 спальни" at bounding box center [408, 319] width 680 height 43
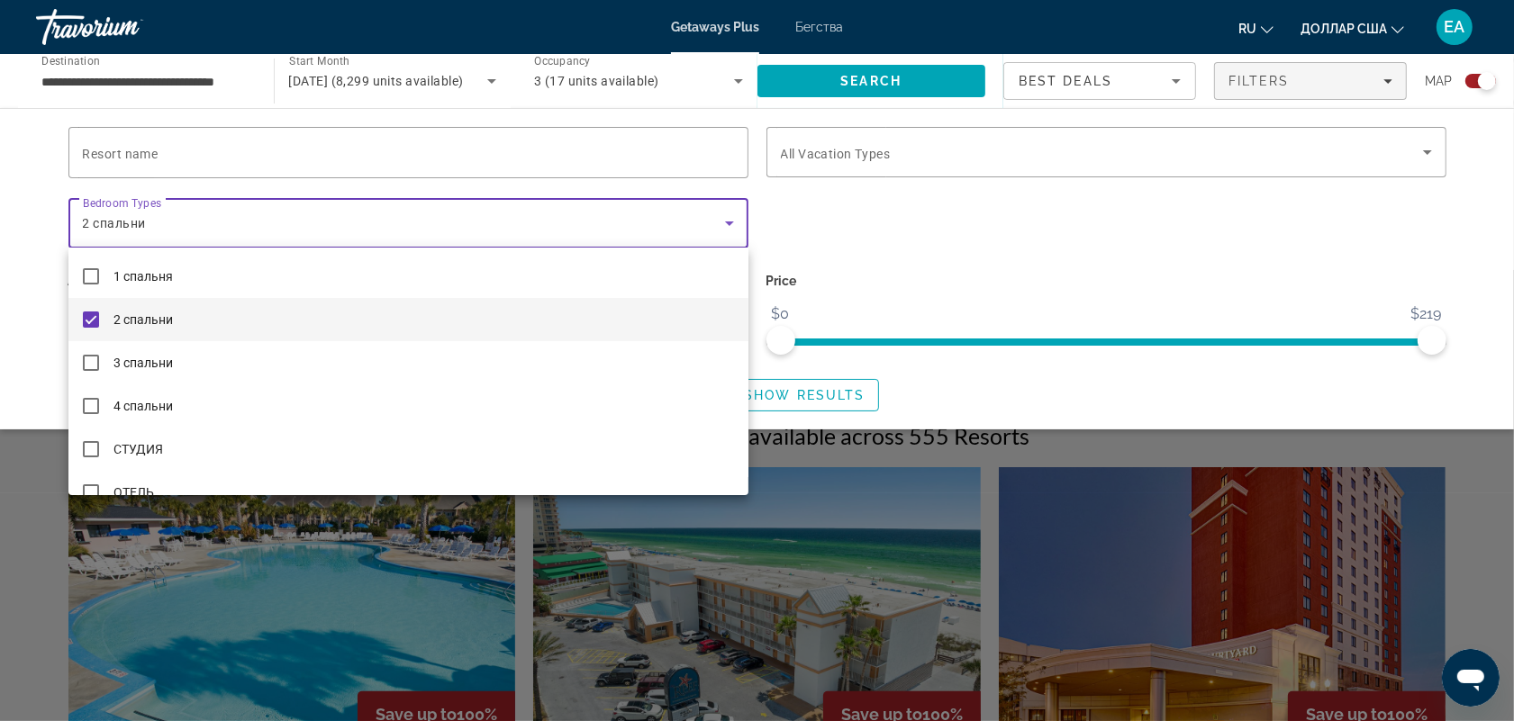
click at [881, 250] on div at bounding box center [757, 360] width 1514 height 721
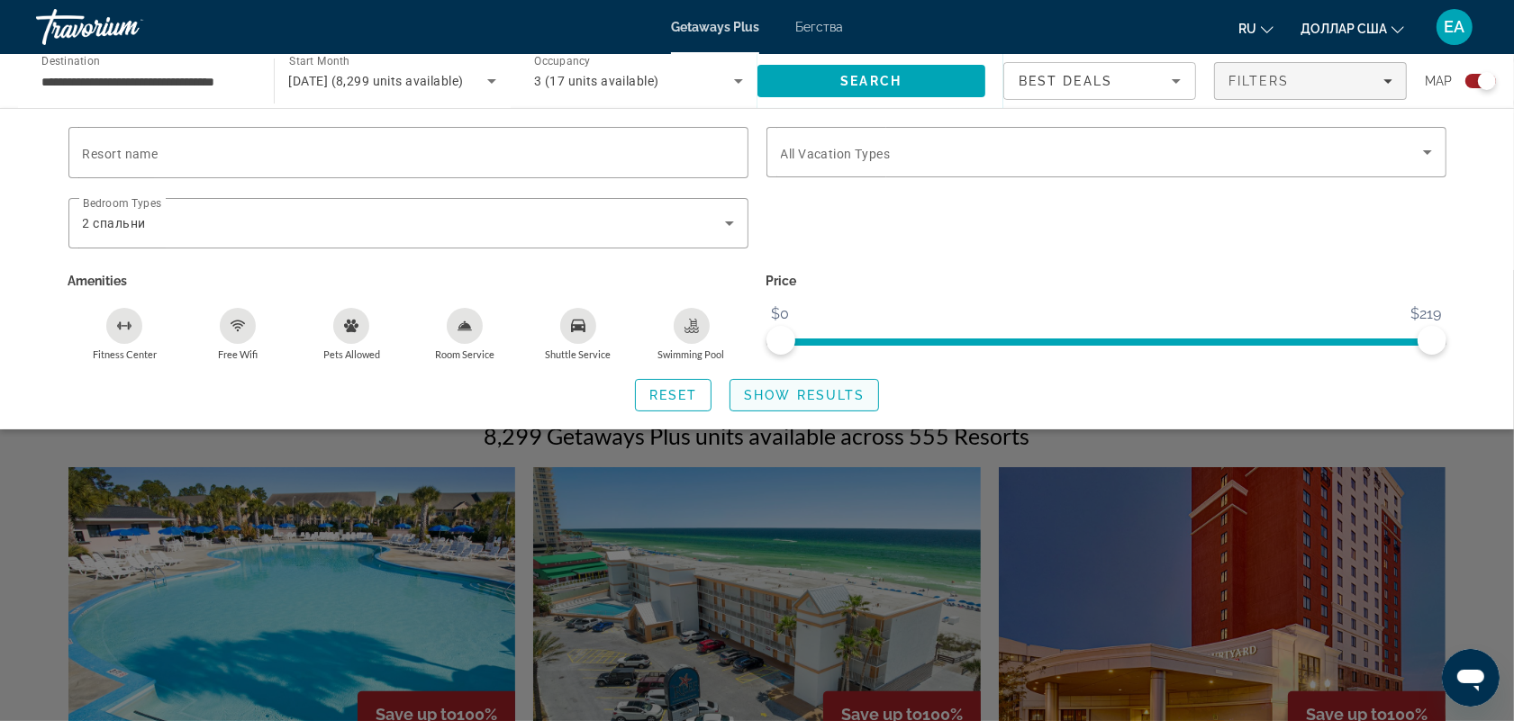
click at [759, 392] on span "Show Results" at bounding box center [804, 395] width 121 height 14
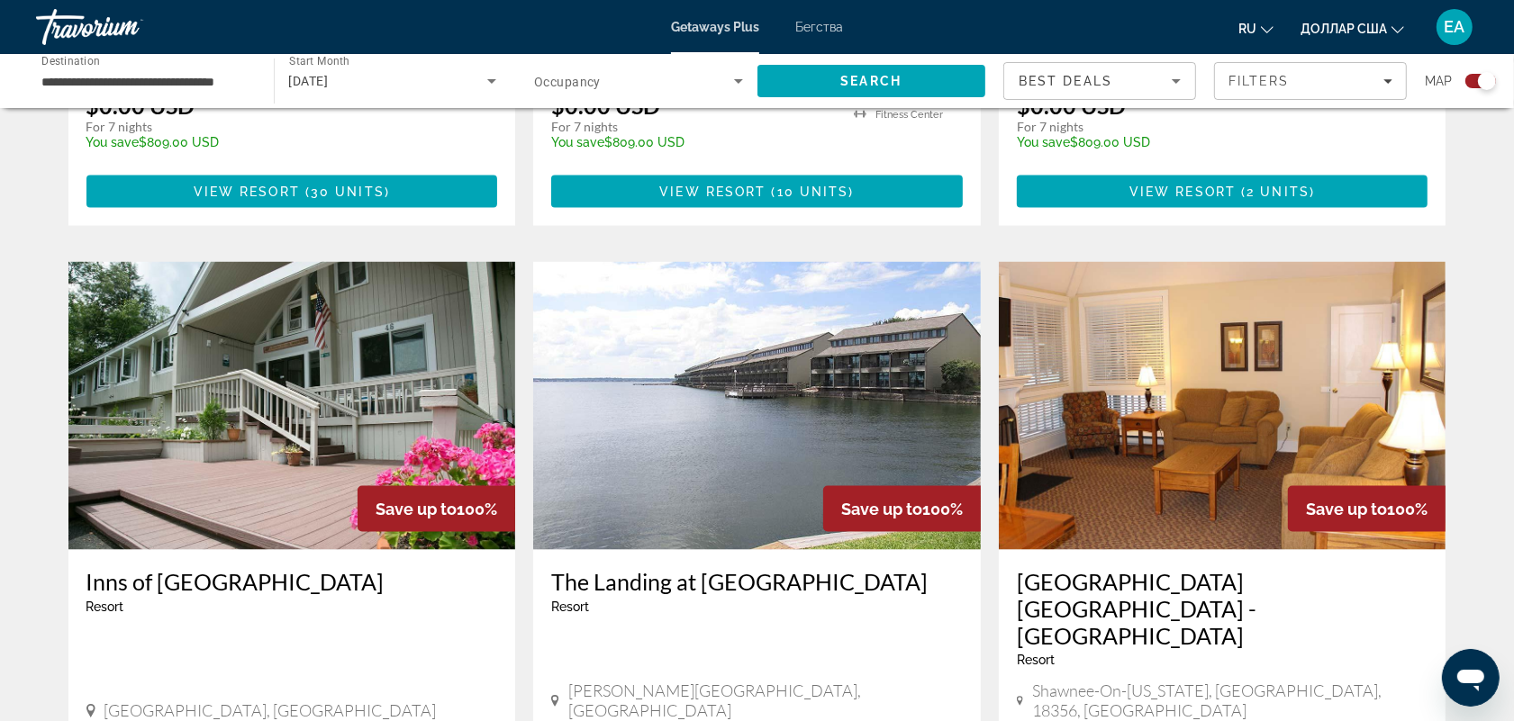
scroll to position [2778, 0]
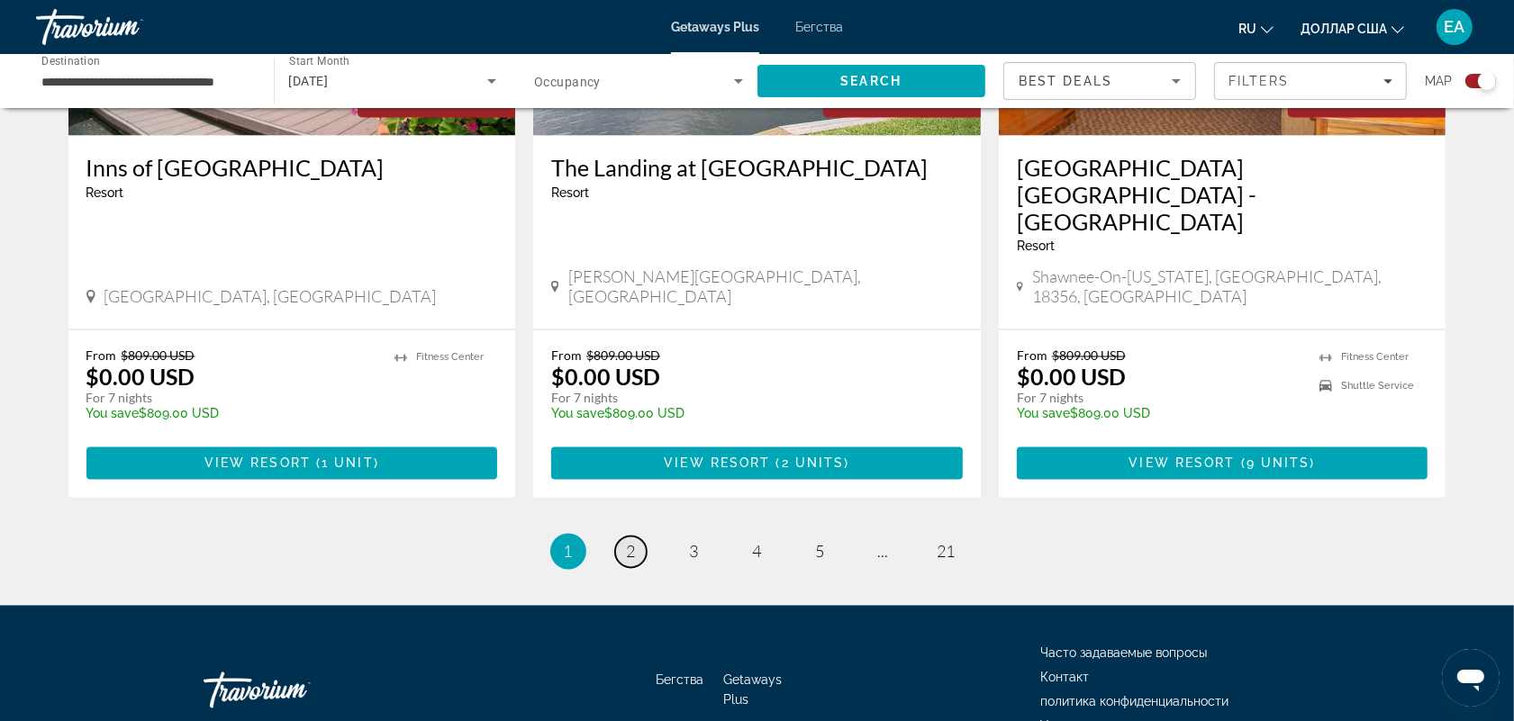
click at [628, 542] on span "2" at bounding box center [631, 552] width 9 height 20
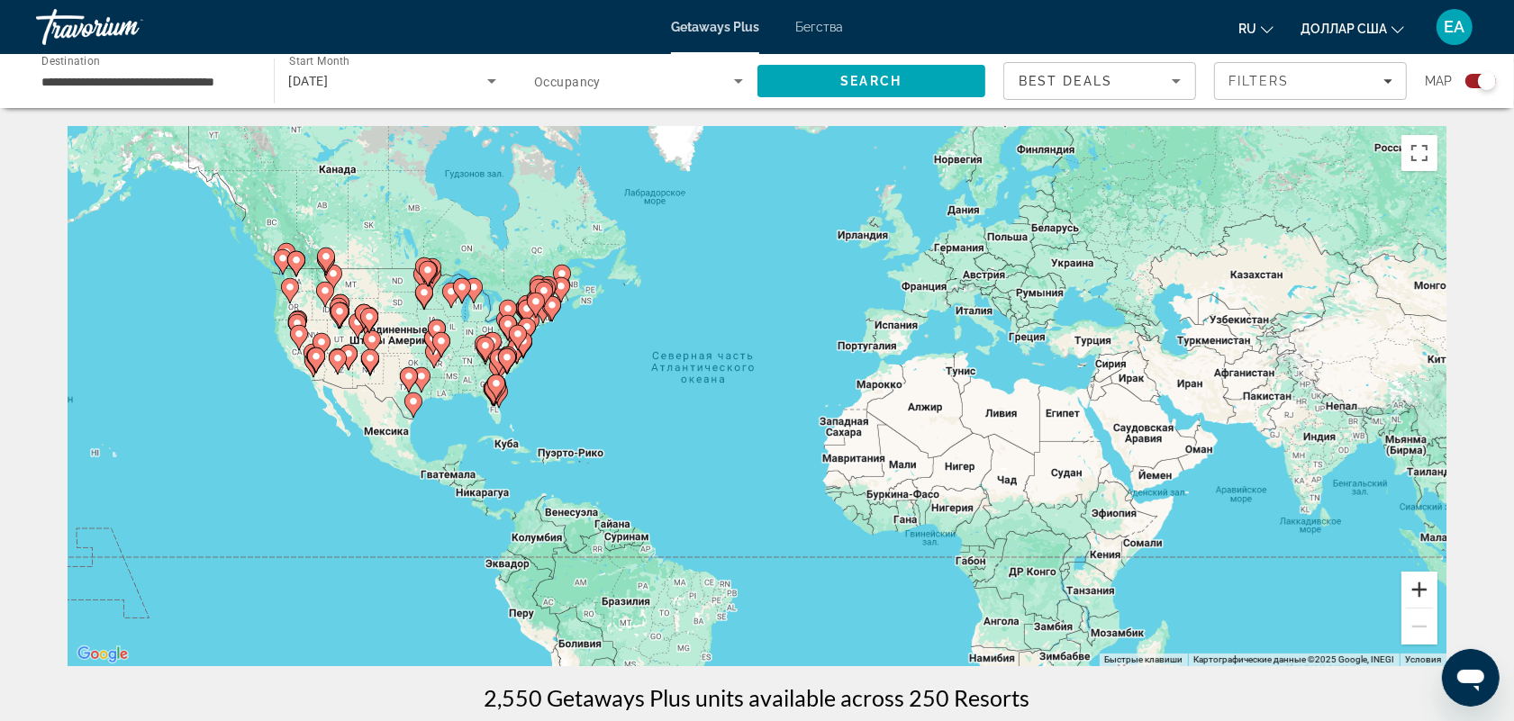
click at [1418, 591] on button "Увеличить" at bounding box center [1419, 590] width 36 height 36
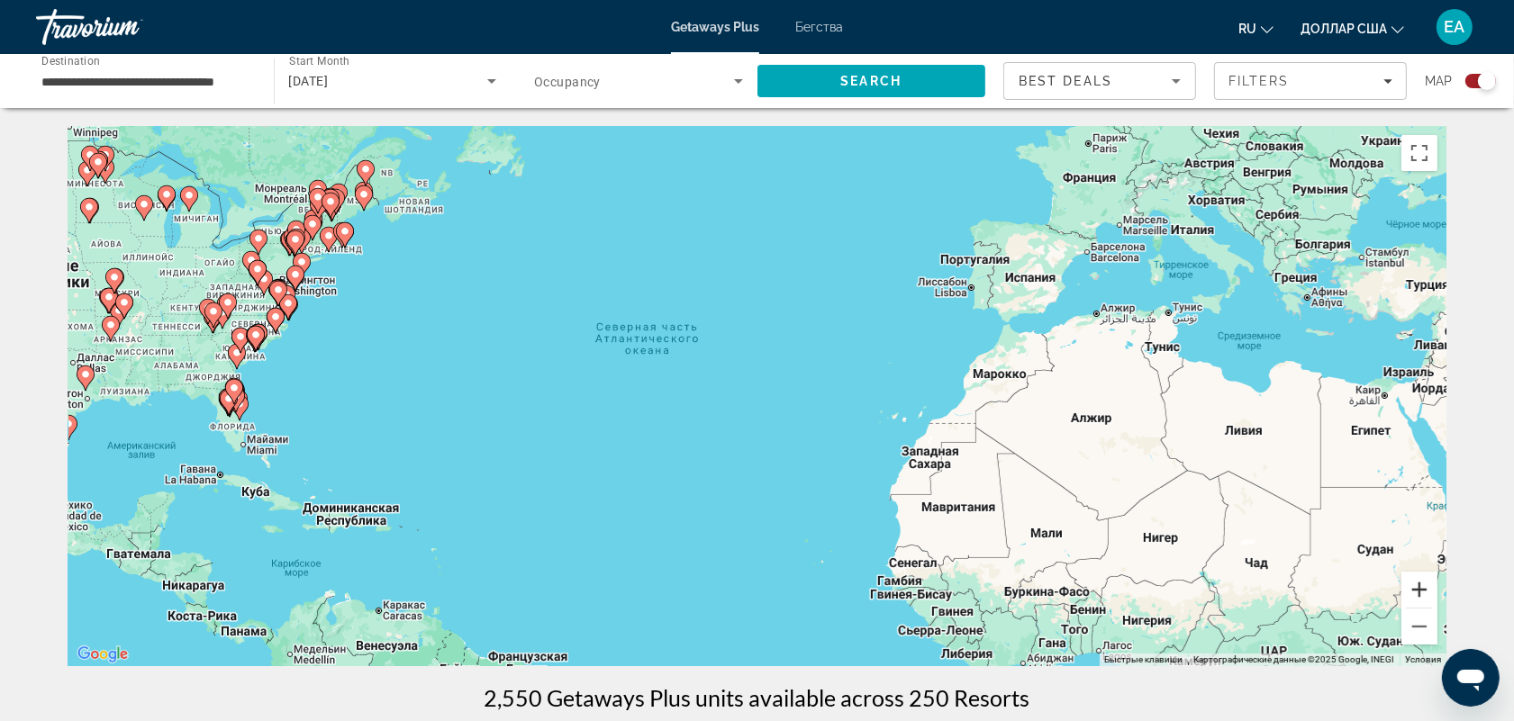
click at [1418, 591] on button "Увеличить" at bounding box center [1419, 590] width 36 height 36
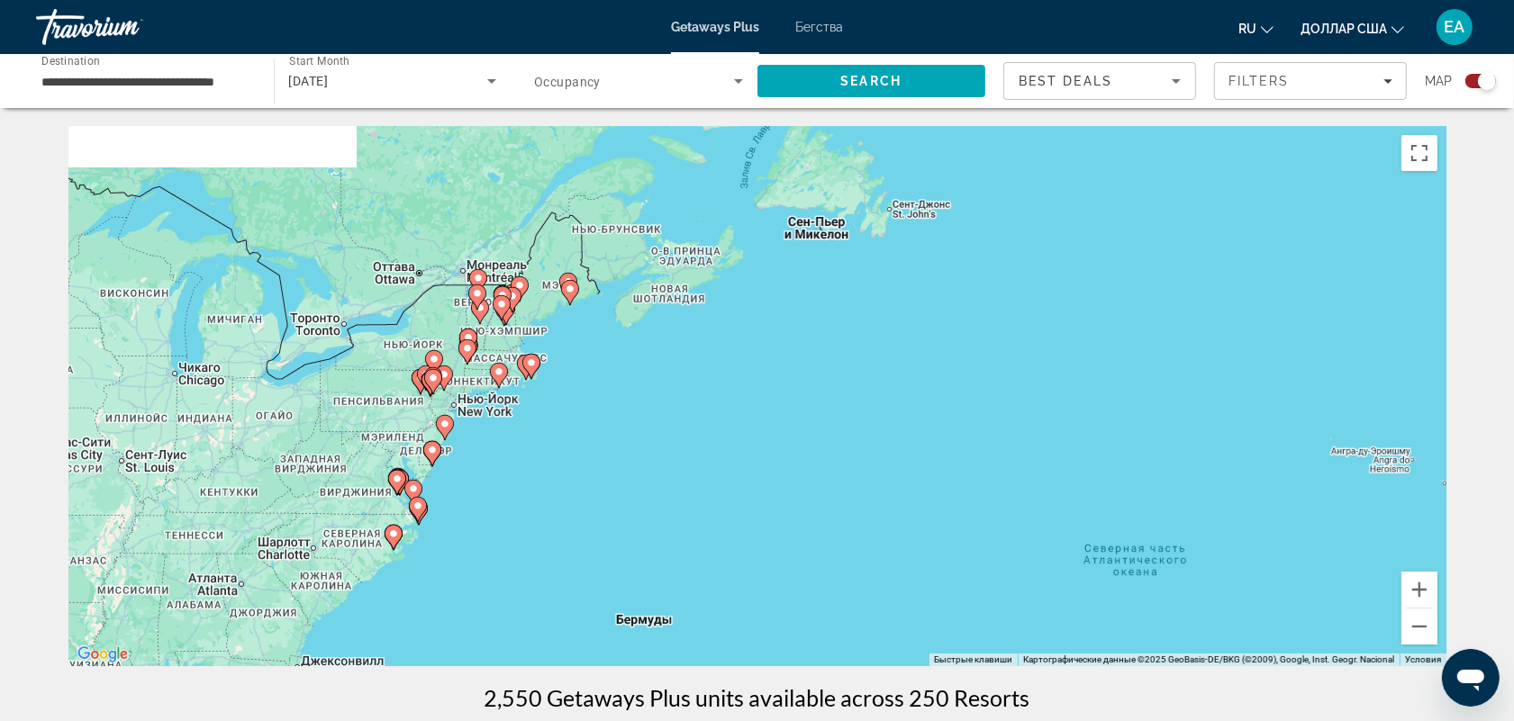
drag, startPoint x: 462, startPoint y: 303, endPoint x: 1063, endPoint y: 583, distance: 663.5
click at [1063, 583] on div "Чтобы активировать перетаскивание с помощью клавиатуры, нажмите Alt + Ввод. Пос…" at bounding box center [757, 396] width 1378 height 540
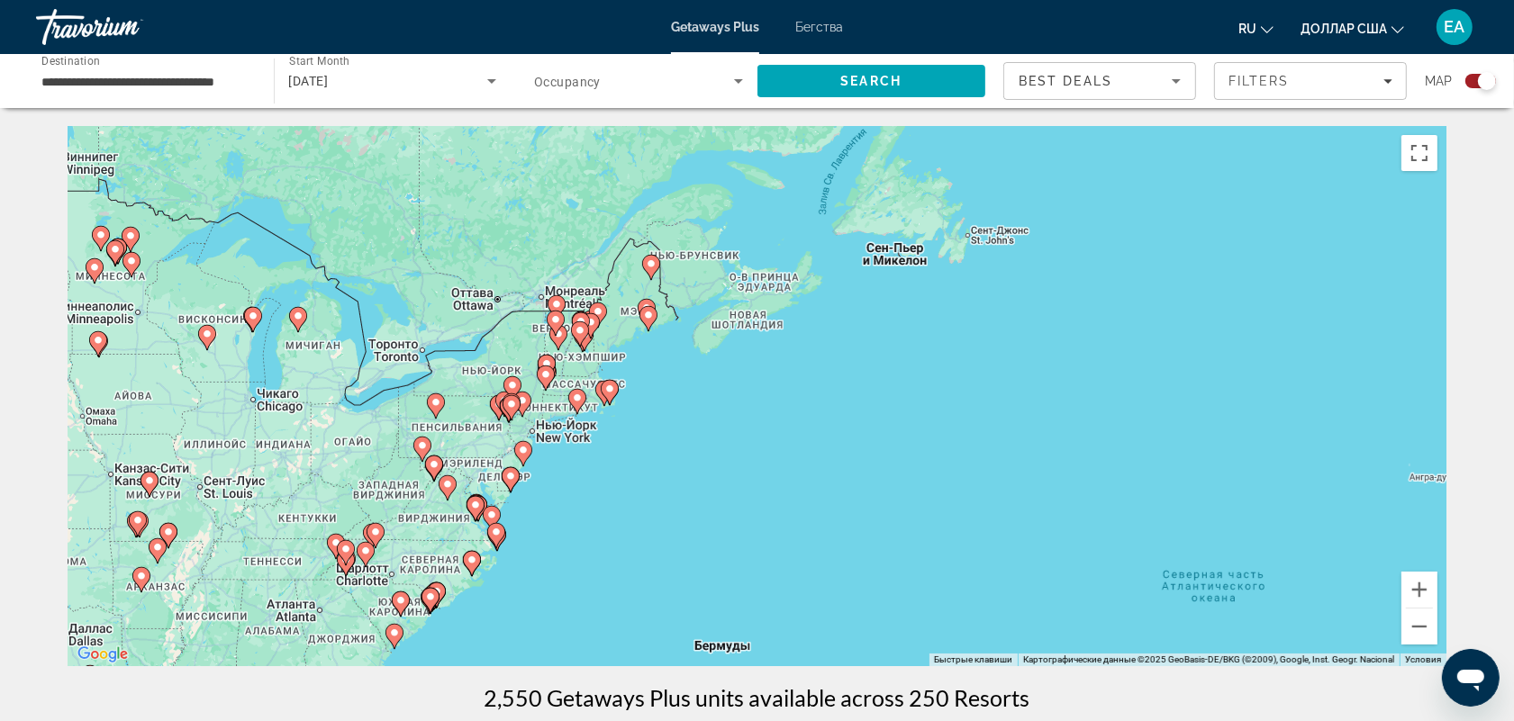
drag, startPoint x: 694, startPoint y: 430, endPoint x: 782, endPoint y: 461, distance: 92.6
click at [782, 461] on div "Чтобы активировать перетаскивание с помощью клавиатуры, нажмите Alt + Ввод. Пос…" at bounding box center [757, 396] width 1378 height 540
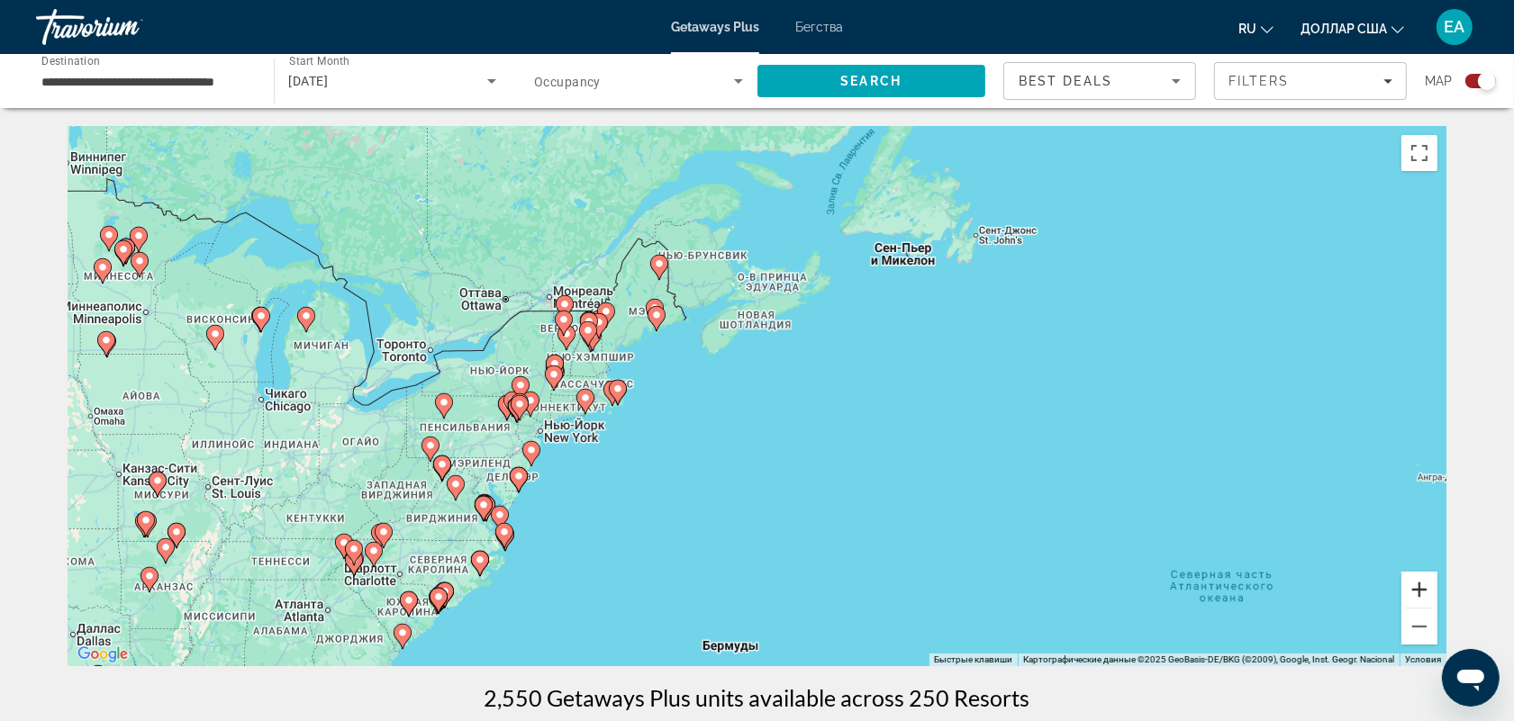
click at [1415, 597] on button "Увеличить" at bounding box center [1419, 590] width 36 height 36
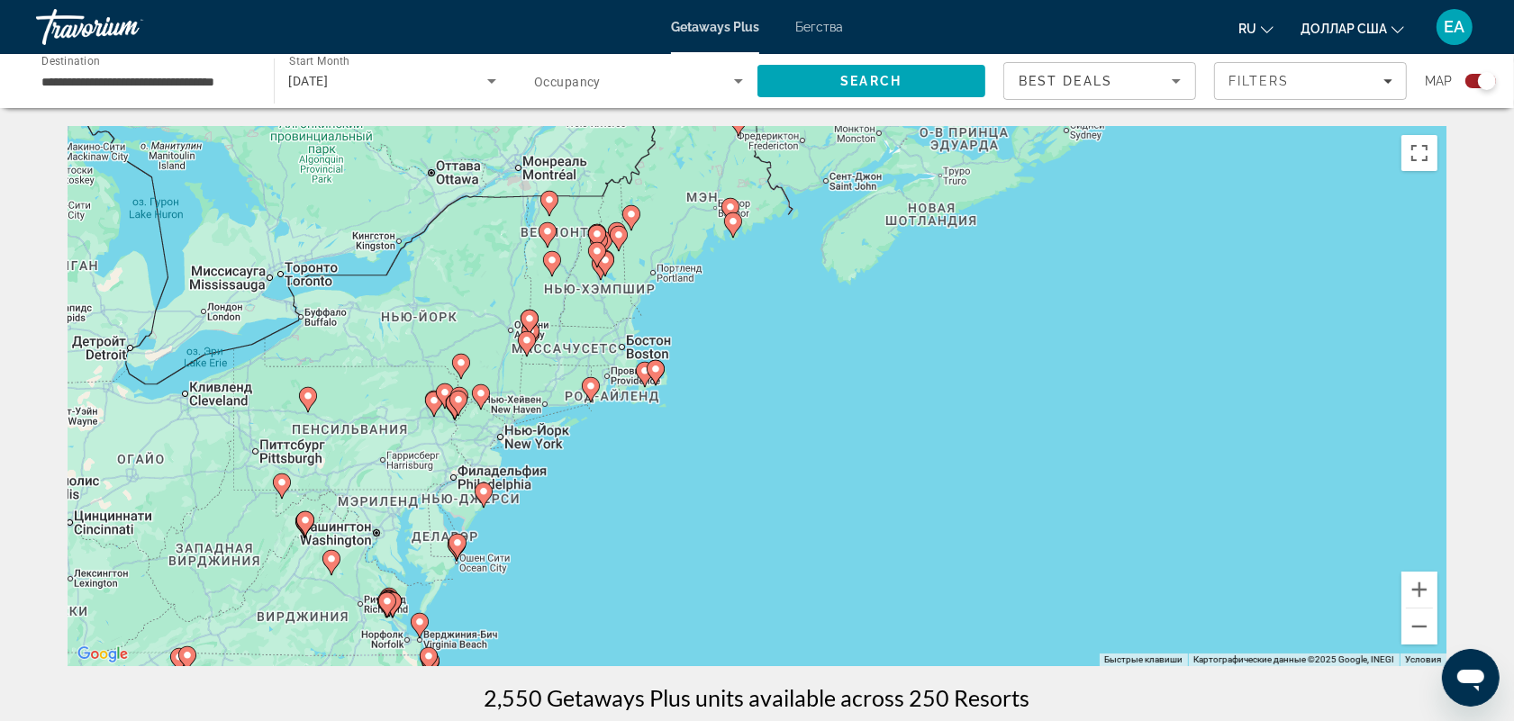
drag, startPoint x: 671, startPoint y: 448, endPoint x: 834, endPoint y: 420, distance: 165.3
click at [834, 420] on div "Чтобы активировать перетаскивание с помощью клавиатуры, нажмите Alt + Ввод. Пос…" at bounding box center [757, 396] width 1378 height 540
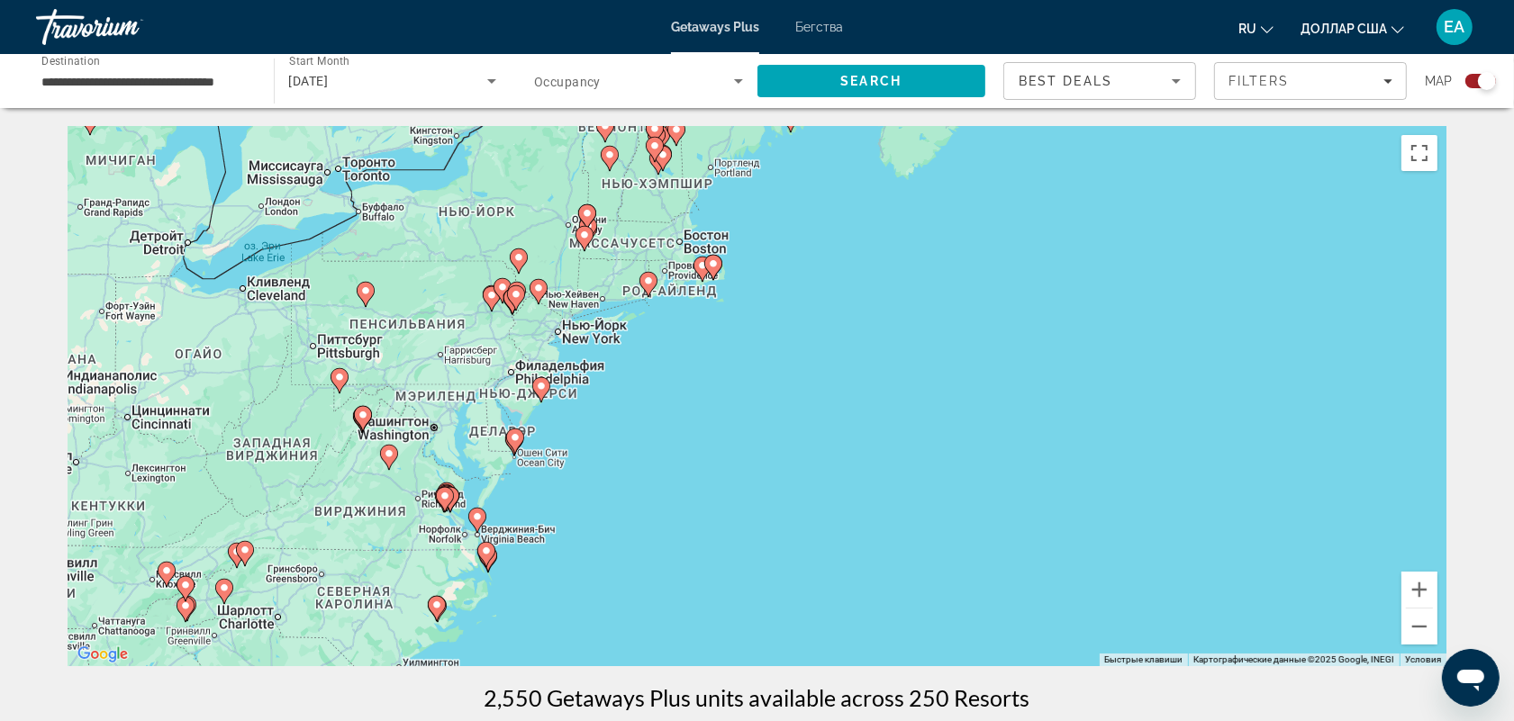
drag, startPoint x: 613, startPoint y: 491, endPoint x: 672, endPoint y: 384, distance: 122.1
click at [672, 384] on div "Чтобы активировать перетаскивание с помощью клавиатуры, нажмите Alt + Ввод. Пос…" at bounding box center [757, 396] width 1378 height 540
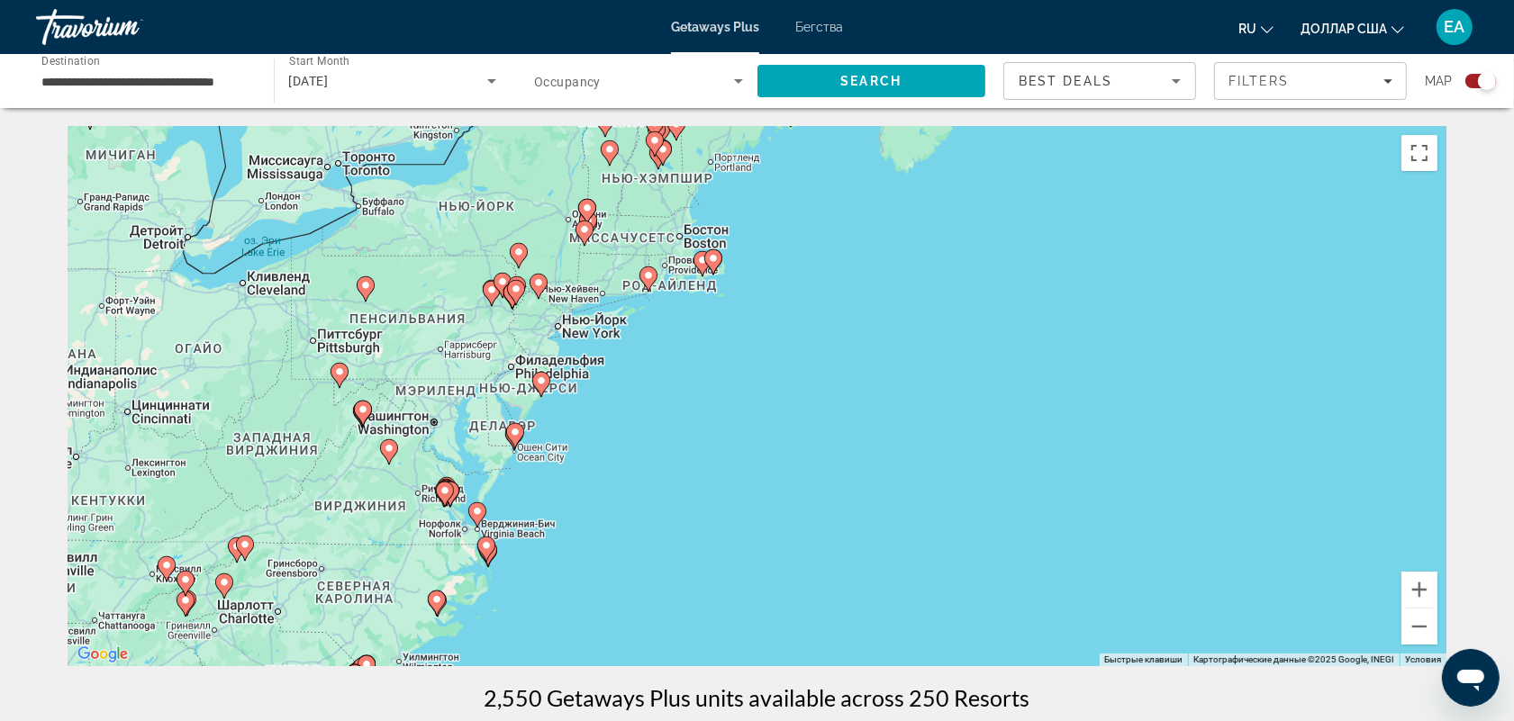
click at [540, 383] on image "Основное содержание" at bounding box center [541, 380] width 11 height 11
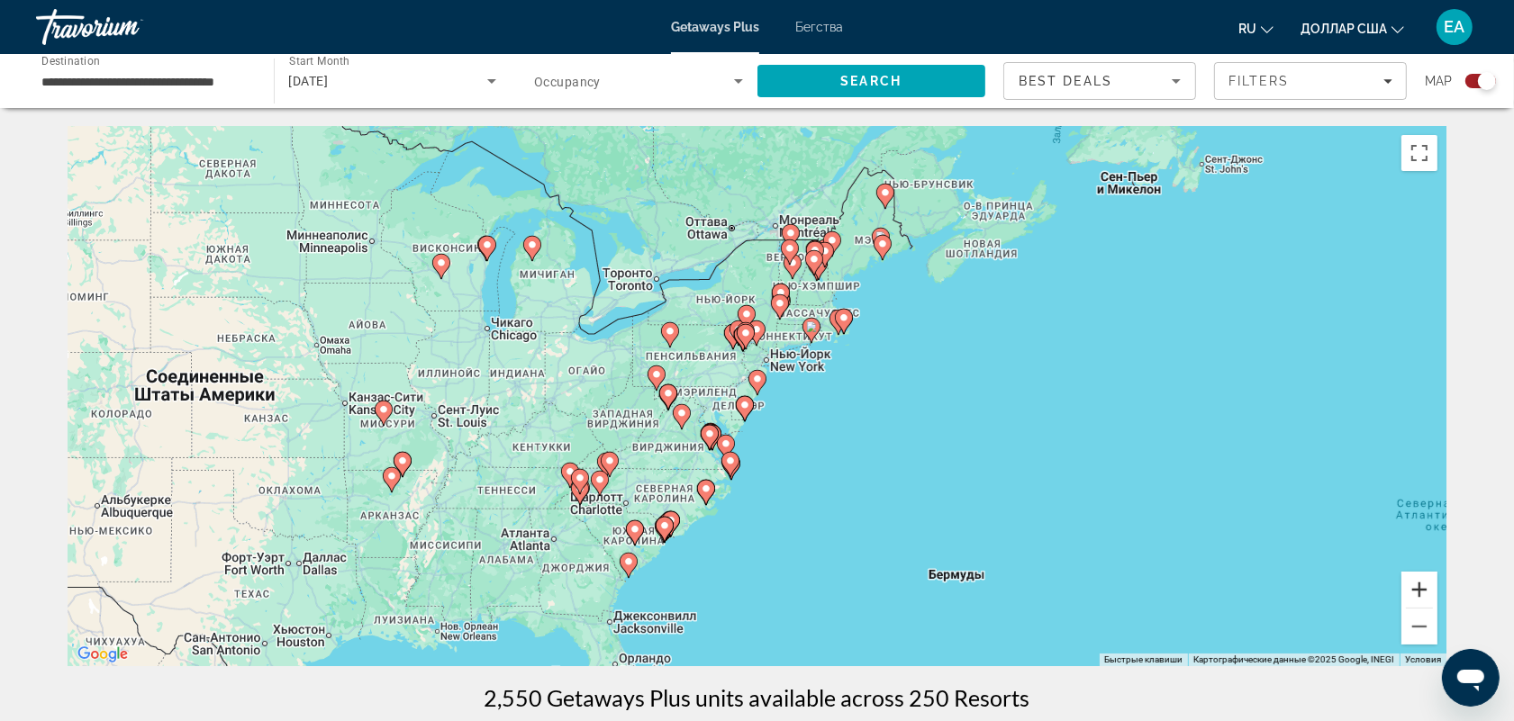
click at [1409, 592] on button "Увеличить" at bounding box center [1419, 590] width 36 height 36
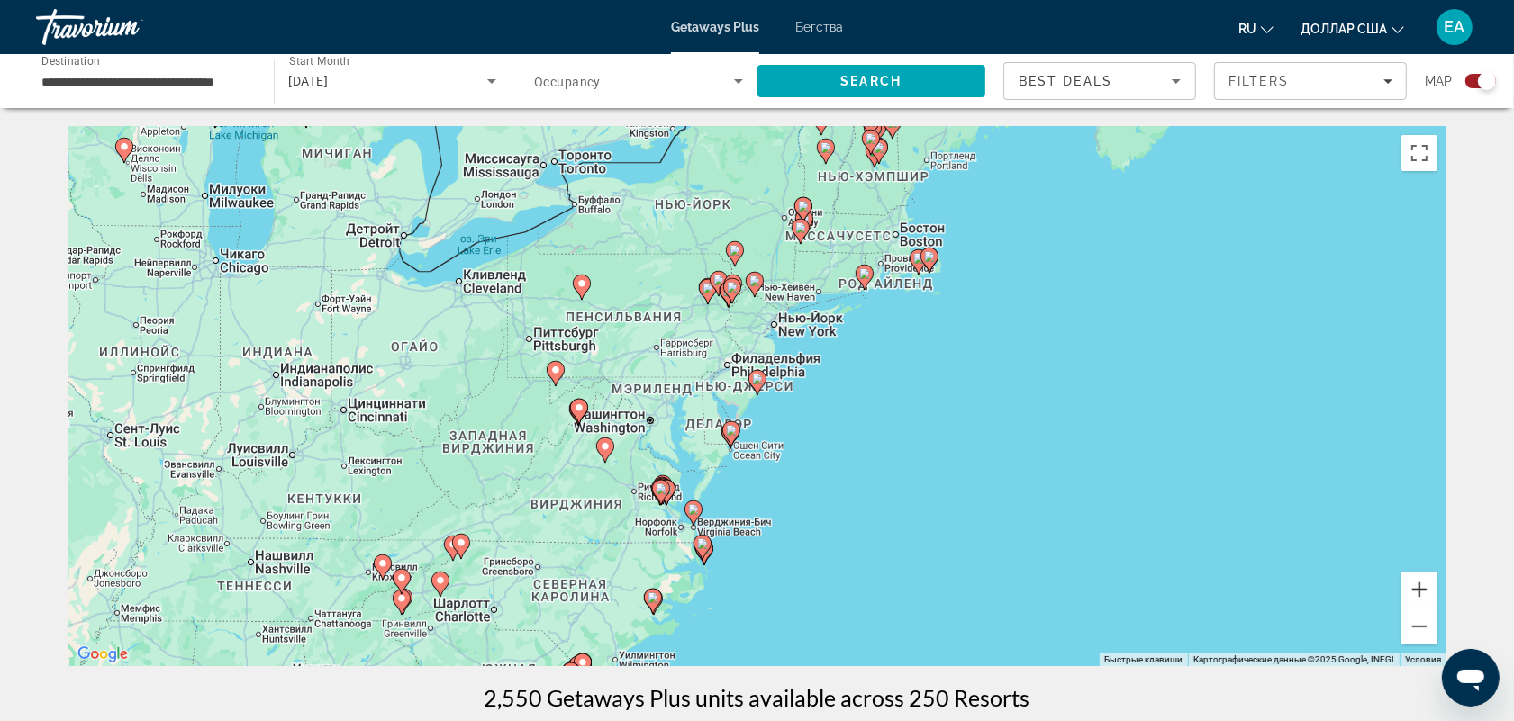
click at [1409, 592] on button "Увеличить" at bounding box center [1419, 590] width 36 height 36
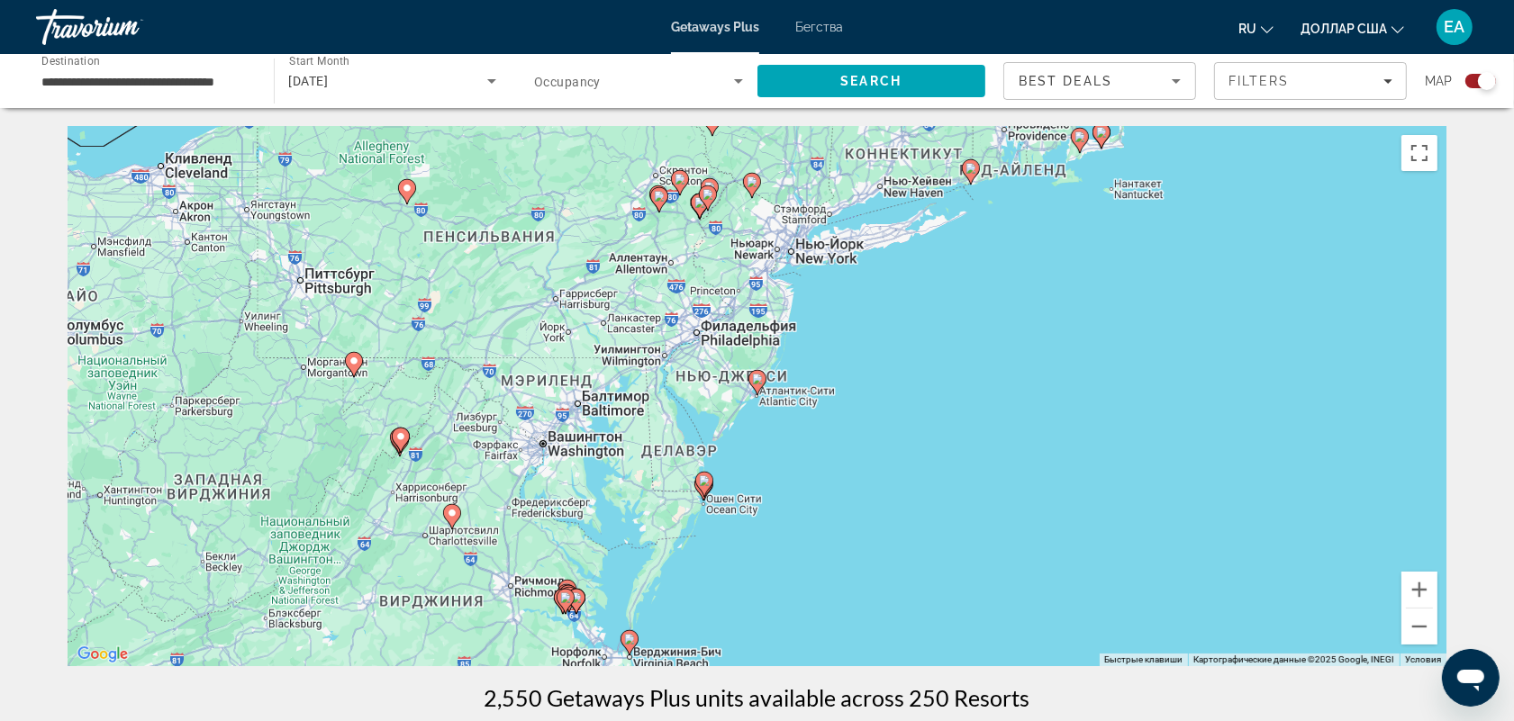
click at [756, 381] on image "Основное содержание" at bounding box center [757, 379] width 11 height 11
type input "**********"
click at [756, 381] on image "Основное содержание" at bounding box center [757, 379] width 11 height 11
click at [799, 405] on div "Чтобы активировать перетаскивание с помощью клавиатуры, нажмите Alt + Ввод. Пос…" at bounding box center [757, 396] width 1378 height 540
click at [750, 383] on icon "Основное содержание" at bounding box center [756, 382] width 16 height 23
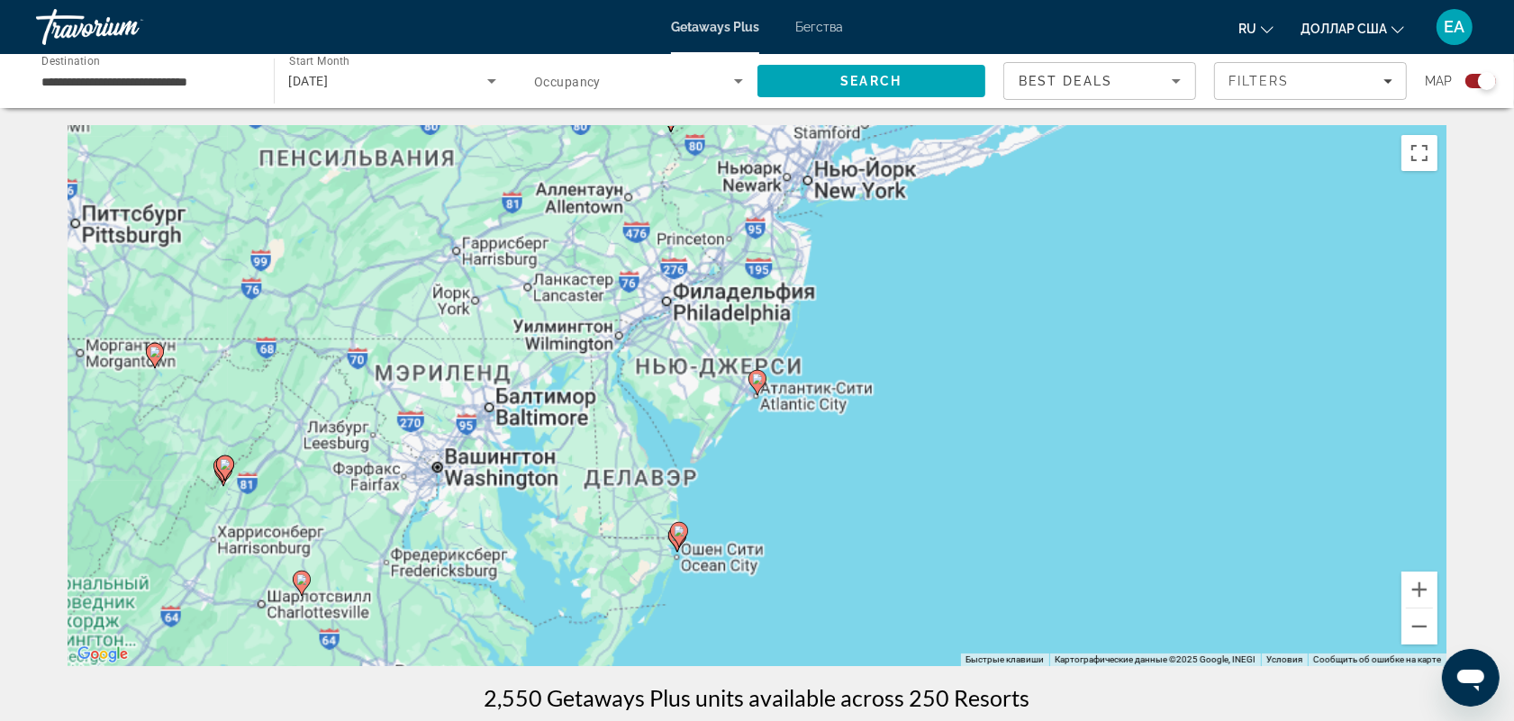
click at [750, 383] on icon "Основное содержание" at bounding box center [756, 382] width 16 height 23
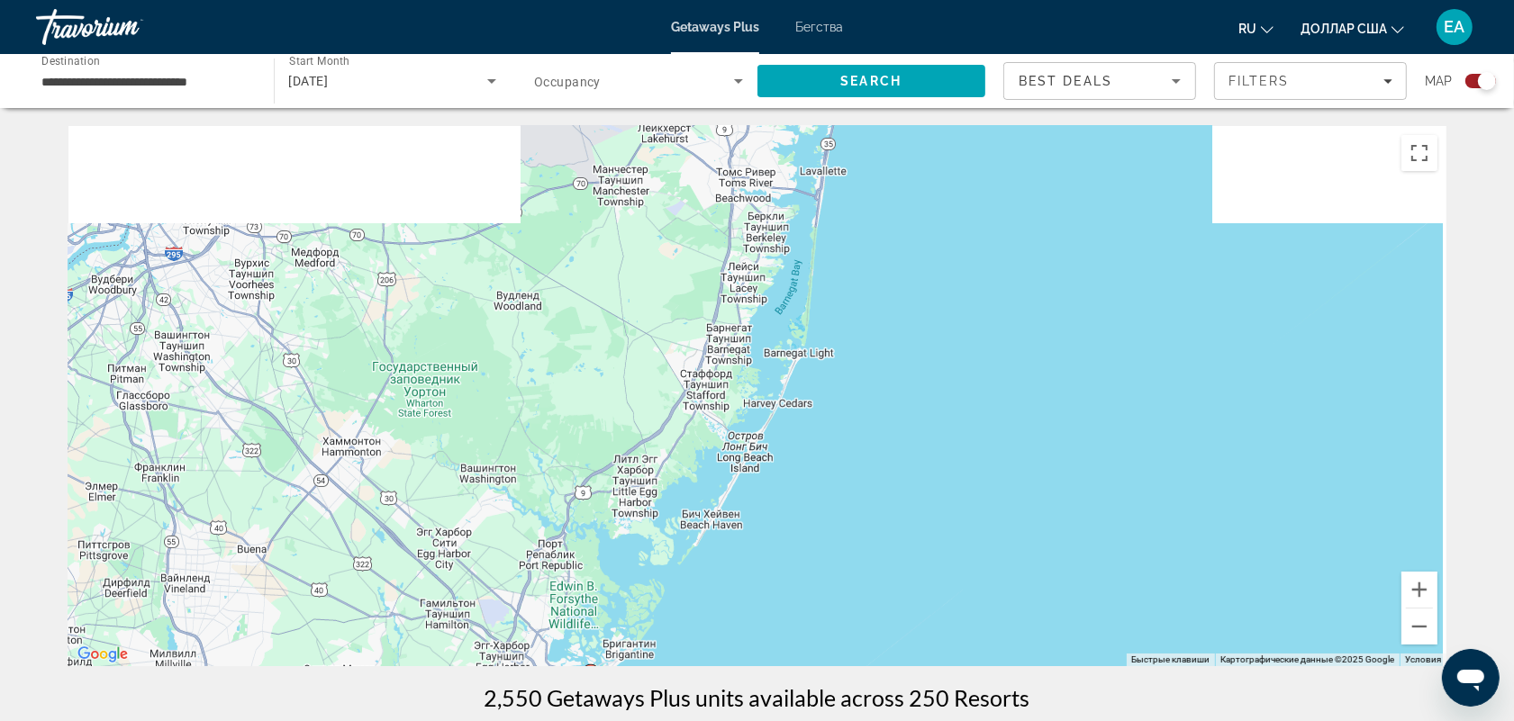
drag, startPoint x: 908, startPoint y: 272, endPoint x: 734, endPoint y: 574, distance: 348.9
click at [734, 574] on div "Чтобы активировать перетаскивание с помощью клавиатуры, нажмите Alt + Ввод. Пос…" at bounding box center [757, 396] width 1378 height 540
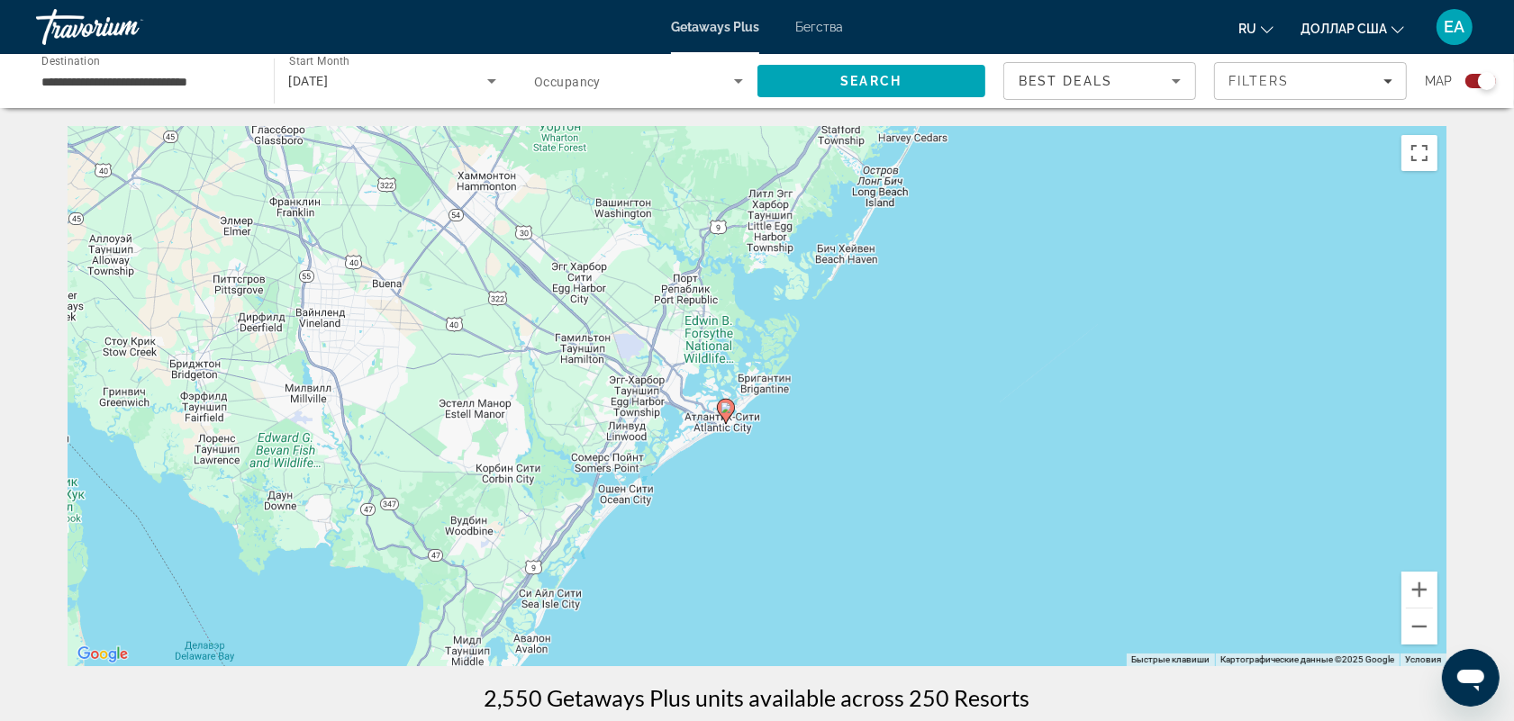
drag, startPoint x: 741, startPoint y: 520, endPoint x: 889, endPoint y: 232, distance: 323.8
click at [889, 232] on div "Чтобы активировать перетаскивание с помощью клавиатуры, нажмите Alt + Ввод. Пос…" at bounding box center [757, 396] width 1378 height 540
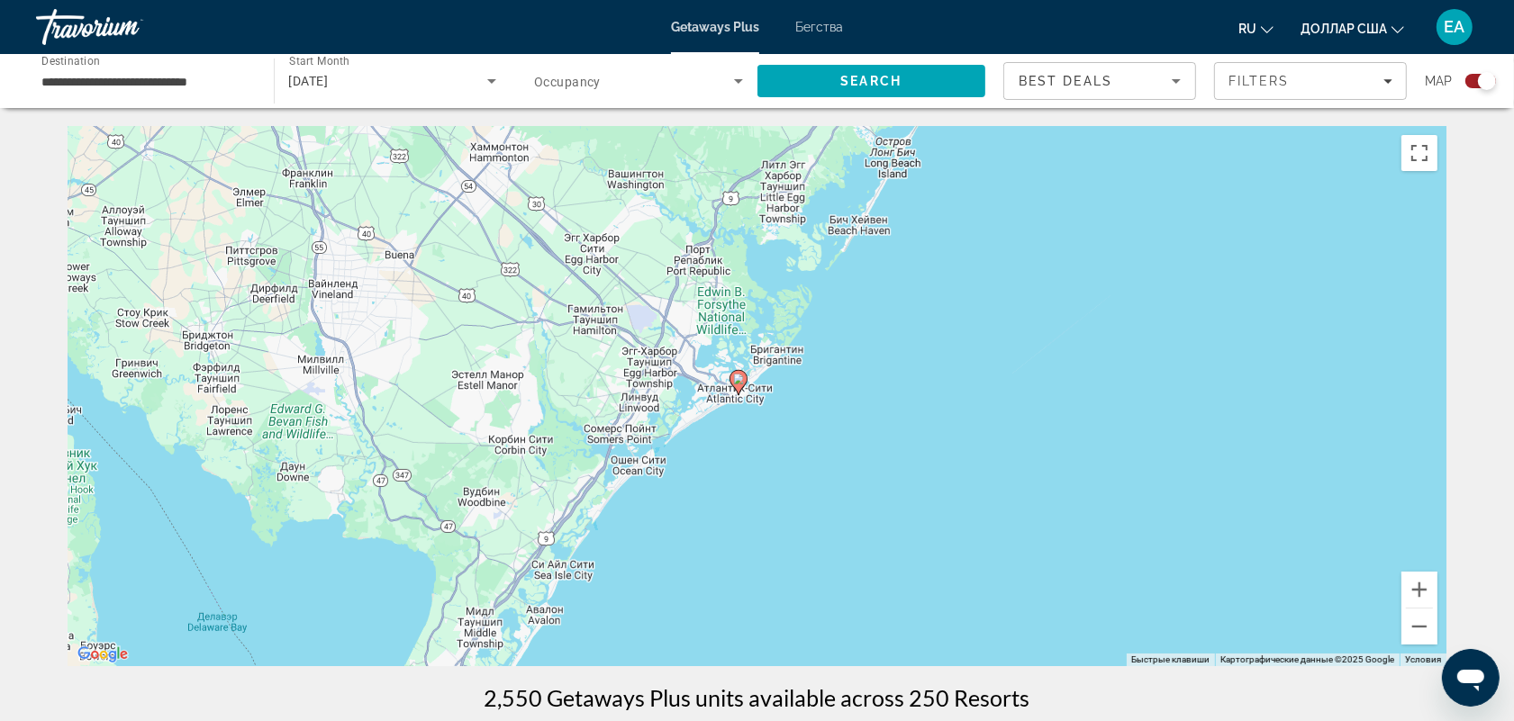
click at [731, 381] on icon "Основное содержание" at bounding box center [737, 382] width 16 height 23
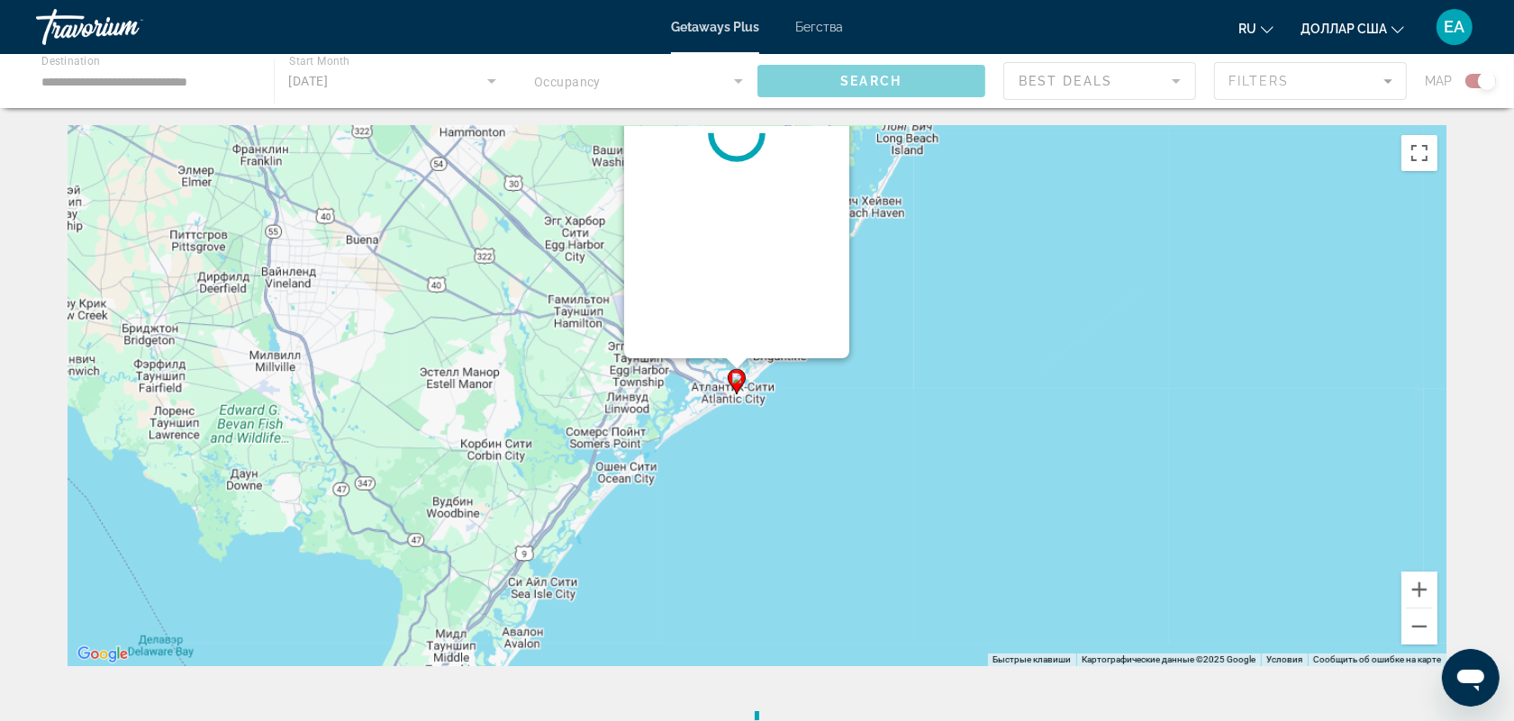
click at [731, 381] on g "Основное содержание" at bounding box center [737, 381] width 18 height 25
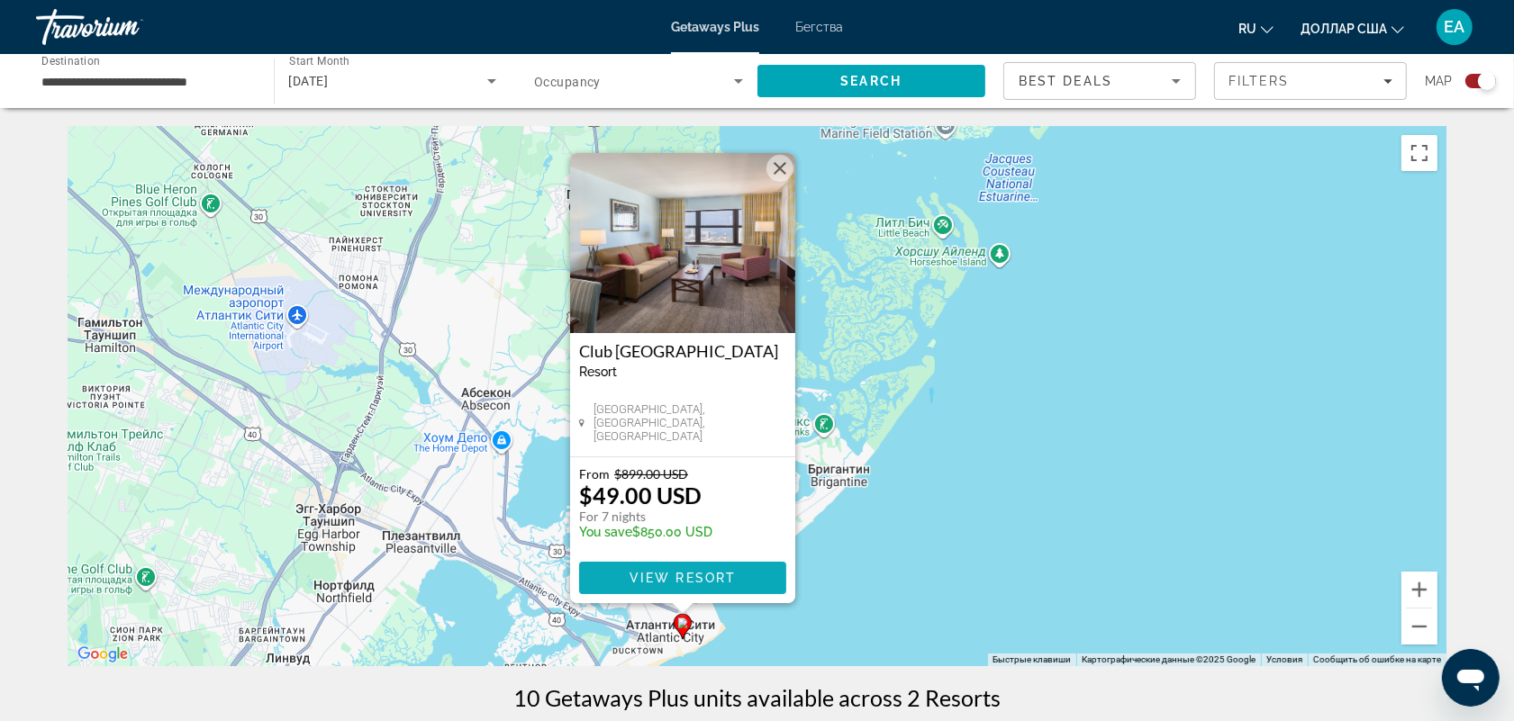
click at [695, 571] on span "View Resort" at bounding box center [681, 578] width 106 height 14
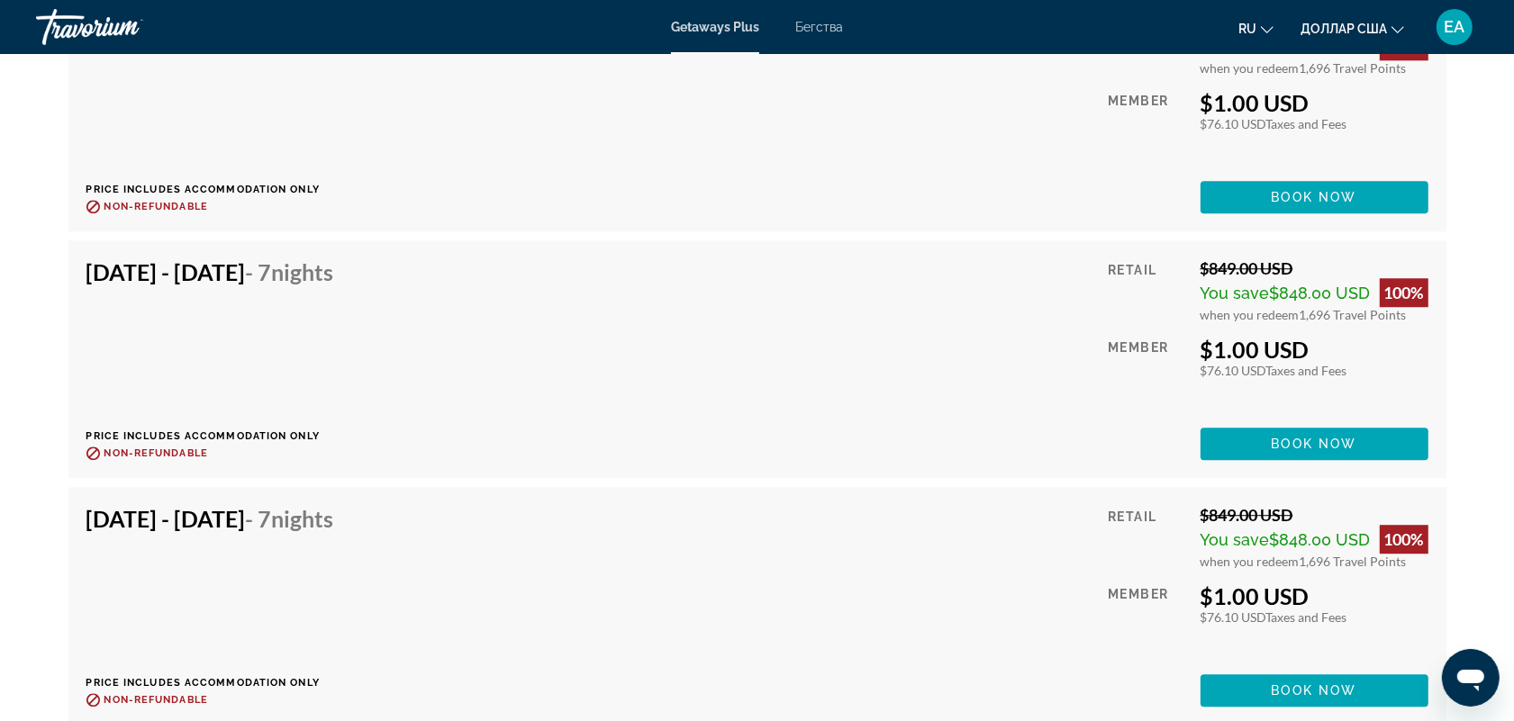
scroll to position [3939, 0]
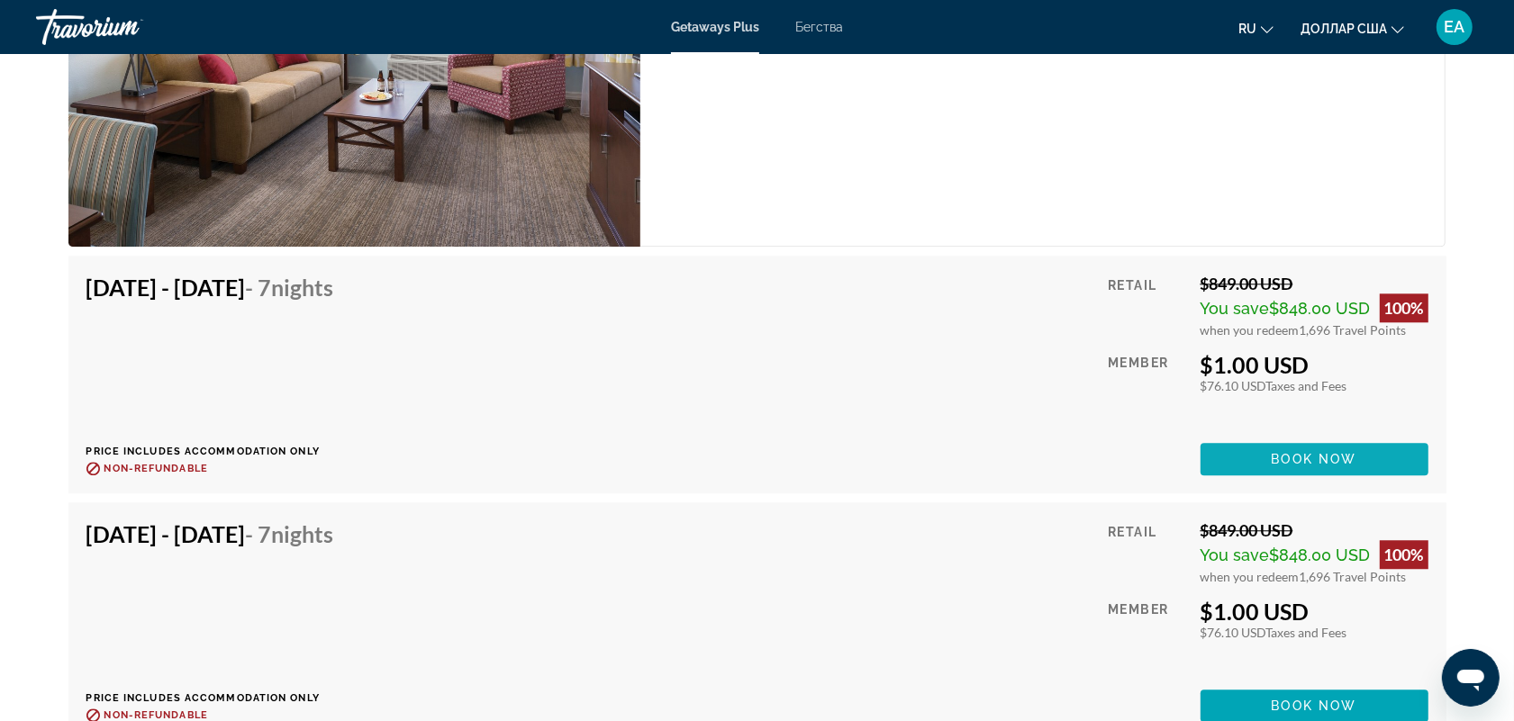
click at [1325, 452] on span "Book now" at bounding box center [1314, 459] width 86 height 14
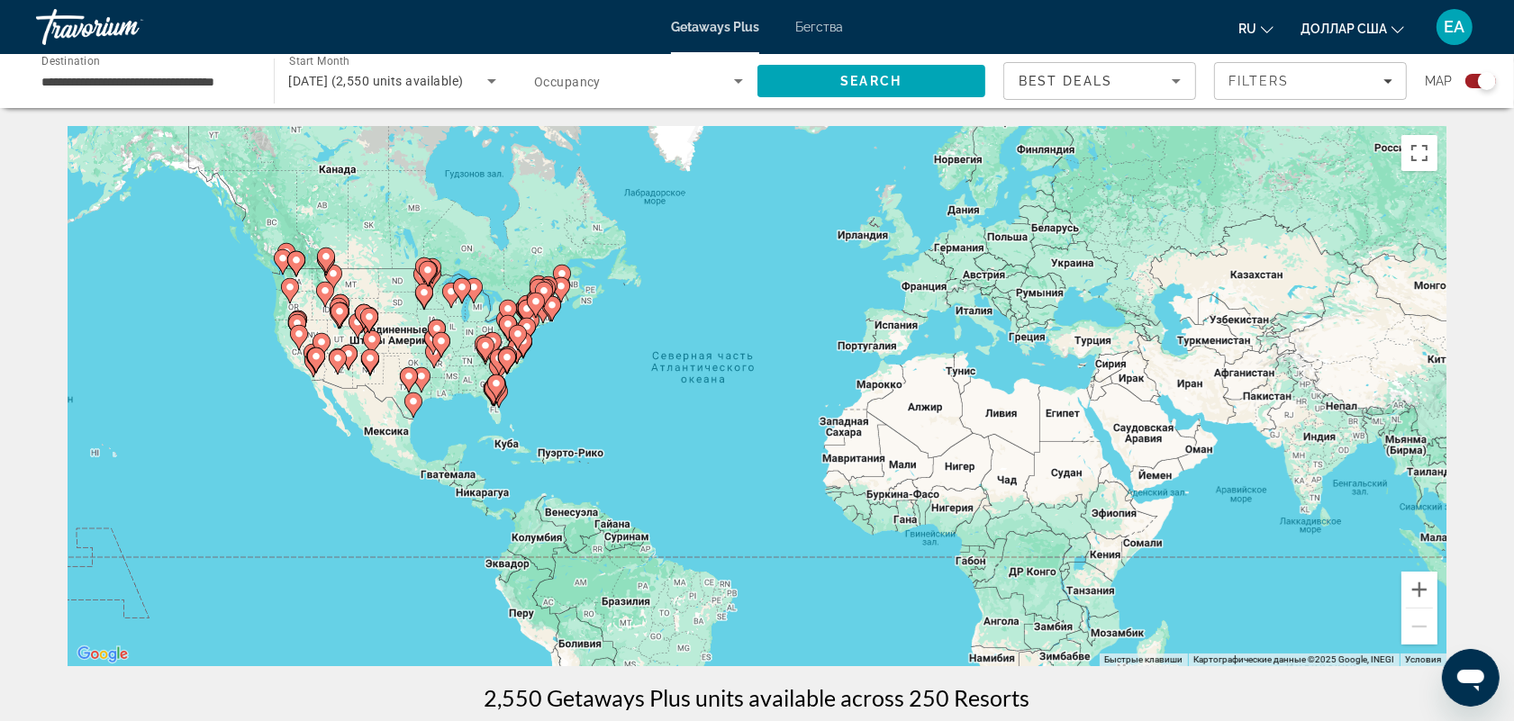
click at [556, 271] on icon "Основное содержание" at bounding box center [561, 277] width 16 height 23
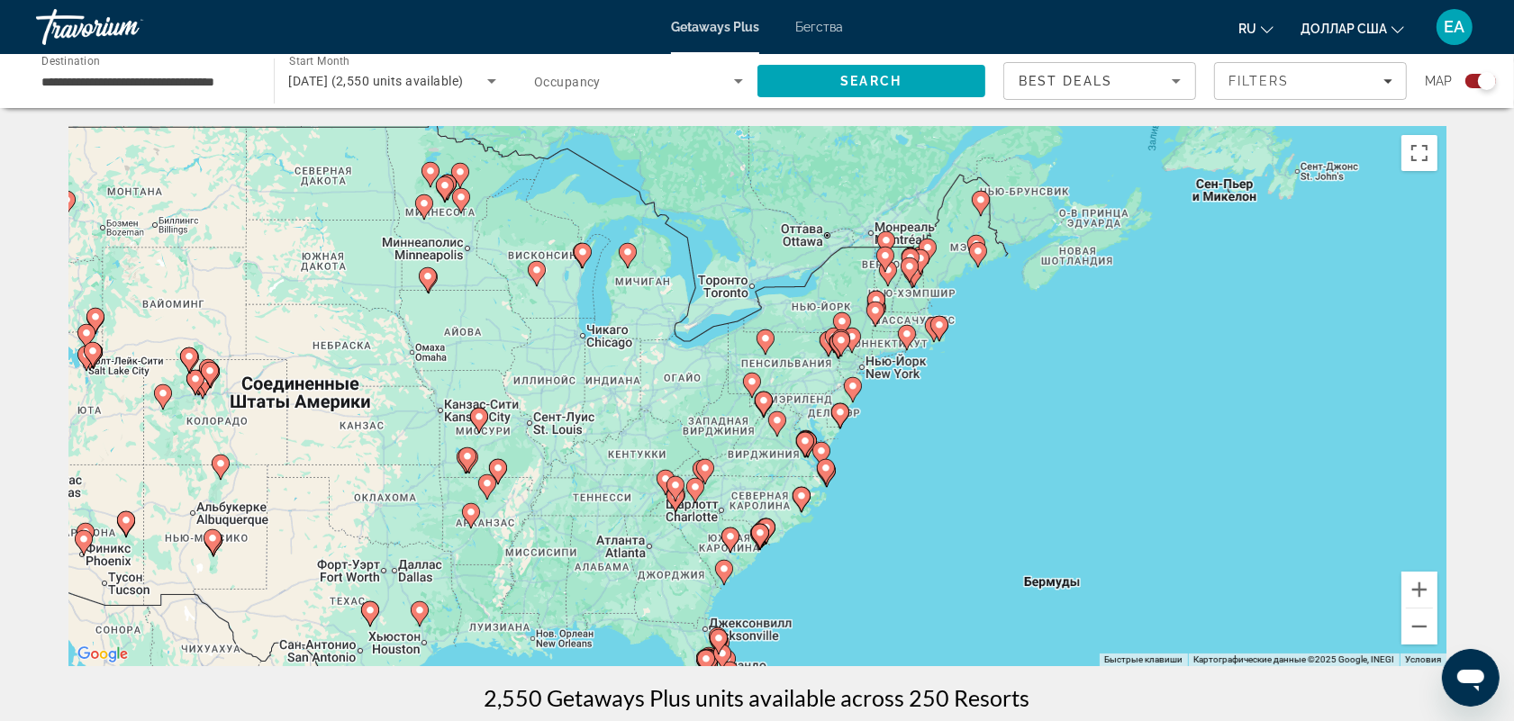
drag, startPoint x: 654, startPoint y: 325, endPoint x: 770, endPoint y: 268, distance: 129.3
click at [770, 268] on div "Чтобы активировать перетаскивание с помощью клавиатуры, нажмите Alt + Ввод. Пос…" at bounding box center [757, 396] width 1378 height 540
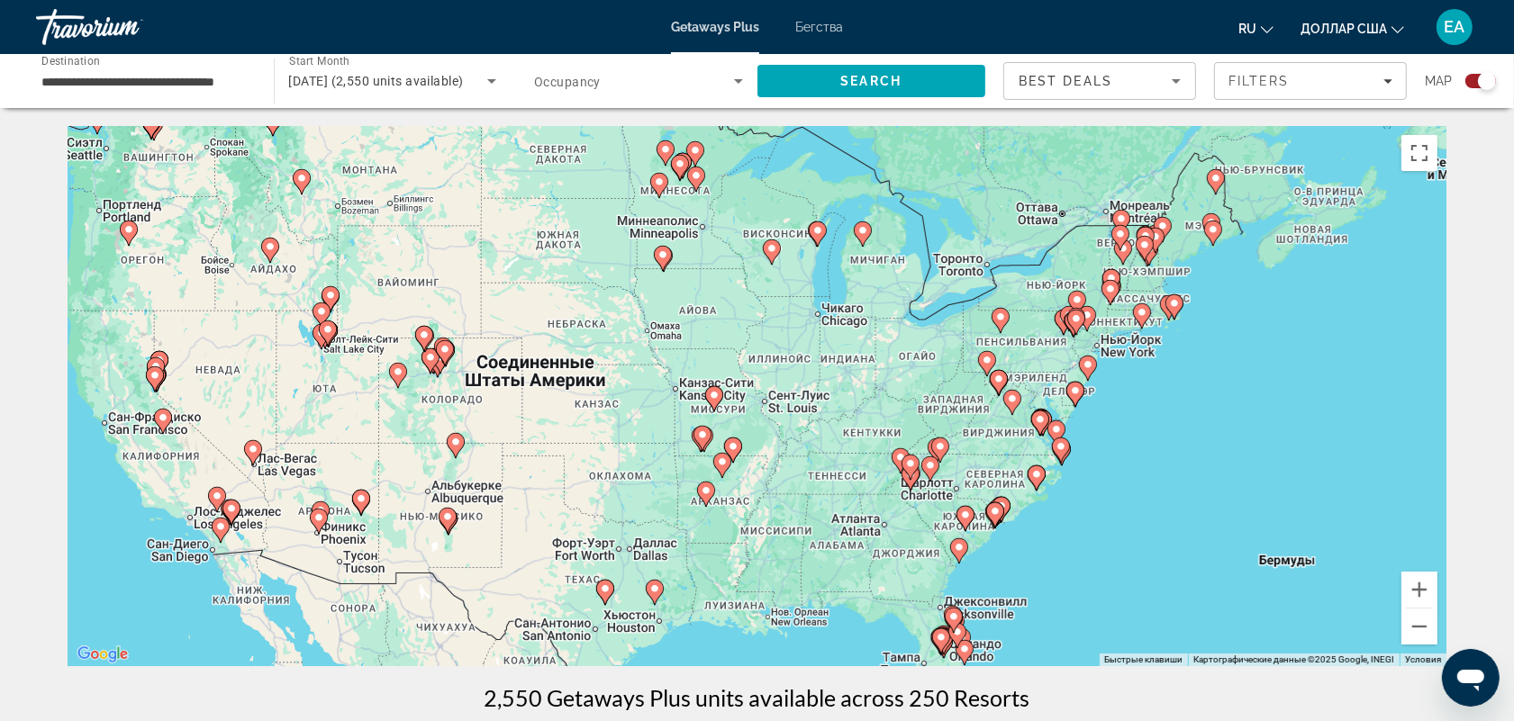
drag, startPoint x: 558, startPoint y: 315, endPoint x: 798, endPoint y: 294, distance: 240.5
click at [798, 294] on div "Чтобы активировать перетаскивание с помощью клавиатуры, нажмите Alt + Ввод. Пос…" at bounding box center [757, 396] width 1378 height 540
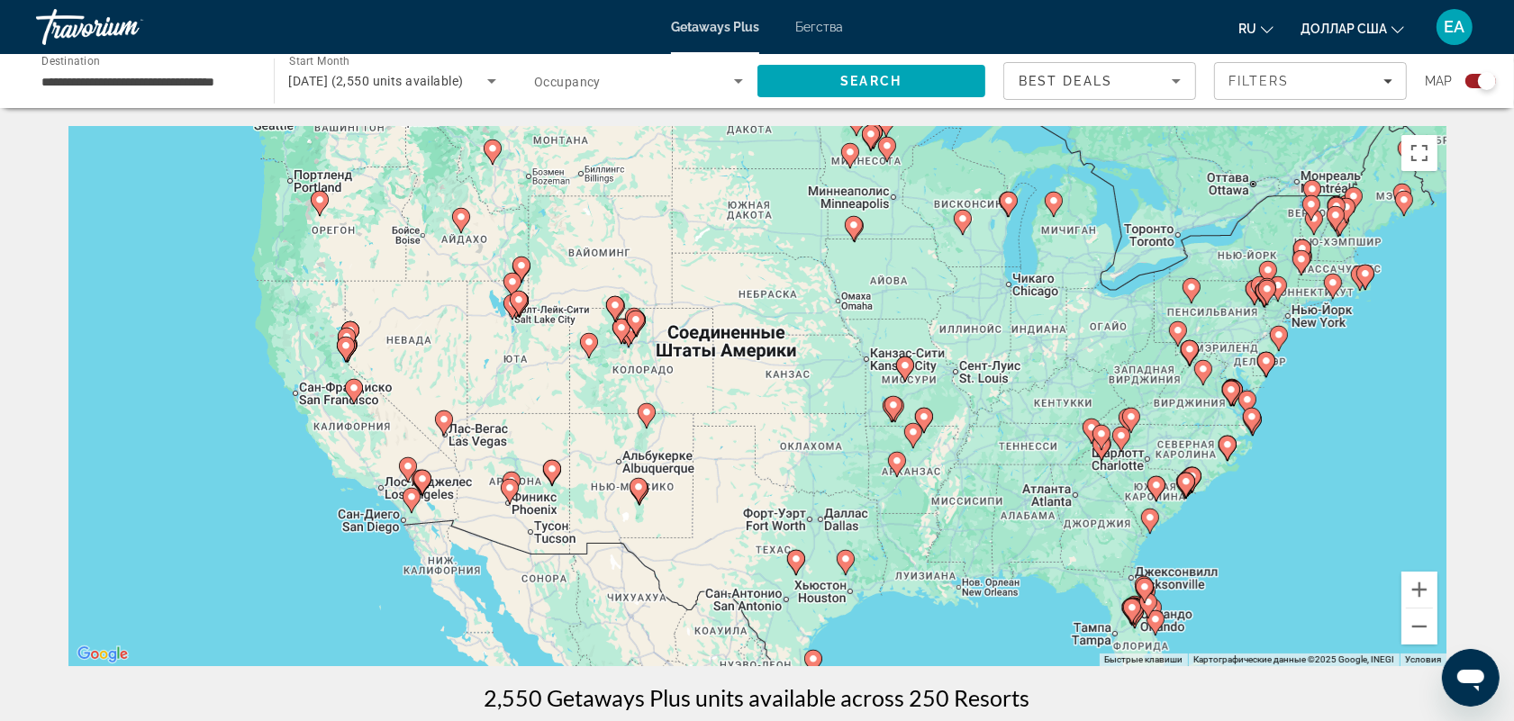
drag, startPoint x: 482, startPoint y: 329, endPoint x: 678, endPoint y: 299, distance: 198.5
click at [678, 299] on div "Чтобы активировать перетаскивание с помощью клавиатуры, нажмите Alt + Ввод. Пос…" at bounding box center [757, 396] width 1378 height 540
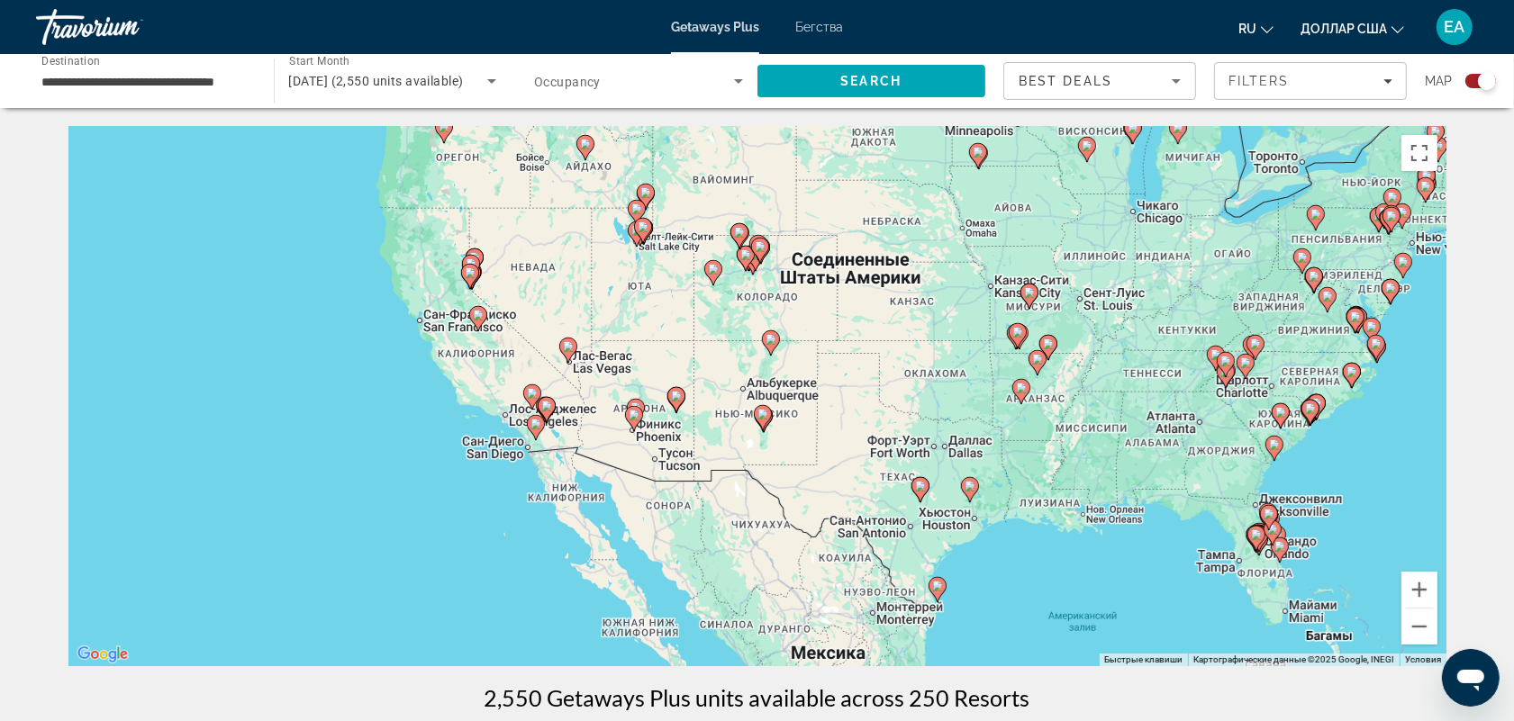
drag, startPoint x: 573, startPoint y: 284, endPoint x: 608, endPoint y: 258, distance: 43.8
click at [608, 258] on div "Чтобы активировать перетаскивание с помощью клавиатуры, нажмите Alt + Ввод. Пос…" at bounding box center [757, 396] width 1378 height 540
click at [473, 312] on icon "Основное содержание" at bounding box center [477, 318] width 16 height 23
type input "**********"
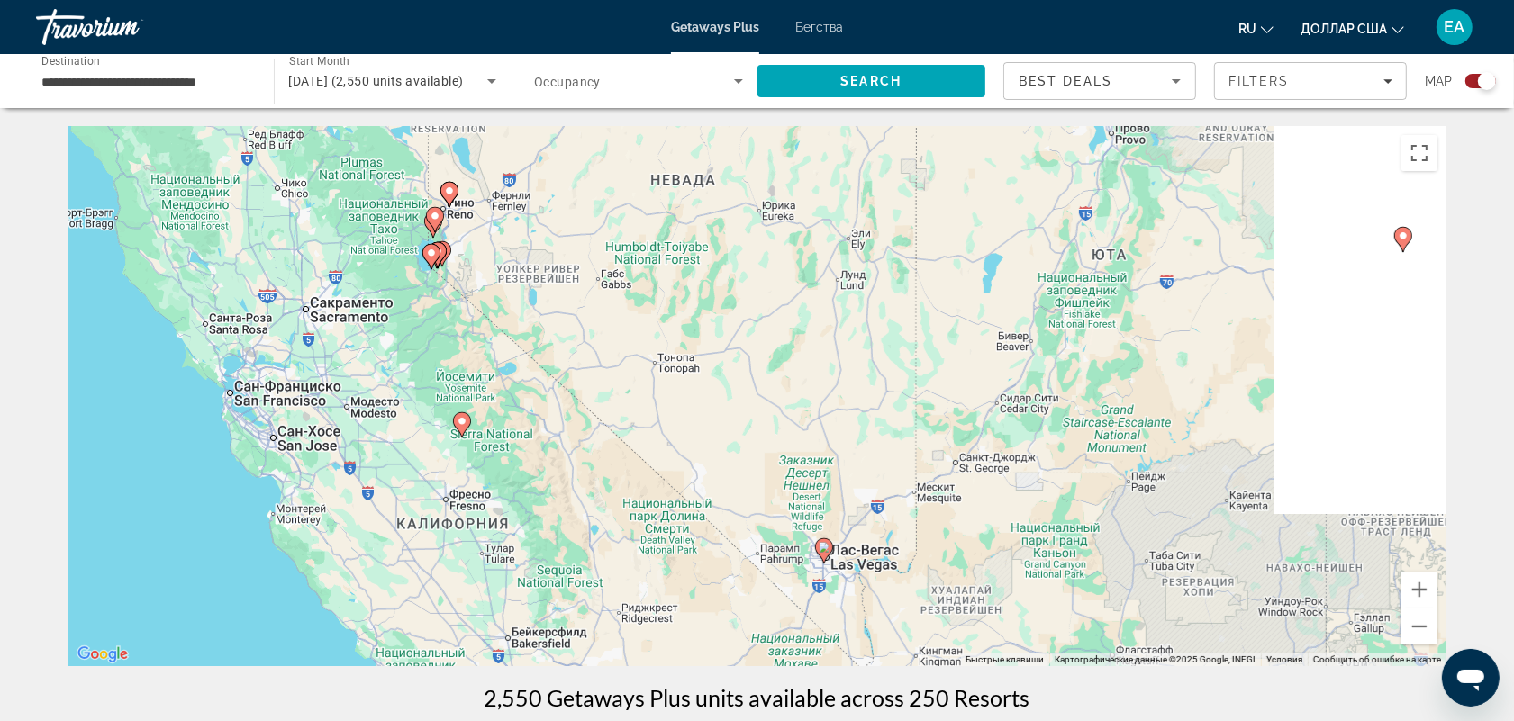
drag, startPoint x: 782, startPoint y: 372, endPoint x: 453, endPoint y: 393, distance: 329.4
click at [452, 393] on div "Чтобы активировать перетаскивание с помощью клавиатуры, нажмите Alt + Ввод. Пос…" at bounding box center [757, 396] width 1378 height 540
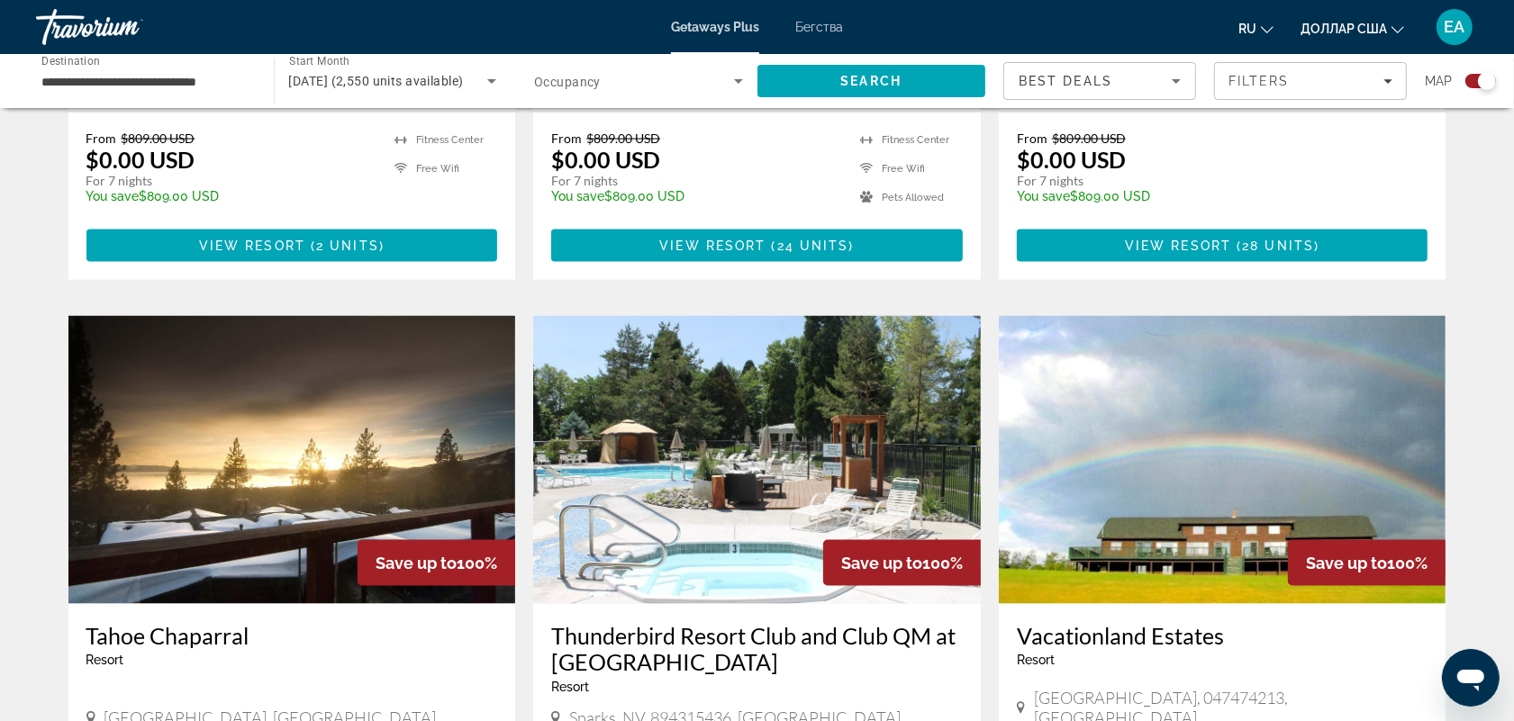
scroll to position [2832, 0]
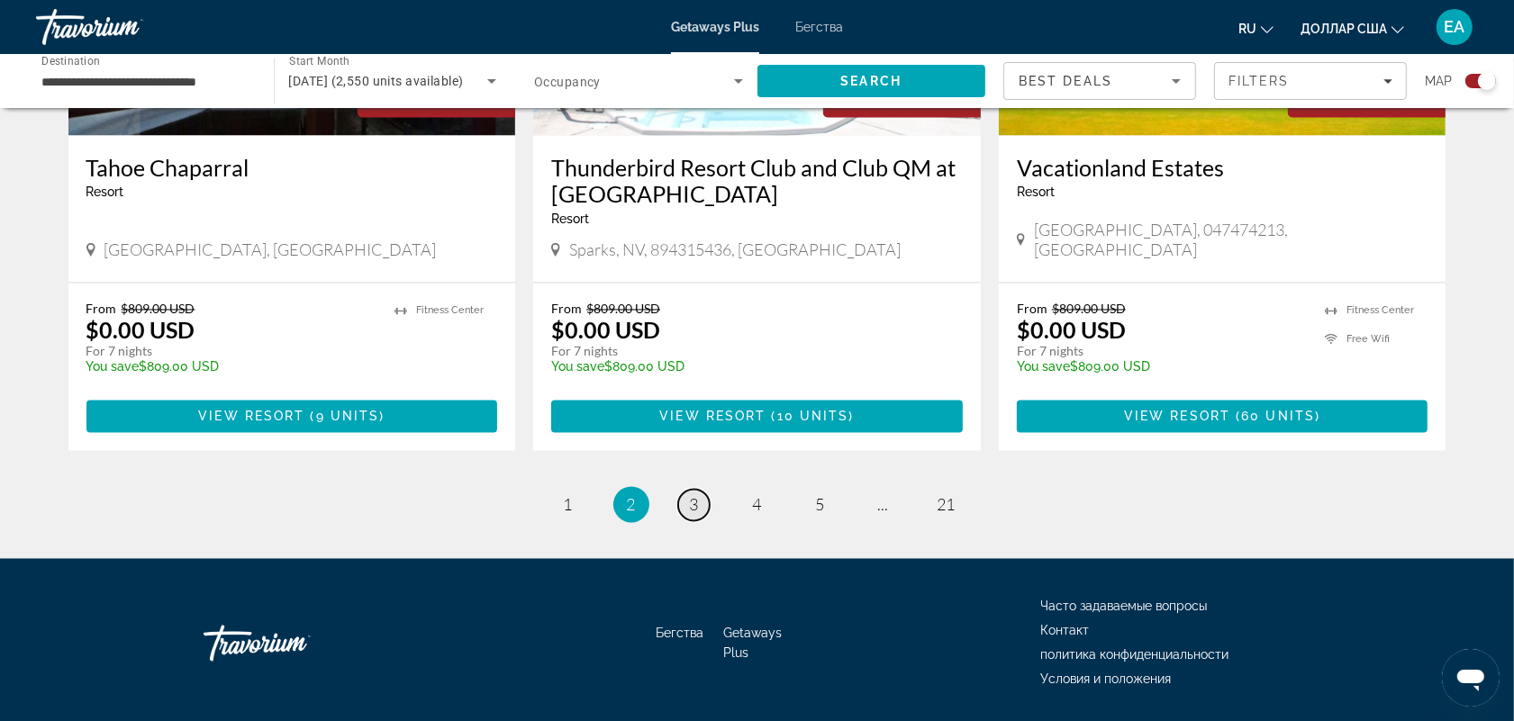
click at [686, 490] on link "page 3" at bounding box center [694, 506] width 32 height 32
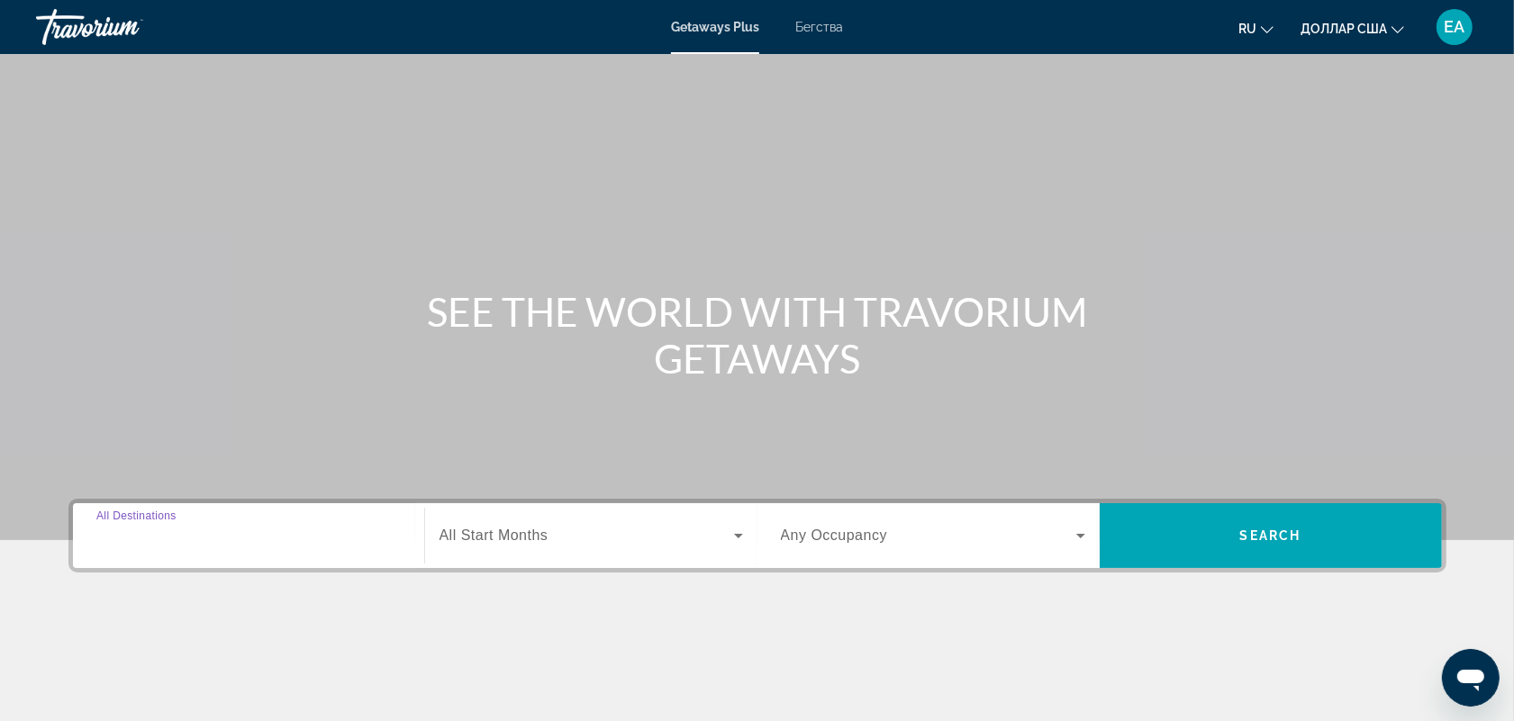
click at [214, 542] on input "Destination All Destinations" at bounding box center [248, 537] width 304 height 22
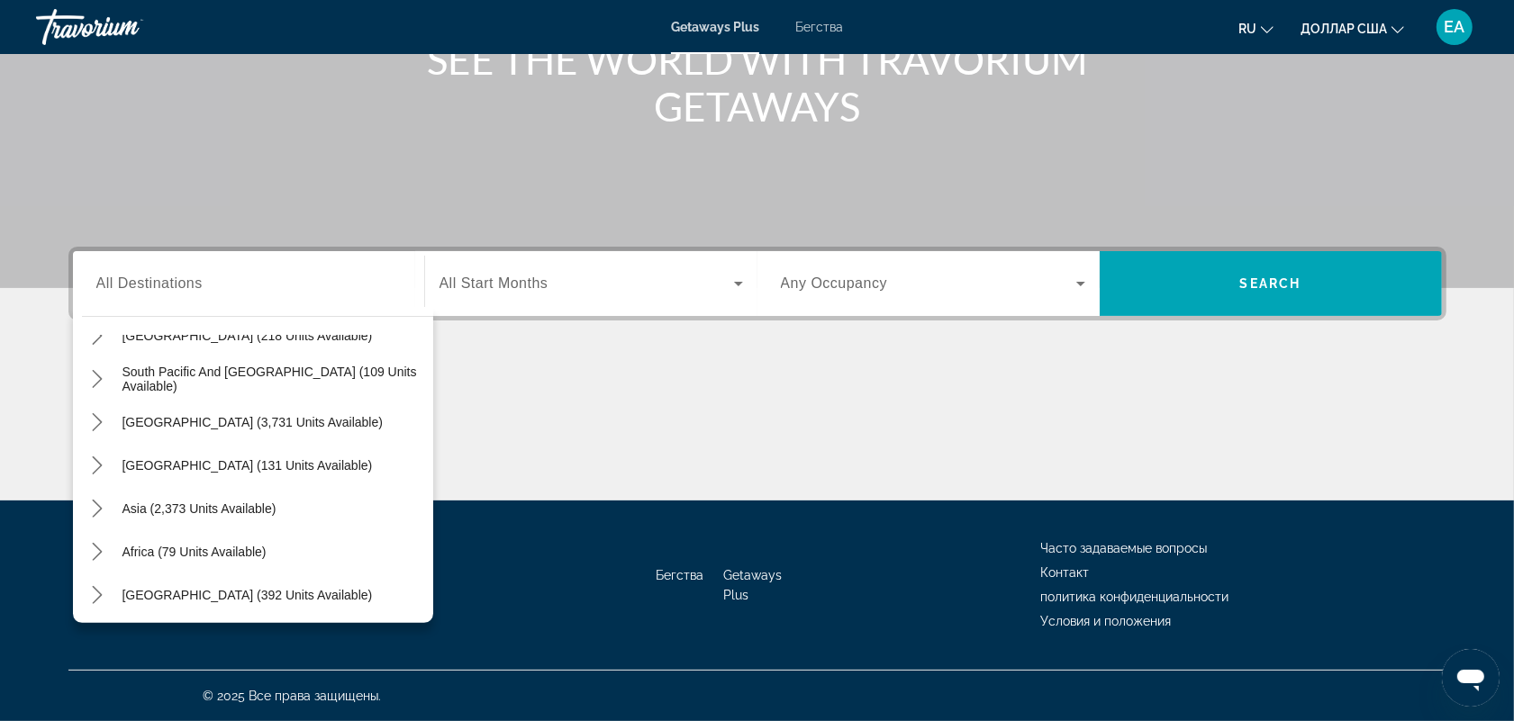
scroll to position [291, 0]
click at [258, 502] on span "Asia (2,373 units available)" at bounding box center [199, 507] width 154 height 14
type input "**********"
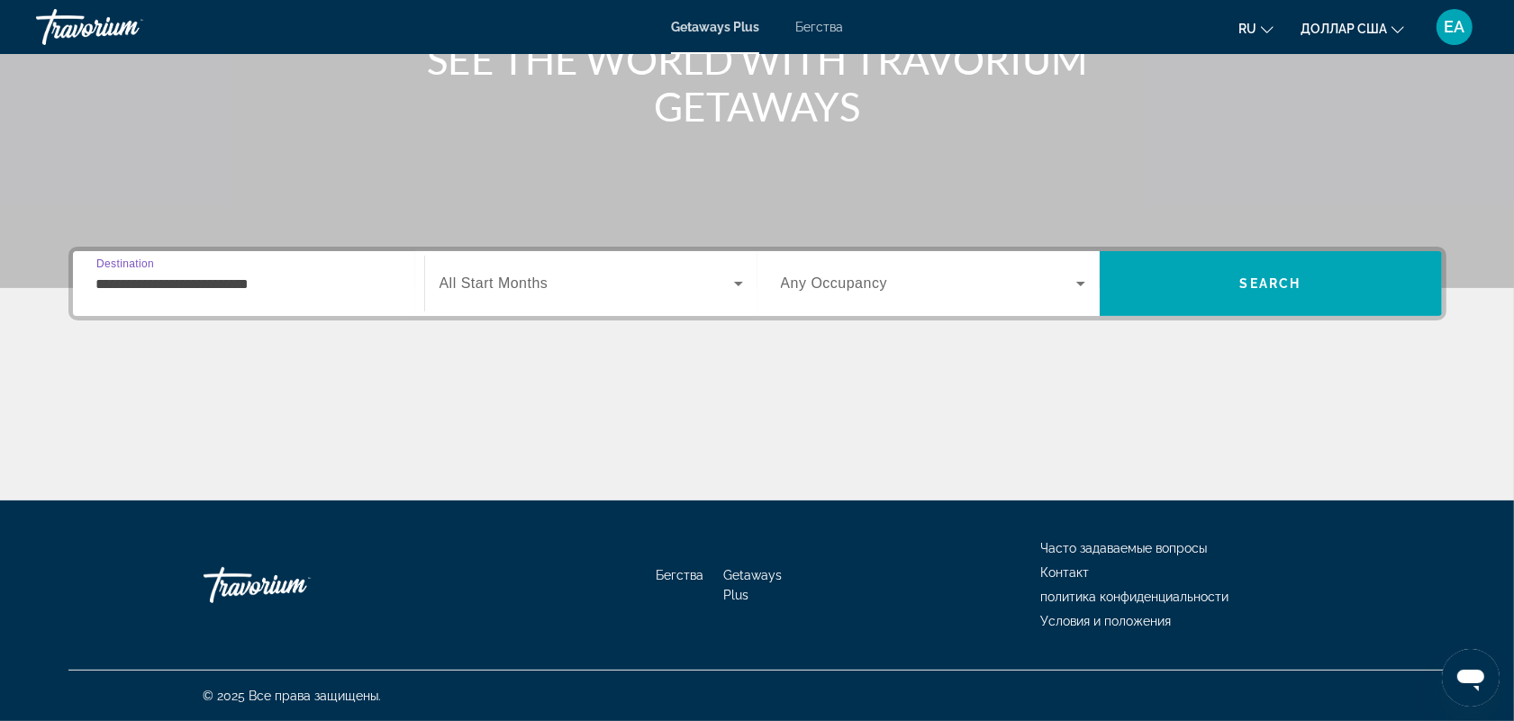
click at [461, 268] on div "Виджет поиска" at bounding box center [590, 283] width 303 height 50
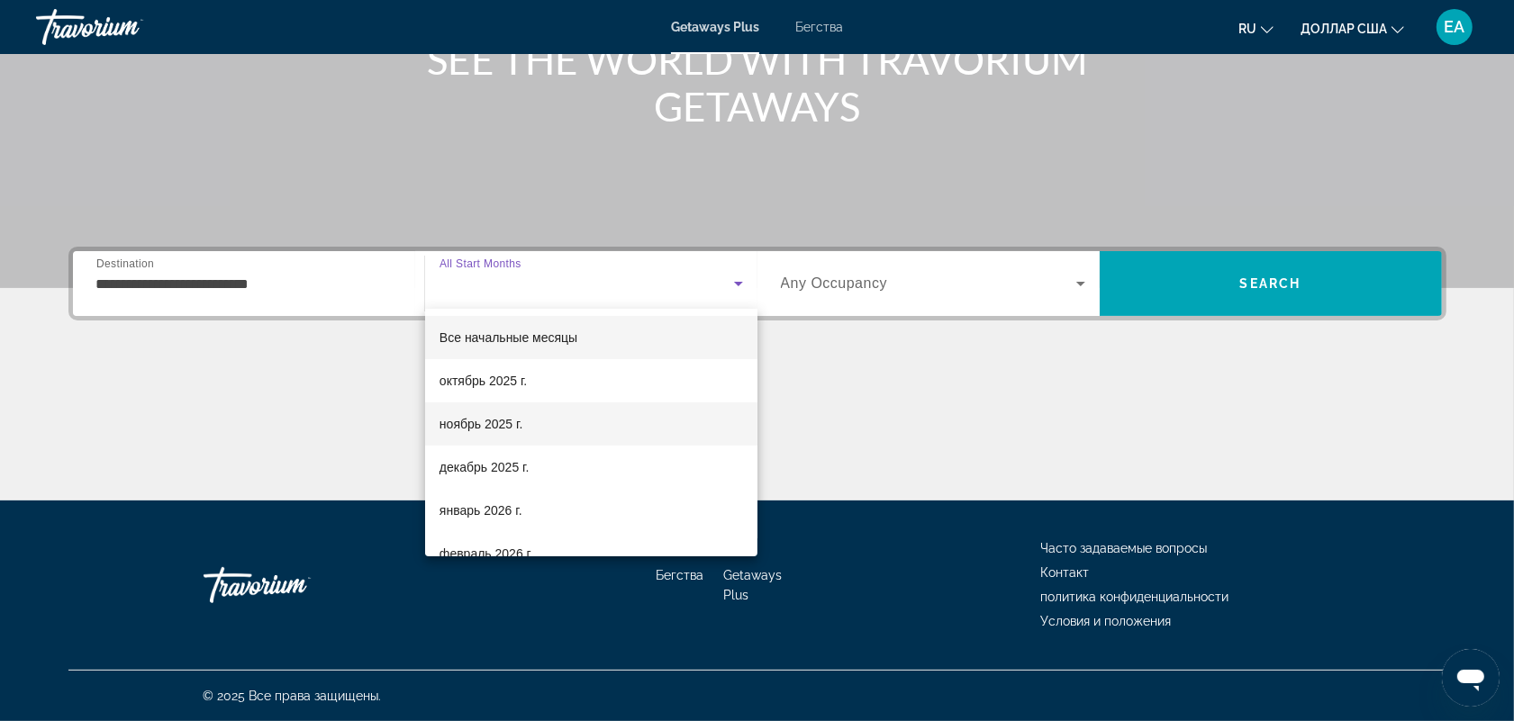
click at [479, 420] on font "ноябрь 2025 г." at bounding box center [480, 424] width 83 height 14
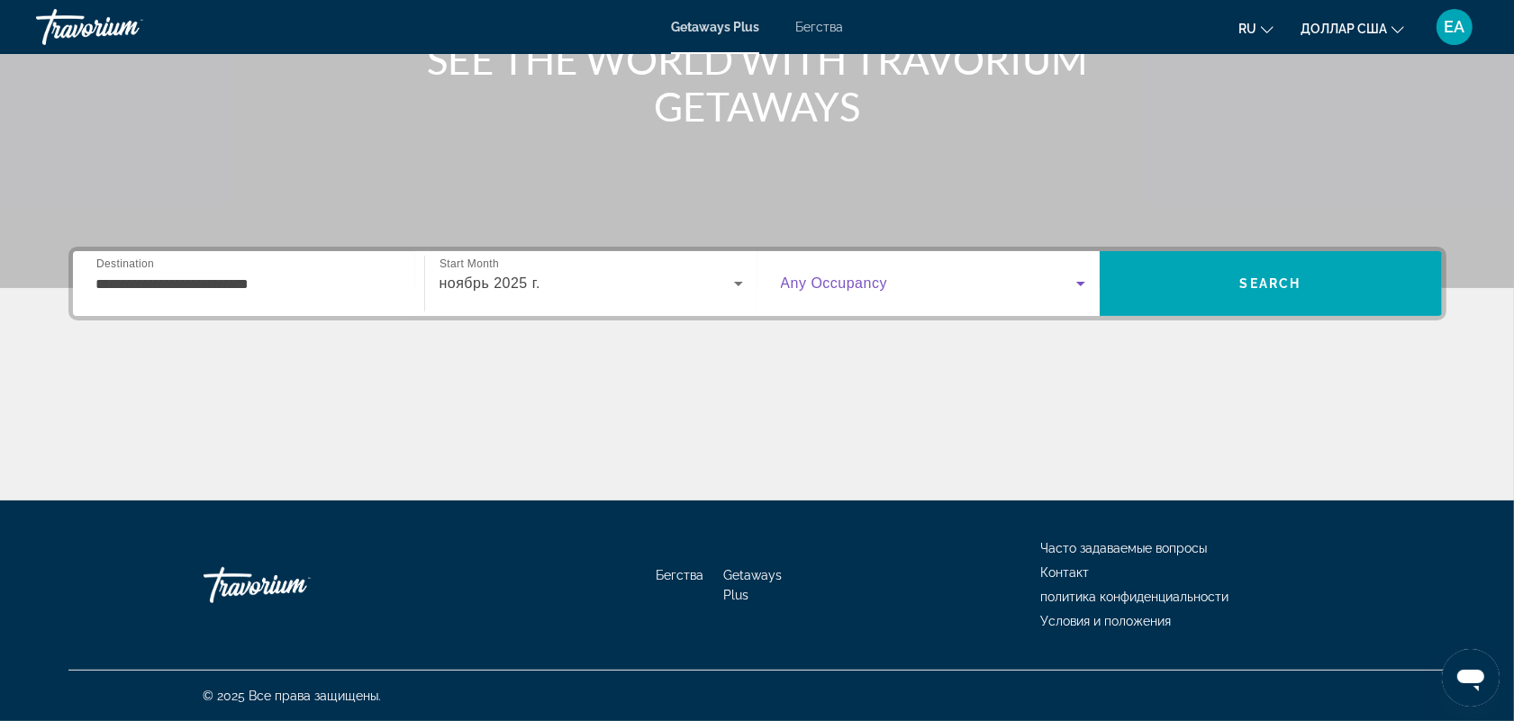
click at [973, 280] on span "Виджет поиска" at bounding box center [928, 284] width 295 height 22
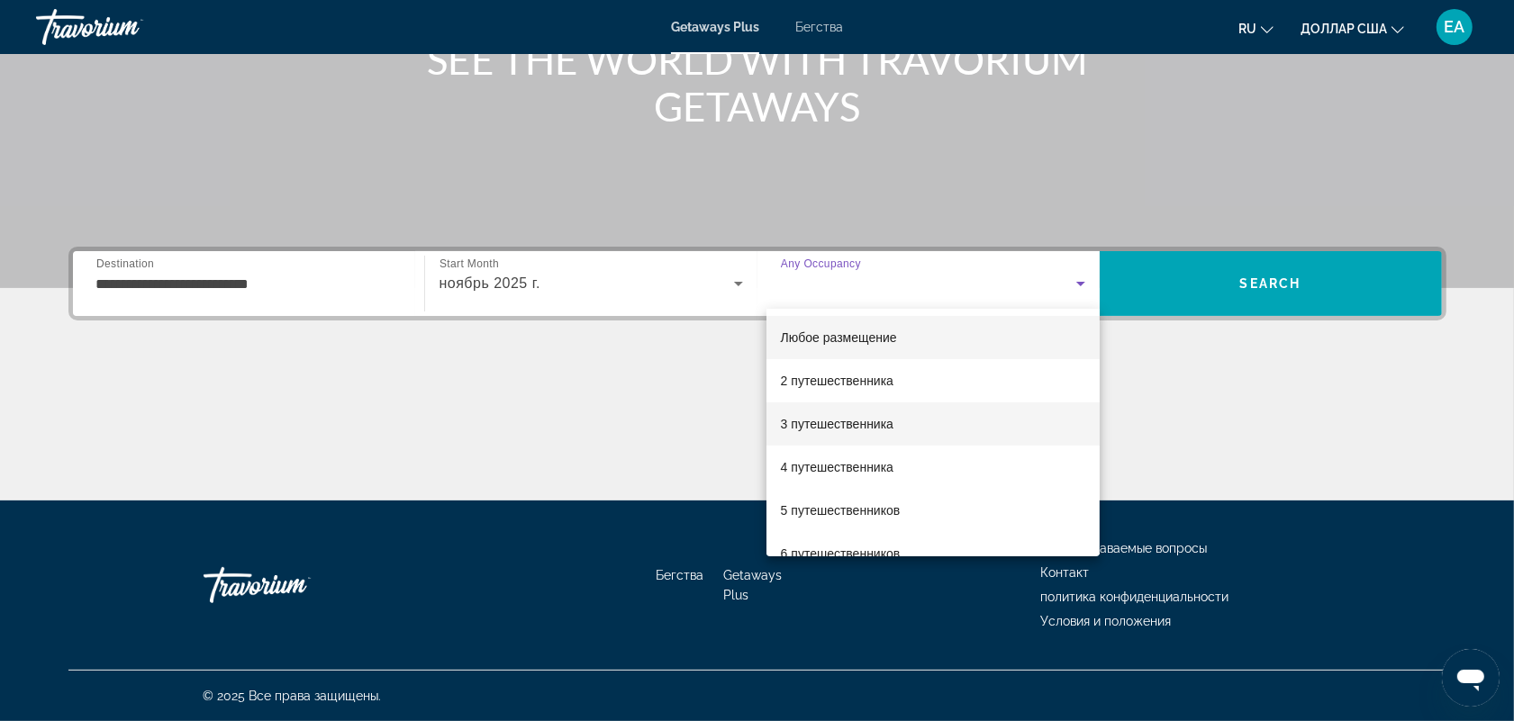
click at [860, 417] on font "3 путешественника" at bounding box center [837, 424] width 113 height 14
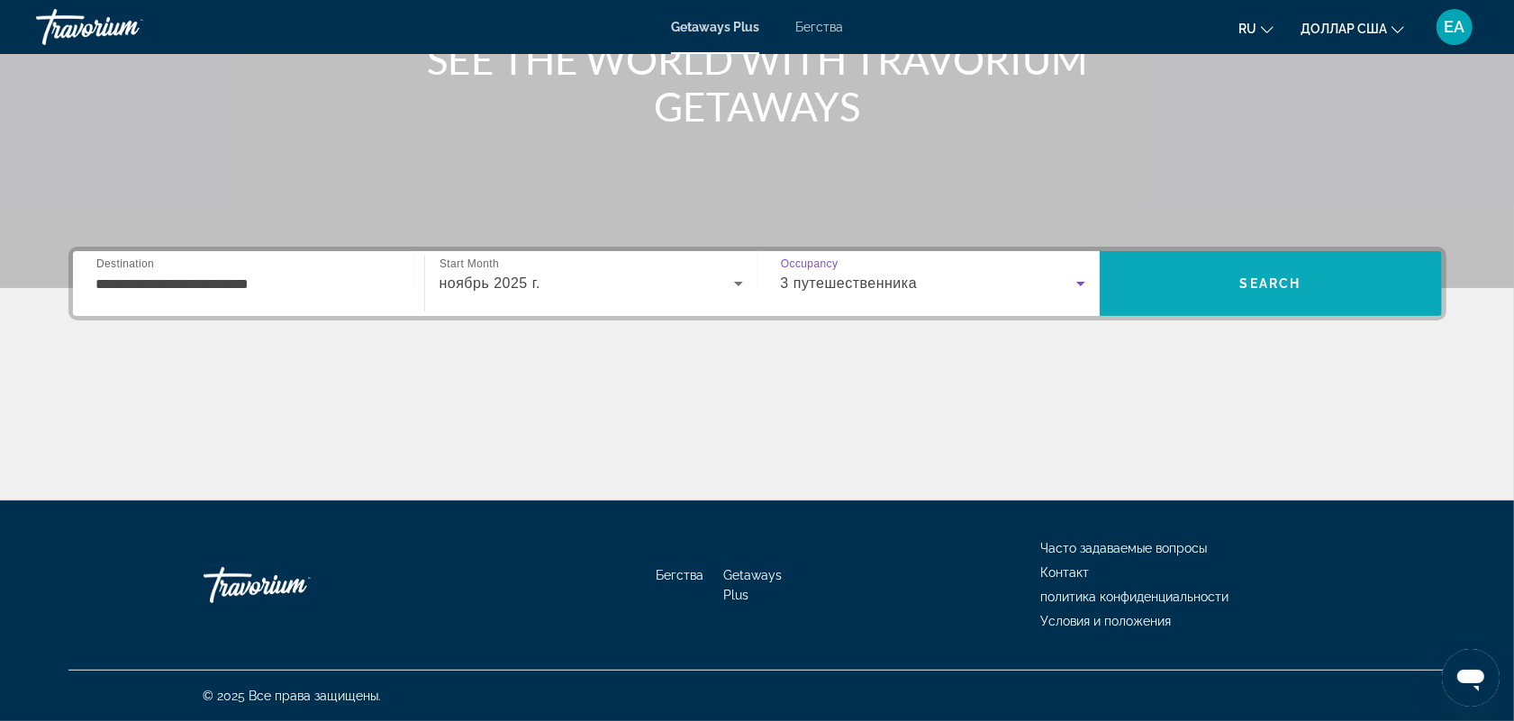
click at [1229, 286] on span "Поиск" at bounding box center [1270, 283] width 342 height 43
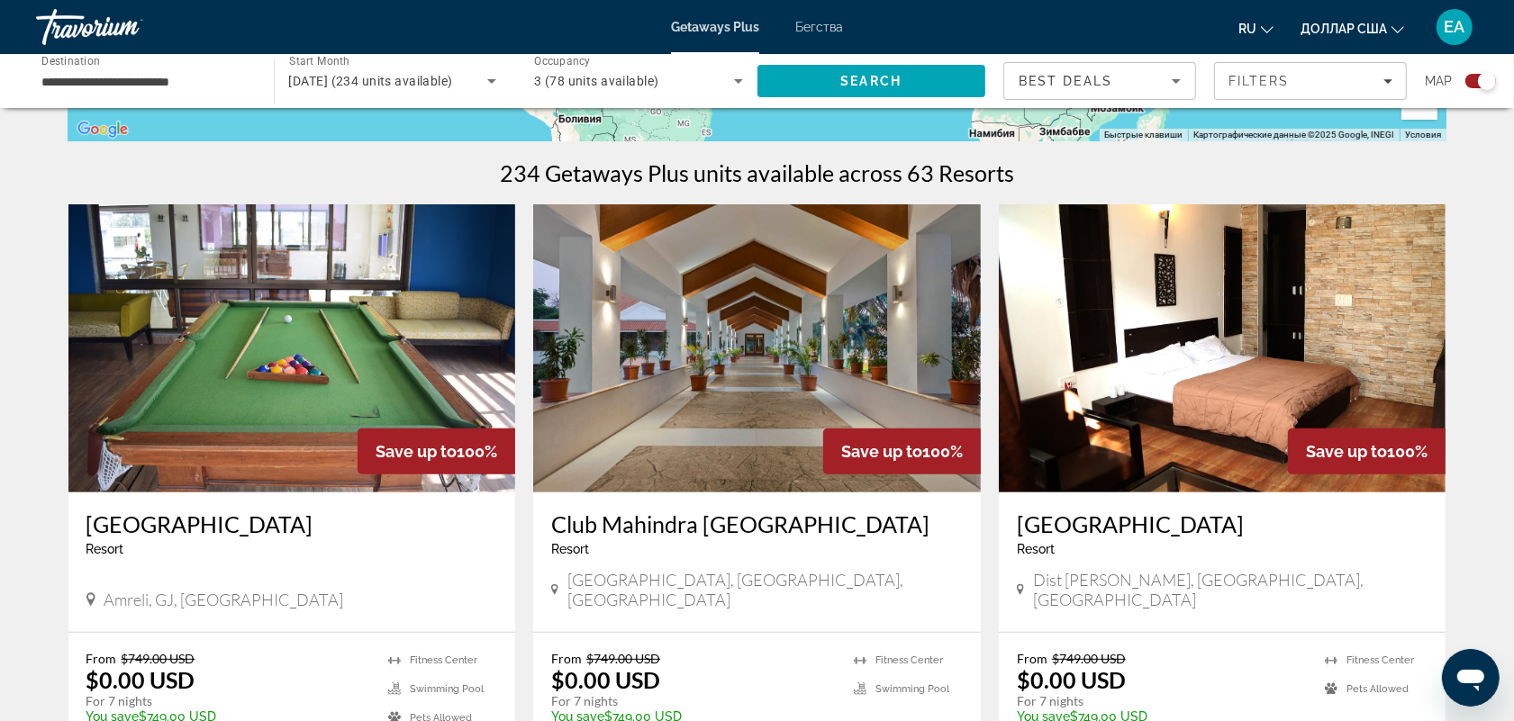
scroll to position [262, 0]
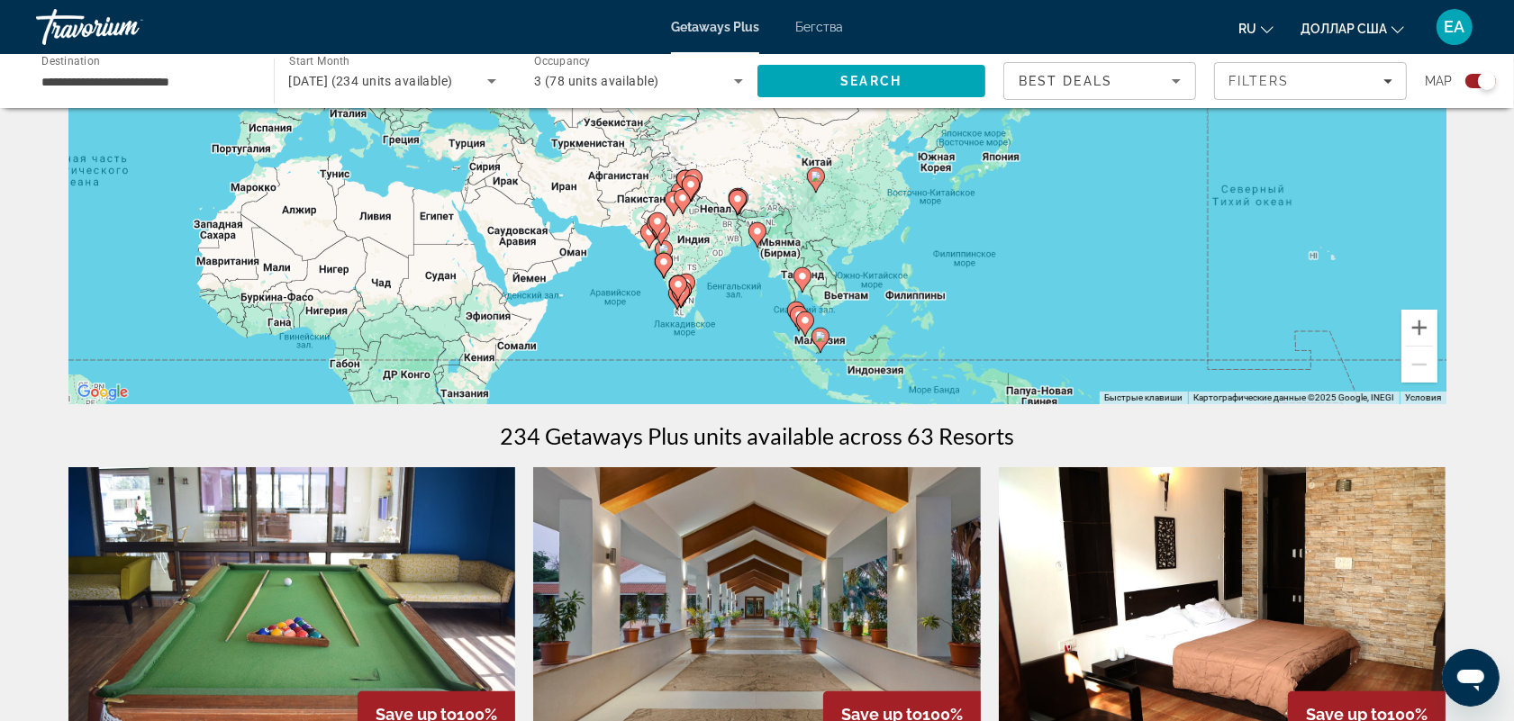
drag, startPoint x: 1380, startPoint y: 252, endPoint x: 729, endPoint y: 285, distance: 651.9
click at [731, 285] on div "Чтобы активировать перетаскивание с помощью клавиатуры, нажмите Alt + Ввод. Пос…" at bounding box center [757, 134] width 1378 height 540
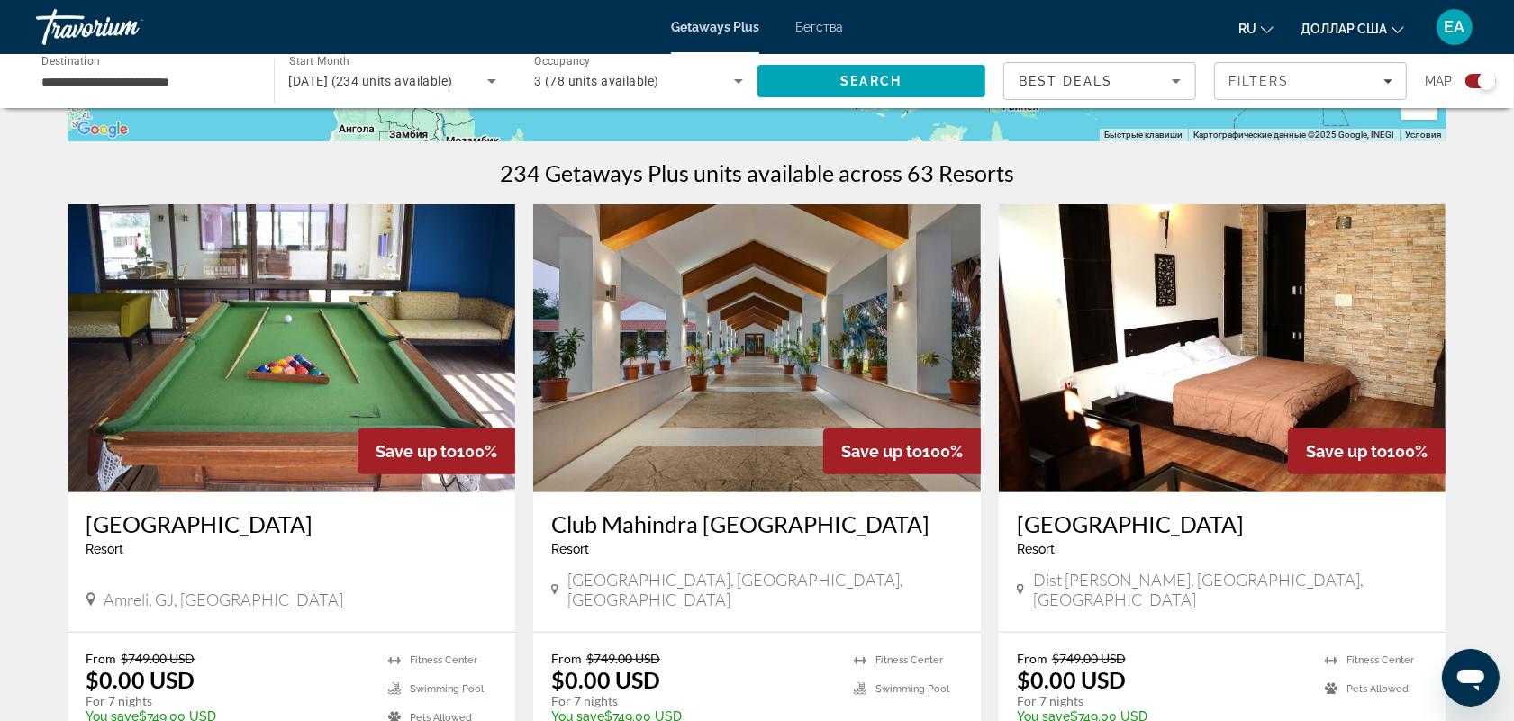
scroll to position [0, 0]
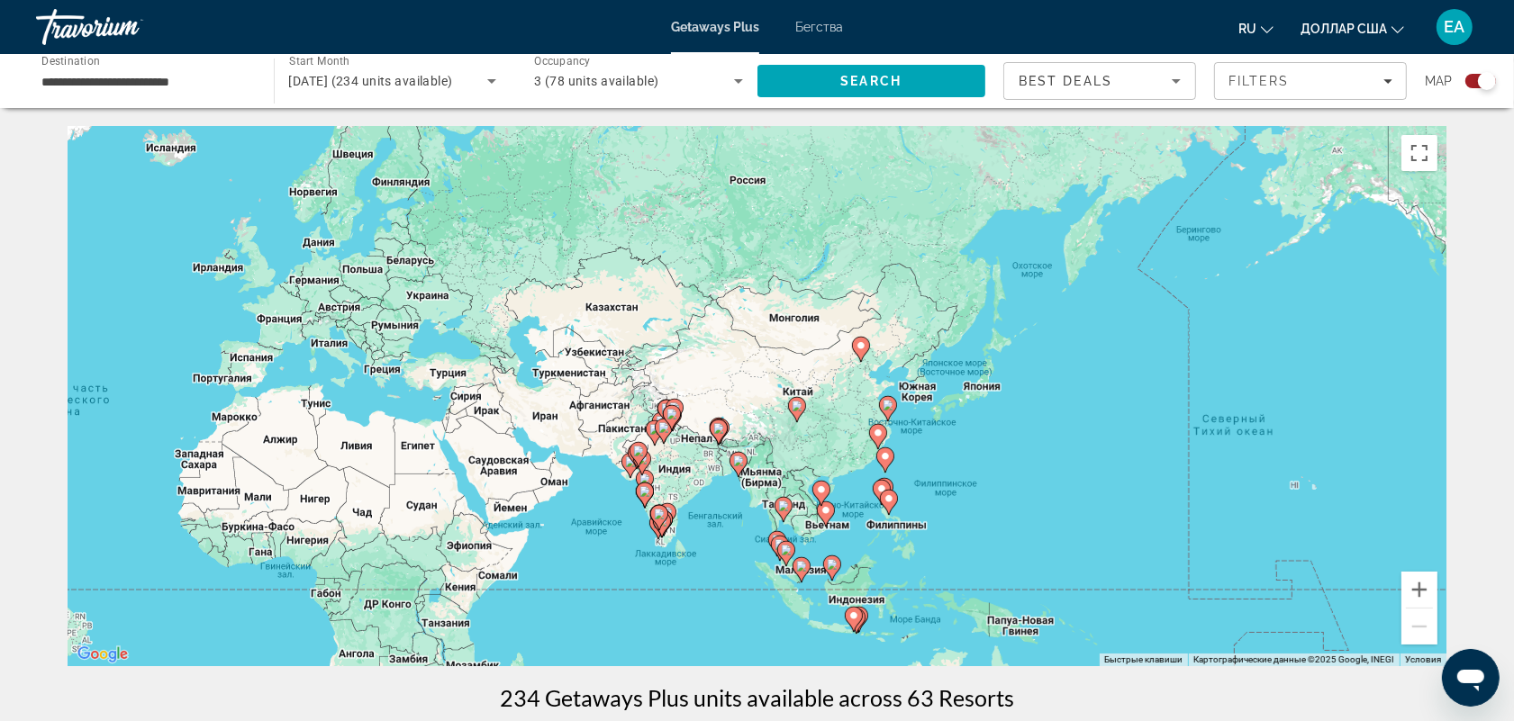
click at [664, 417] on icon "Основное содержание" at bounding box center [672, 417] width 18 height 25
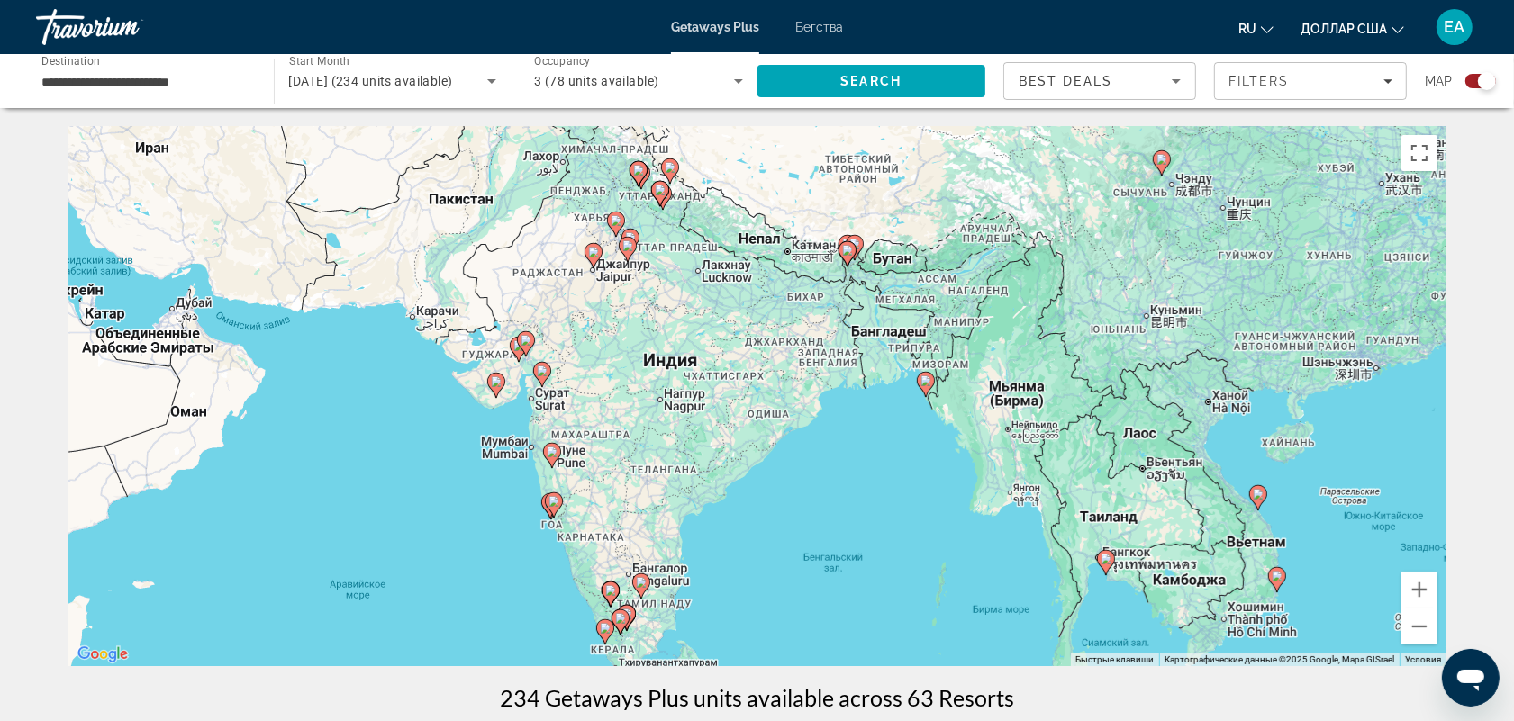
drag, startPoint x: 659, startPoint y: 420, endPoint x: 556, endPoint y: 225, distance: 220.7
click at [556, 225] on div "Чтобы активировать перетаскивание с помощью клавиатуры, нажмите Alt + Ввод. Пос…" at bounding box center [757, 396] width 1378 height 540
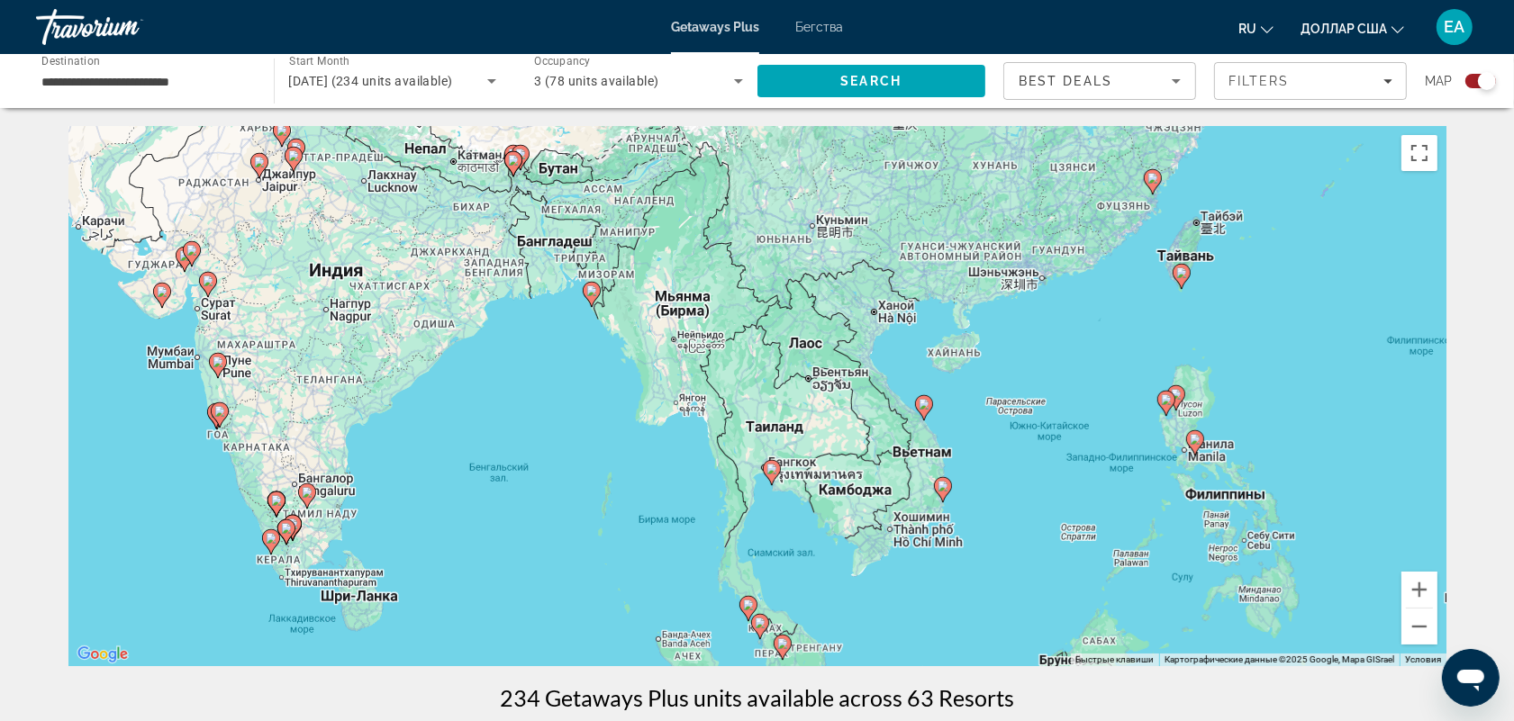
drag, startPoint x: 902, startPoint y: 379, endPoint x: 747, endPoint y: 354, distance: 156.9
click at [747, 354] on div "Чтобы активировать перетаскивание с помощью клавиатуры, нажмите Alt + Ввод. Пос…" at bounding box center [757, 396] width 1378 height 540
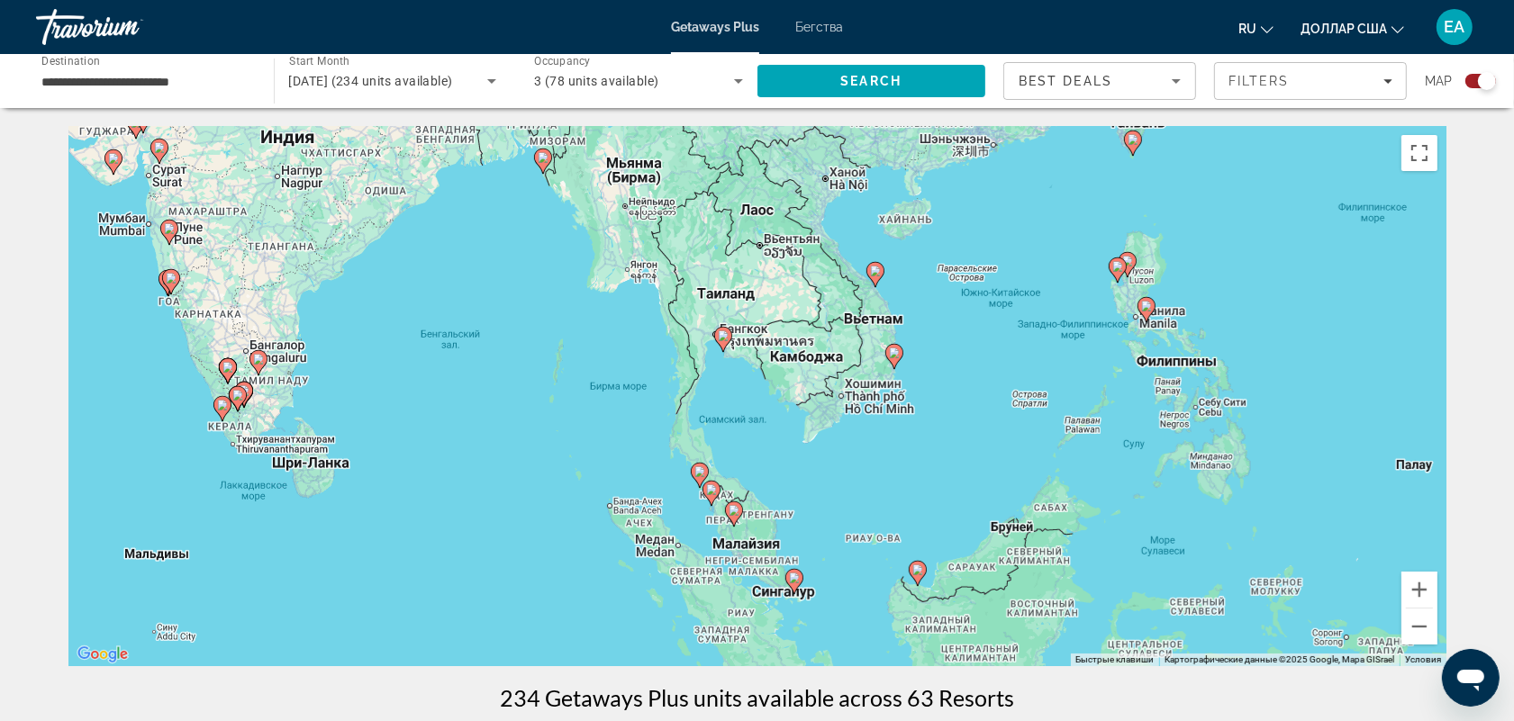
drag, startPoint x: 869, startPoint y: 446, endPoint x: 857, endPoint y: 385, distance: 61.5
click at [857, 385] on div "Чтобы активировать перетаскивание с помощью клавиатуры, нажмите Alt + Ввод. Пос…" at bounding box center [757, 396] width 1378 height 540
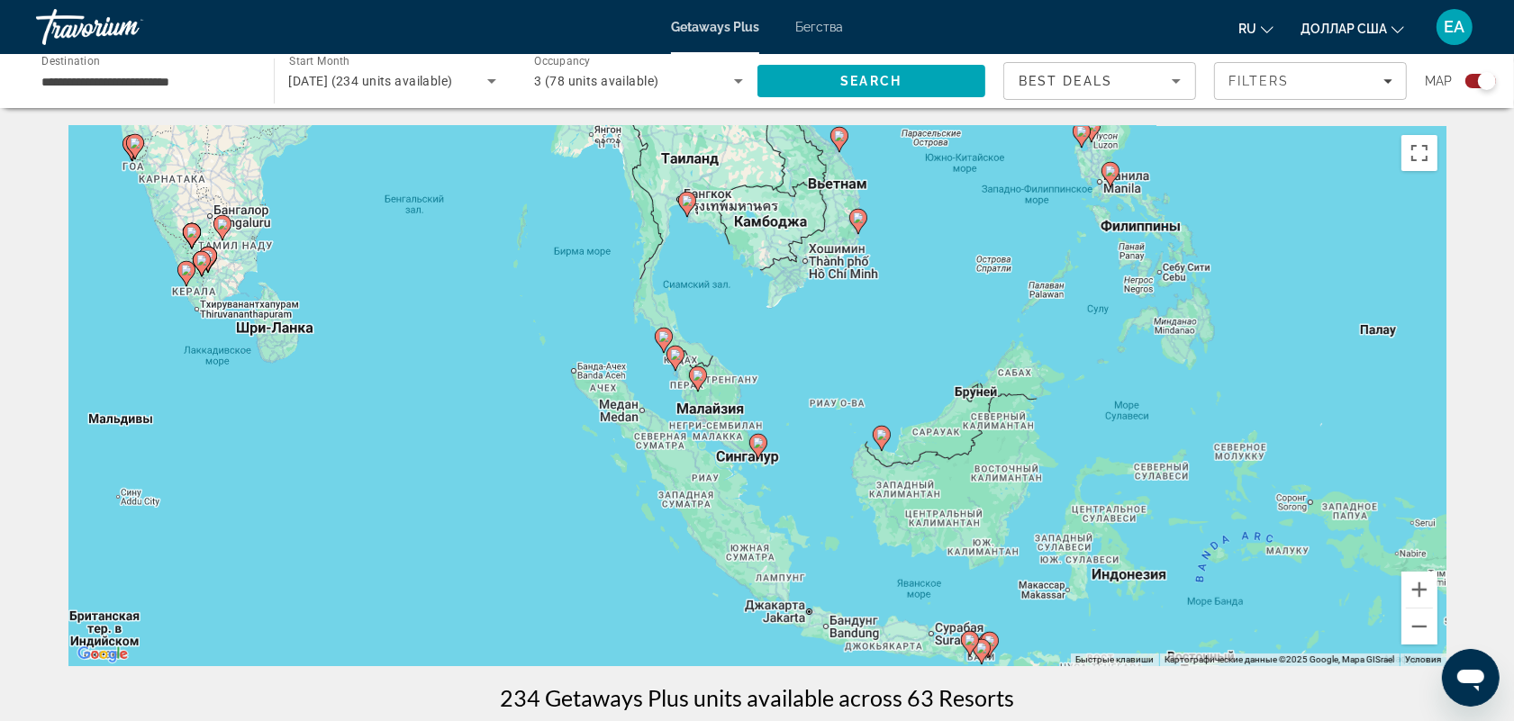
drag, startPoint x: 879, startPoint y: 460, endPoint x: 848, endPoint y: 349, distance: 114.9
click at [848, 349] on div "Чтобы активировать перетаскивание с помощью клавиатуры, нажмите Alt + Ввод. Пос…" at bounding box center [757, 396] width 1378 height 540
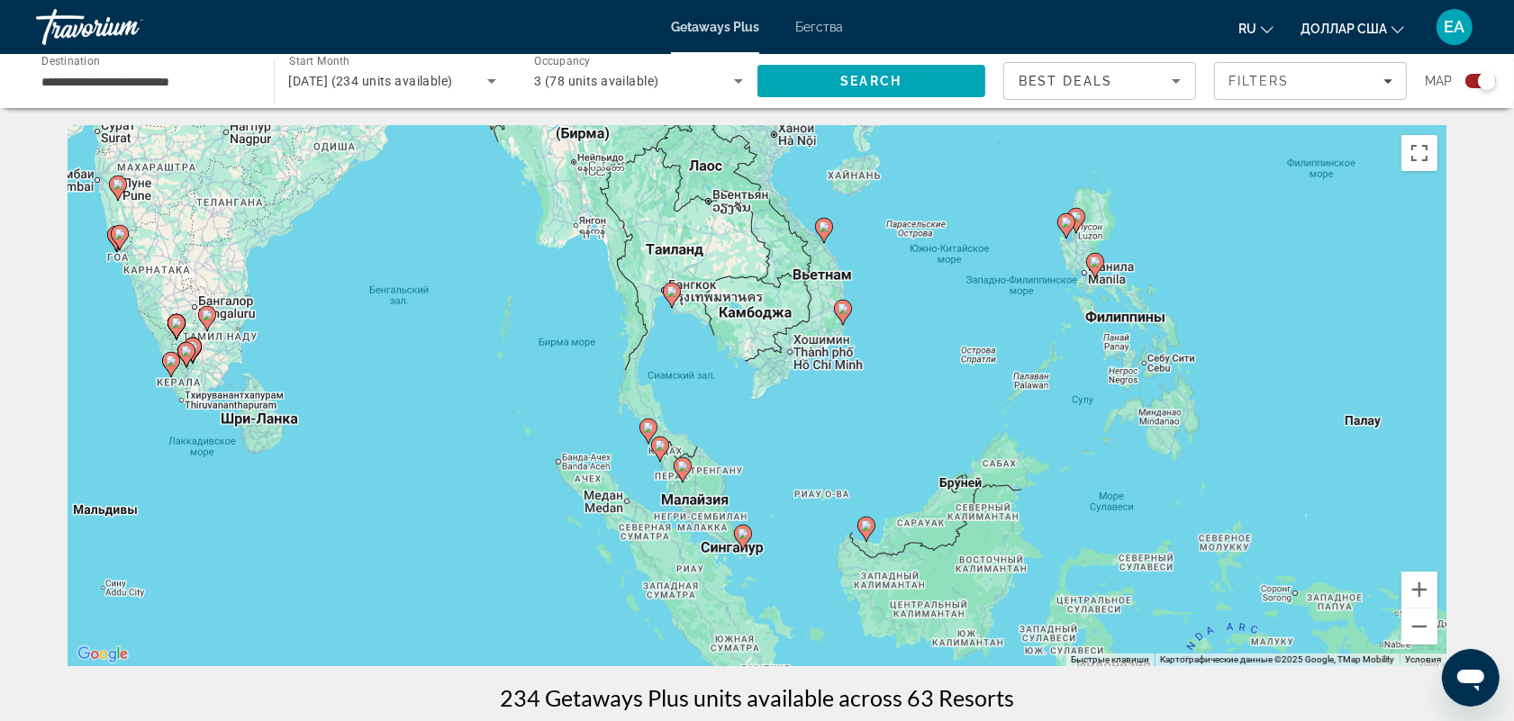
drag, startPoint x: 824, startPoint y: 446, endPoint x: 818, endPoint y: 569, distance: 123.5
click at [818, 569] on div "Чтобы активировать перетаскивание с помощью клавиатуры, нажмите Alt + Ввод. Пос…" at bounding box center [757, 396] width 1378 height 540
